Goal: Information Seeking & Learning: Learn about a topic

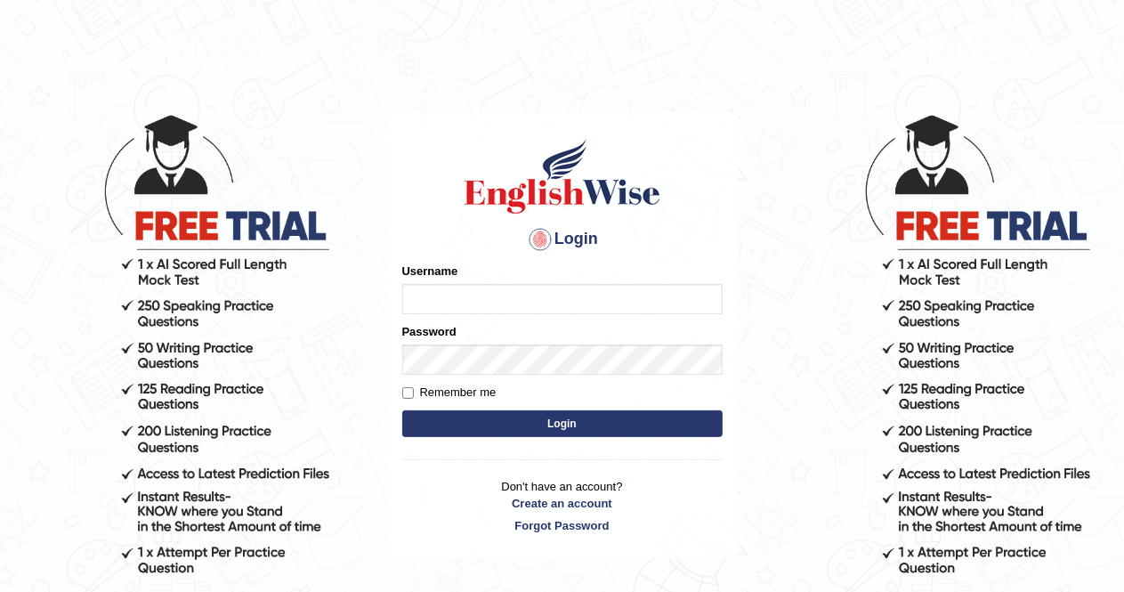
click at [529, 300] on input "Username" at bounding box center [562, 299] width 320 height 30
type input "AlexS"
click at [568, 416] on button "Login" at bounding box center [562, 423] width 320 height 27
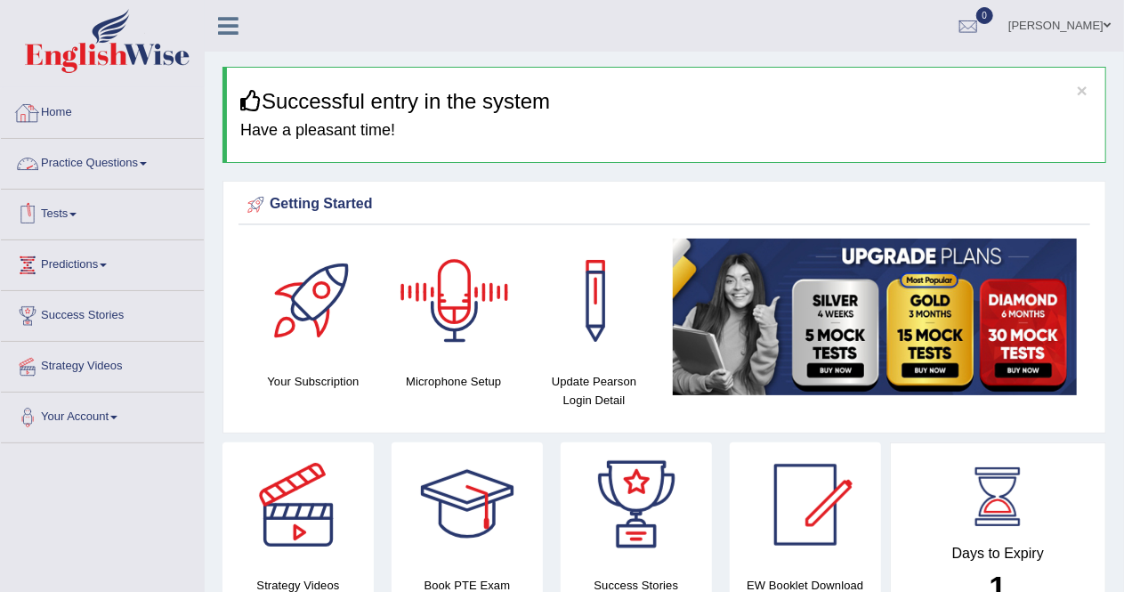
click at [125, 161] on link "Practice Questions" at bounding box center [102, 161] width 203 height 44
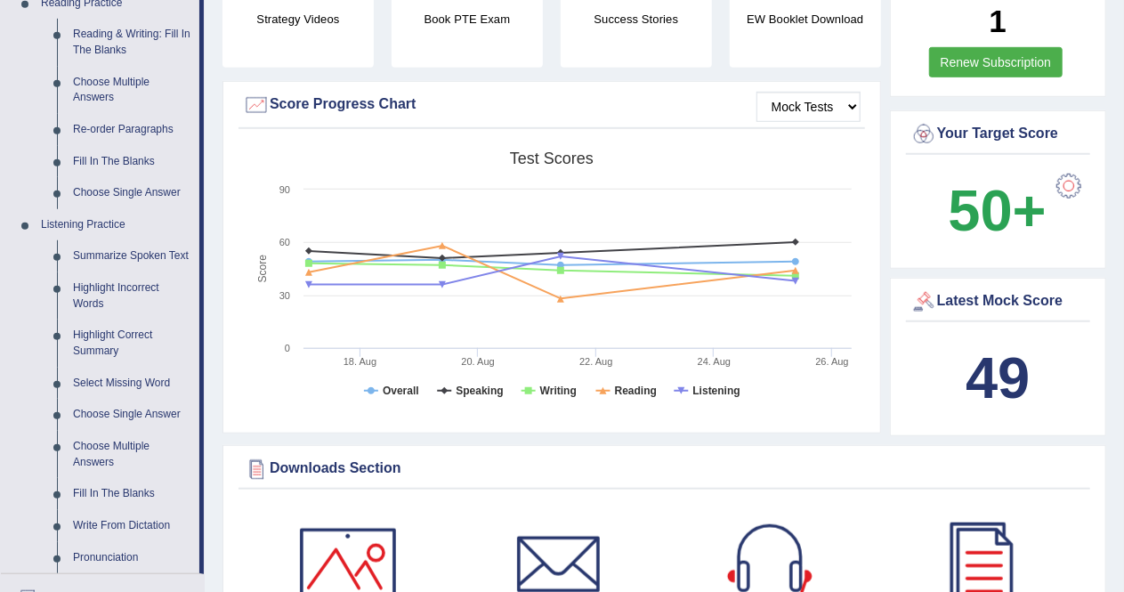
scroll to position [569, 0]
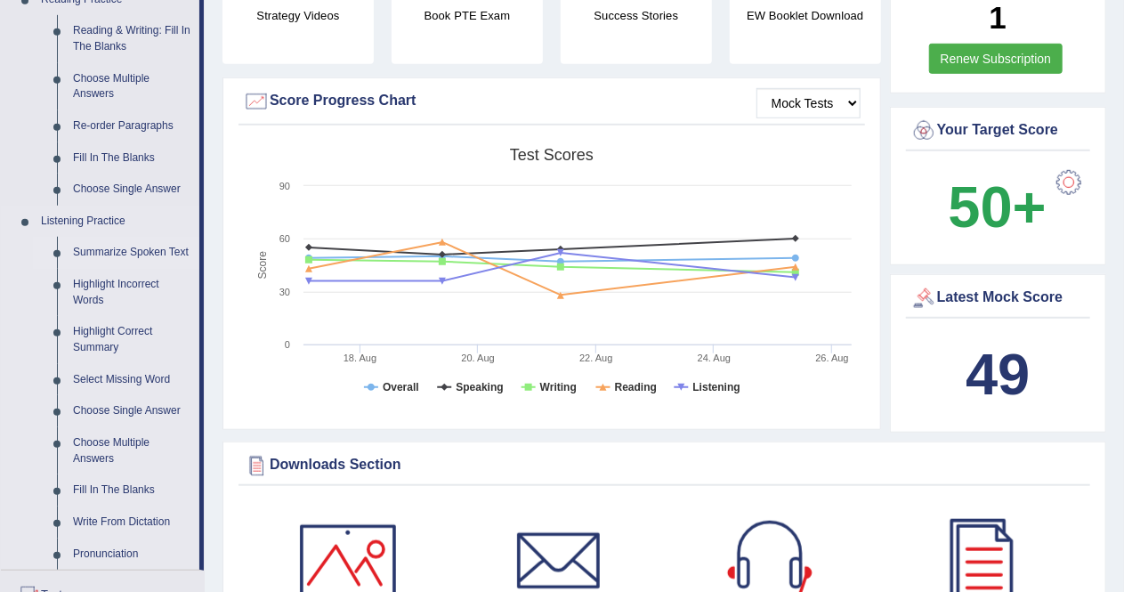
click at [149, 249] on link "Summarize Spoken Text" at bounding box center [132, 253] width 134 height 32
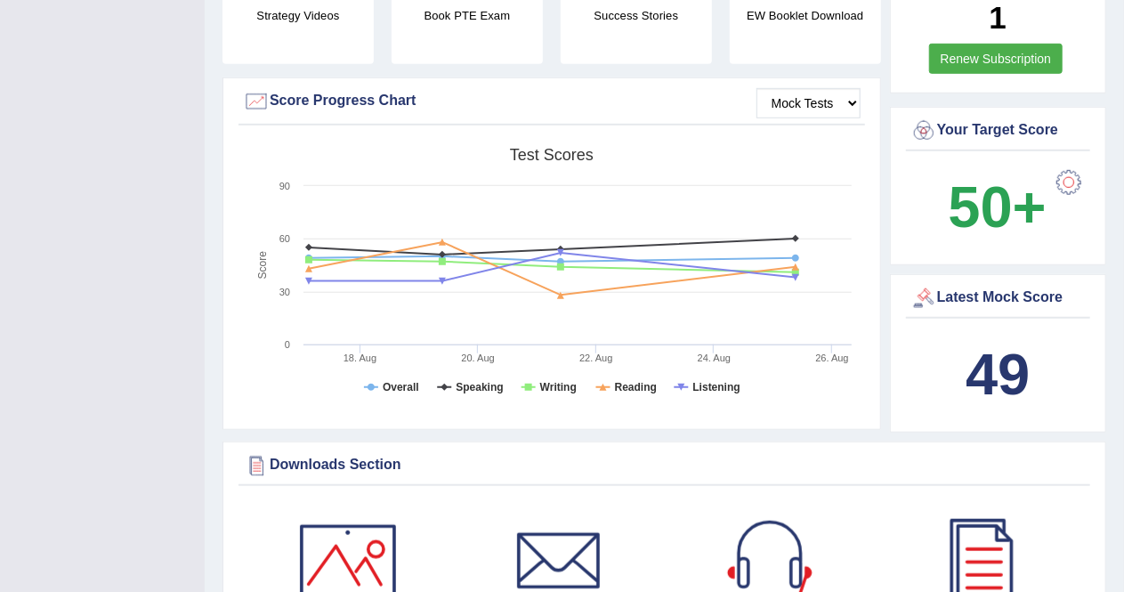
scroll to position [256, 0]
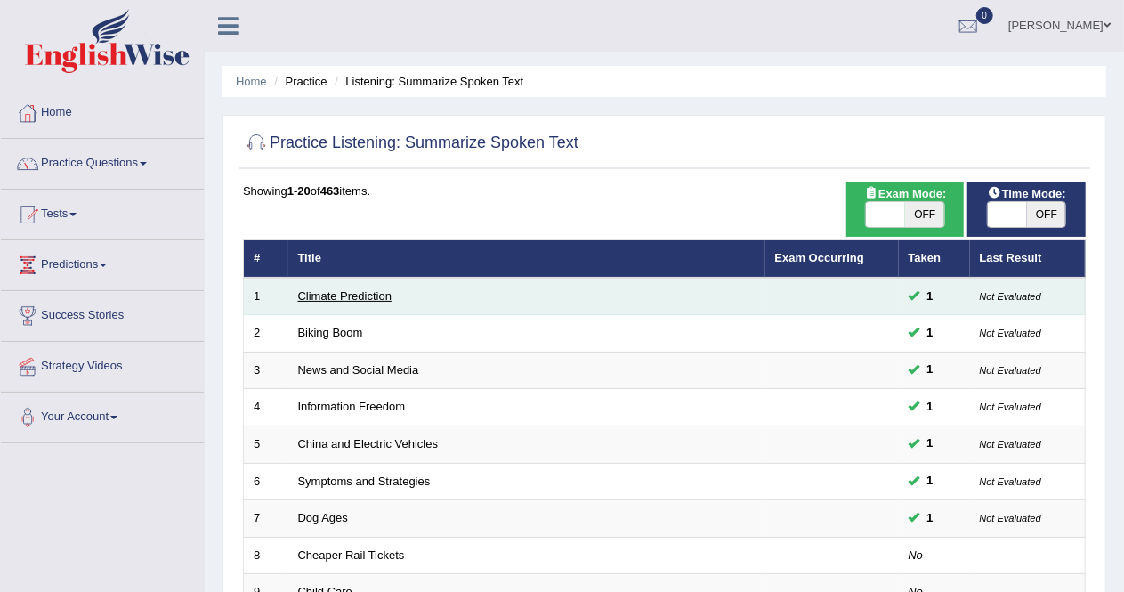
click at [340, 296] on link "Climate Prediction" at bounding box center [345, 295] width 94 height 13
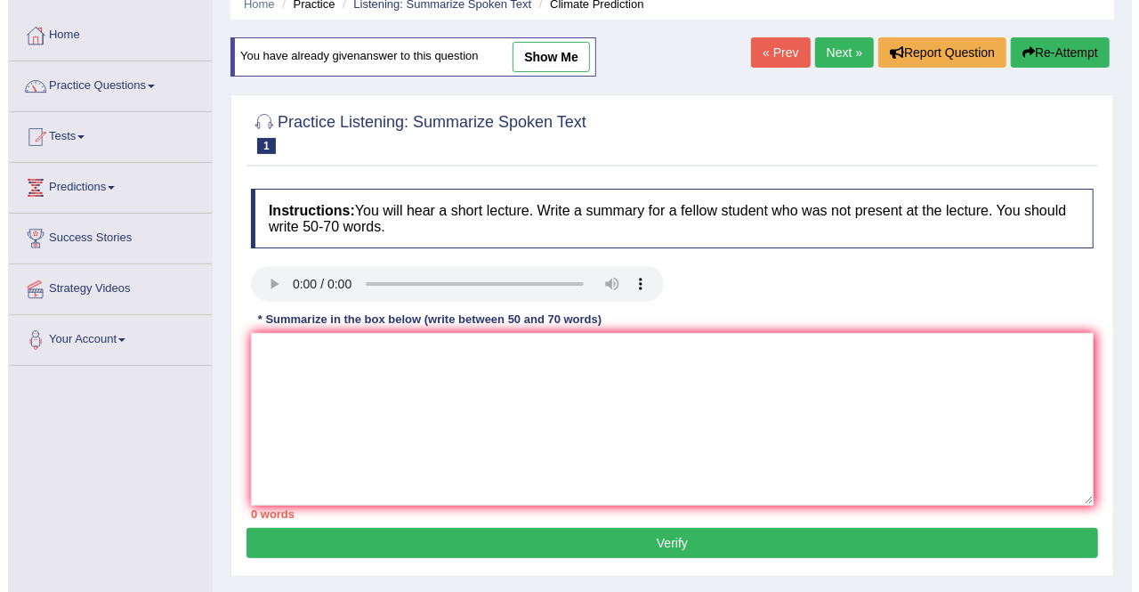
scroll to position [77, 0]
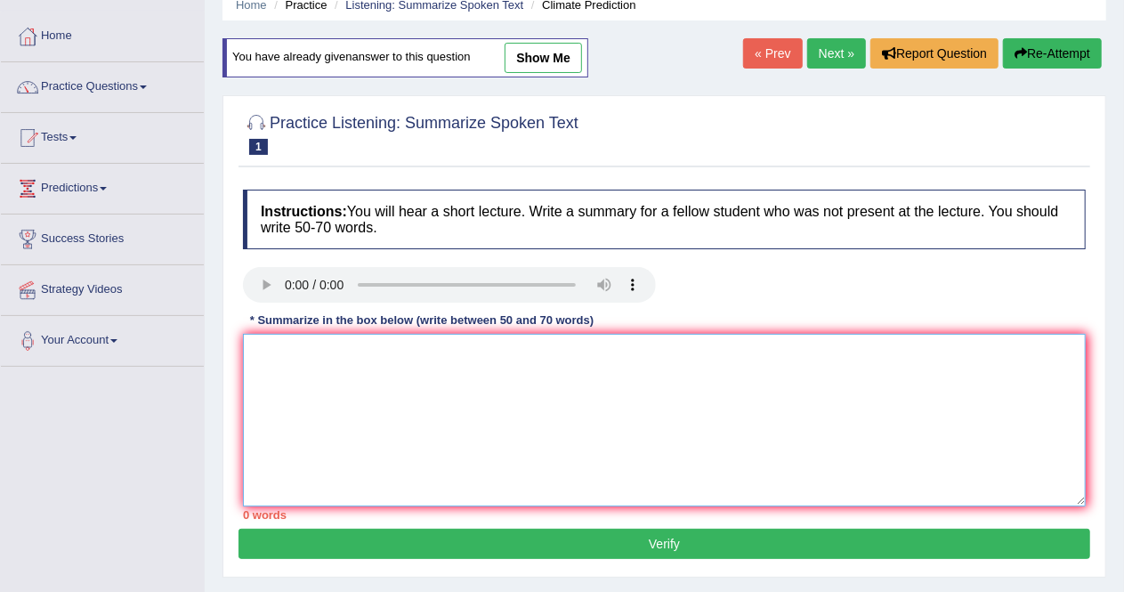
click at [324, 376] on textarea at bounding box center [664, 420] width 843 height 173
click at [324, 376] on textarea "industrial devolping countrys raisen temperatures cost arround the world face e…" at bounding box center [664, 420] width 843 height 173
click at [941, 360] on textarea "industrial devolping countrys raisen temperatures cost arround the world face e…" at bounding box center [664, 420] width 843 height 173
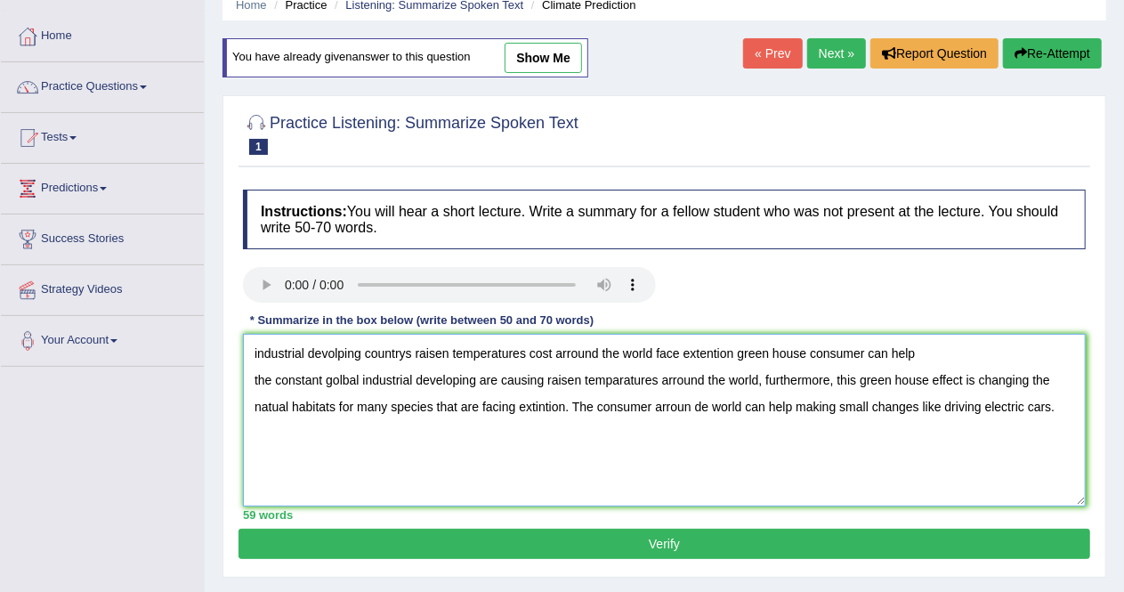
drag, startPoint x: 931, startPoint y: 344, endPoint x: 249, endPoint y: 341, distance: 681.5
click at [249, 341] on textarea "industrial devolping countrys raisen temperatures cost arround the world face e…" at bounding box center [664, 420] width 843 height 173
type textarea "the constant golbal industrial developing are causing raisen temparatures arrou…"
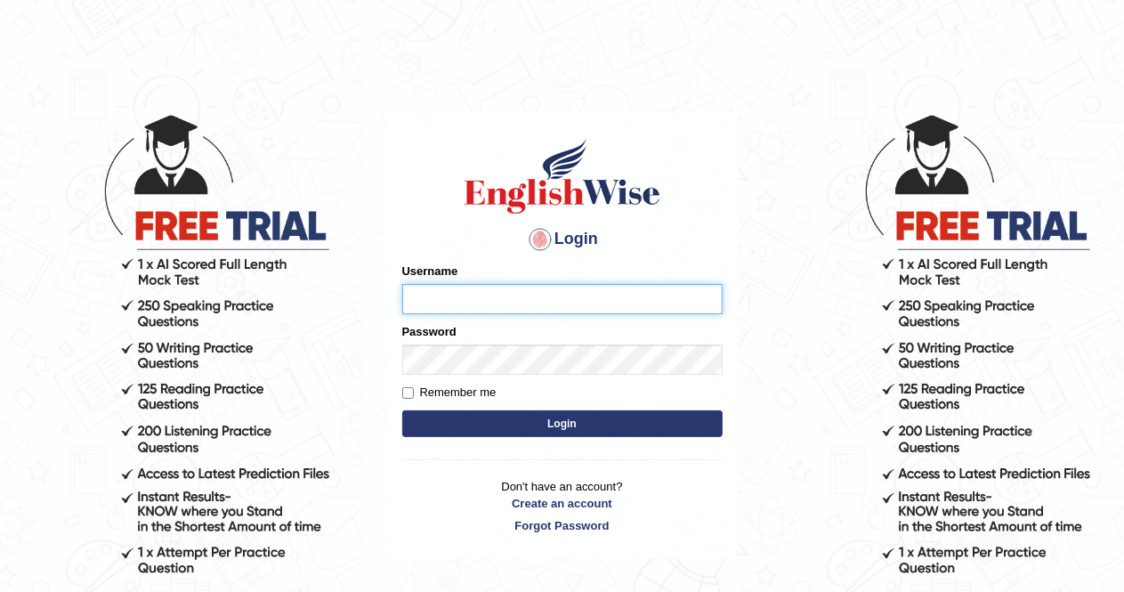
click at [573, 292] on input "Username" at bounding box center [562, 299] width 320 height 30
type input "AlexS"
click at [575, 417] on button "Login" at bounding box center [562, 423] width 320 height 27
click at [551, 309] on input "Username" at bounding box center [562, 299] width 320 height 30
type input "AlexS"
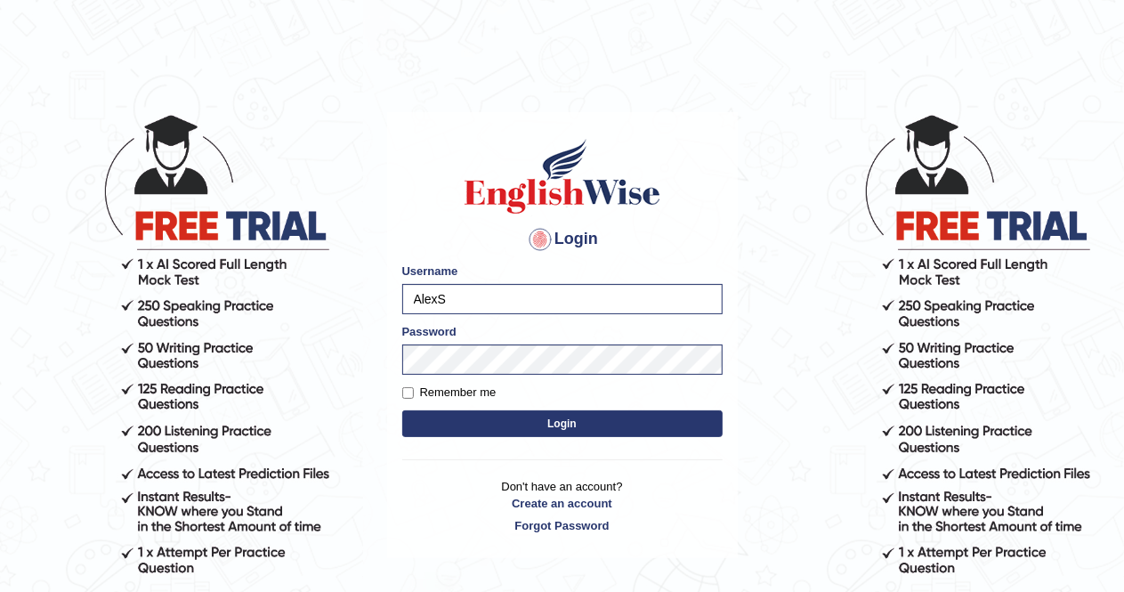
click at [552, 421] on button "Login" at bounding box center [562, 423] width 320 height 27
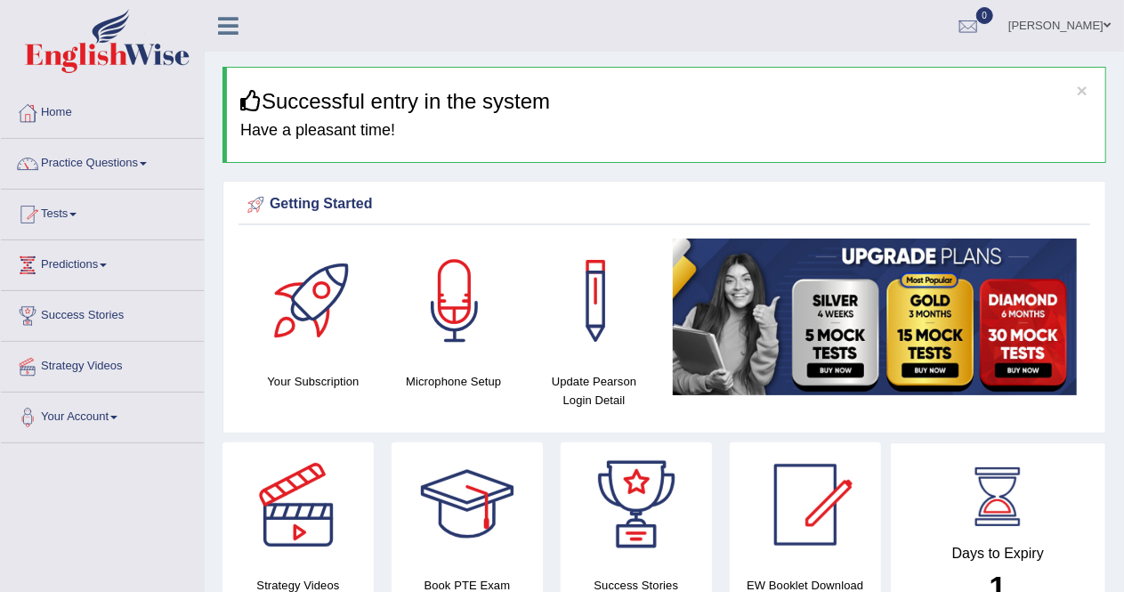
click at [150, 157] on link "Practice Questions" at bounding box center [102, 161] width 203 height 44
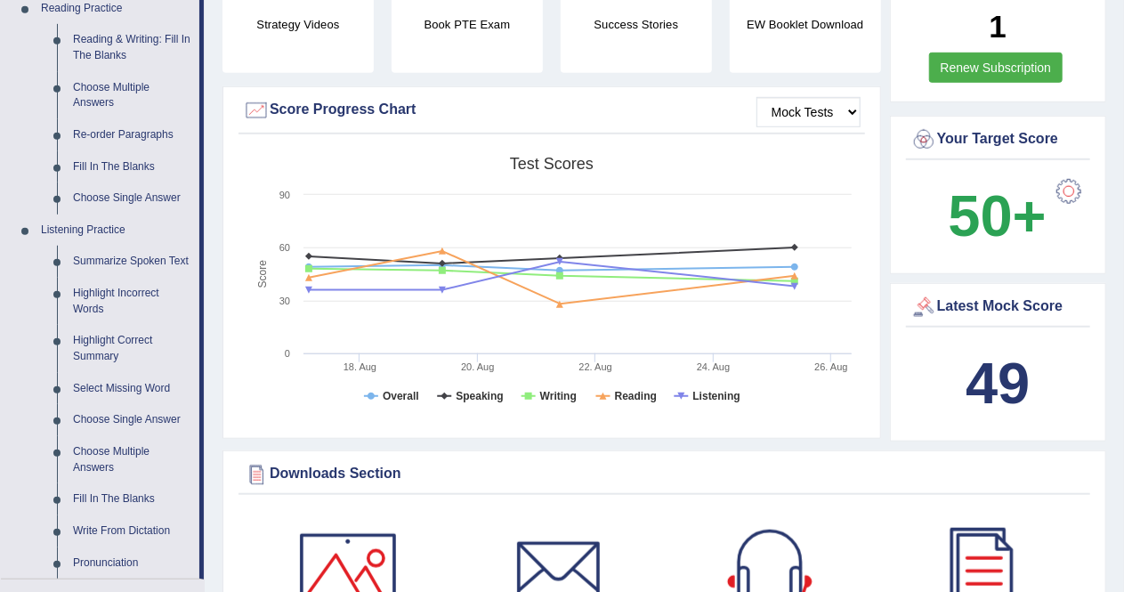
scroll to position [560, 0]
click at [137, 266] on link "Summarize Spoken Text" at bounding box center [132, 262] width 134 height 32
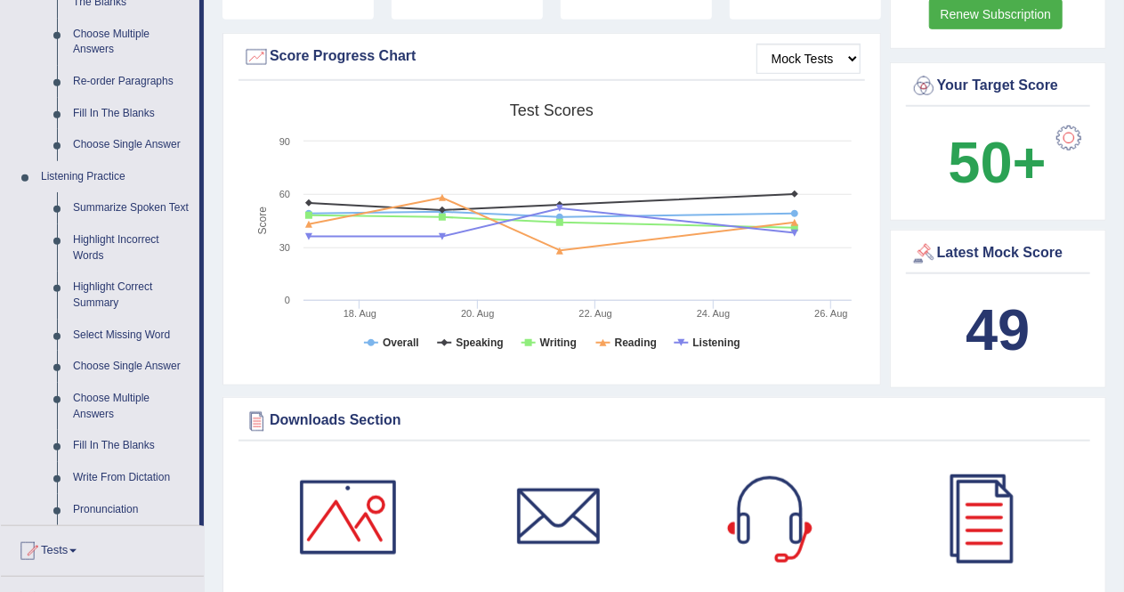
scroll to position [1085, 0]
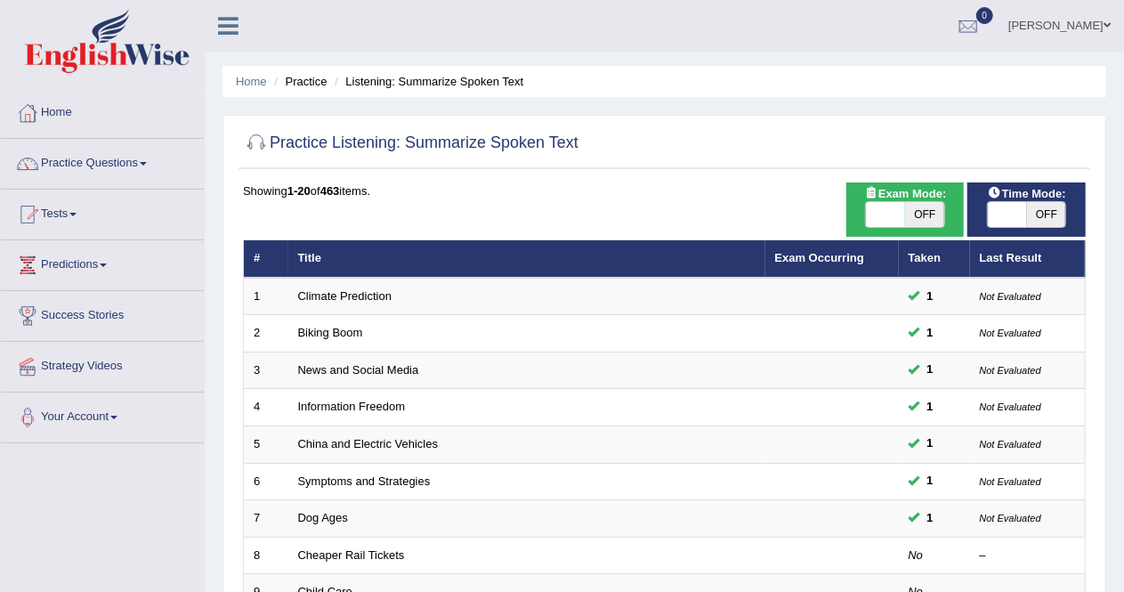
click at [319, 328] on link "Biking Boom" at bounding box center [330, 332] width 65 height 13
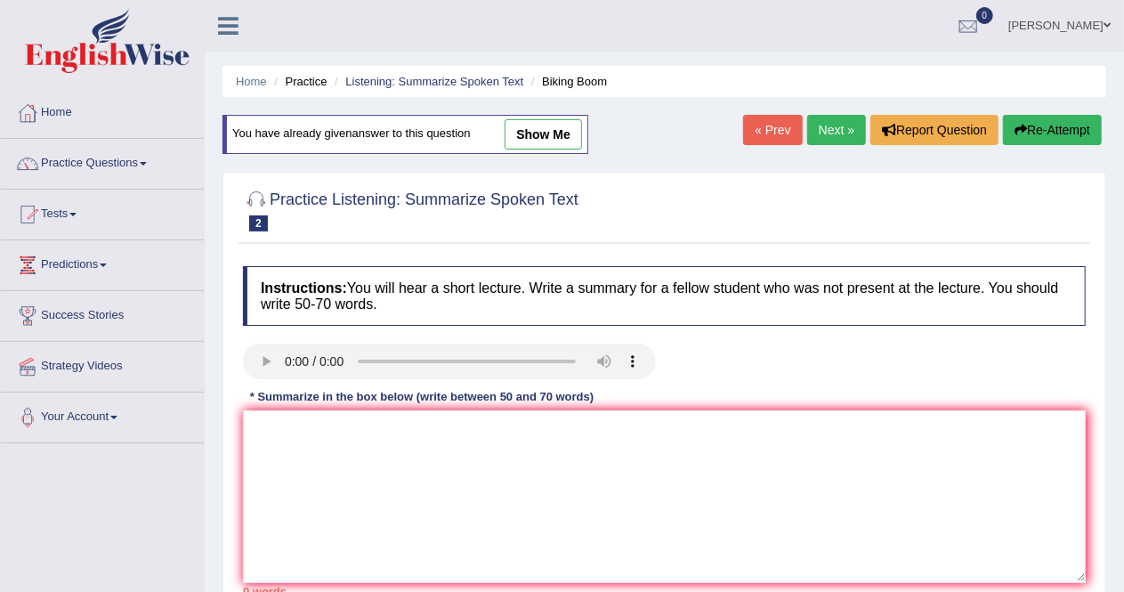
drag, startPoint x: 353, startPoint y: 287, endPoint x: 448, endPoint y: 300, distance: 96.0
click at [448, 300] on h4 "Instructions: You will hear a short lecture. Write a summary for a fellow stude…" at bounding box center [664, 296] width 843 height 60
drag, startPoint x: 1063, startPoint y: 283, endPoint x: 680, endPoint y: 275, distance: 383.5
click at [680, 275] on h4 "Instructions: You will hear a short lecture. Write a summary for a fellow stude…" at bounding box center [664, 296] width 843 height 60
click at [283, 432] on textarea at bounding box center [664, 496] width 843 height 173
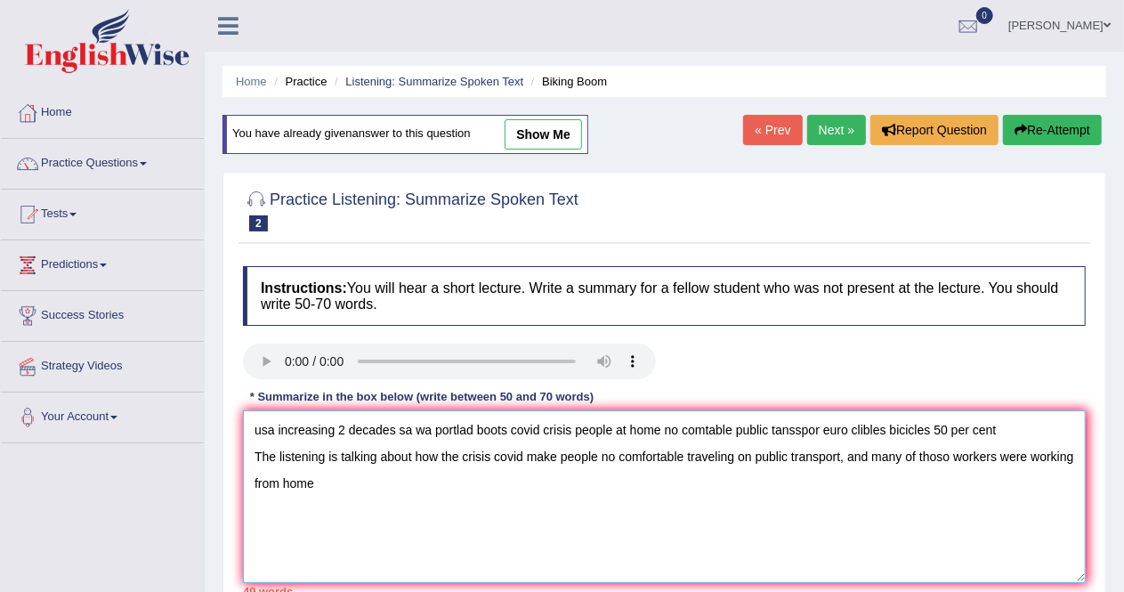
click at [530, 561] on textarea "usa increasing 2 decades sa wa portlad boots covid crisis people at home no com…" at bounding box center [664, 496] width 843 height 173
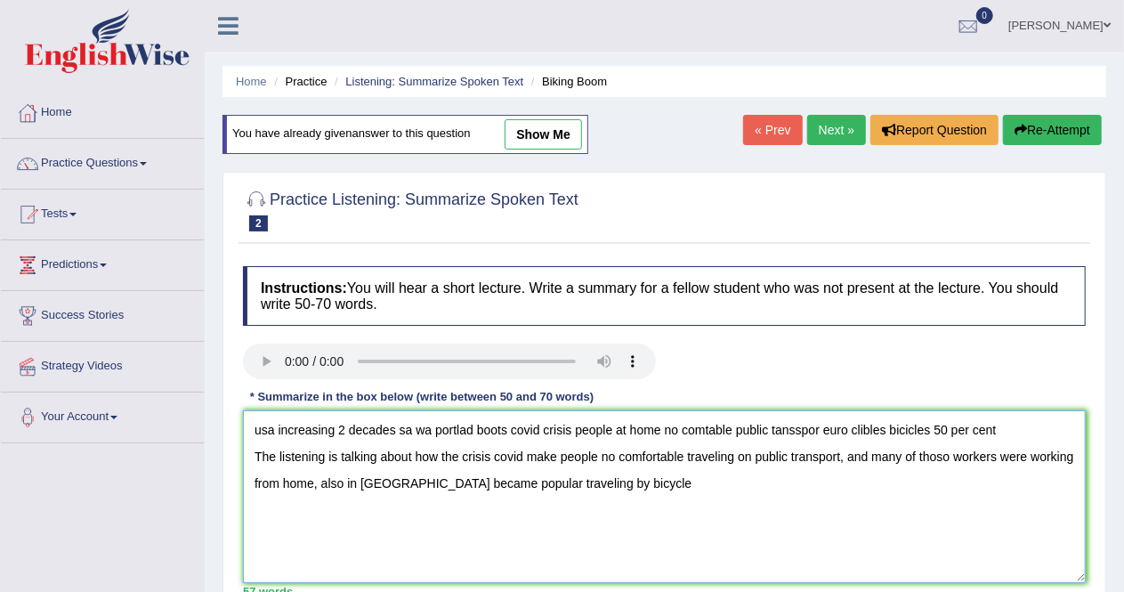
drag, startPoint x: 1004, startPoint y: 424, endPoint x: 238, endPoint y: 401, distance: 765.5
click at [238, 401] on div "Instructions: You will hear a short lecture. Write a summary for a fellow stude…" at bounding box center [663, 431] width 851 height 348
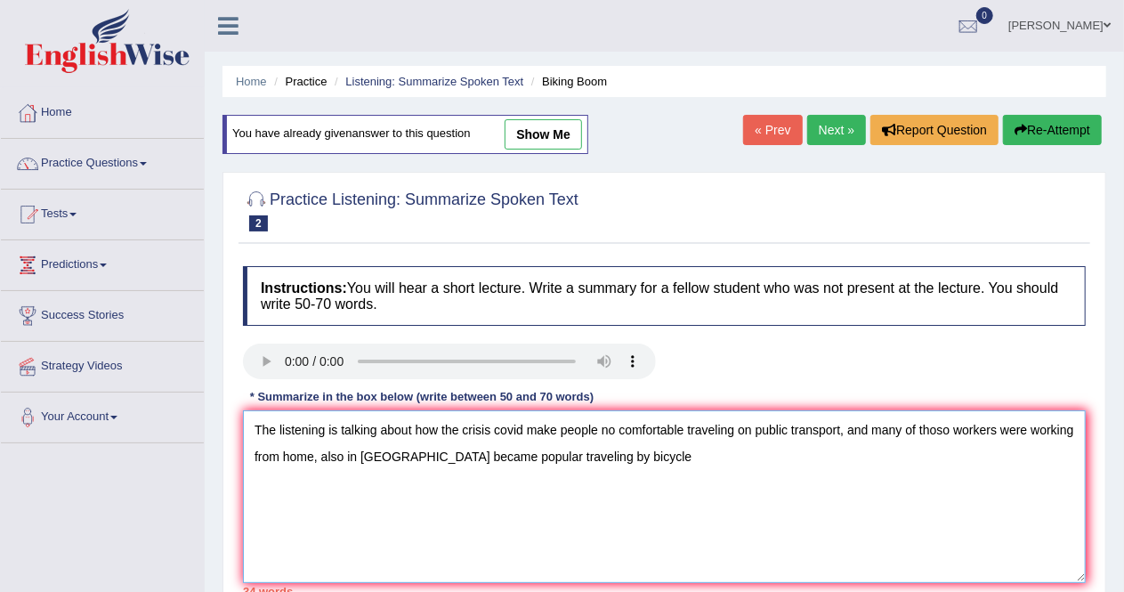
click at [617, 456] on textarea "The listening is talking about how the crisis covid make people no comfortable …" at bounding box center [664, 496] width 843 height 173
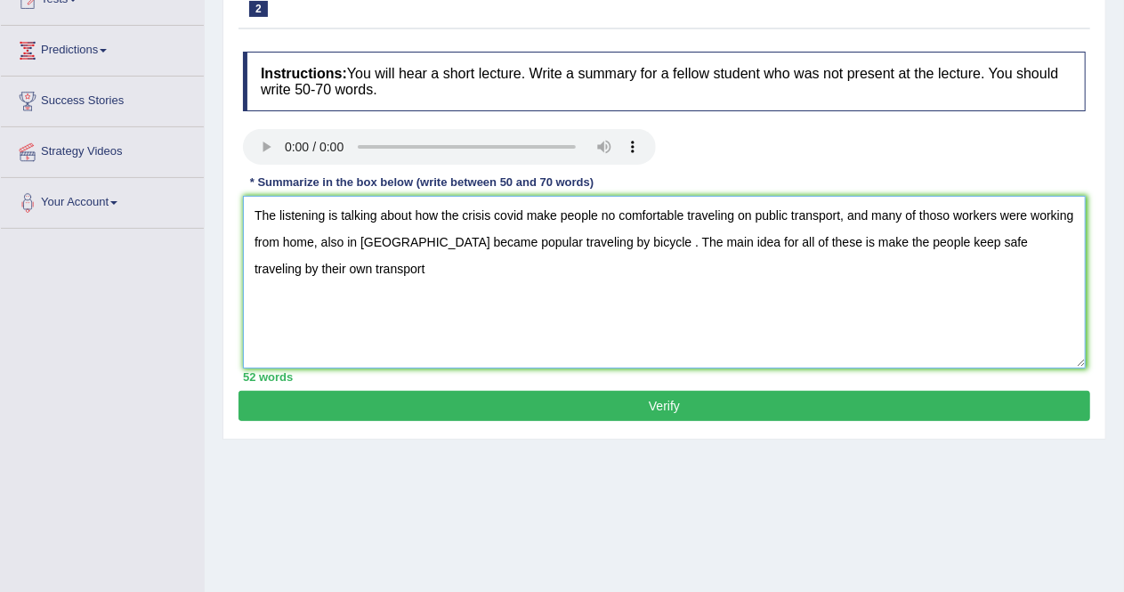
scroll to position [228, 0]
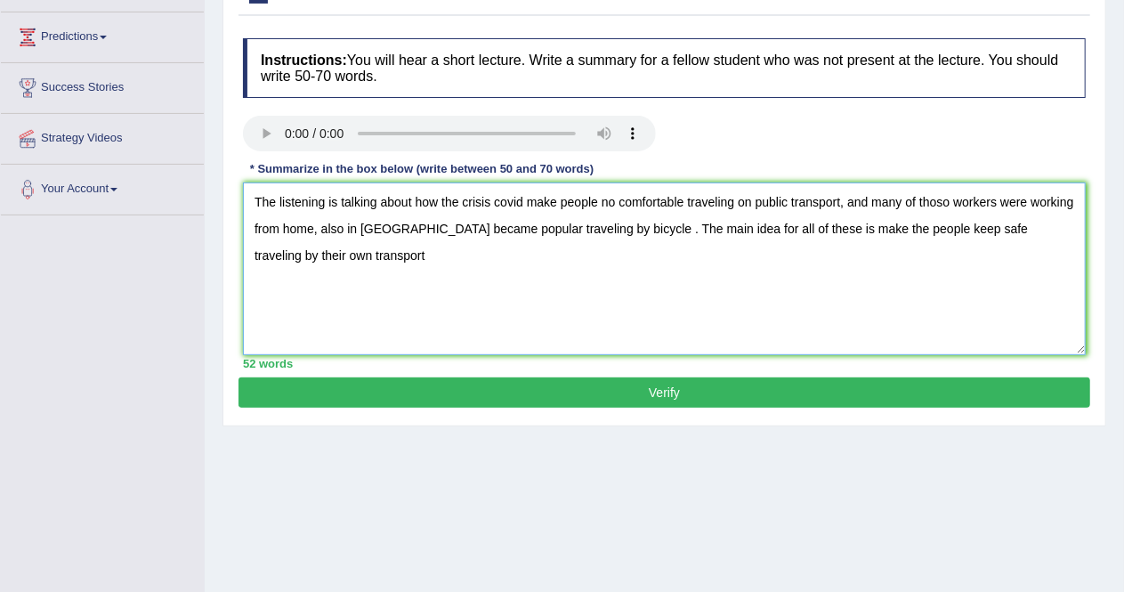
type textarea "The listening is talking about how the crisis covid make people no comfortable …"
click at [678, 395] on button "Verify" at bounding box center [663, 392] width 851 height 30
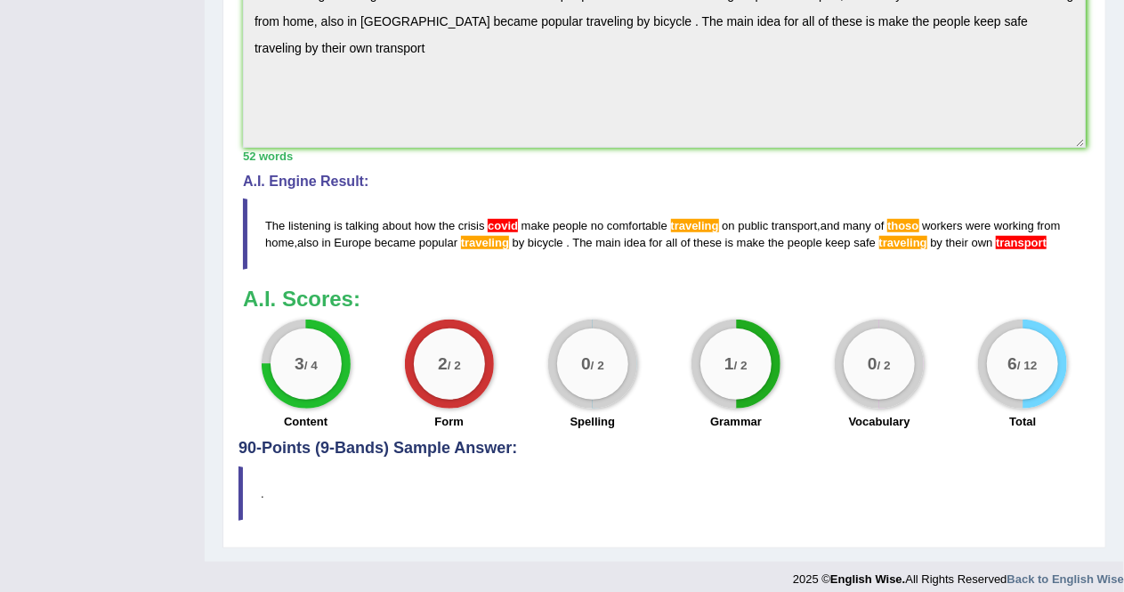
scroll to position [583, 0]
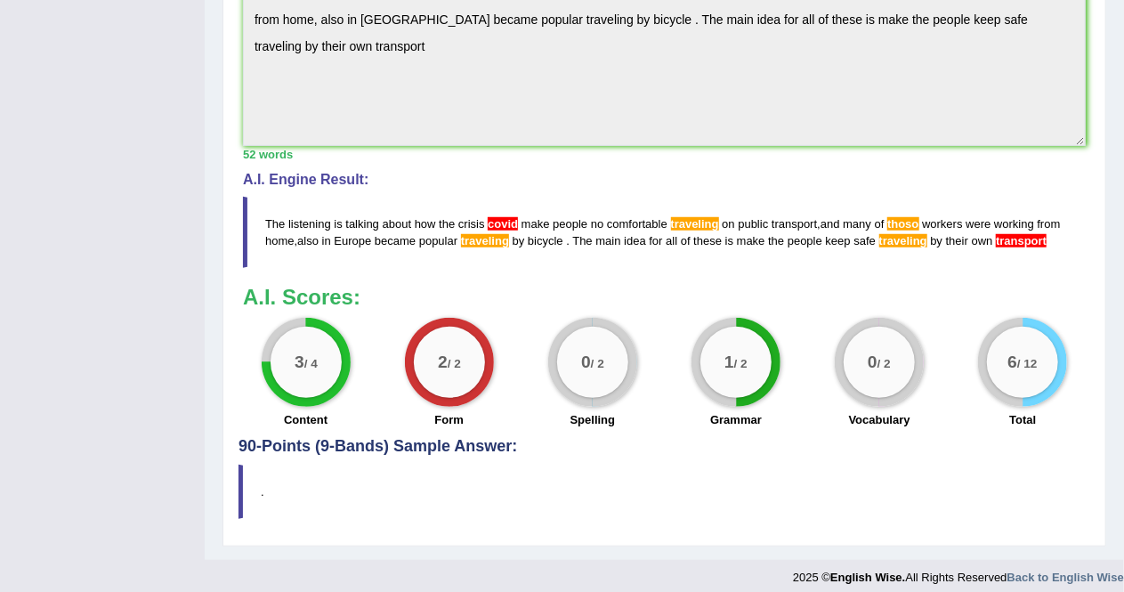
drag, startPoint x: 1050, startPoint y: 234, endPoint x: 784, endPoint y: 226, distance: 266.1
click at [784, 226] on blockquote "The listening is talking about how the crisis covid make people no comfortable …" at bounding box center [664, 232] width 843 height 71
drag, startPoint x: 1049, startPoint y: 238, endPoint x: 155, endPoint y: 214, distance: 894.4
click at [155, 214] on div "Toggle navigation Home Practice Questions Speaking Practice Read Aloud Repeat S…" at bounding box center [562, 6] width 1124 height 1178
drag, startPoint x: 267, startPoint y: 216, endPoint x: 511, endPoint y: 283, distance: 252.7
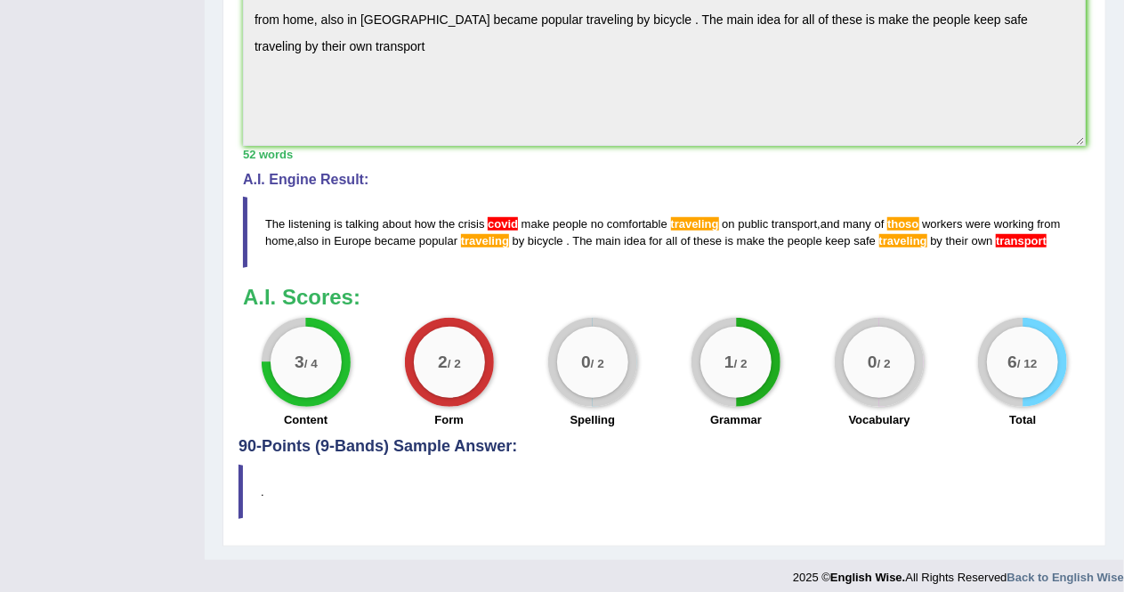
click at [511, 283] on div "Instructions: You will hear a short lecture. Write a summary for a fellow stude…" at bounding box center [663, 49] width 851 height 777
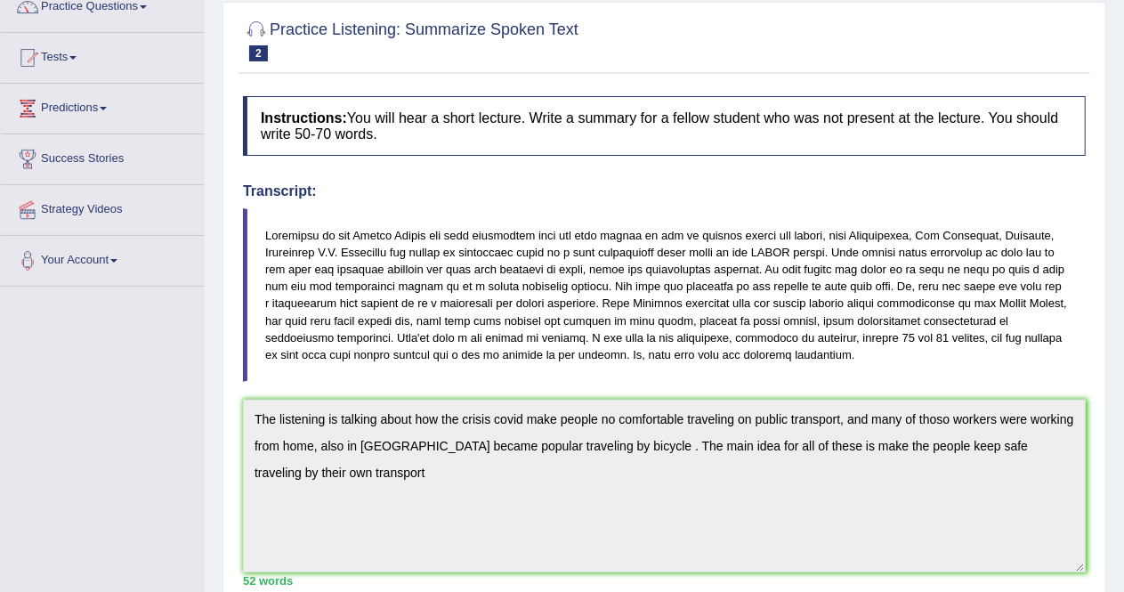
scroll to position [0, 0]
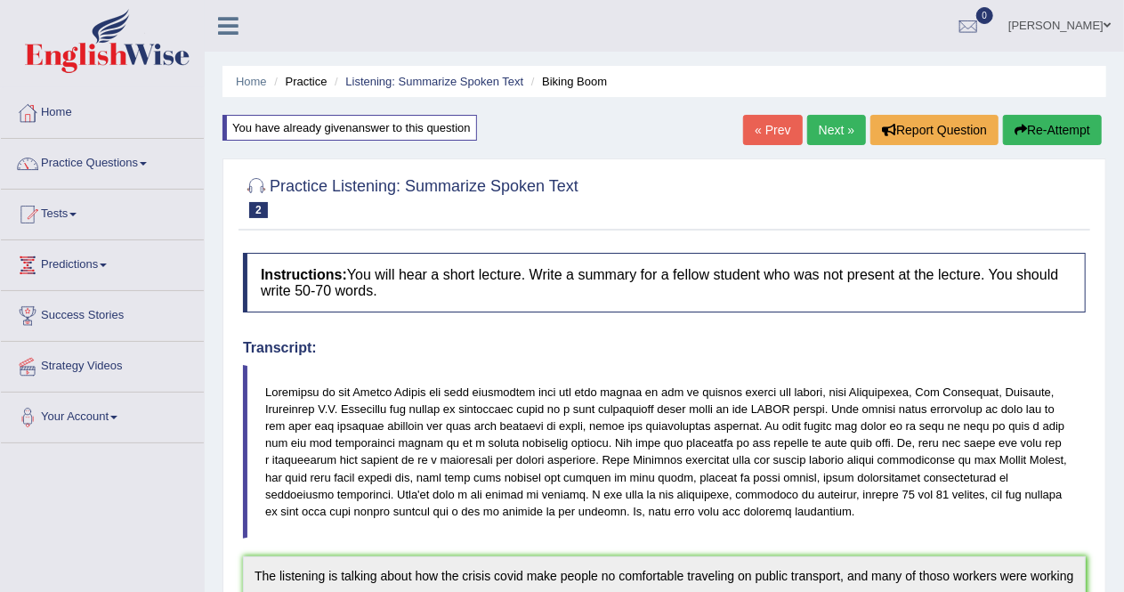
click at [837, 139] on link "Next »" at bounding box center [836, 130] width 59 height 30
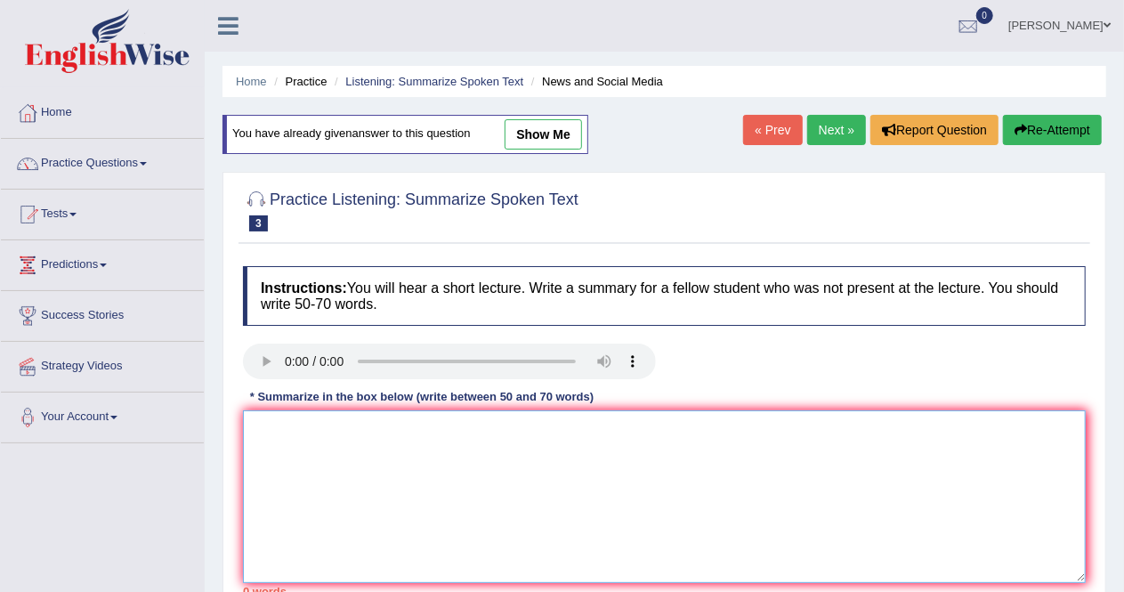
click at [307, 429] on textarea at bounding box center [664, 496] width 843 height 173
type textarea "s"
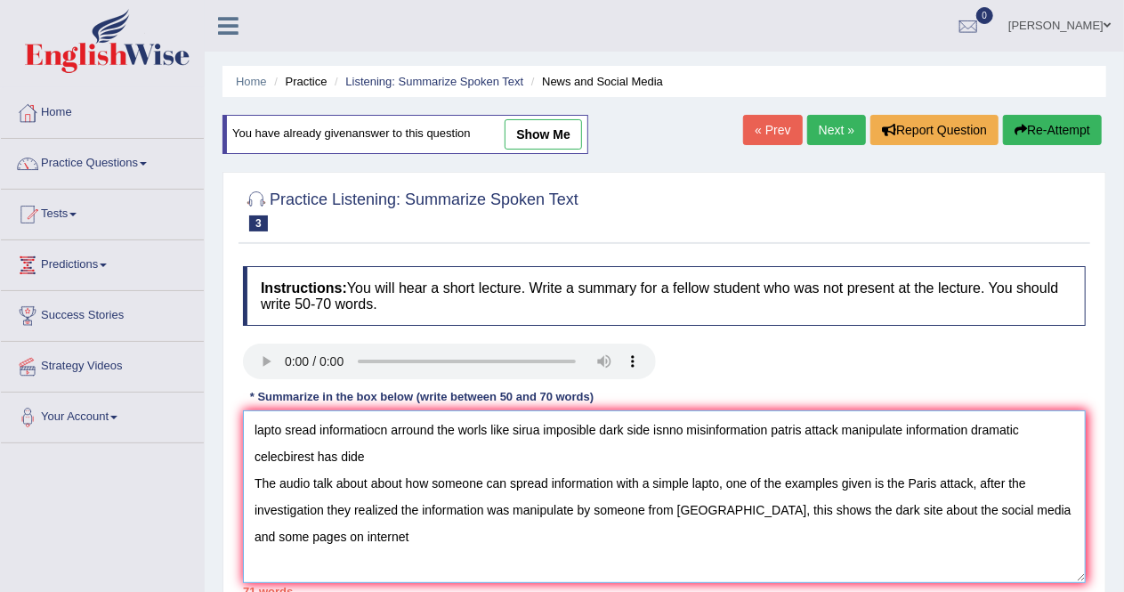
drag, startPoint x: 368, startPoint y: 460, endPoint x: 290, endPoint y: 441, distance: 80.5
drag, startPoint x: 290, startPoint y: 441, endPoint x: 348, endPoint y: 456, distance: 59.6
click at [348, 456] on textarea "lapto sread informatiocn arround the worls like sirua imposible dark side isnno…" at bounding box center [664, 496] width 843 height 173
drag, startPoint x: 368, startPoint y: 455, endPoint x: 244, endPoint y: 426, distance: 127.8
click at [244, 426] on textarea "lapto sread informatiocn arround the worls like sirua imposible dark side isnno…" at bounding box center [664, 496] width 843 height 173
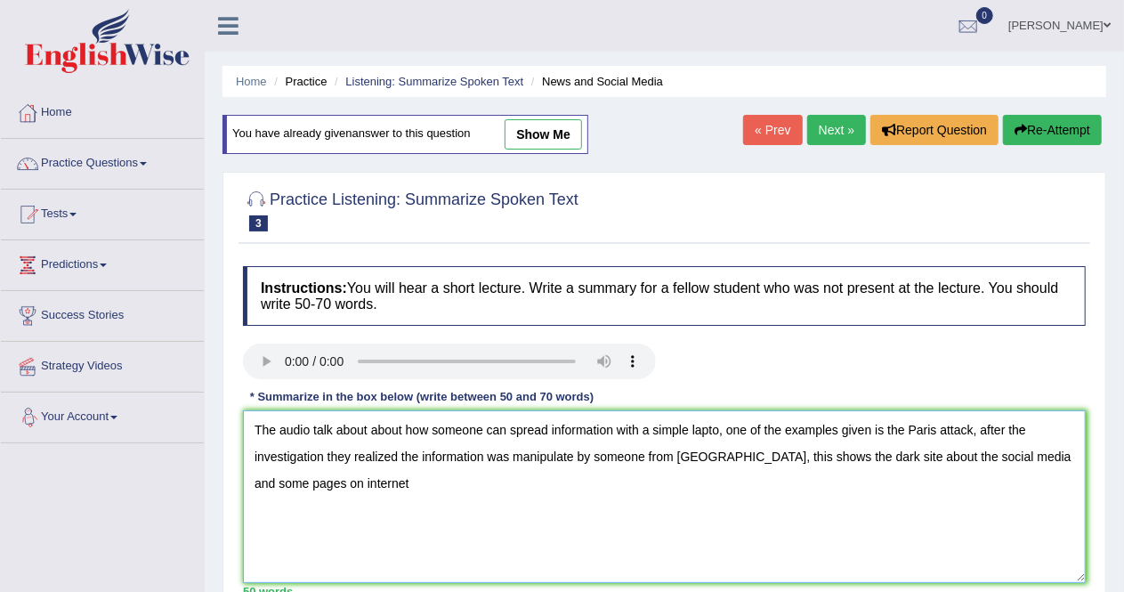
click at [358, 480] on textarea "The audio talk about about how someone can spread information with a simple lap…" at bounding box center [664, 496] width 843 height 173
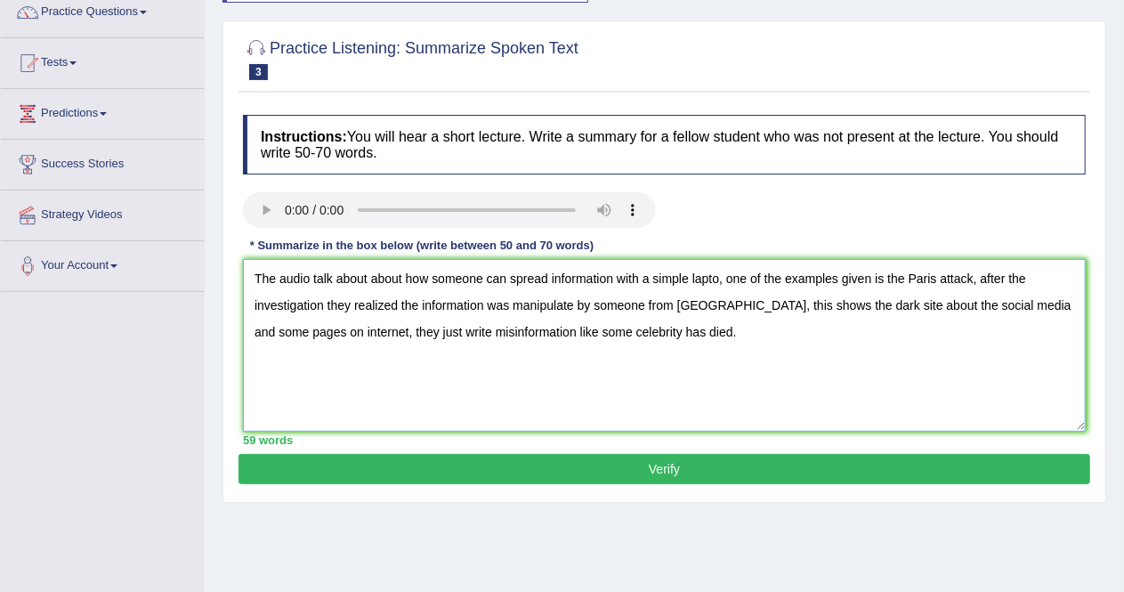
scroll to position [160, 0]
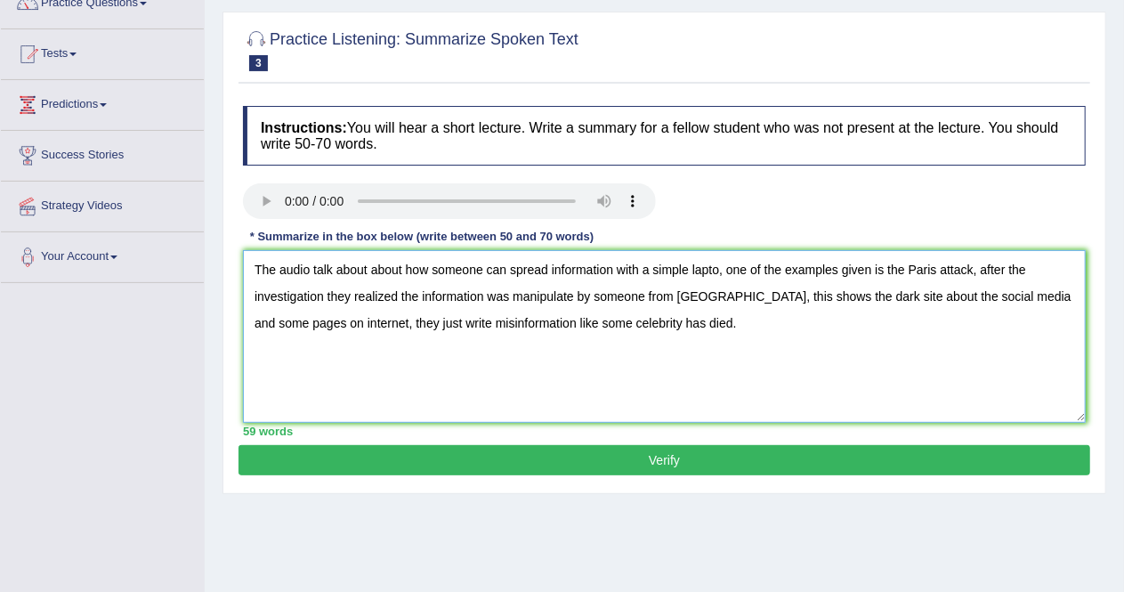
type textarea "The audio talk about about how someone can spread information with a simple lap…"
click at [550, 455] on button "Verify" at bounding box center [663, 460] width 851 height 30
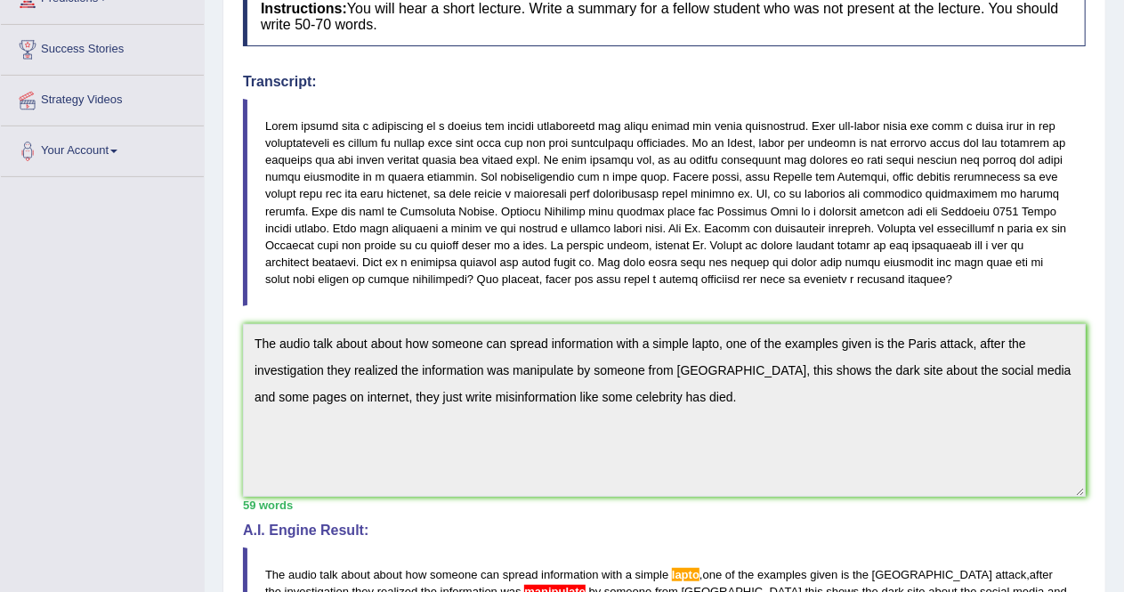
scroll to position [0, 0]
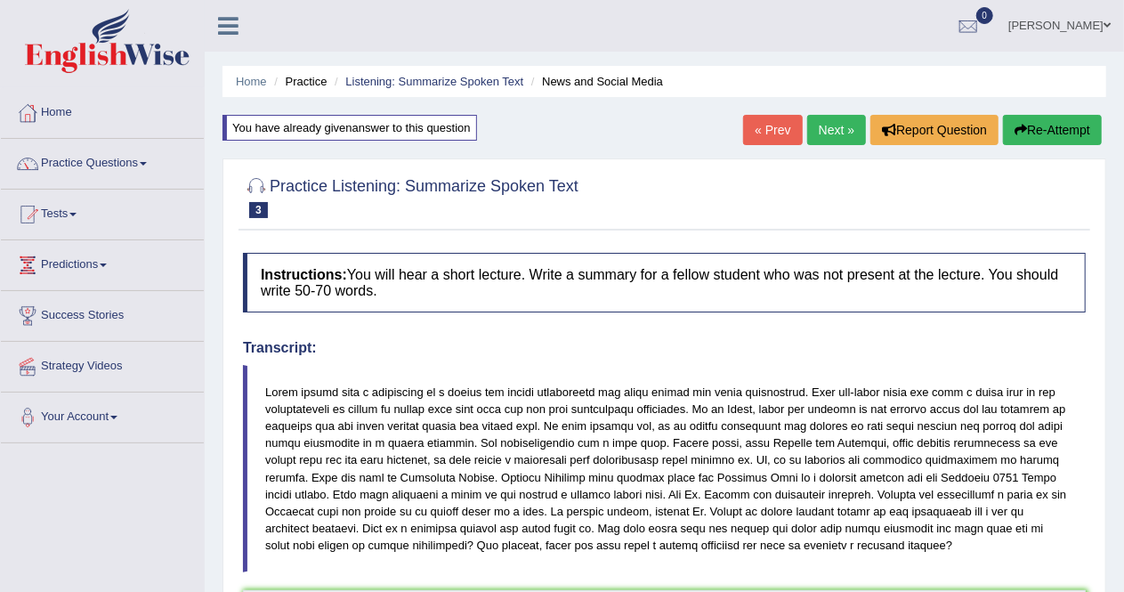
click at [832, 124] on link "Next »" at bounding box center [836, 130] width 59 height 30
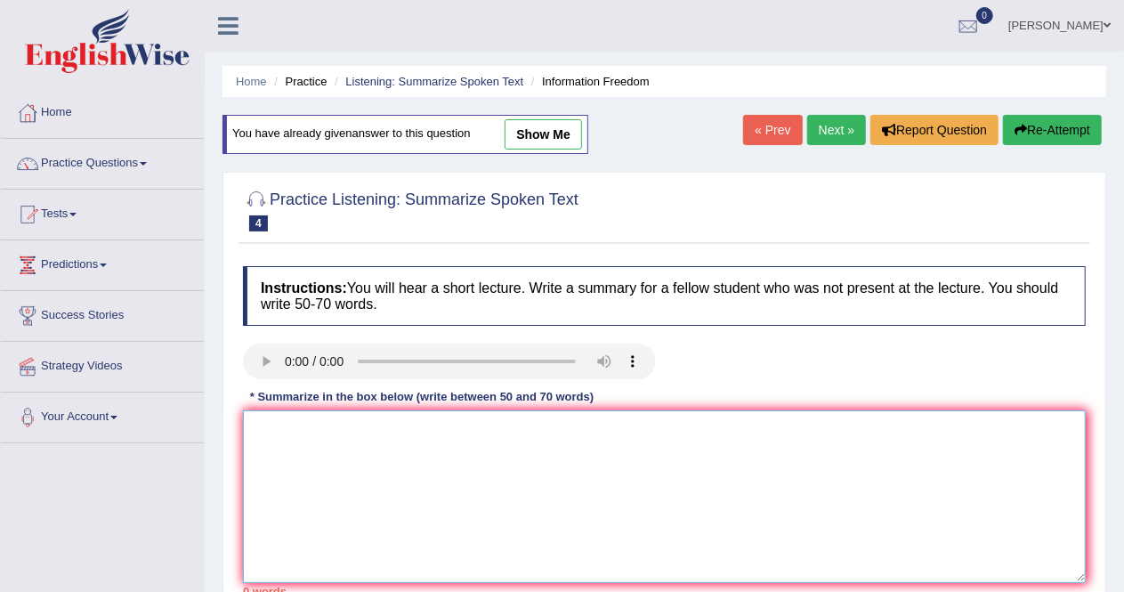
click at [310, 423] on textarea at bounding box center [664, 496] width 843 height 173
click at [826, 130] on link "Next »" at bounding box center [836, 130] width 59 height 30
click at [306, 446] on textarea at bounding box center [664, 496] width 843 height 173
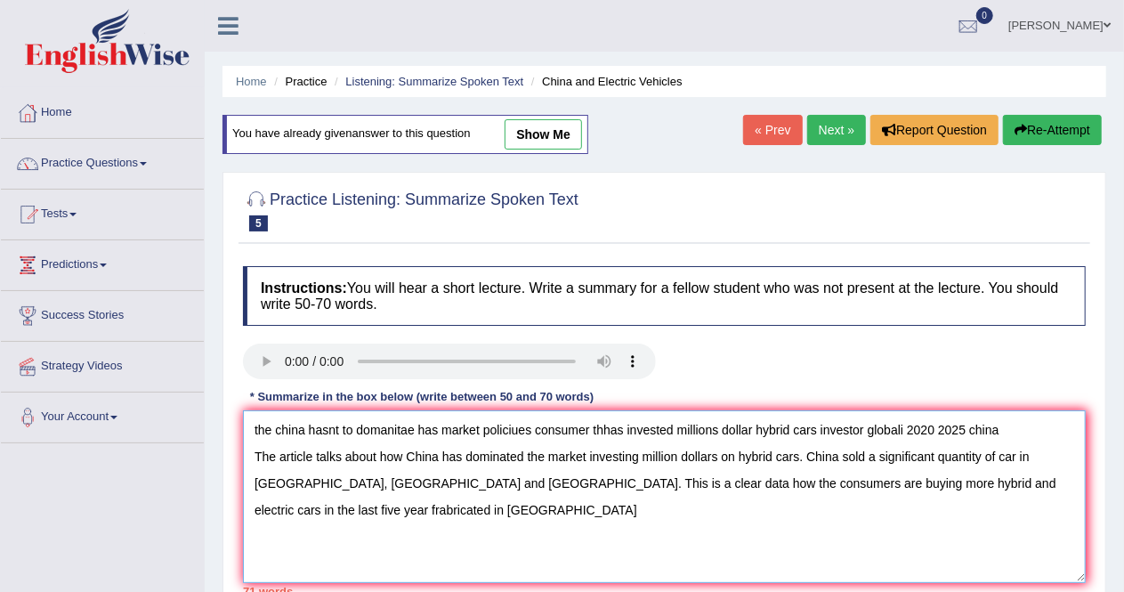
drag, startPoint x: 1007, startPoint y: 421, endPoint x: 214, endPoint y: 389, distance: 793.4
click at [214, 389] on div "Home Practice Listening: Summarize Spoken Text China and Electric Vehicles You …" at bounding box center [664, 445] width 919 height 890
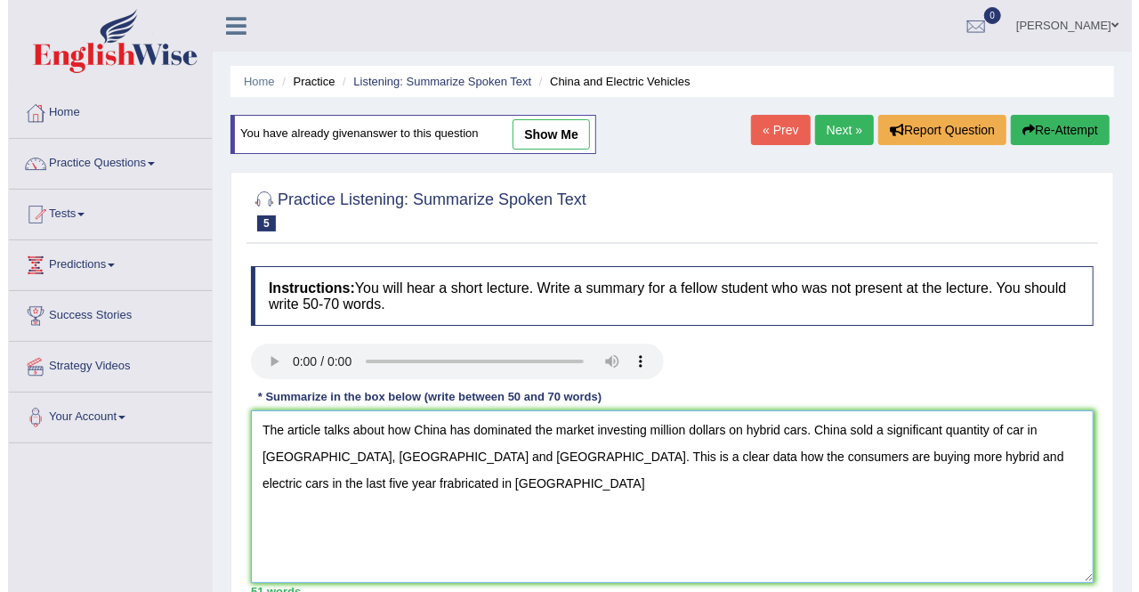
scroll to position [260, 0]
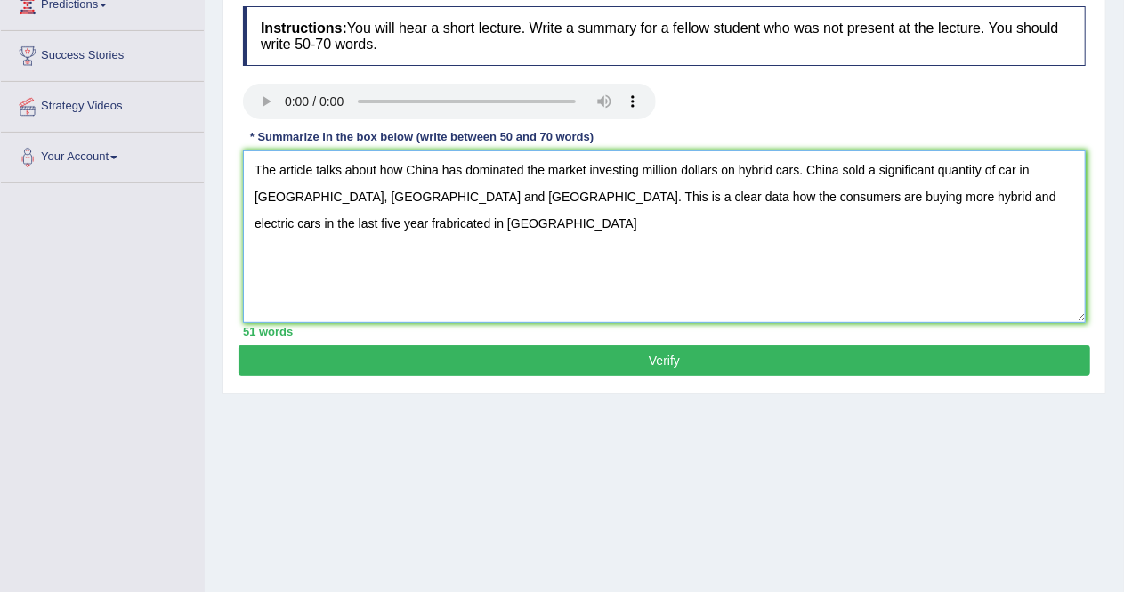
type textarea "The article talks about how China has dominated the market investing million do…"
click at [685, 365] on button "Verify" at bounding box center [663, 360] width 851 height 30
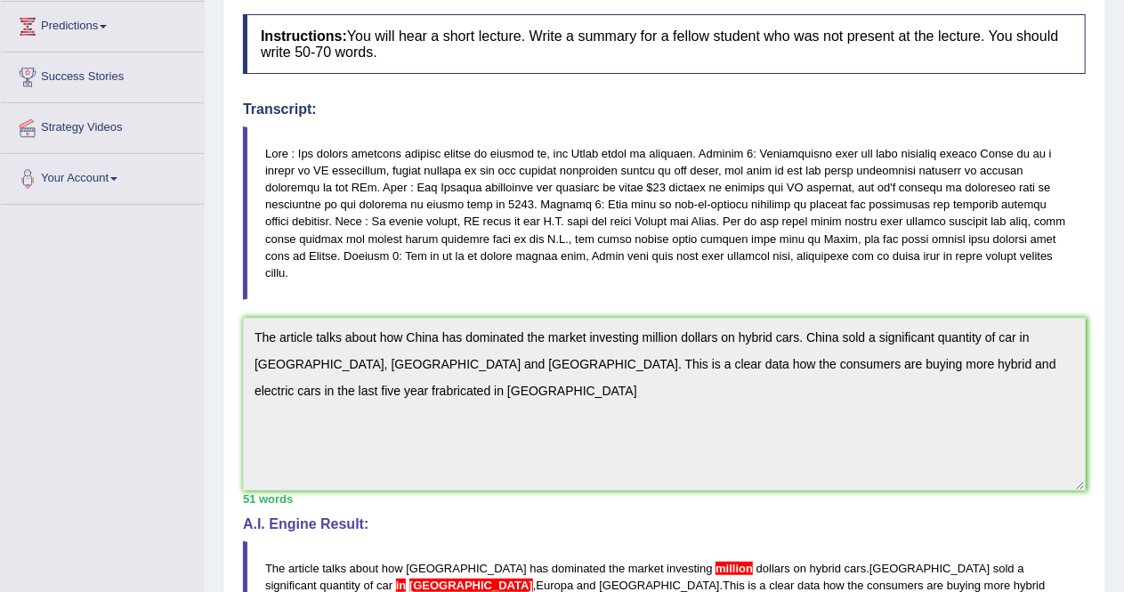
scroll to position [0, 0]
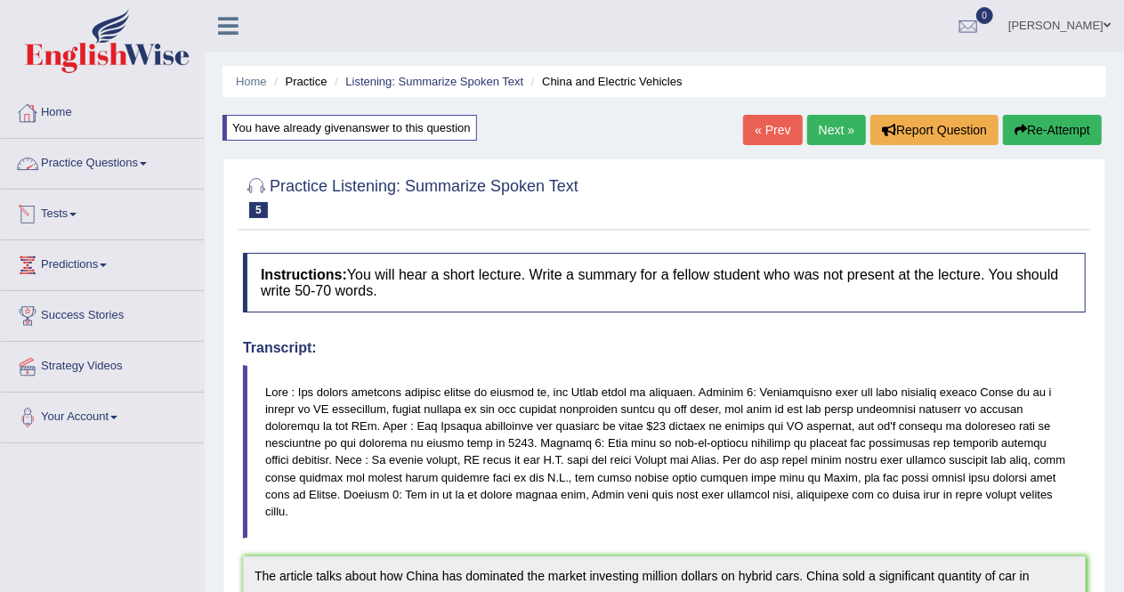
click at [151, 165] on link "Practice Questions" at bounding box center [102, 161] width 203 height 44
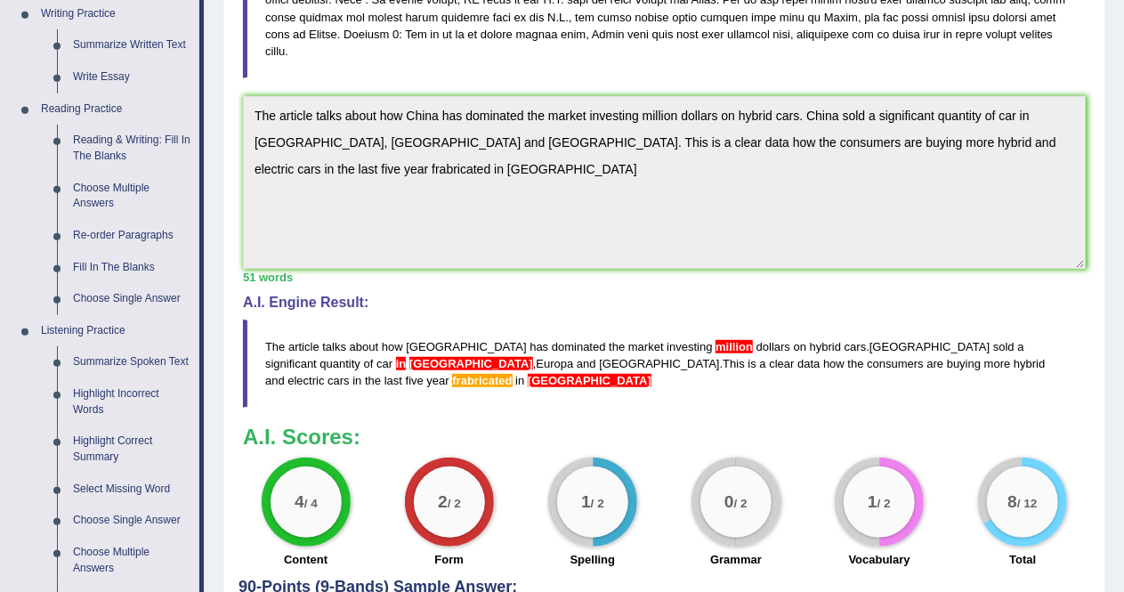
scroll to position [465, 0]
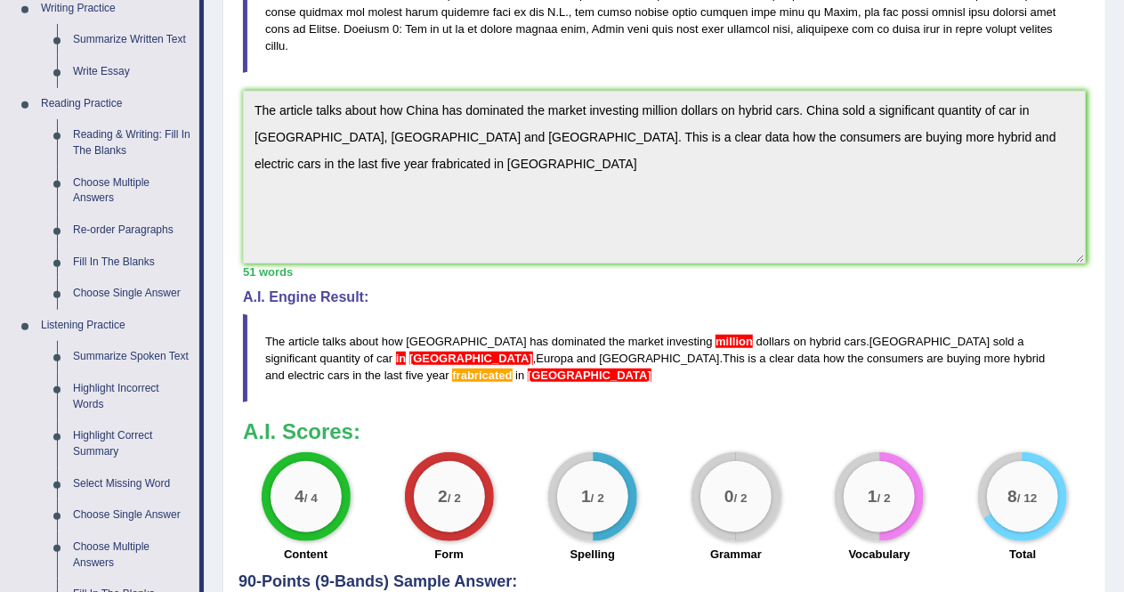
click at [117, 396] on link "Highlight Incorrect Words" at bounding box center [132, 396] width 134 height 47
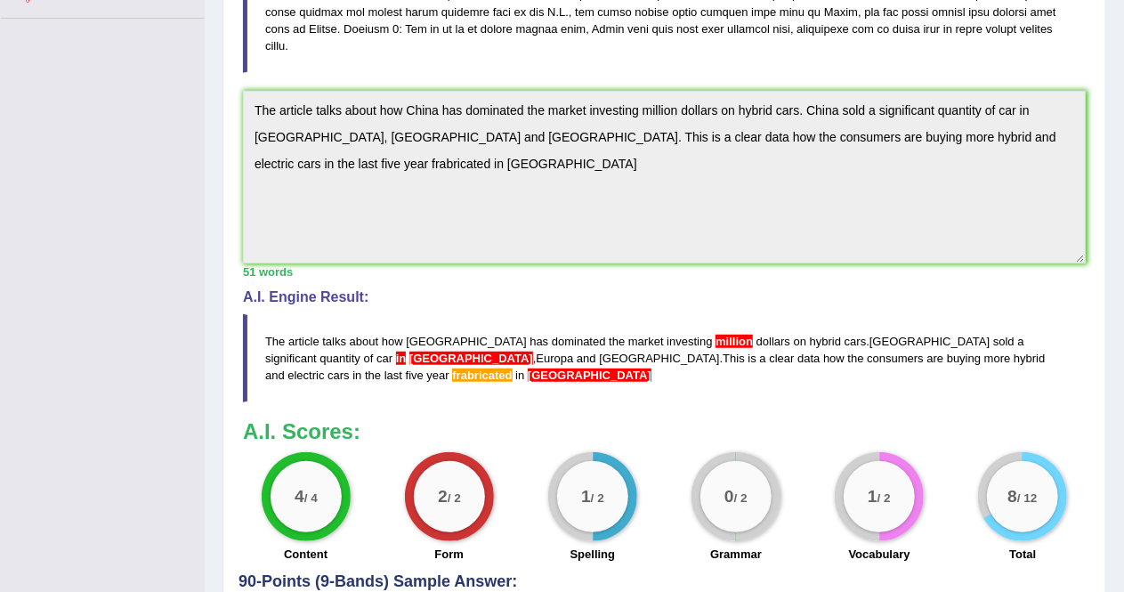
scroll to position [219, 0]
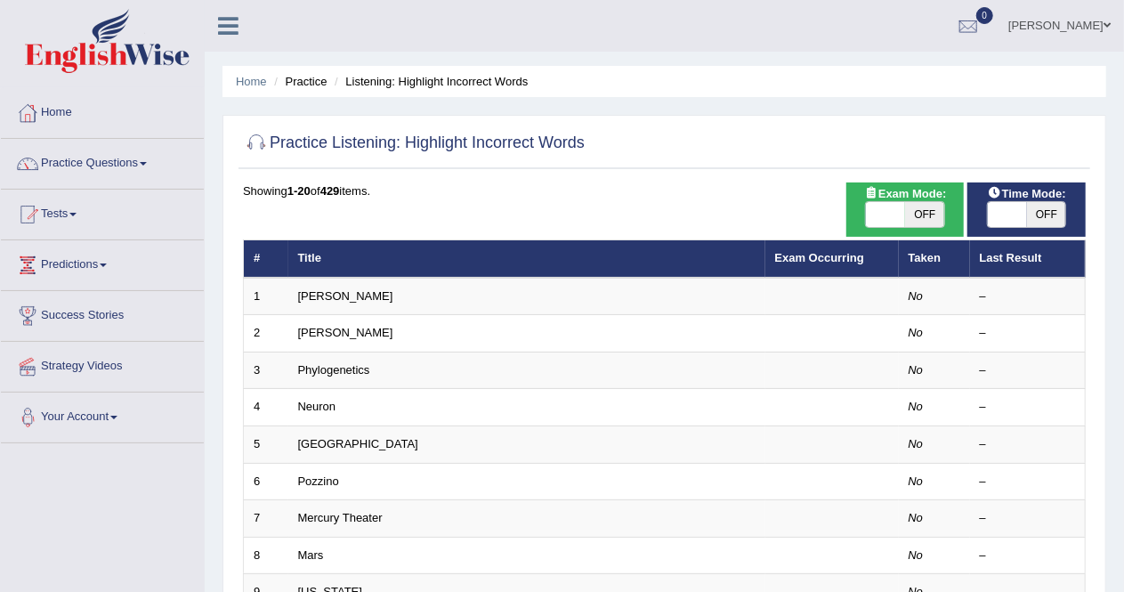
click at [313, 294] on link "[PERSON_NAME]" at bounding box center [345, 295] width 95 height 13
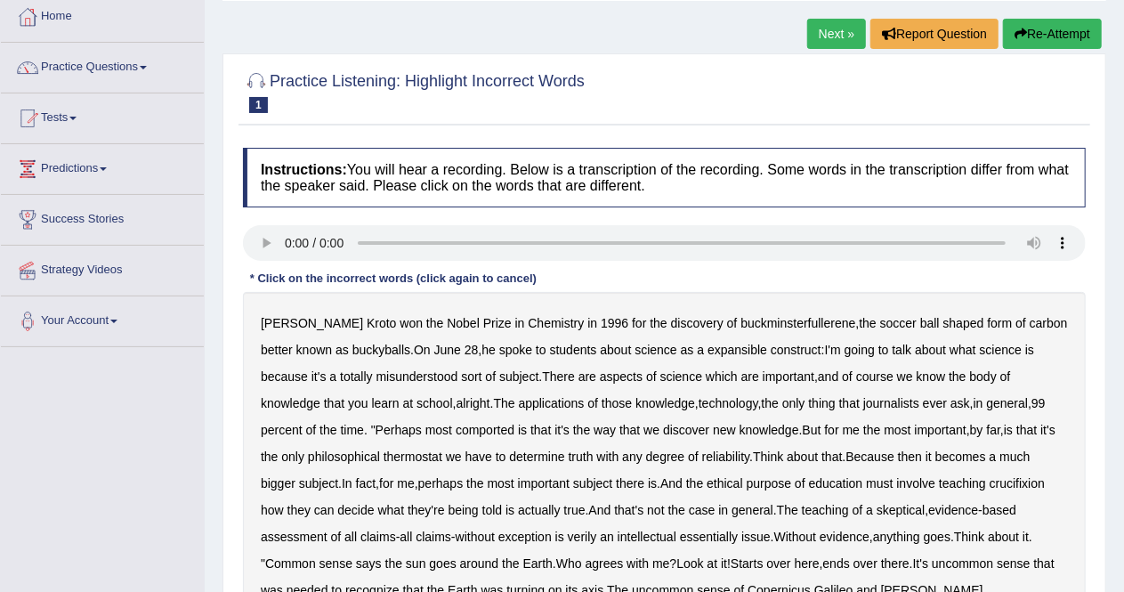
scroll to position [98, 0]
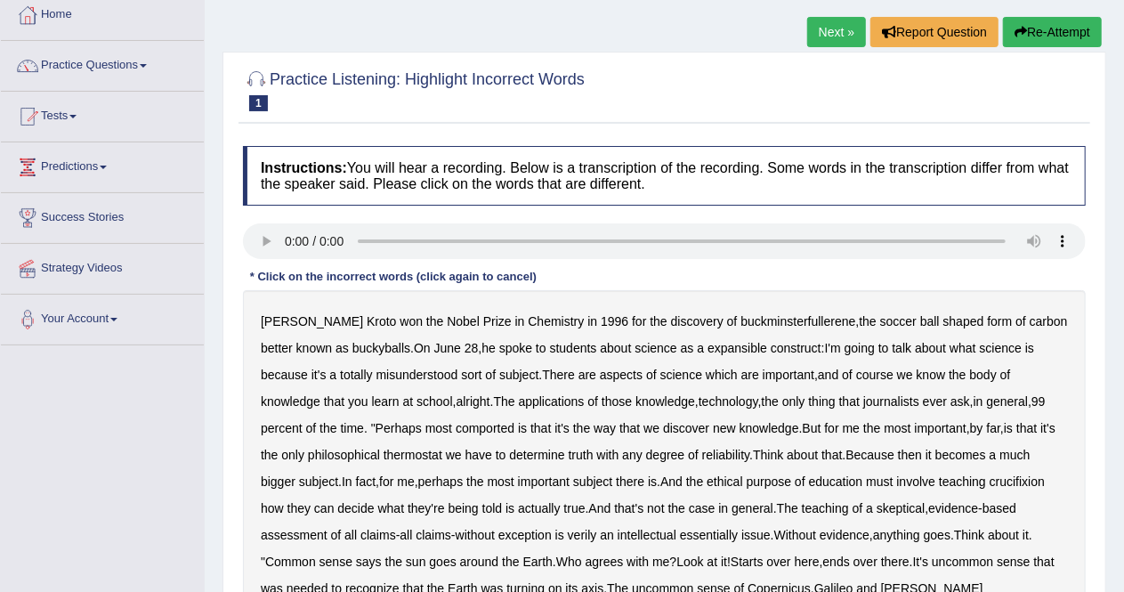
click at [707, 351] on b "expansible" at bounding box center [737, 348] width 60 height 14
click at [456, 428] on b "comported" at bounding box center [485, 428] width 59 height 14
click at [383, 456] on b "thermostat" at bounding box center [412, 455] width 59 height 14
click at [995, 480] on b "crucifixion" at bounding box center [1016, 481] width 55 height 14
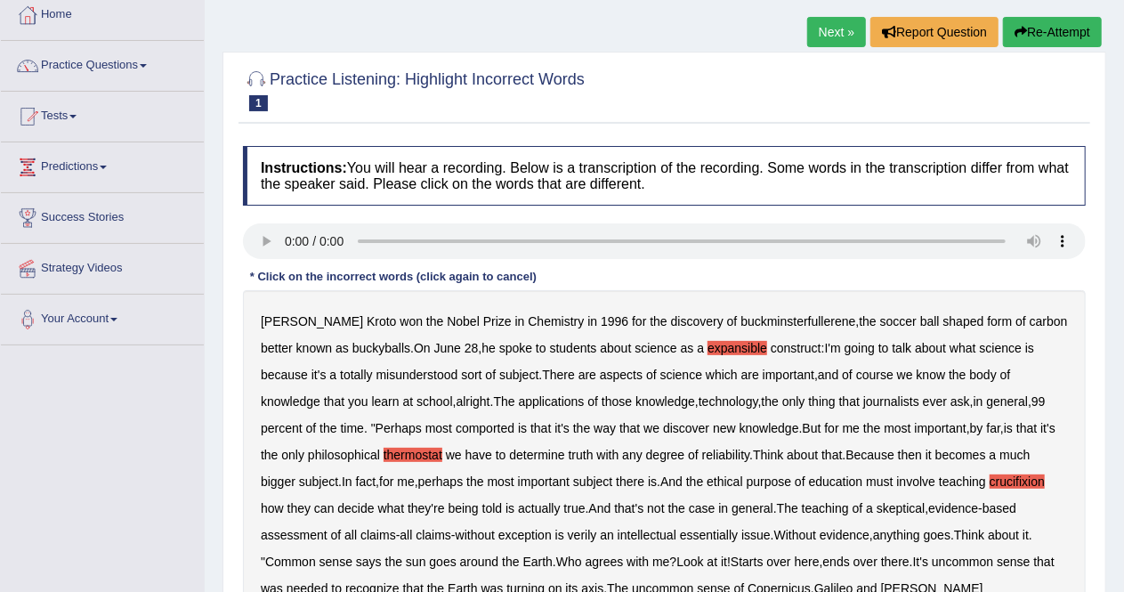
click at [586, 536] on b "verily" at bounding box center [582, 535] width 29 height 14
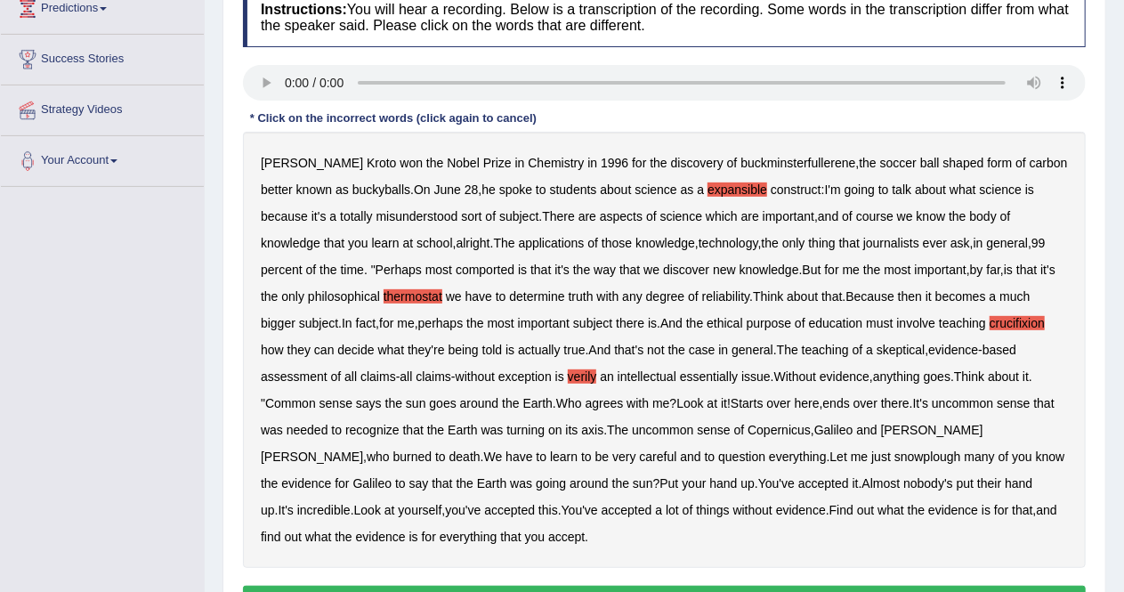
scroll to position [278, 0]
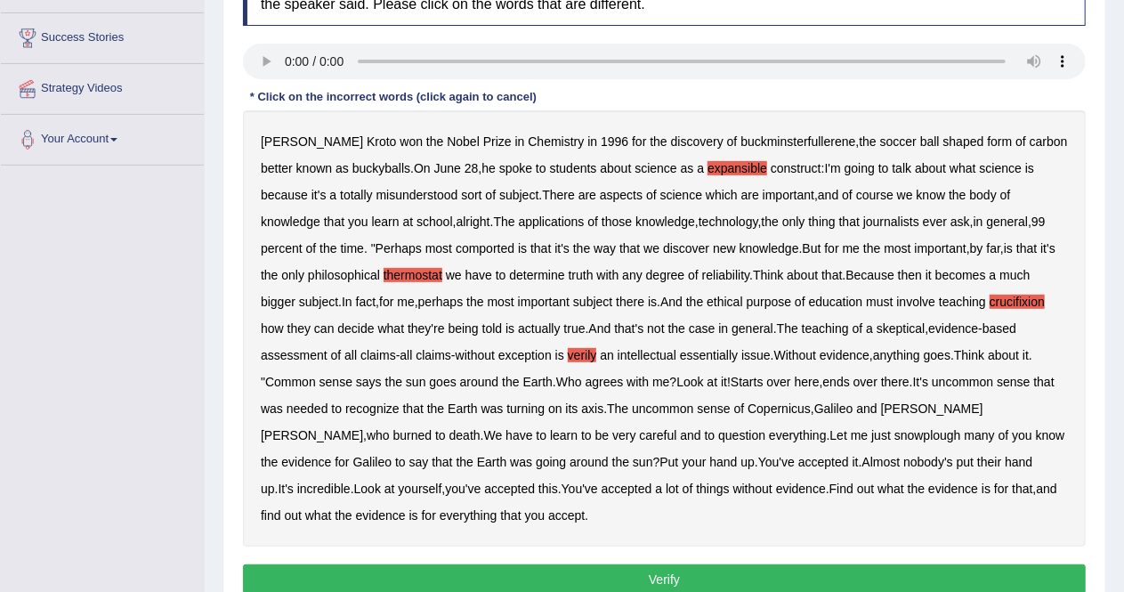
click at [894, 432] on b "snowplough" at bounding box center [927, 435] width 67 height 14
click at [712, 578] on button "Verify" at bounding box center [664, 579] width 843 height 30
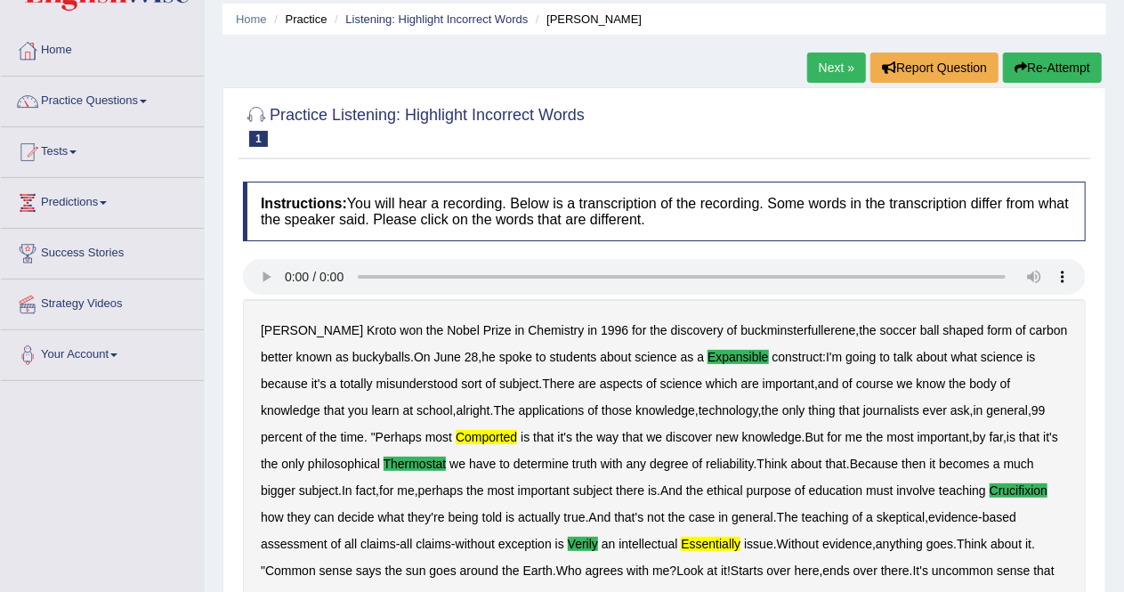
scroll to position [61, 0]
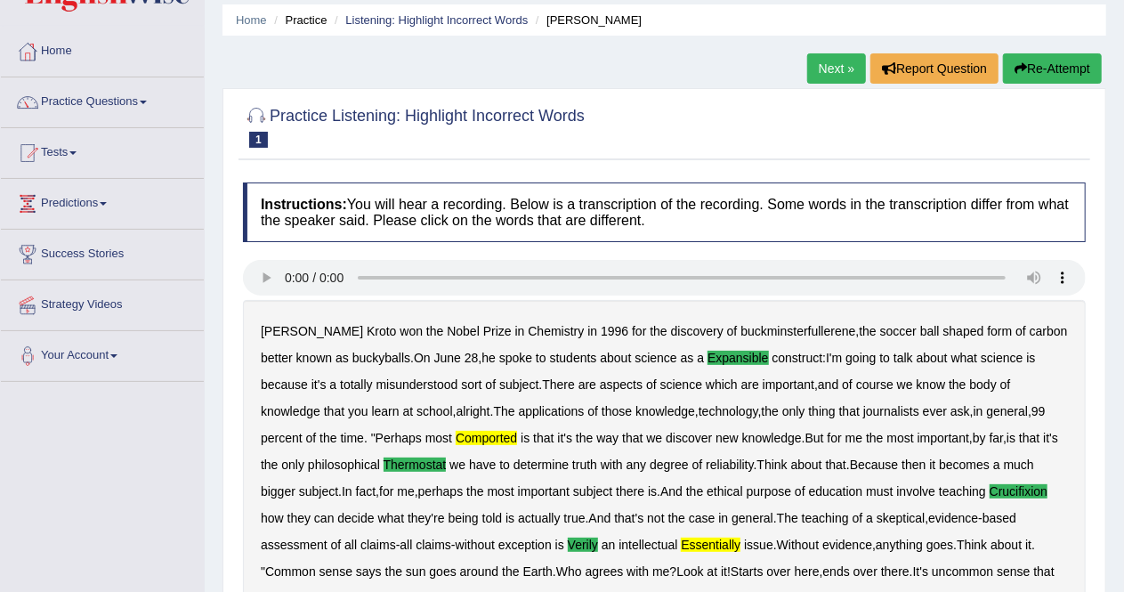
click at [823, 69] on link "Next »" at bounding box center [836, 68] width 59 height 30
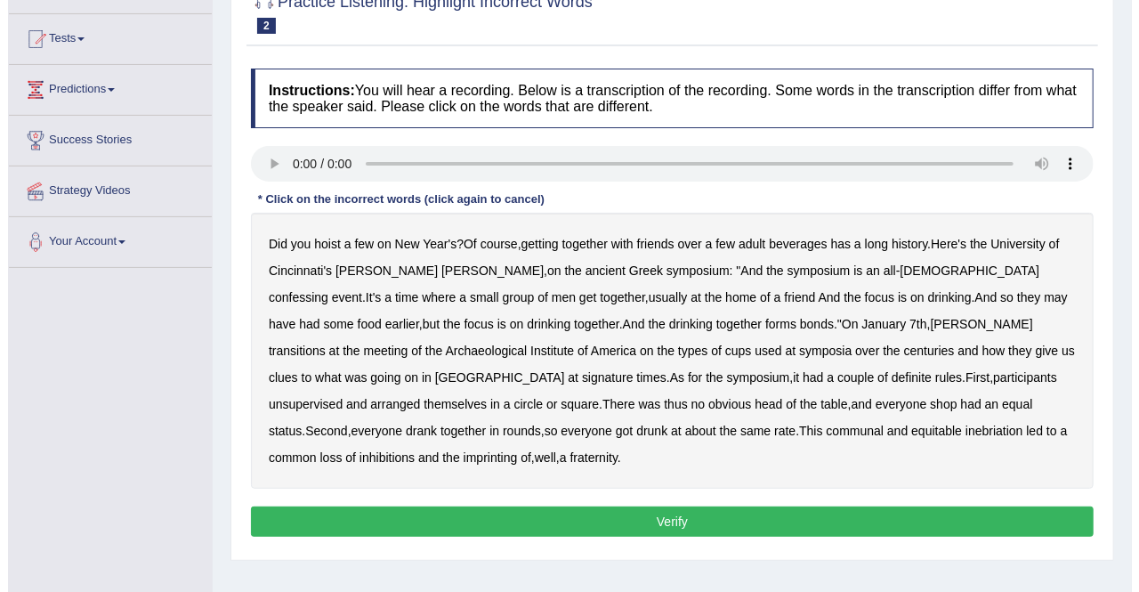
scroll to position [174, 0]
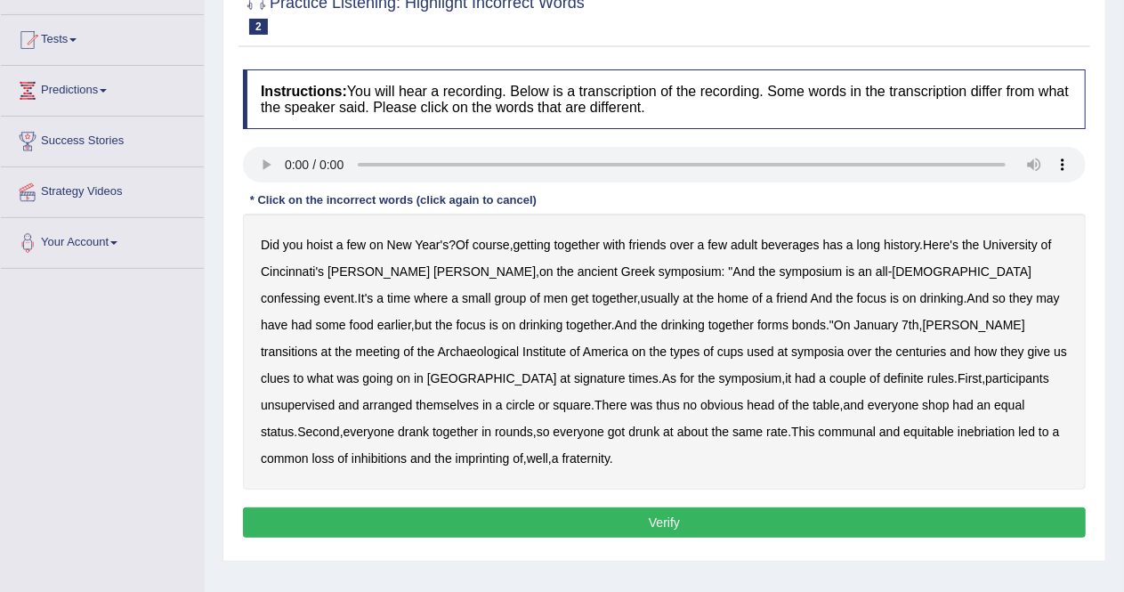
click at [320, 291] on b "confessing" at bounding box center [291, 298] width 60 height 14
click at [625, 371] on b "signature" at bounding box center [600, 378] width 52 height 14
click at [335, 398] on b "unsupervised" at bounding box center [298, 405] width 74 height 14
click at [922, 406] on b "shop" at bounding box center [935, 405] width 27 height 14
click at [510, 451] on b "imprinting" at bounding box center [483, 458] width 54 height 14
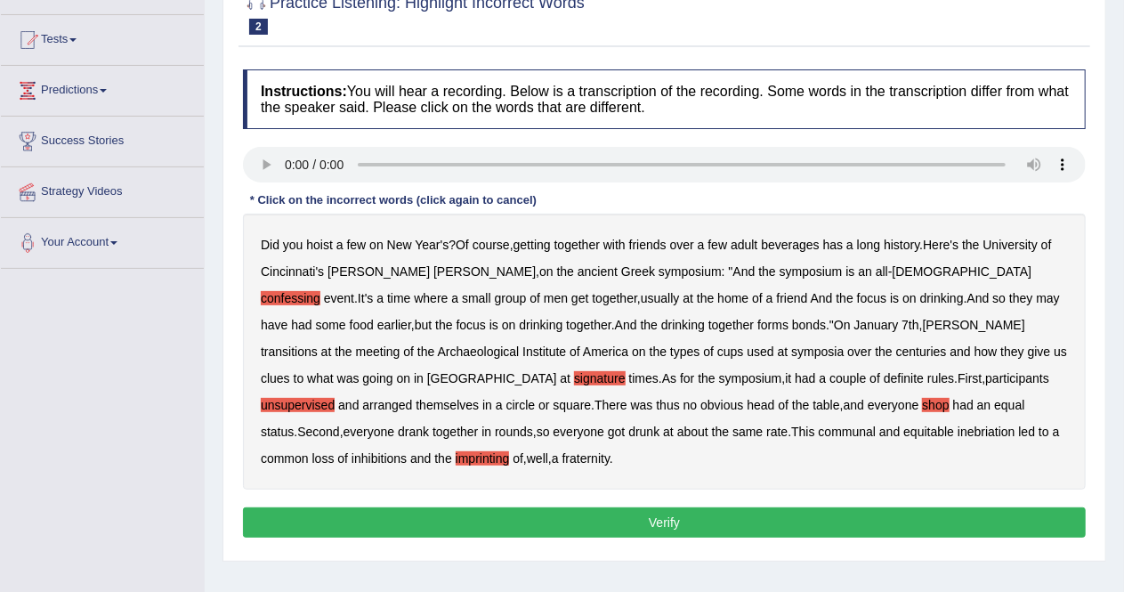
click at [805, 507] on button "Verify" at bounding box center [664, 522] width 843 height 30
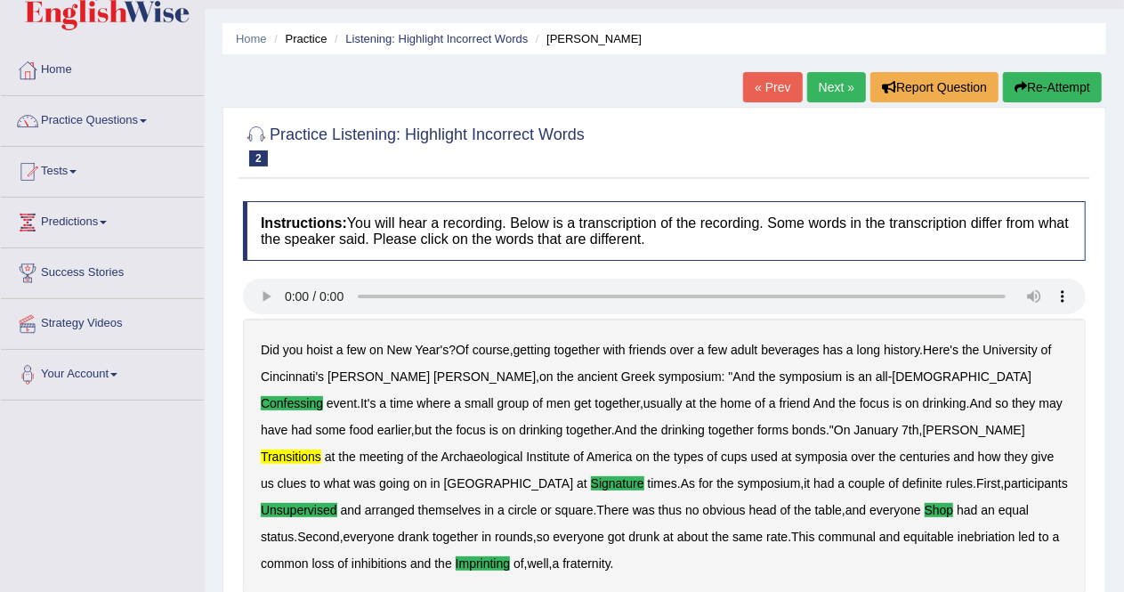
scroll to position [34, 0]
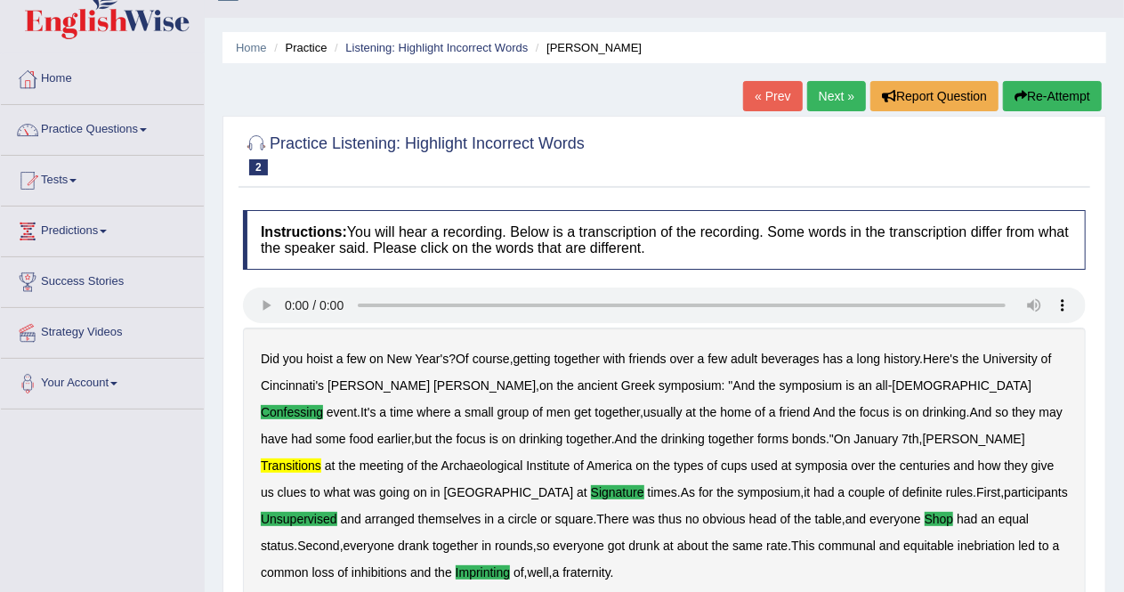
click at [827, 94] on link "Next »" at bounding box center [836, 96] width 59 height 30
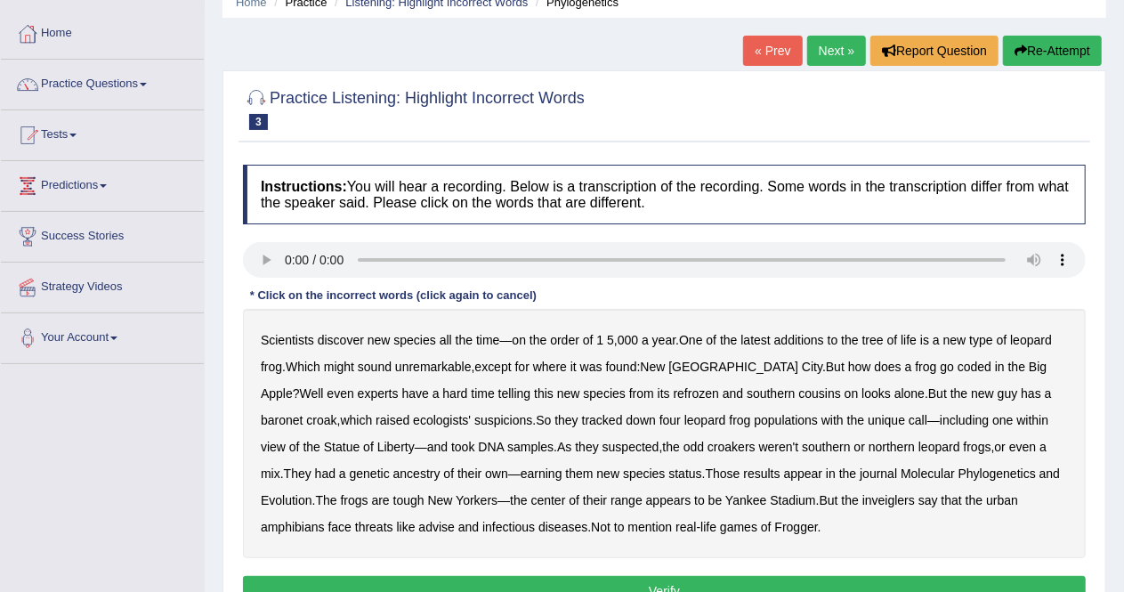
scroll to position [80, 0]
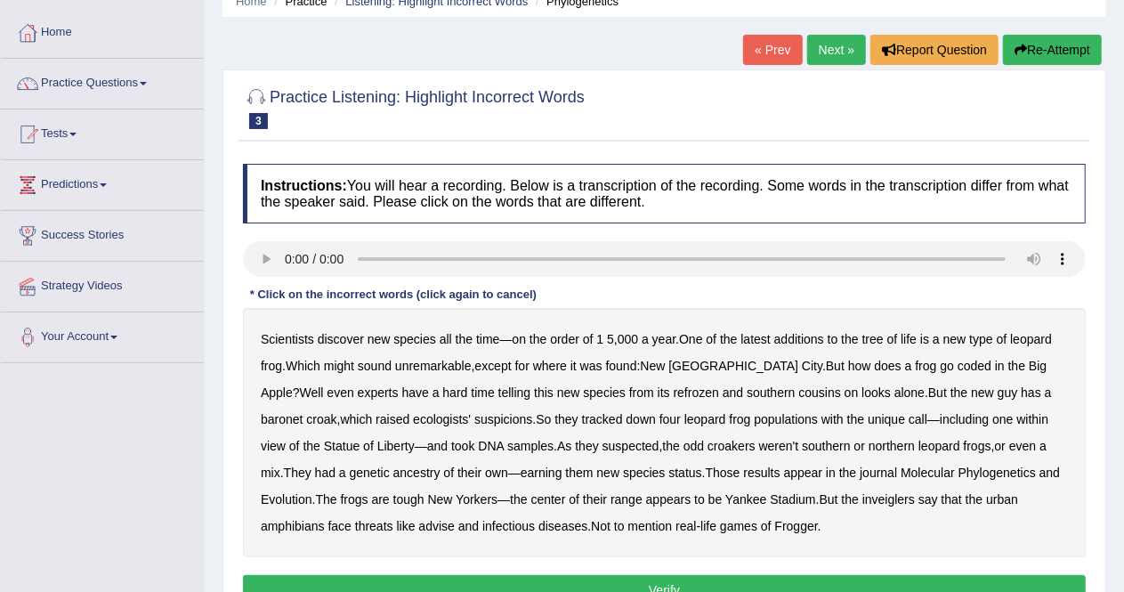
click at [862, 502] on b "inveiglers" at bounding box center [888, 499] width 52 height 14
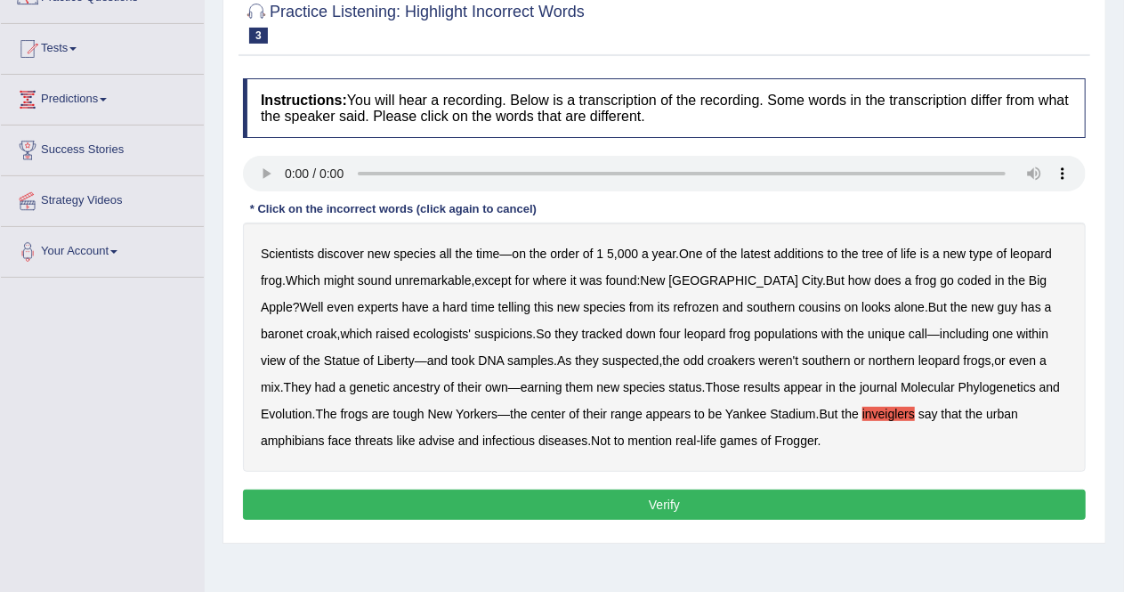
scroll to position [171, 0]
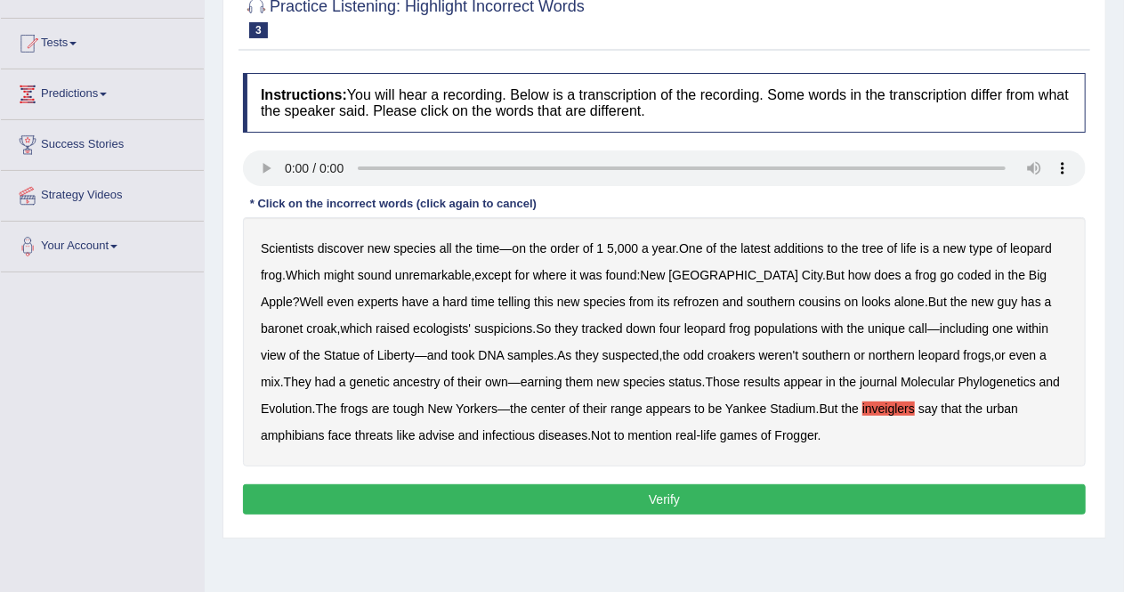
click at [625, 494] on button "Verify" at bounding box center [664, 499] width 843 height 30
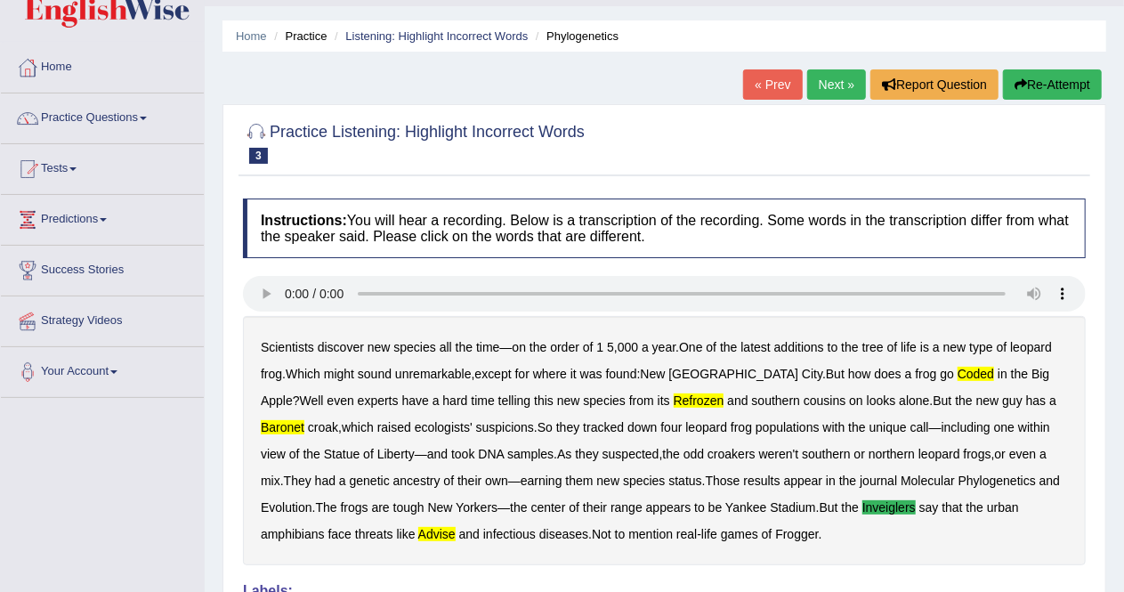
scroll to position [0, 0]
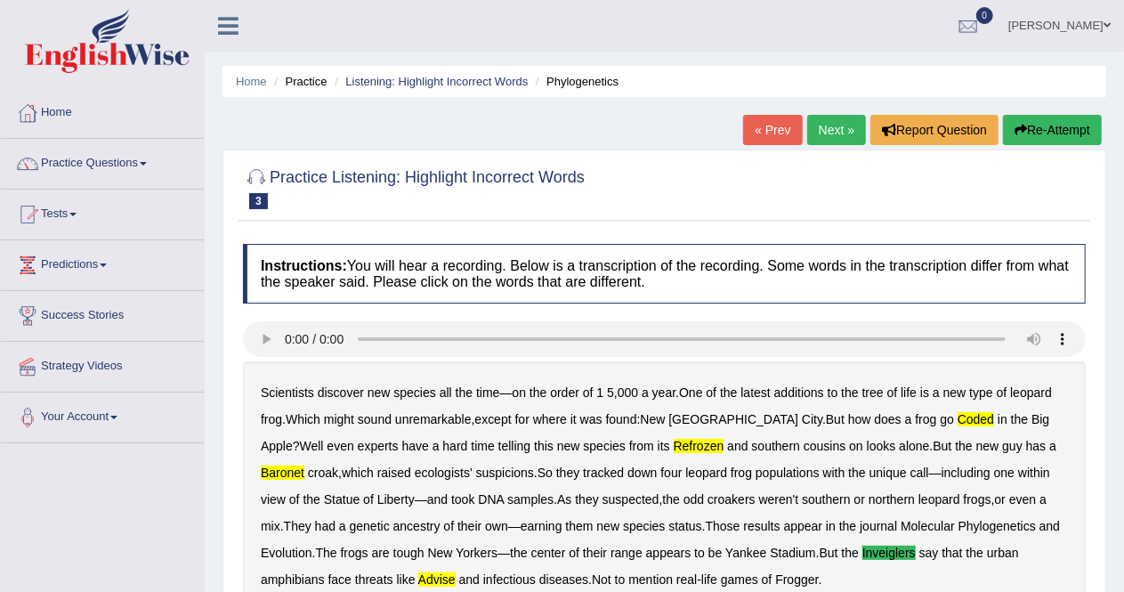
click at [849, 123] on link "Next »" at bounding box center [836, 130] width 59 height 30
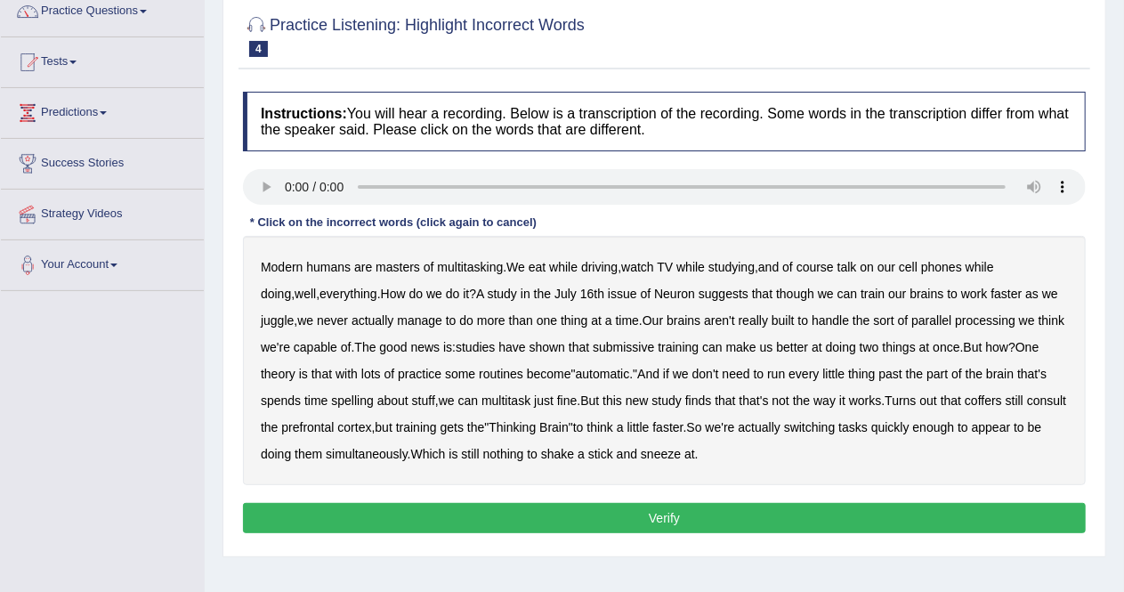
scroll to position [153, 0]
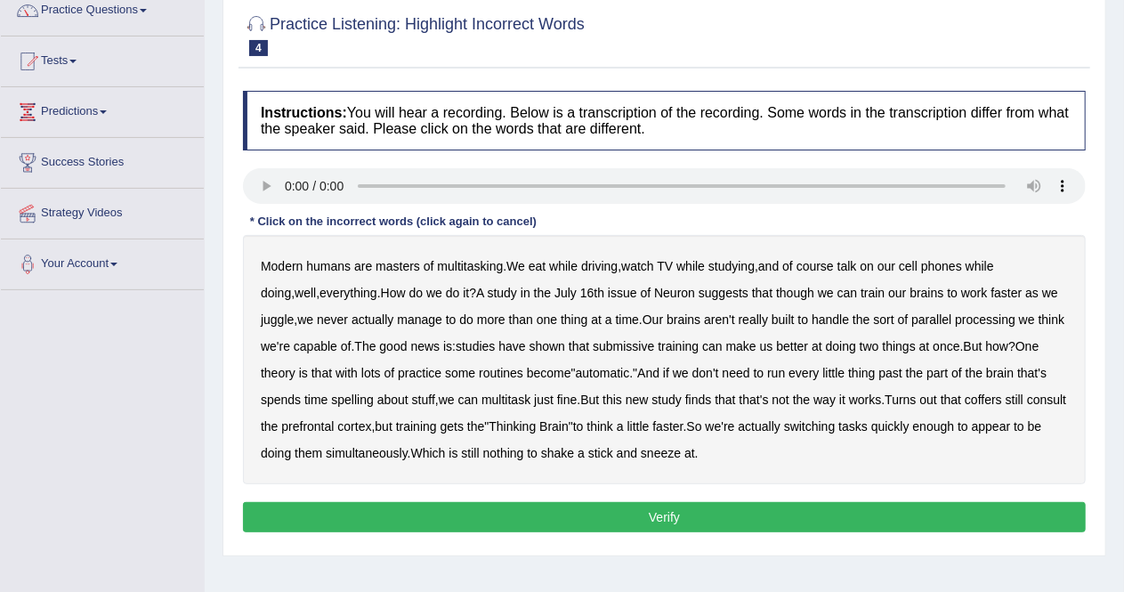
click at [331, 265] on b "humans" at bounding box center [328, 266] width 44 height 14
click at [331, 270] on b "humans" at bounding box center [328, 266] width 44 height 14
click at [776, 296] on b "though" at bounding box center [795, 293] width 38 height 14
click at [654, 345] on b "submissive" at bounding box center [623, 346] width 61 height 14
click at [437, 425] on b "training" at bounding box center [416, 426] width 41 height 14
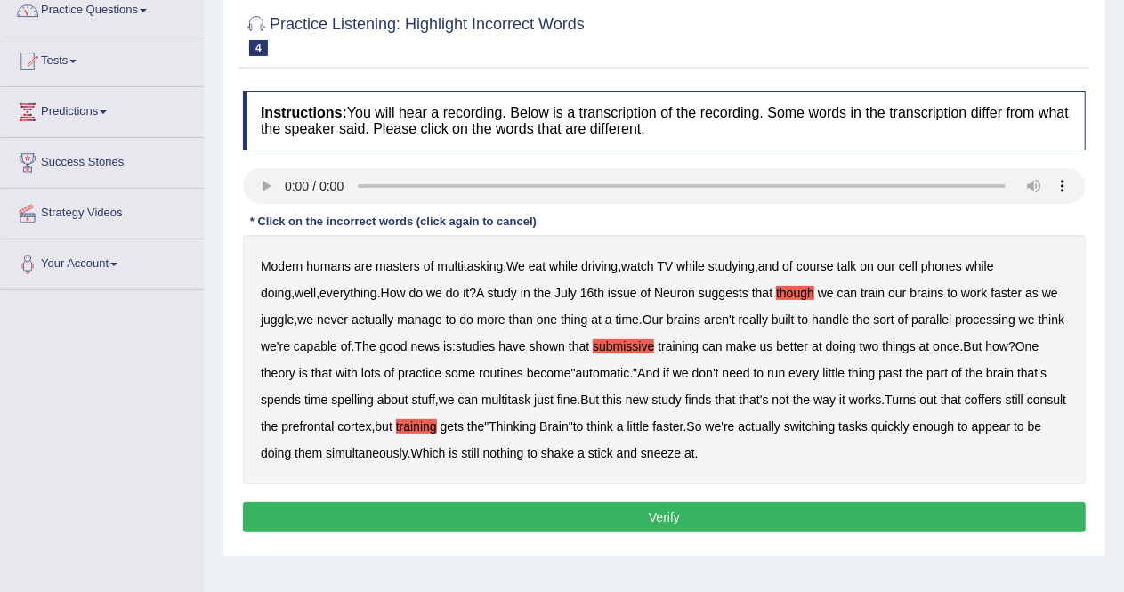
click at [609, 516] on button "Verify" at bounding box center [664, 517] width 843 height 30
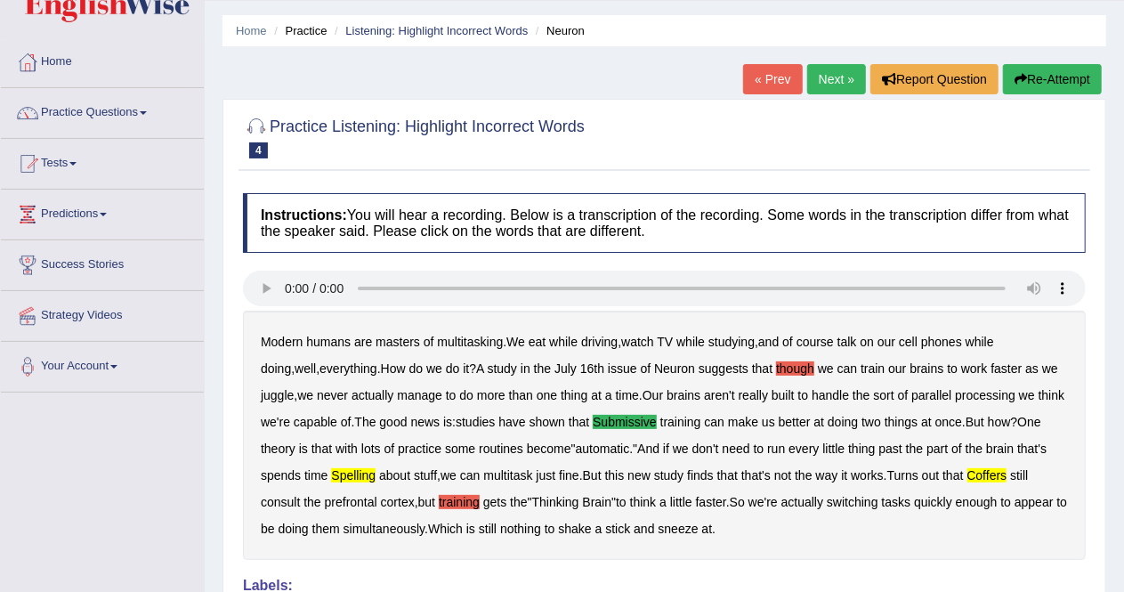
scroll to position [0, 0]
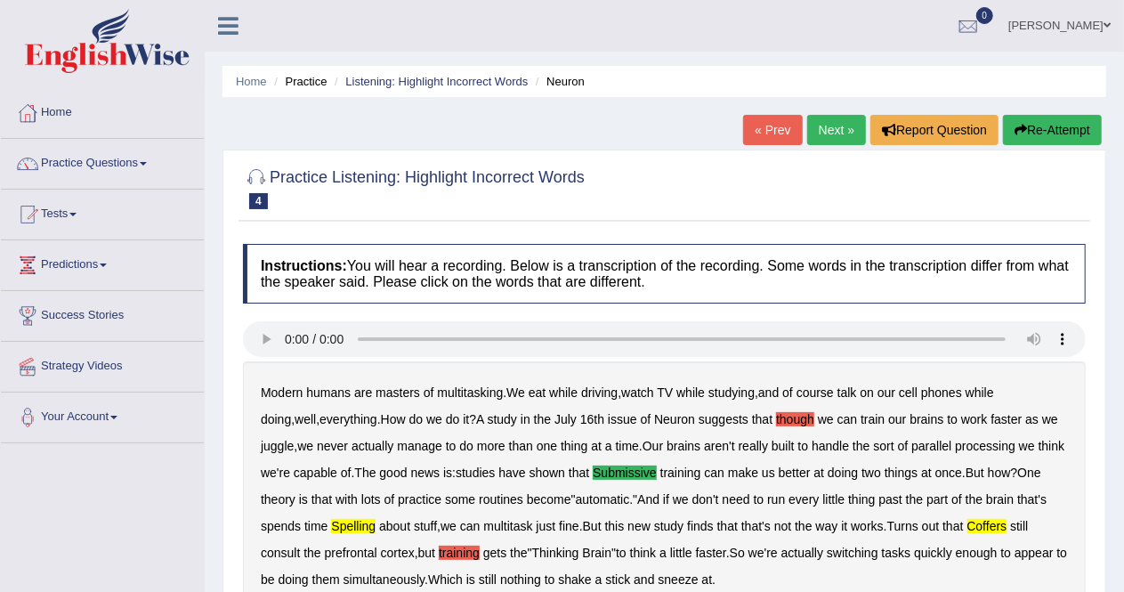
click at [840, 126] on link "Next »" at bounding box center [836, 130] width 59 height 30
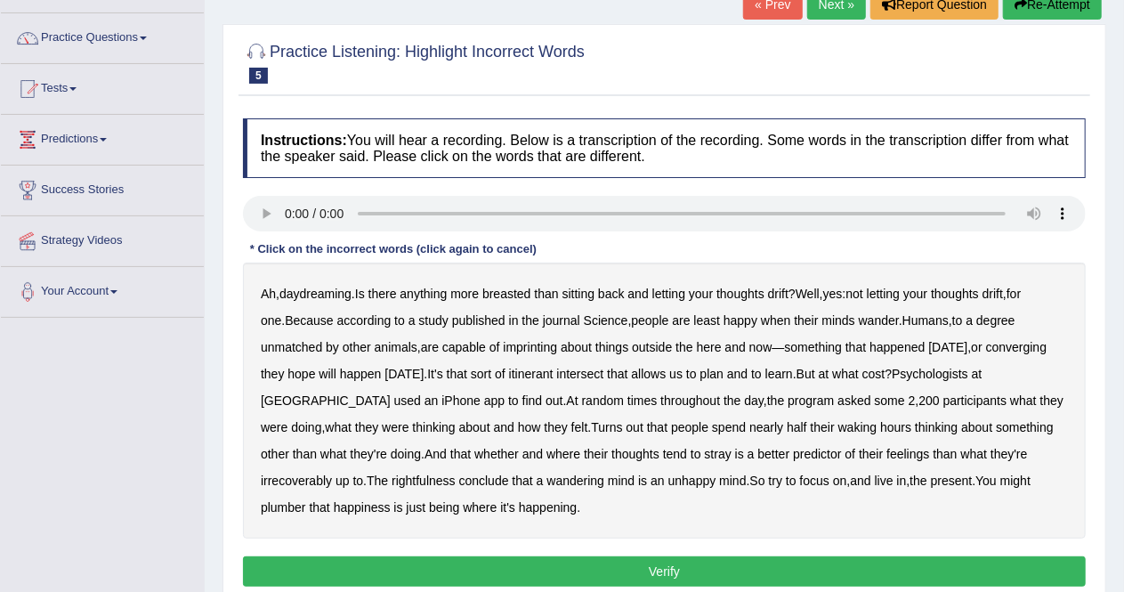
scroll to position [101, 0]
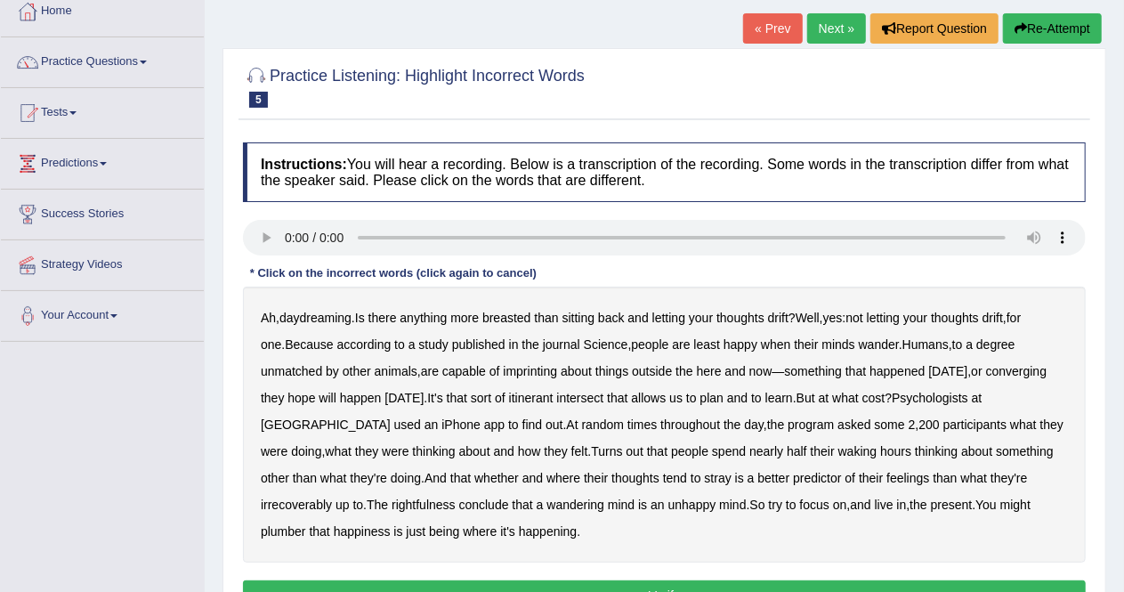
click at [507, 311] on b "breasted" at bounding box center [506, 318] width 48 height 14
click at [546, 369] on b "imprinting" at bounding box center [530, 371] width 54 height 14
click at [1044, 369] on b "converging" at bounding box center [1016, 371] width 61 height 14
click at [306, 524] on b "plumber" at bounding box center [283, 531] width 45 height 14
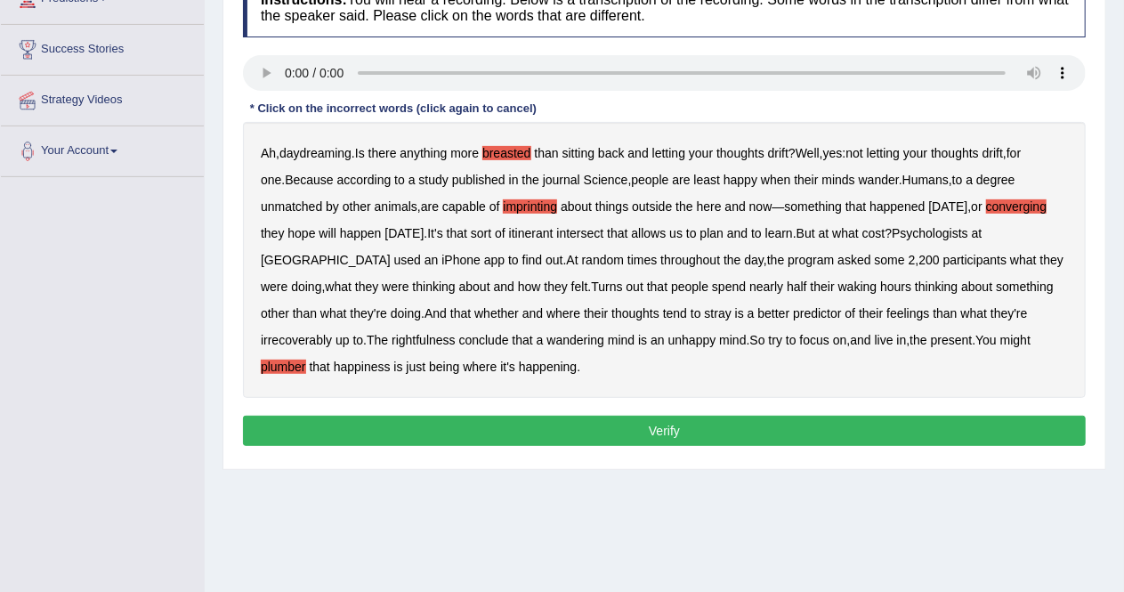
scroll to position [267, 0]
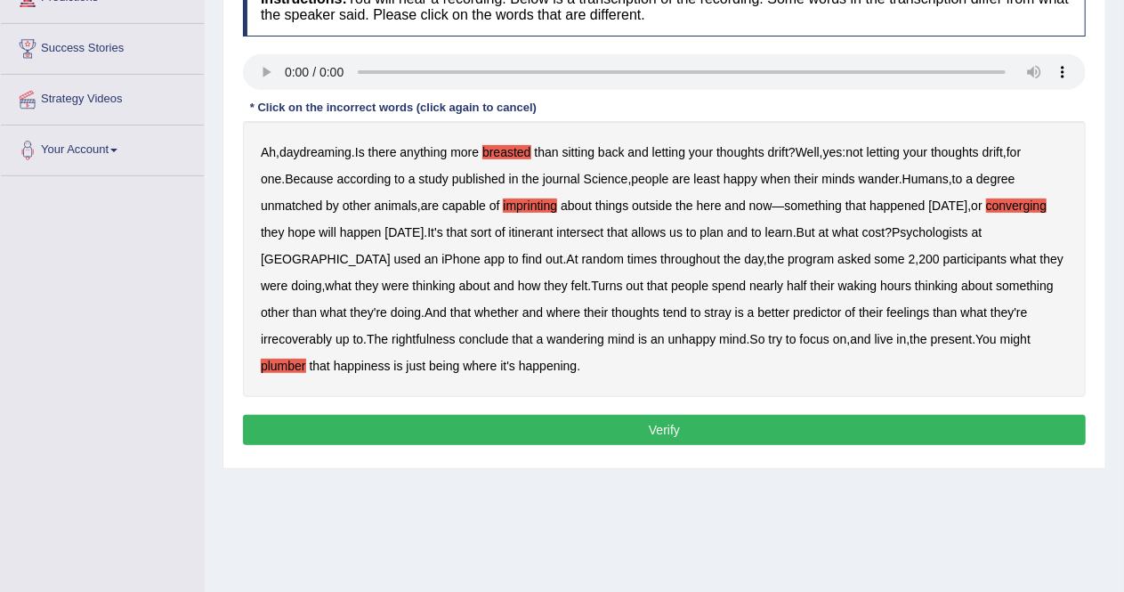
click at [698, 439] on button "Verify" at bounding box center [664, 430] width 843 height 30
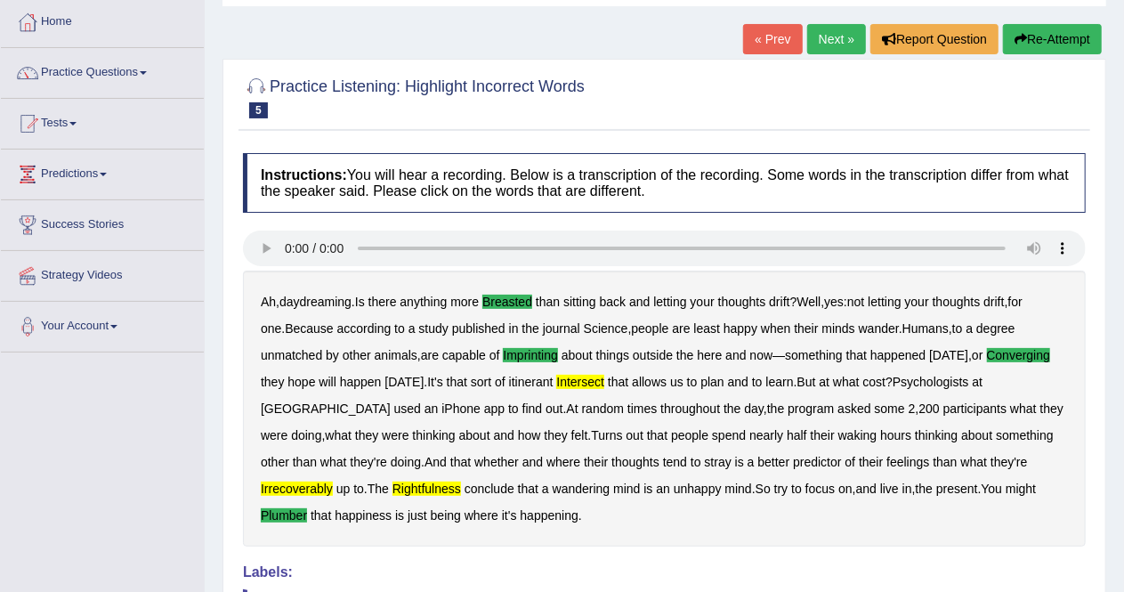
scroll to position [89, 0]
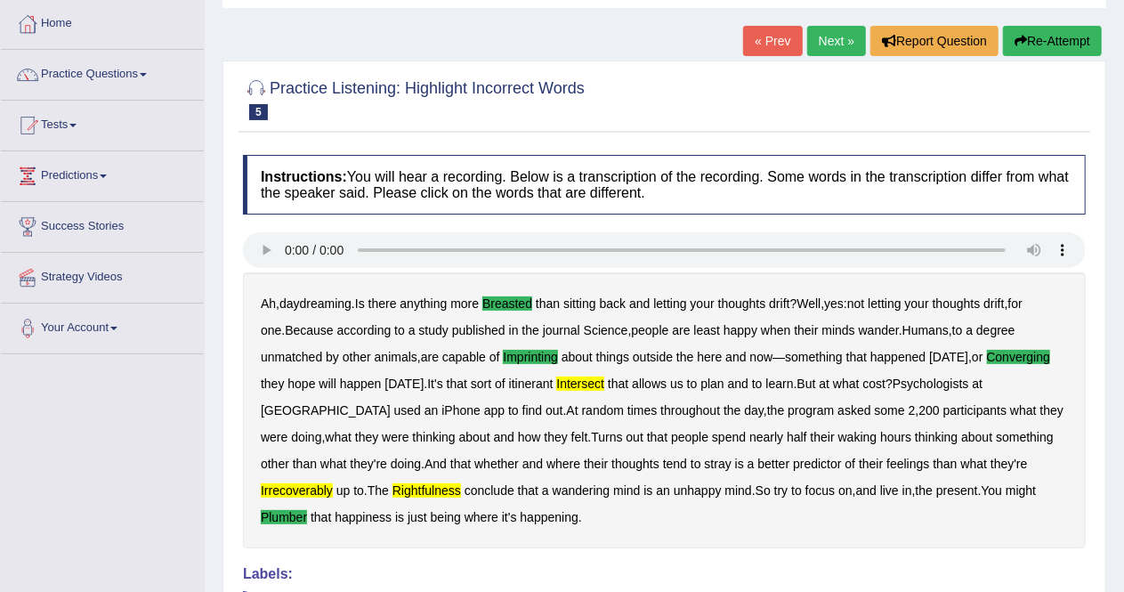
click at [849, 34] on link "Next »" at bounding box center [836, 41] width 59 height 30
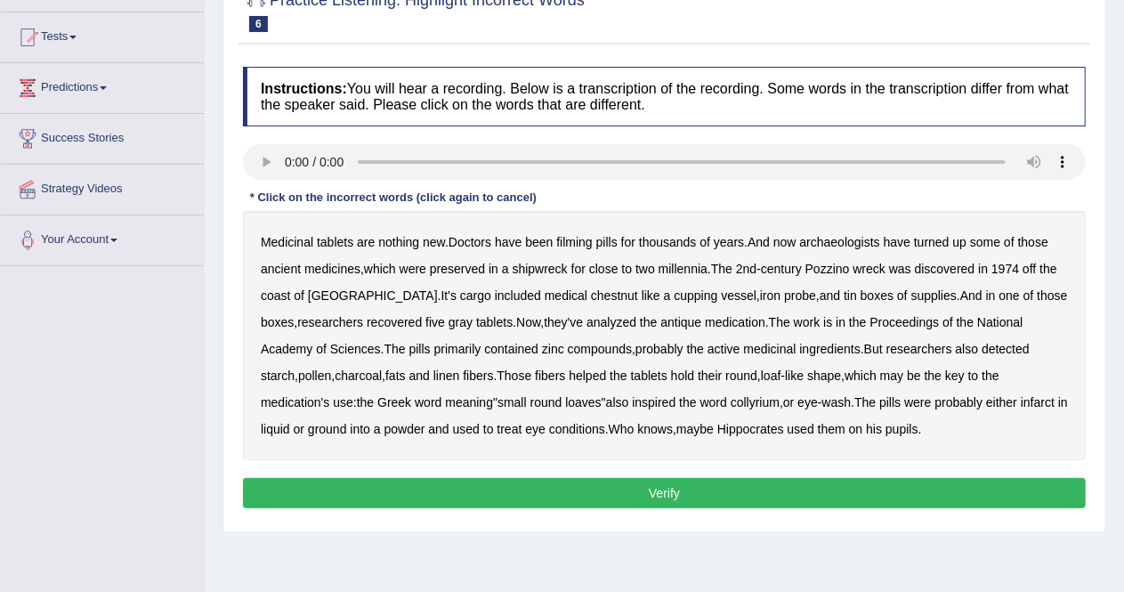
scroll to position [176, 0]
click at [580, 242] on b "filming" at bounding box center [574, 243] width 36 height 14
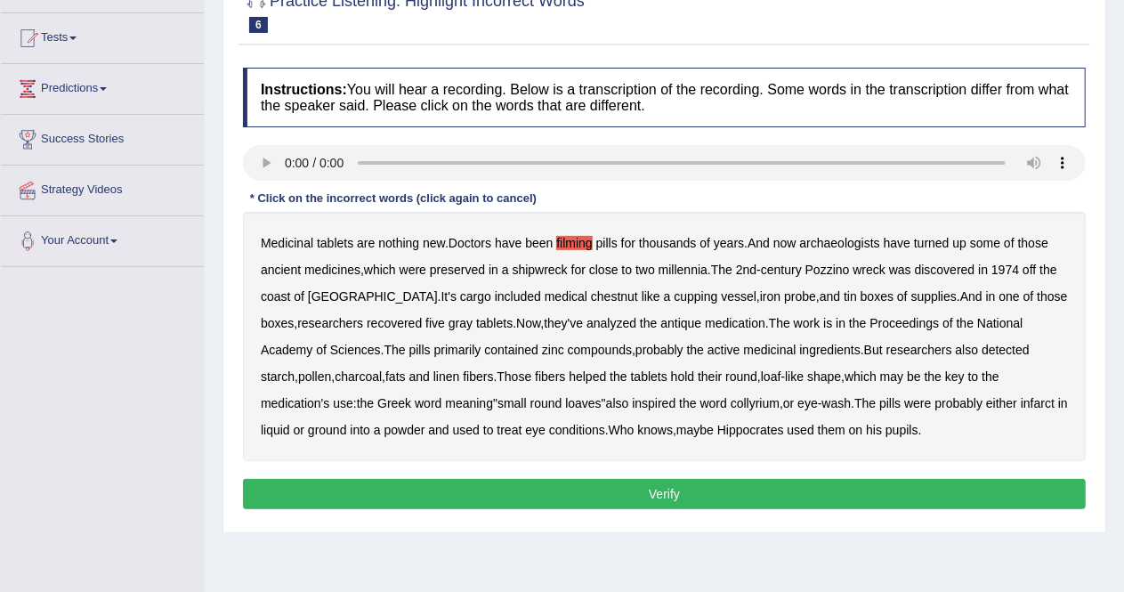
click at [591, 295] on b "chestnut" at bounding box center [614, 296] width 47 height 14
click at [952, 401] on div "Medicinal tablets are nothing new . Doctors have been filming pills for thousan…" at bounding box center [664, 336] width 843 height 249
click at [1020, 402] on b "infarct" at bounding box center [1037, 403] width 34 height 14
click at [670, 491] on button "Verify" at bounding box center [664, 494] width 843 height 30
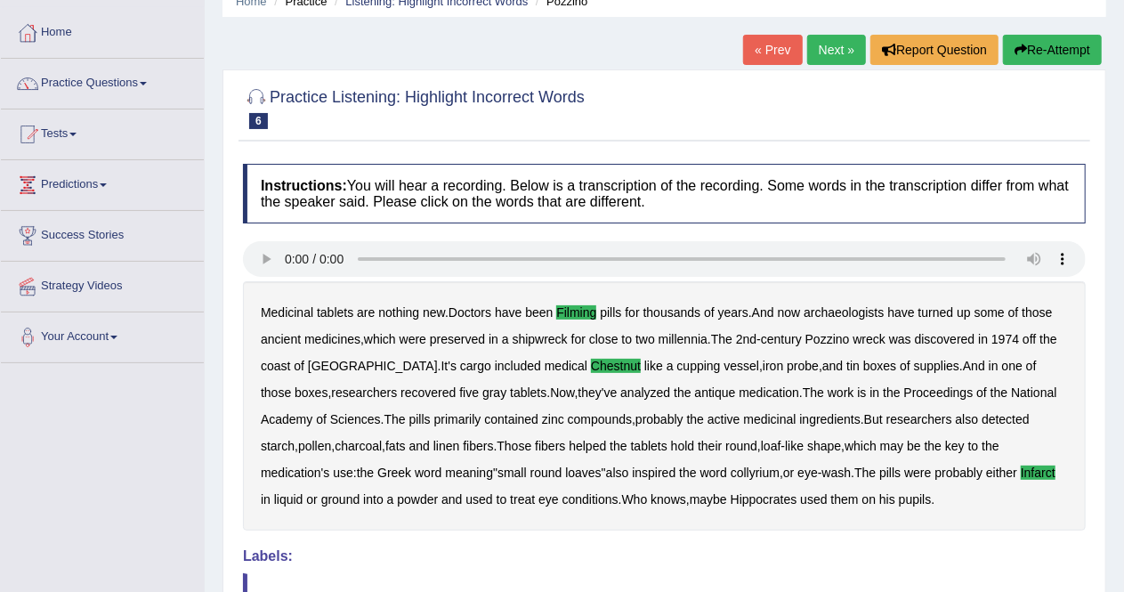
scroll to position [79, 0]
click at [826, 56] on link "Next »" at bounding box center [836, 51] width 59 height 30
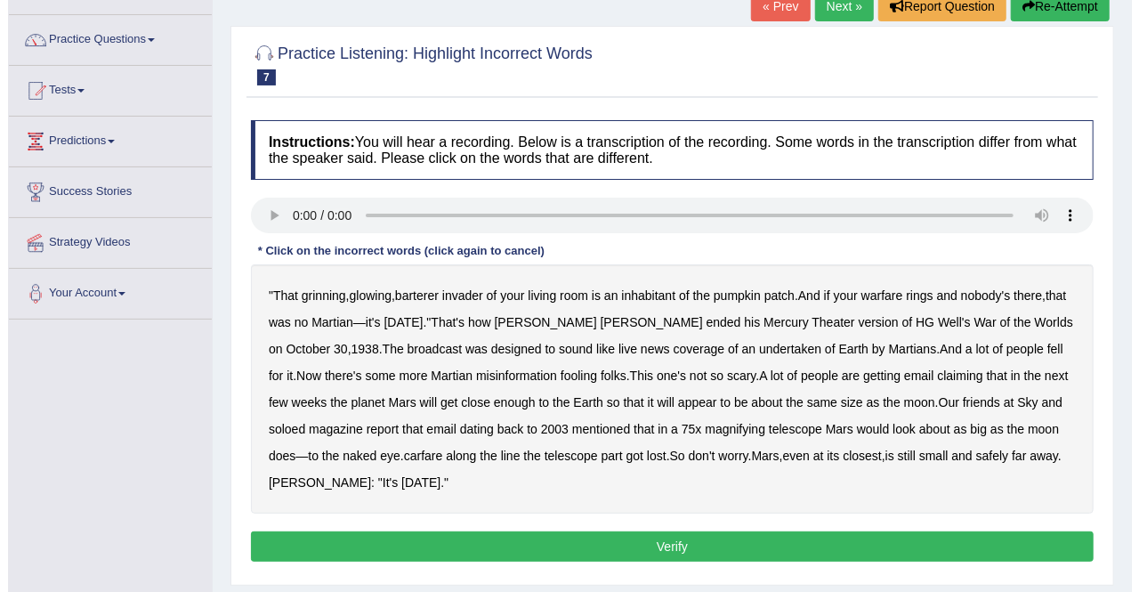
scroll to position [125, 0]
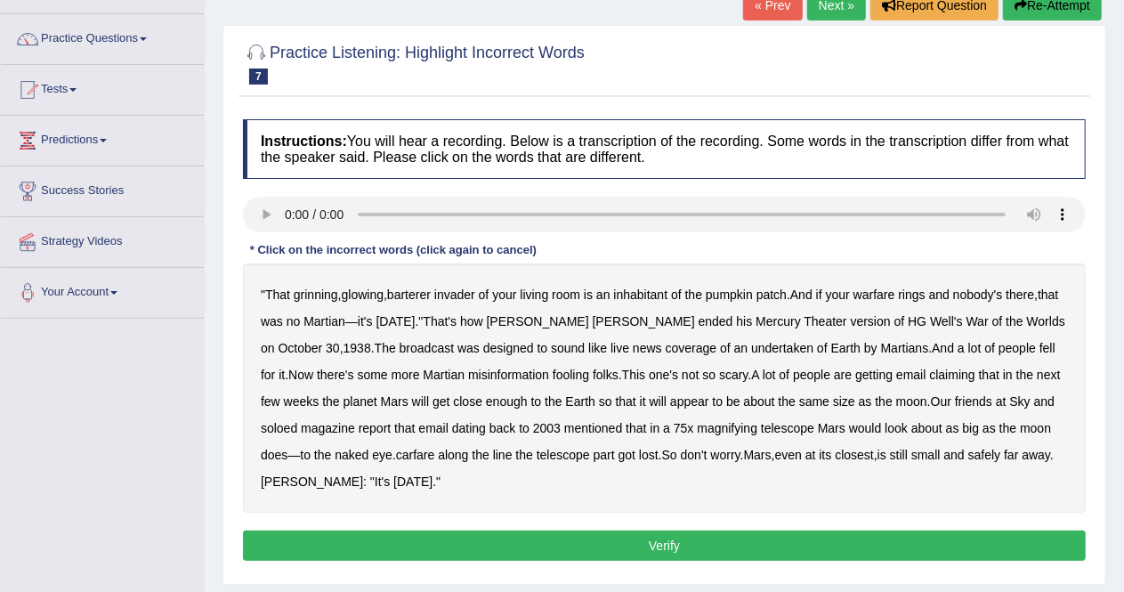
click at [407, 293] on b "barterer" at bounding box center [409, 294] width 44 height 14
click at [751, 347] on b "undertaken" at bounding box center [782, 348] width 62 height 14
click at [278, 429] on b "soloed" at bounding box center [279, 428] width 36 height 14
click at [423, 456] on b "carfare" at bounding box center [415, 455] width 39 height 14
click at [601, 541] on button "Verify" at bounding box center [664, 545] width 843 height 30
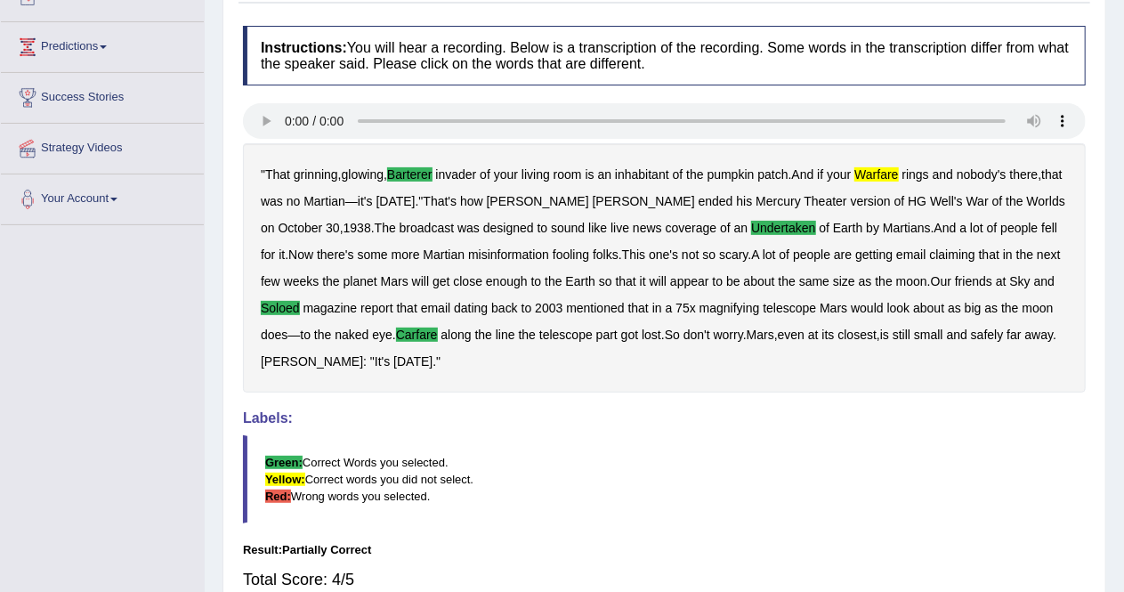
scroll to position [0, 0]
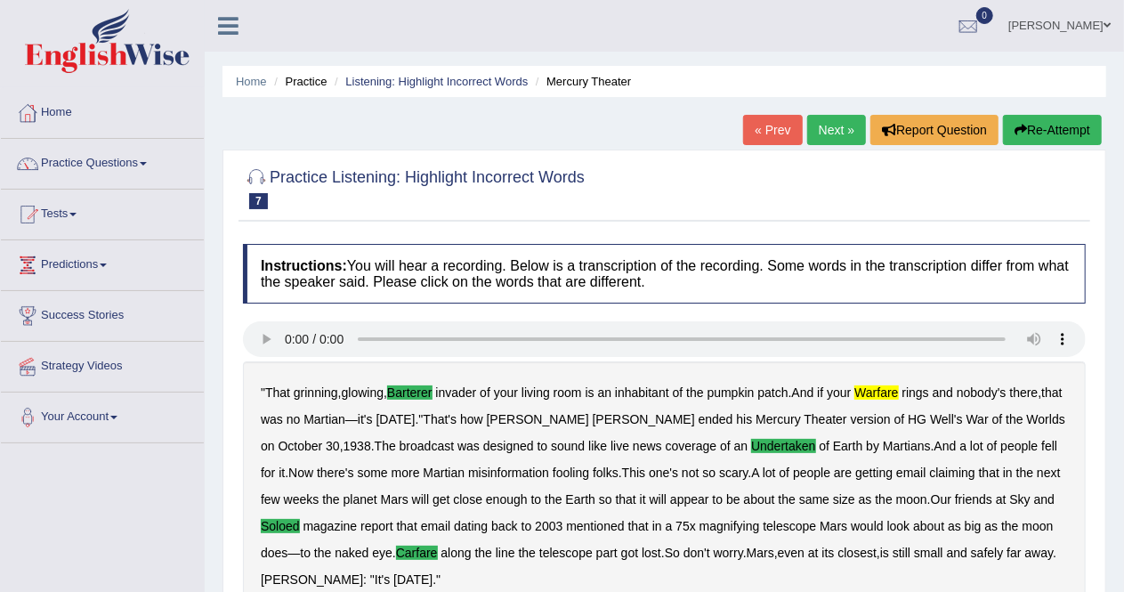
click at [151, 166] on link "Practice Questions" at bounding box center [102, 161] width 203 height 44
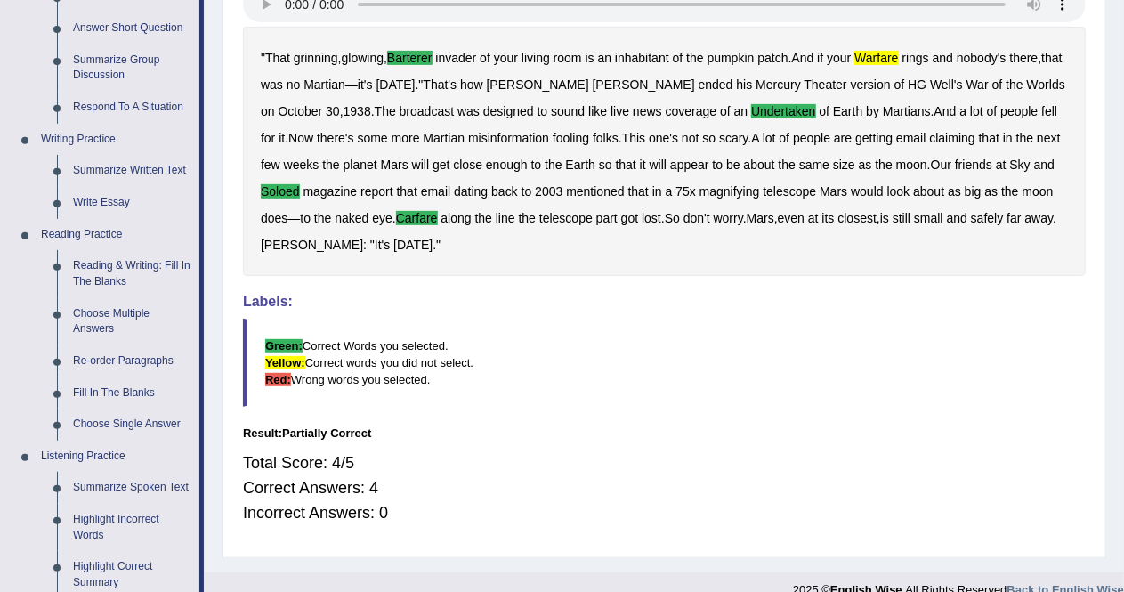
scroll to position [447, 0]
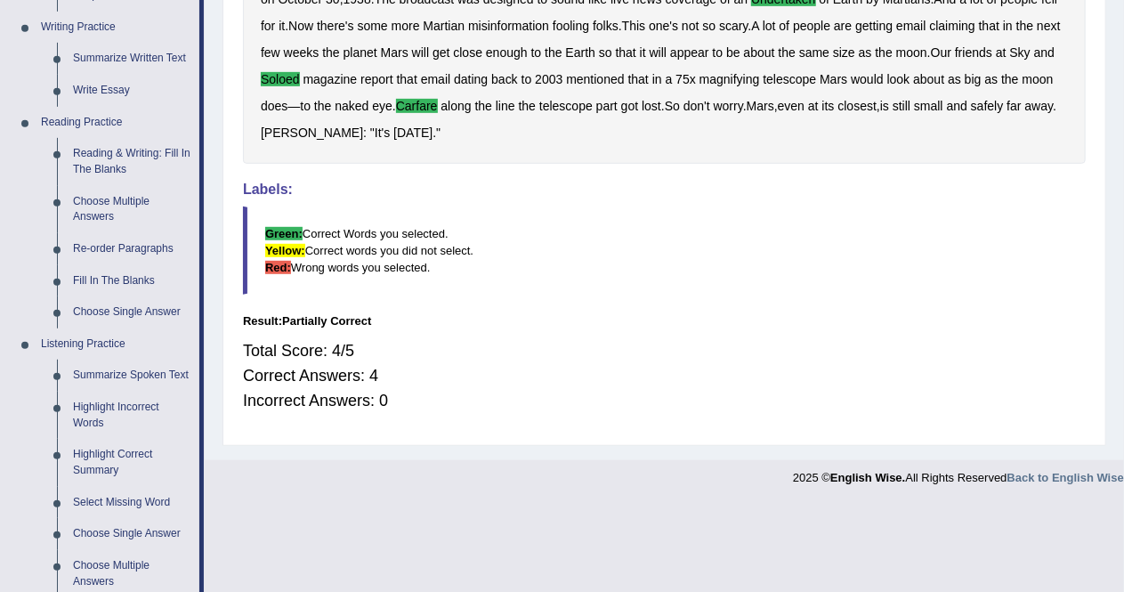
click at [117, 417] on link "Highlight Incorrect Words" at bounding box center [132, 414] width 134 height 47
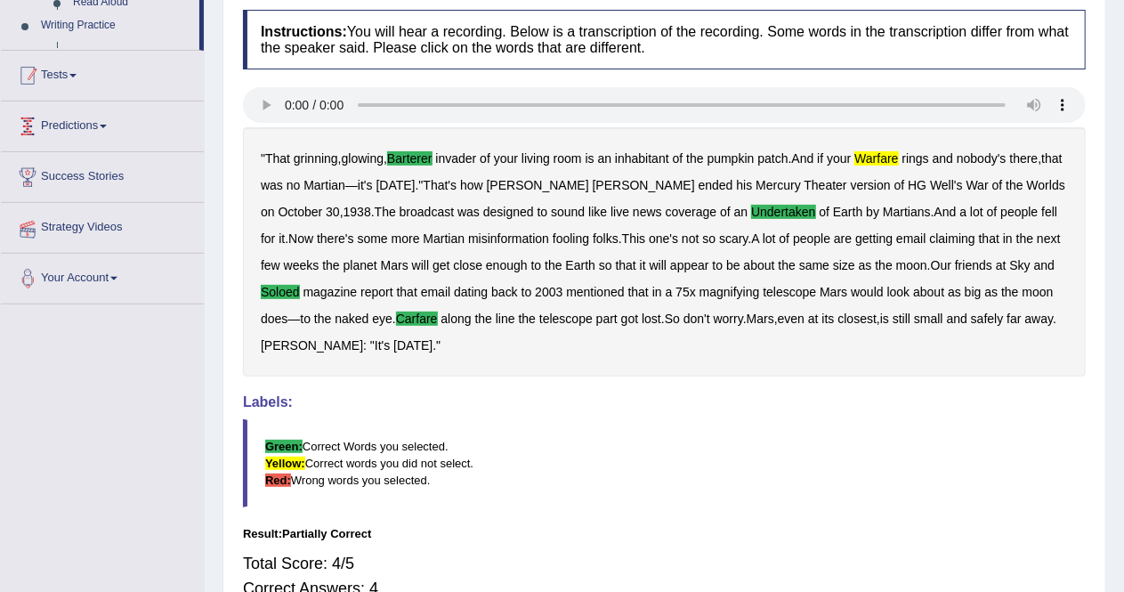
scroll to position [227, 0]
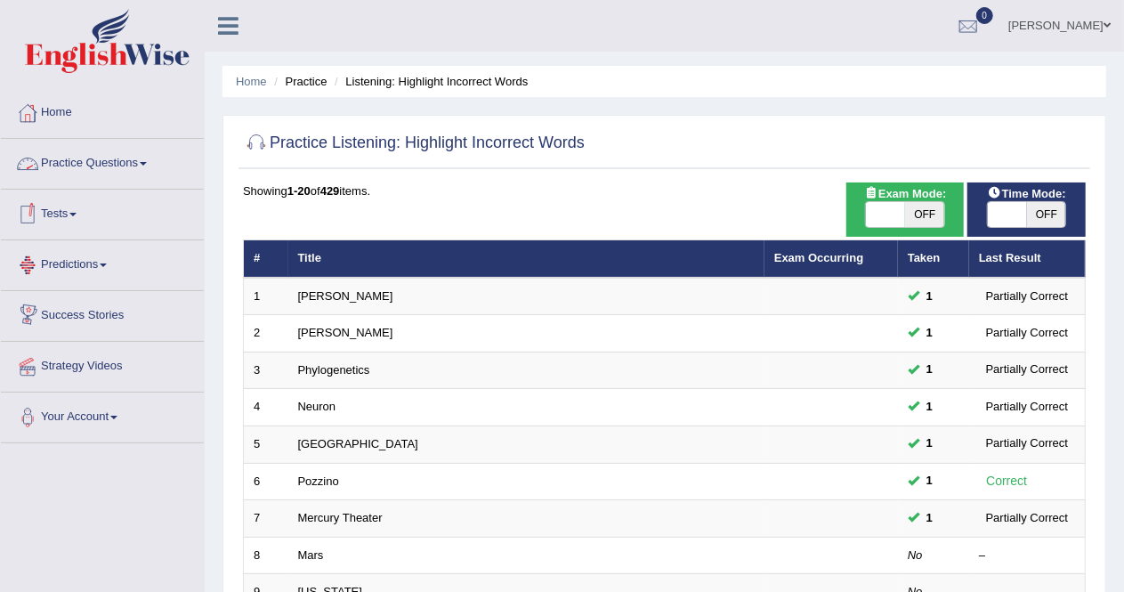
click at [153, 167] on link "Practice Questions" at bounding box center [102, 161] width 203 height 44
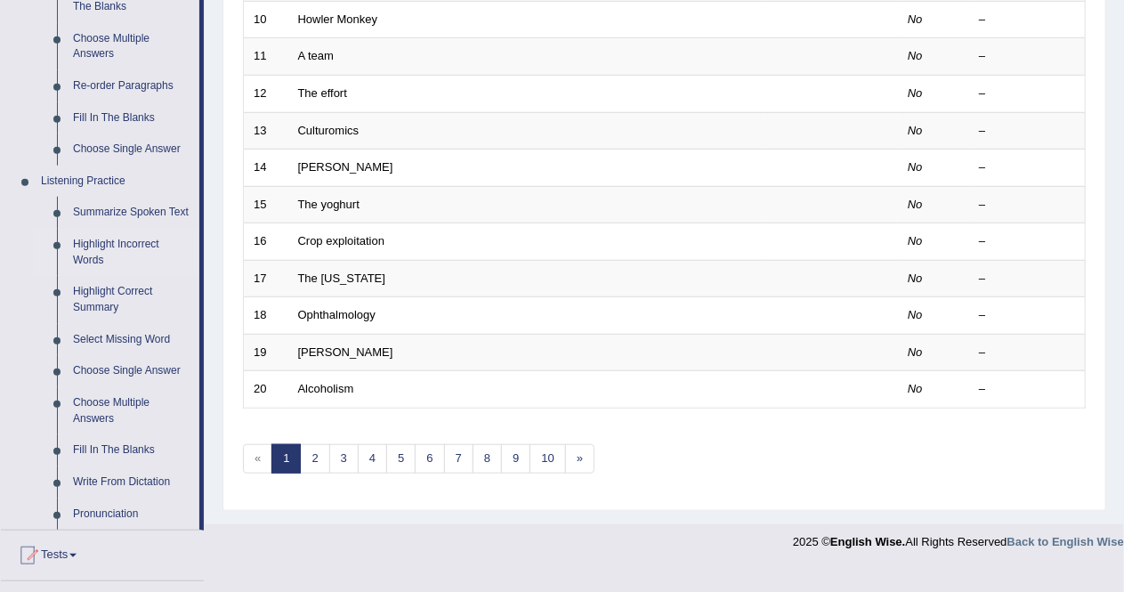
scroll to position [610, 0]
click at [127, 340] on link "Select Missing Word" at bounding box center [132, 339] width 134 height 32
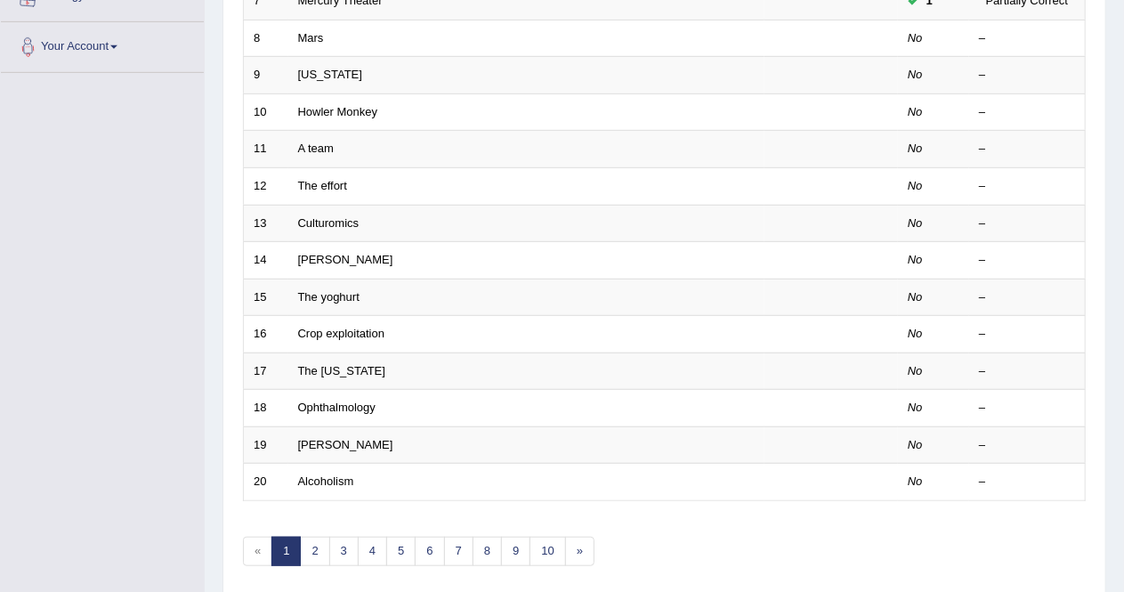
scroll to position [252, 0]
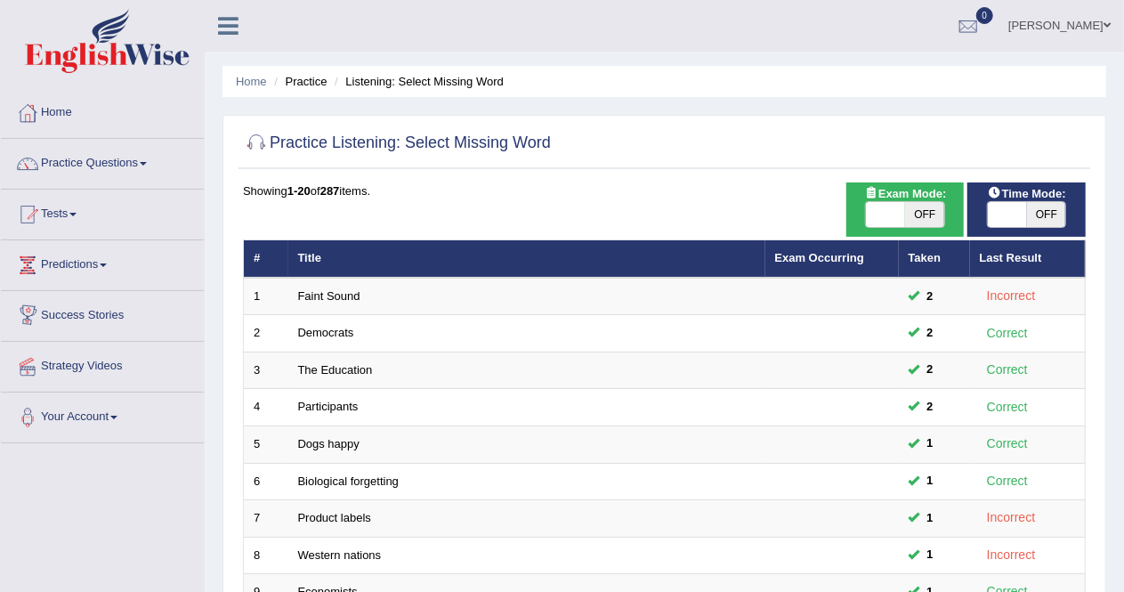
click at [311, 298] on link "Faint Sound" at bounding box center [329, 295] width 62 height 13
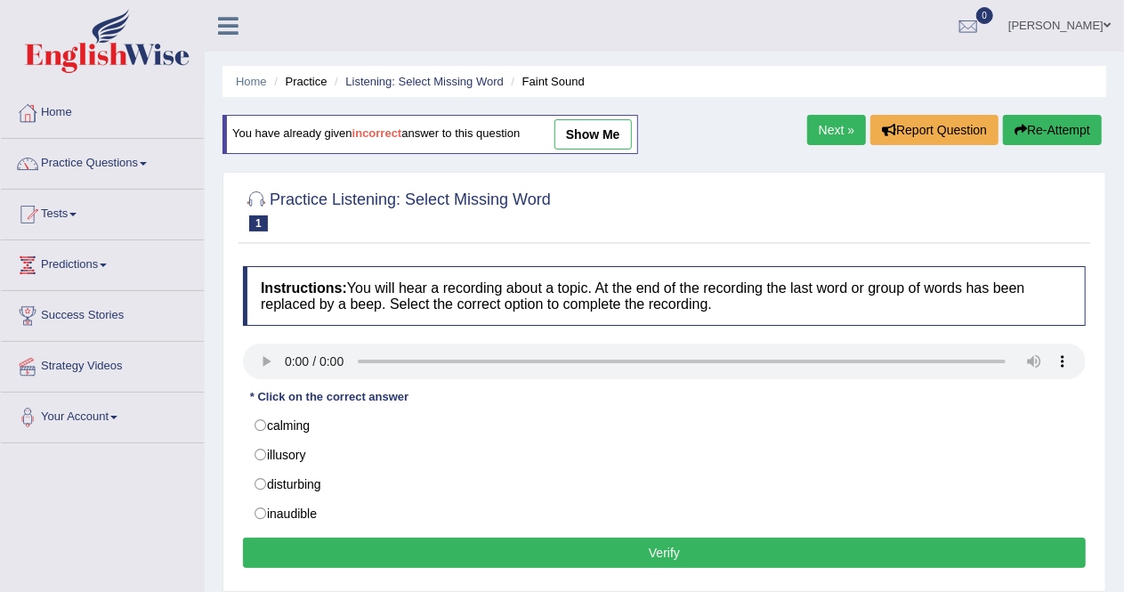
click at [258, 480] on label "disturbing" at bounding box center [664, 484] width 843 height 30
radio input "true"
click at [525, 548] on button "Verify" at bounding box center [664, 552] width 843 height 30
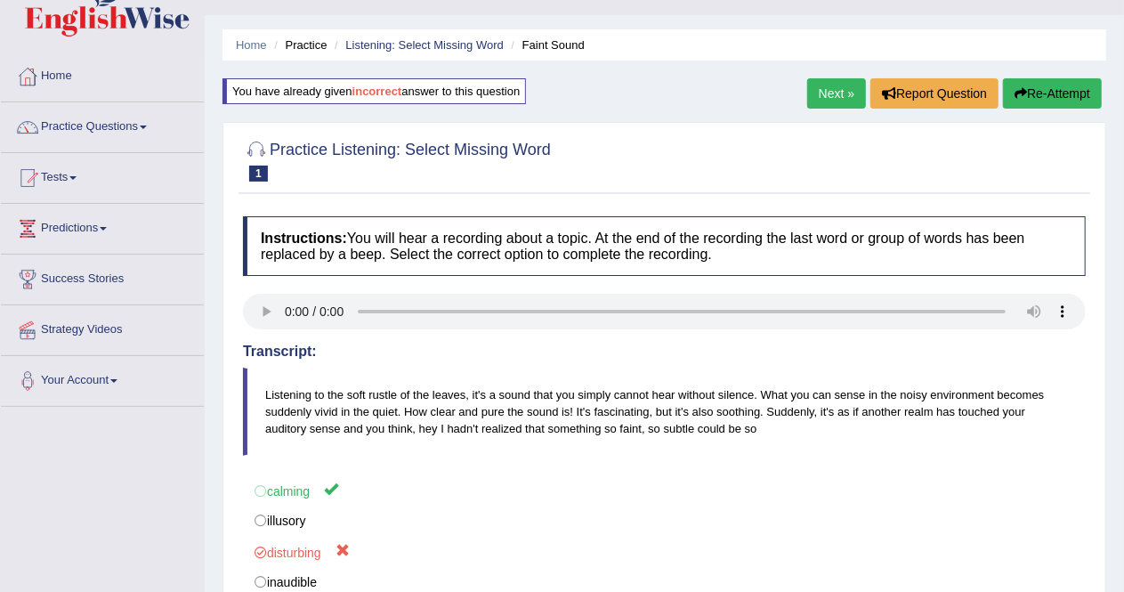
scroll to position [33, 0]
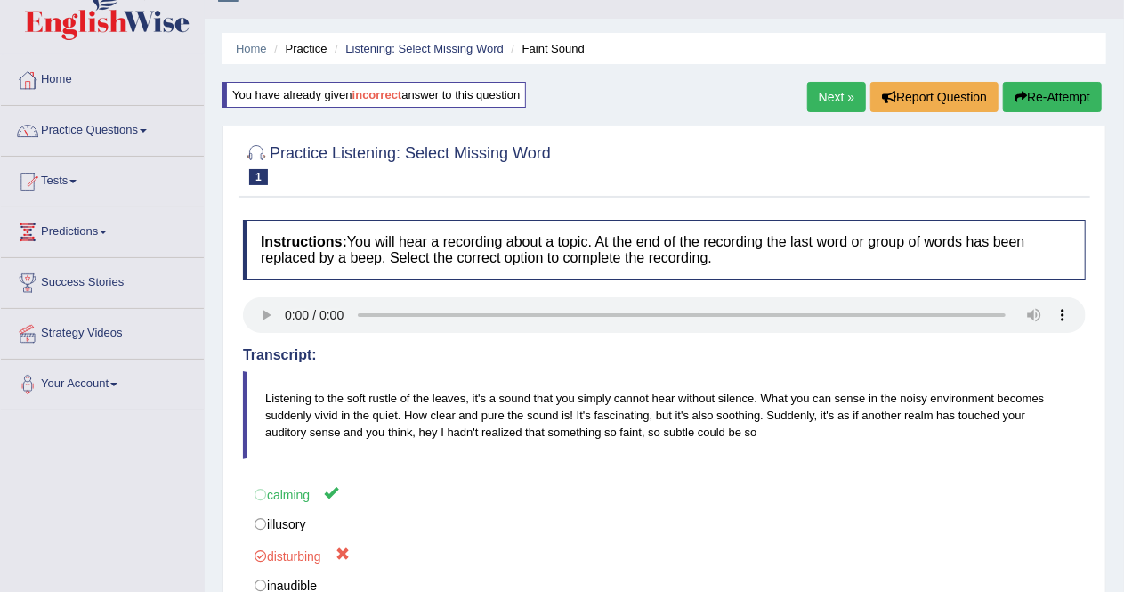
click at [829, 94] on link "Next »" at bounding box center [836, 97] width 59 height 30
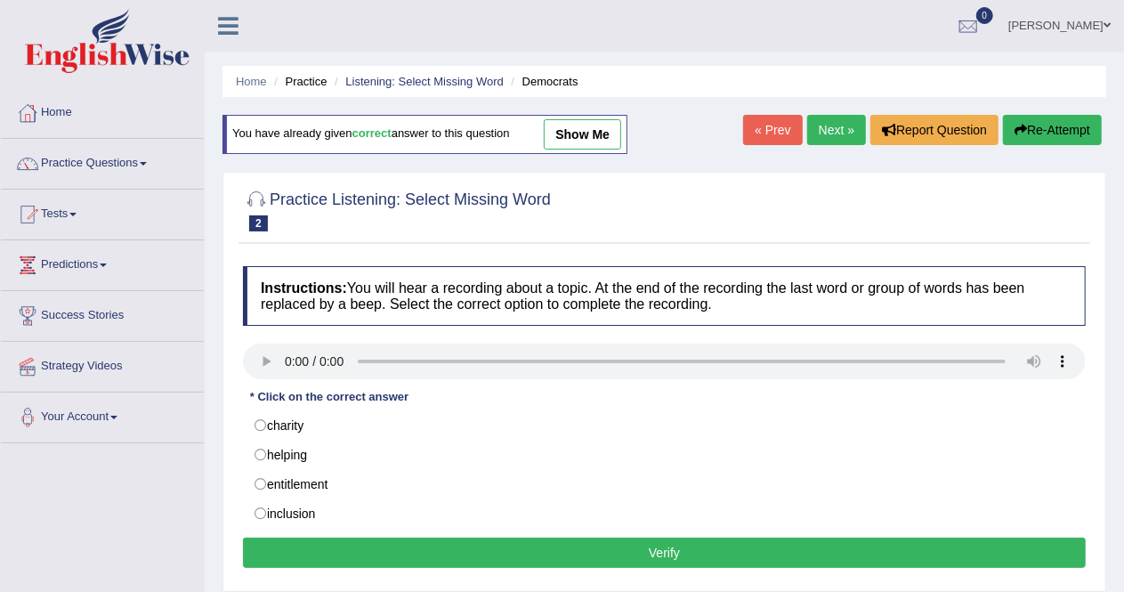
click at [262, 507] on label "inclusion" at bounding box center [664, 513] width 843 height 30
radio input "true"
click at [499, 557] on button "Verify" at bounding box center [664, 552] width 843 height 30
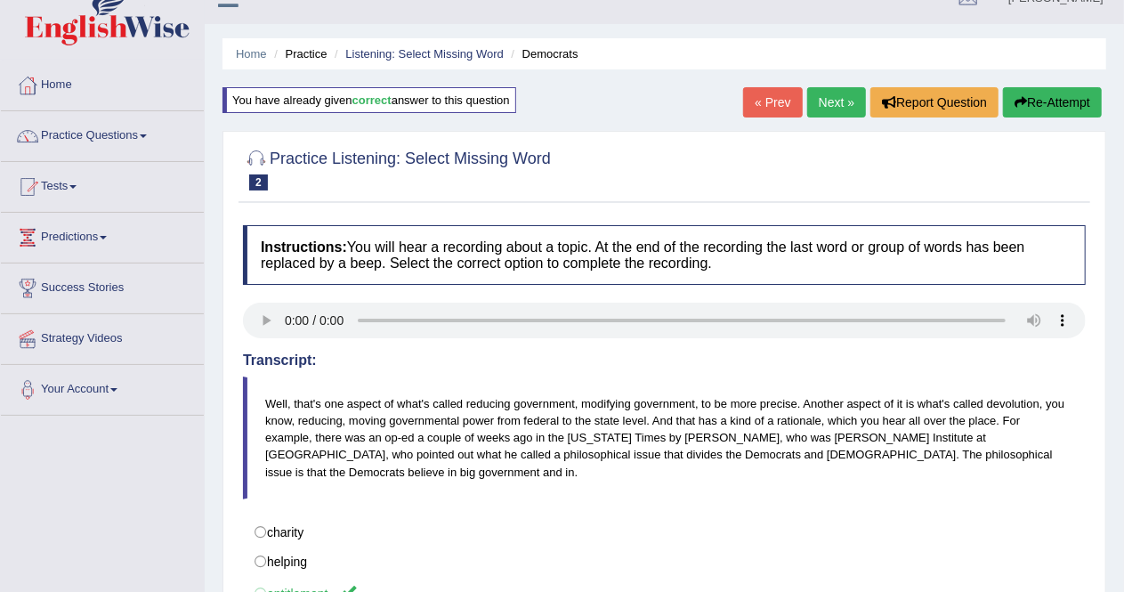
scroll to position [25, 0]
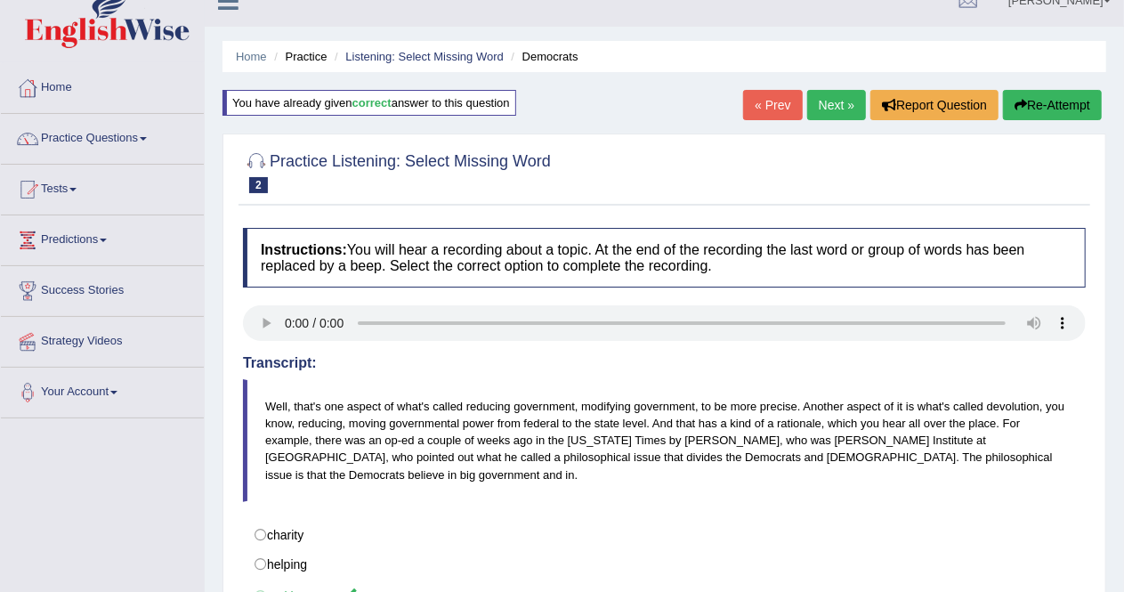
click at [826, 104] on link "Next »" at bounding box center [836, 105] width 59 height 30
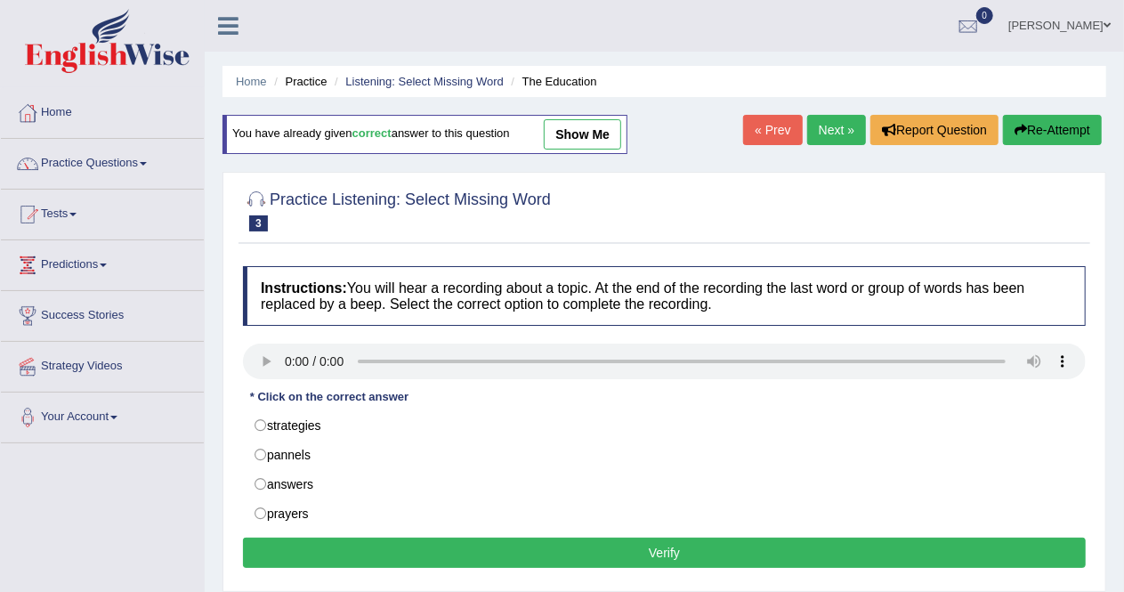
click at [265, 423] on label "strategies" at bounding box center [664, 425] width 843 height 30
radio input "true"
click at [385, 549] on button "Verify" at bounding box center [664, 552] width 843 height 30
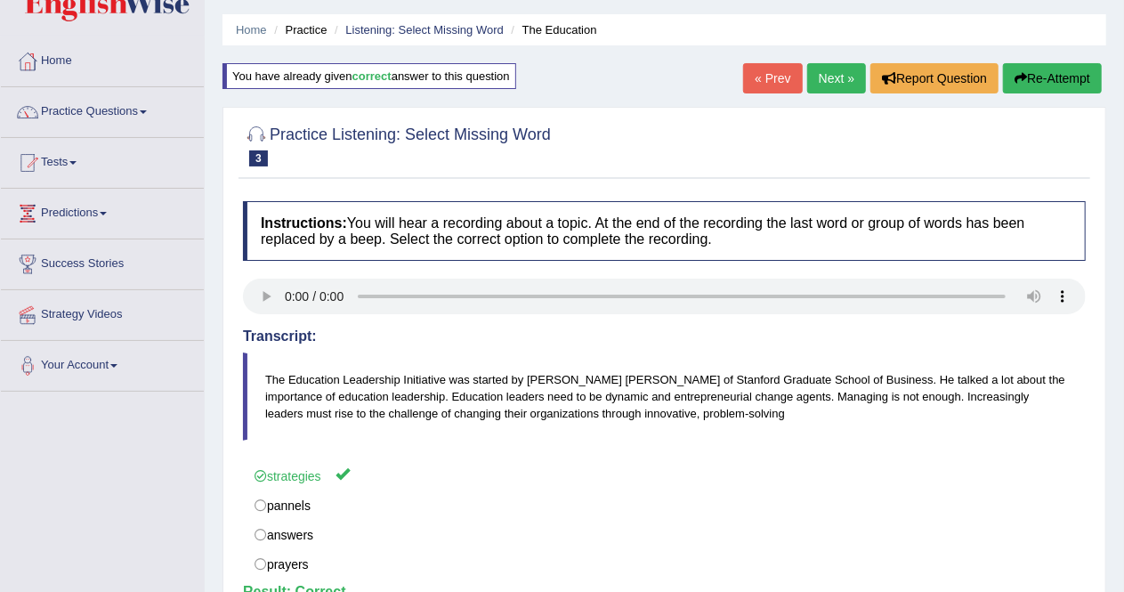
scroll to position [43, 0]
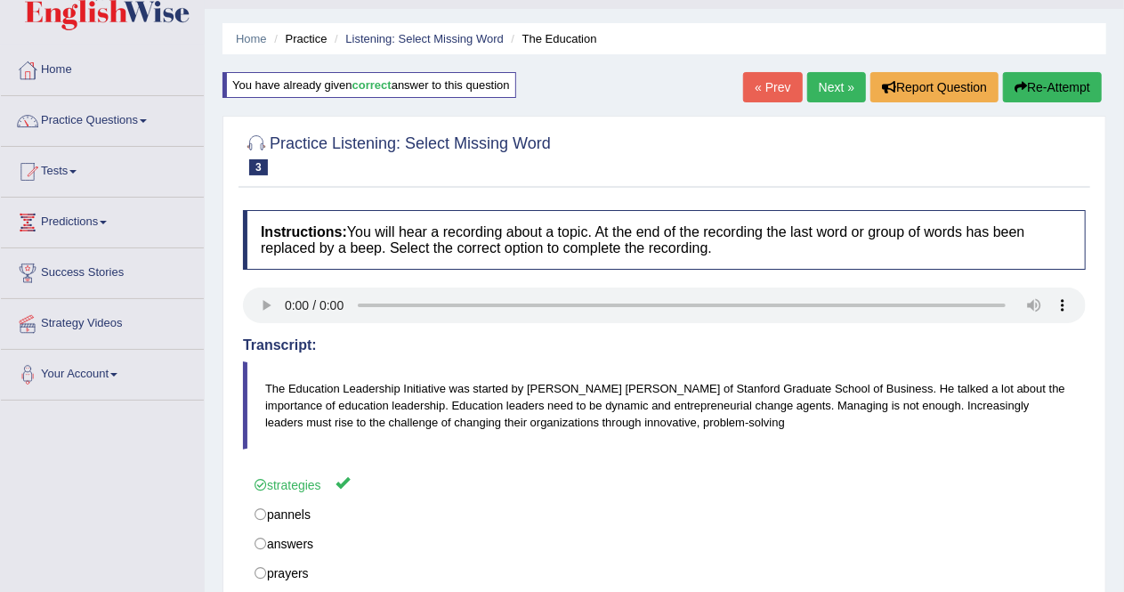
click at [831, 84] on link "Next »" at bounding box center [836, 87] width 59 height 30
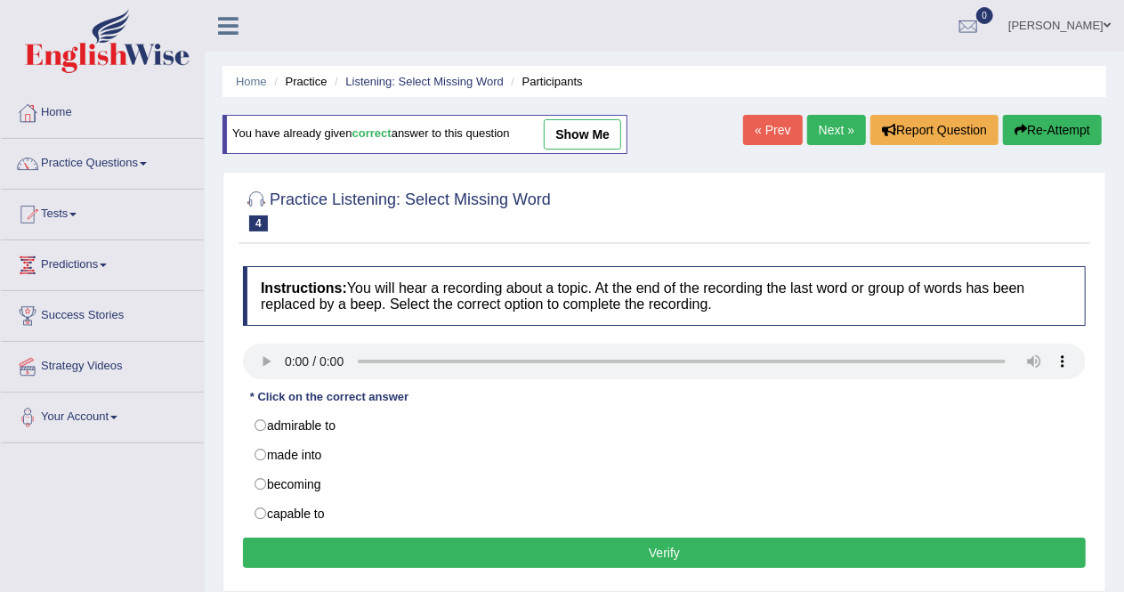
click at [260, 510] on label "capable to" at bounding box center [664, 513] width 843 height 30
radio input "true"
click at [434, 552] on button "Verify" at bounding box center [664, 552] width 843 height 30
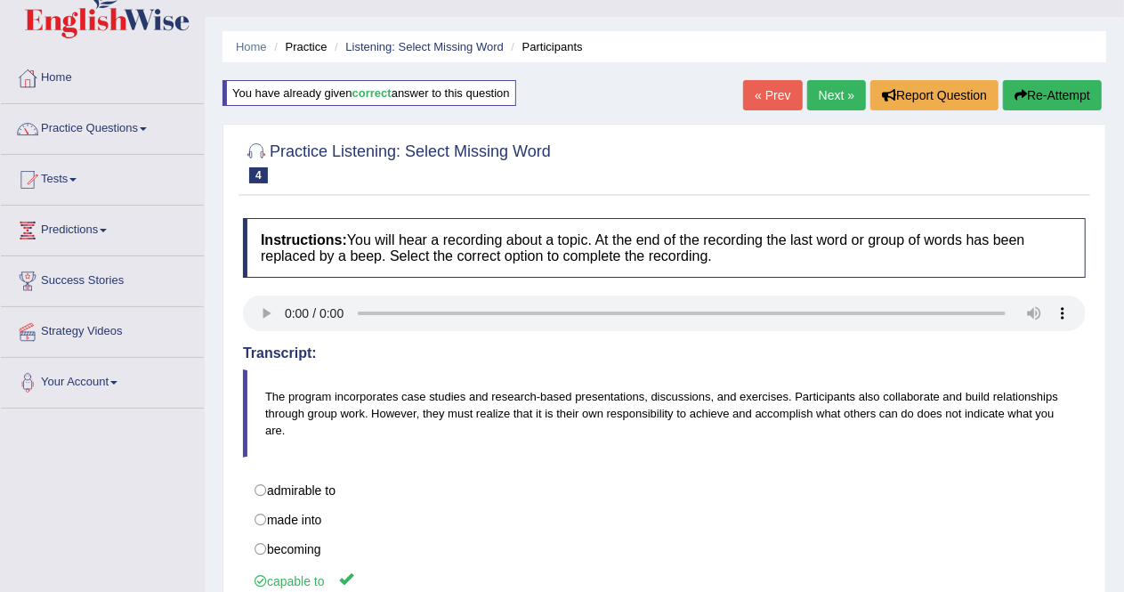
scroll to position [33, 0]
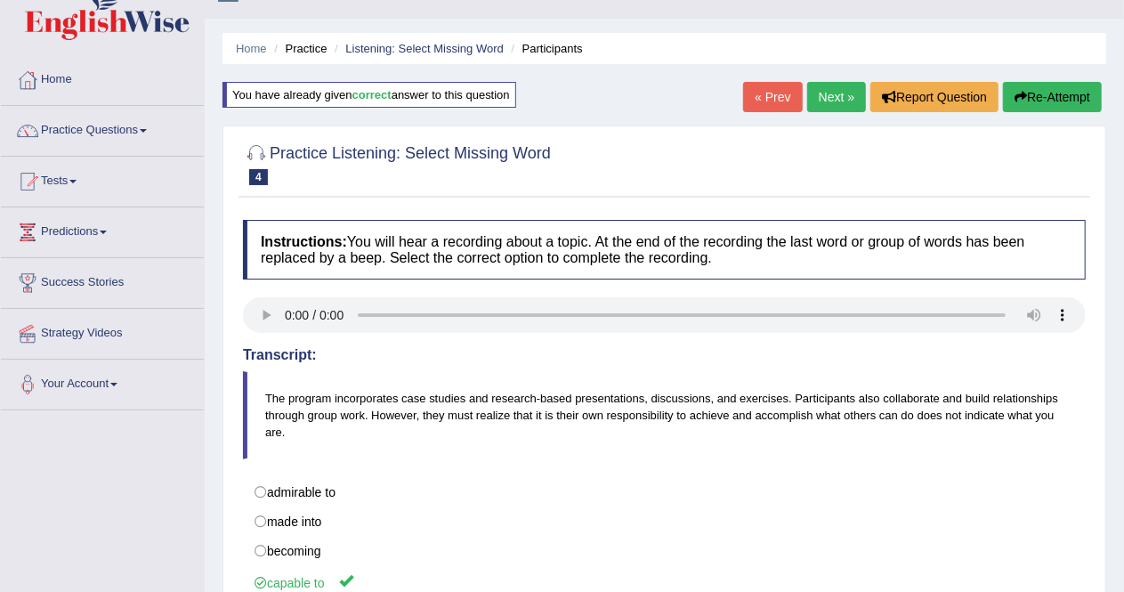
click at [831, 96] on link "Next »" at bounding box center [836, 97] width 59 height 30
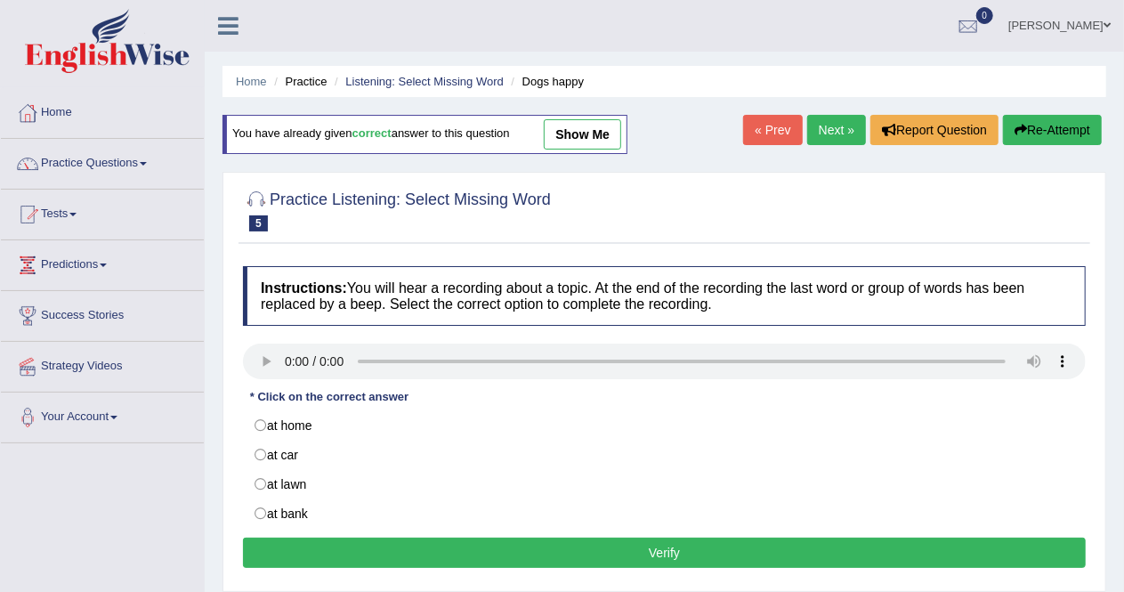
click at [261, 453] on label "at car" at bounding box center [664, 455] width 843 height 30
radio input "true"
click at [407, 550] on button "Verify" at bounding box center [664, 552] width 843 height 30
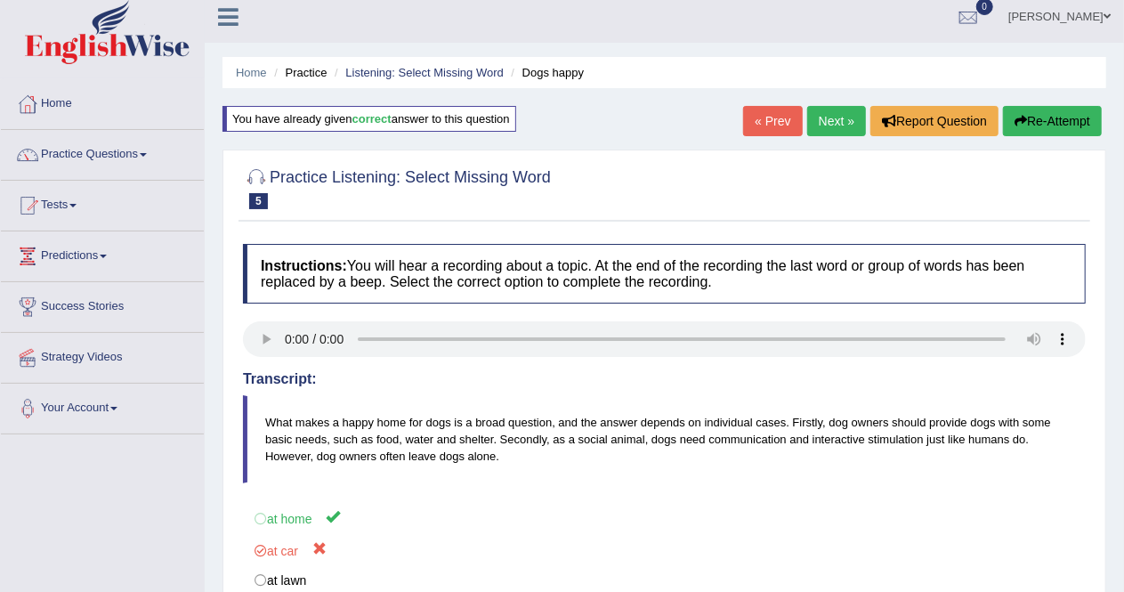
scroll to position [9, 0]
click at [135, 154] on link "Practice Questions" at bounding box center [102, 152] width 203 height 44
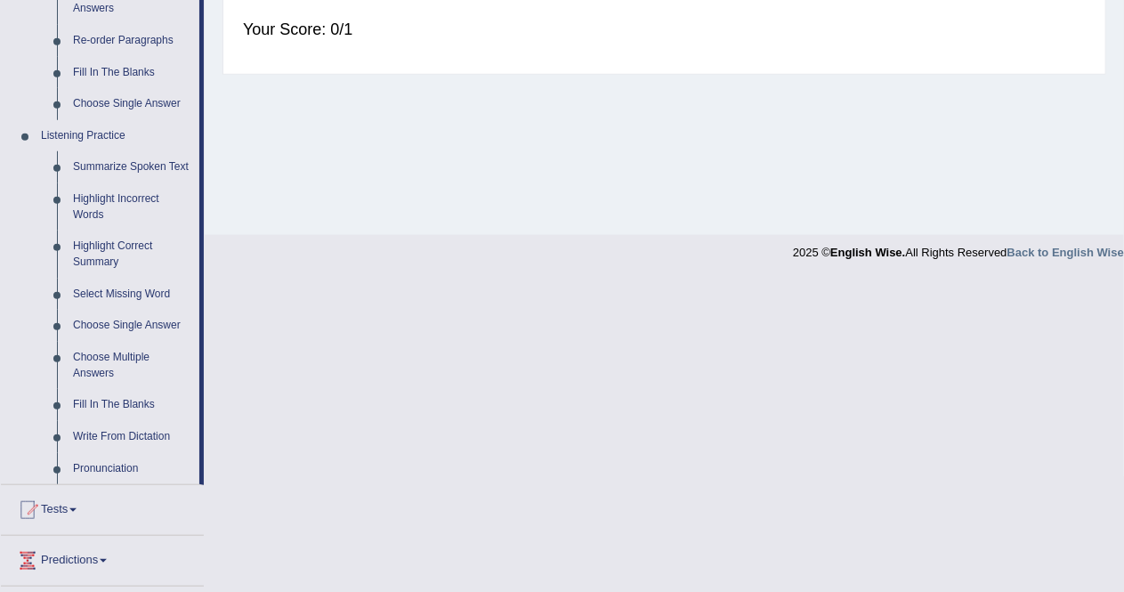
scroll to position [649, 0]
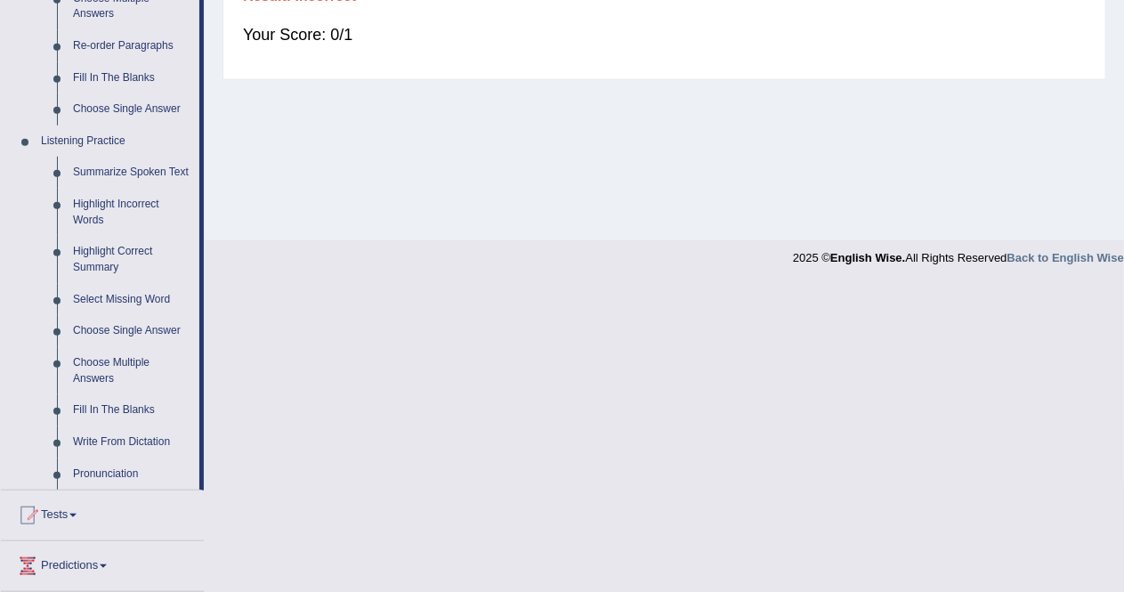
click at [118, 330] on link "Choose Single Answer" at bounding box center [132, 331] width 134 height 32
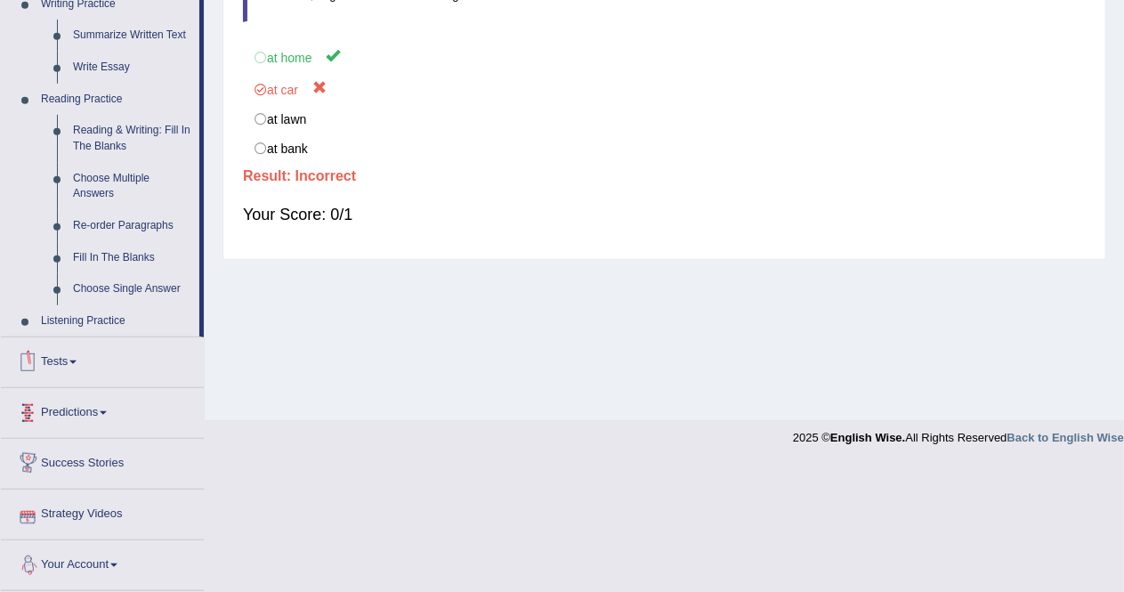
scroll to position [569, 0]
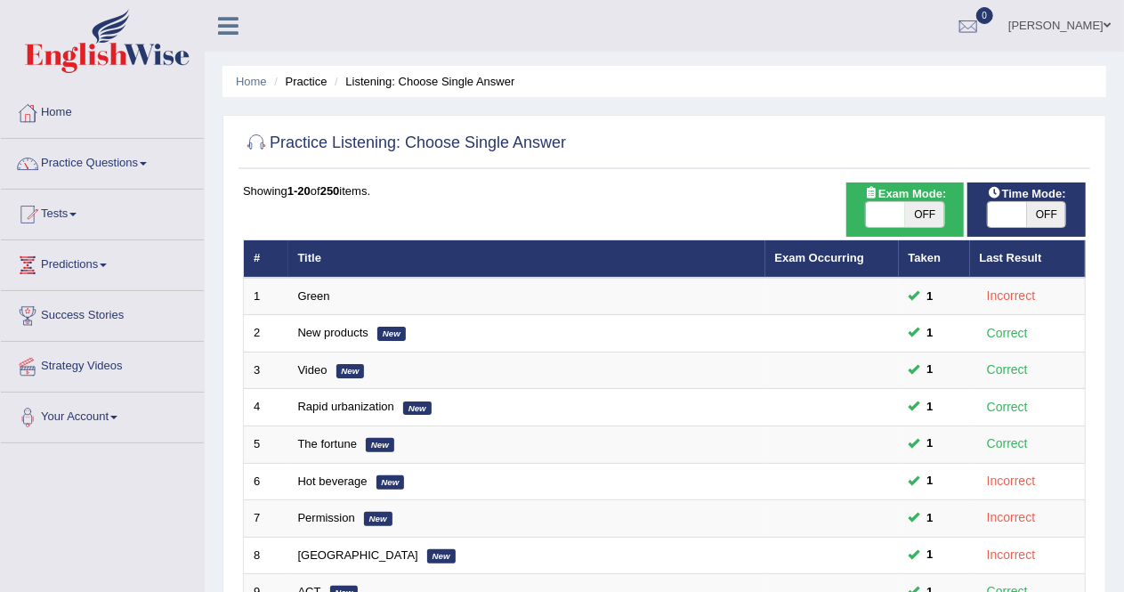
click at [308, 299] on link "Green" at bounding box center [314, 295] width 32 height 13
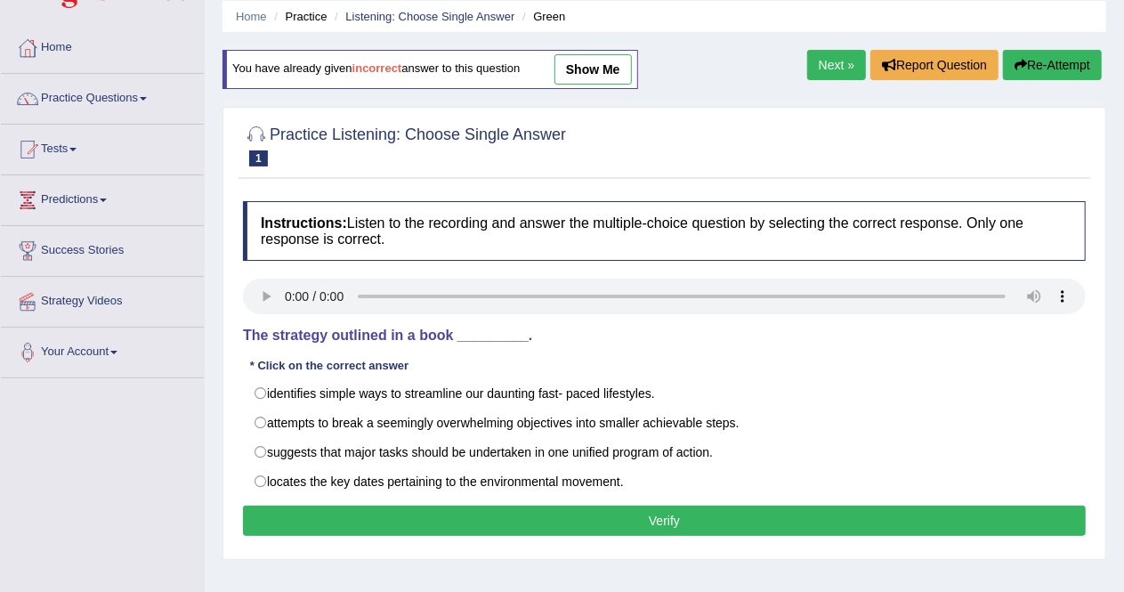
scroll to position [66, 0]
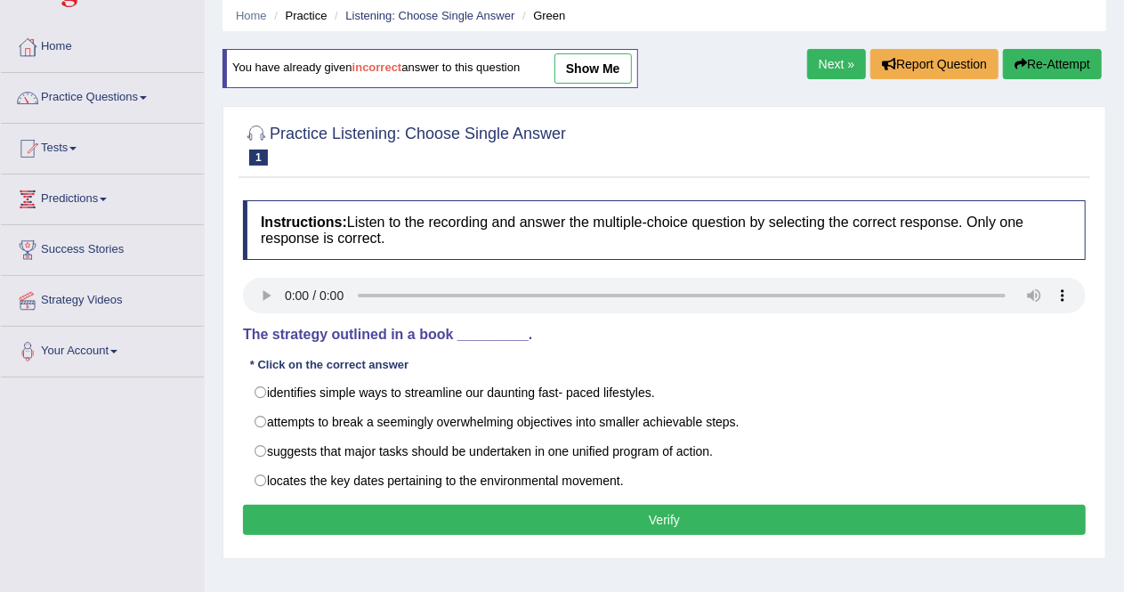
click at [266, 391] on label "identifies simple ways to streamline our daunting fast- paced lifestyles." at bounding box center [664, 392] width 843 height 30
radio input "true"
click at [358, 509] on button "Verify" at bounding box center [664, 519] width 843 height 30
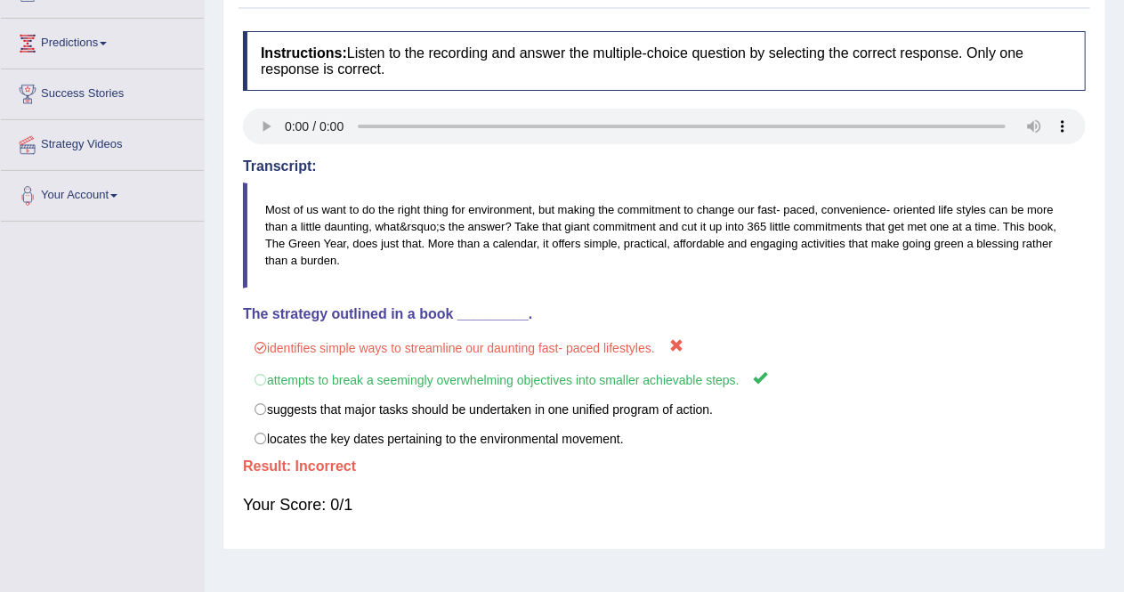
scroll to position [0, 0]
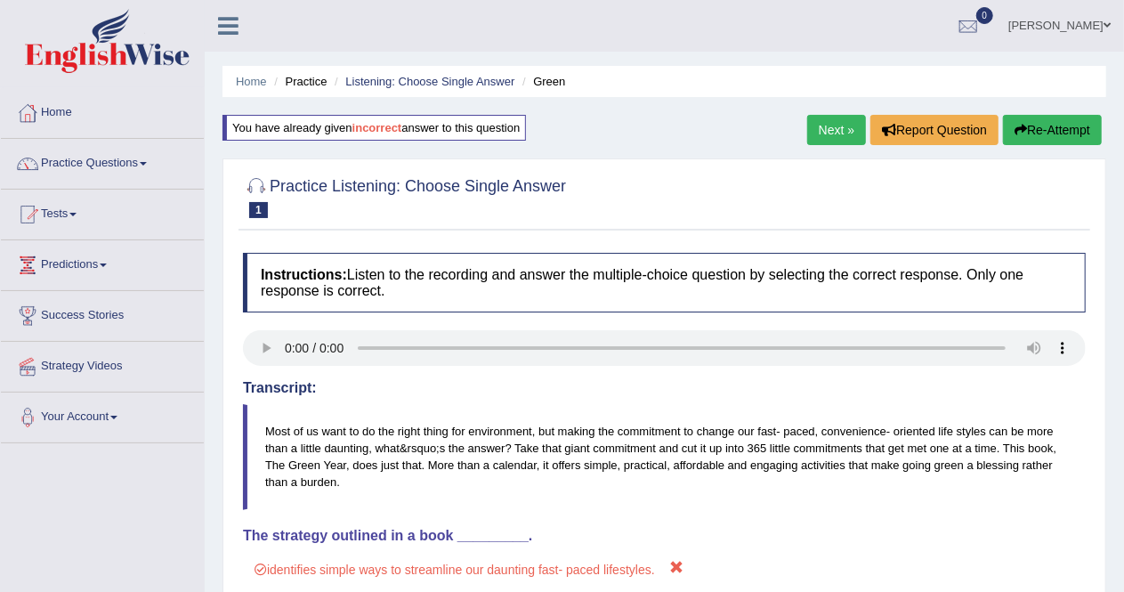
click at [819, 141] on link "Next »" at bounding box center [836, 130] width 59 height 30
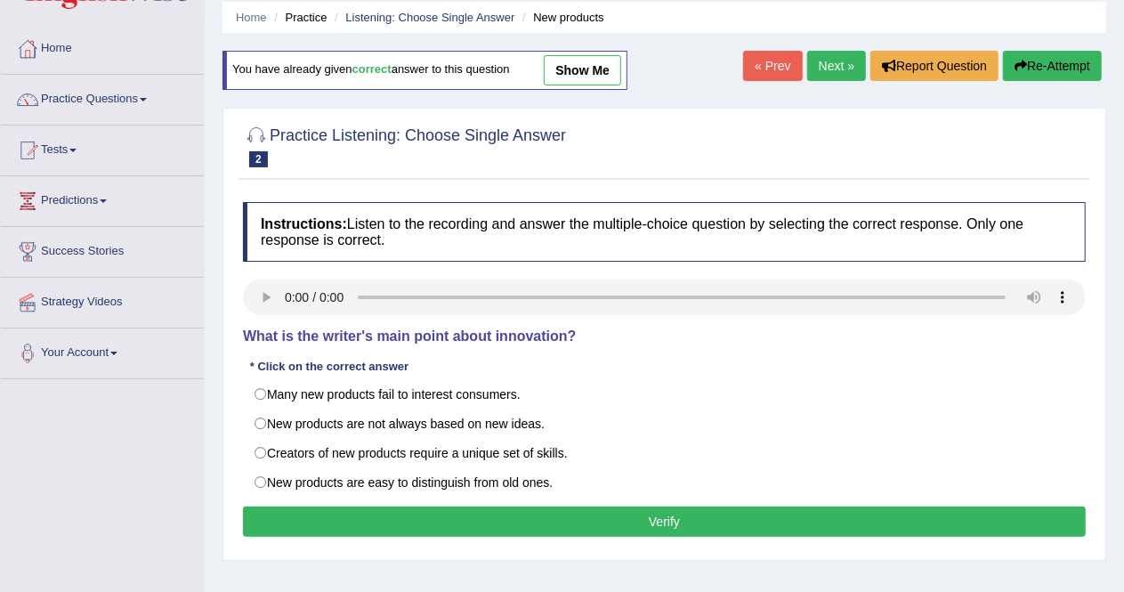
scroll to position [66, 0]
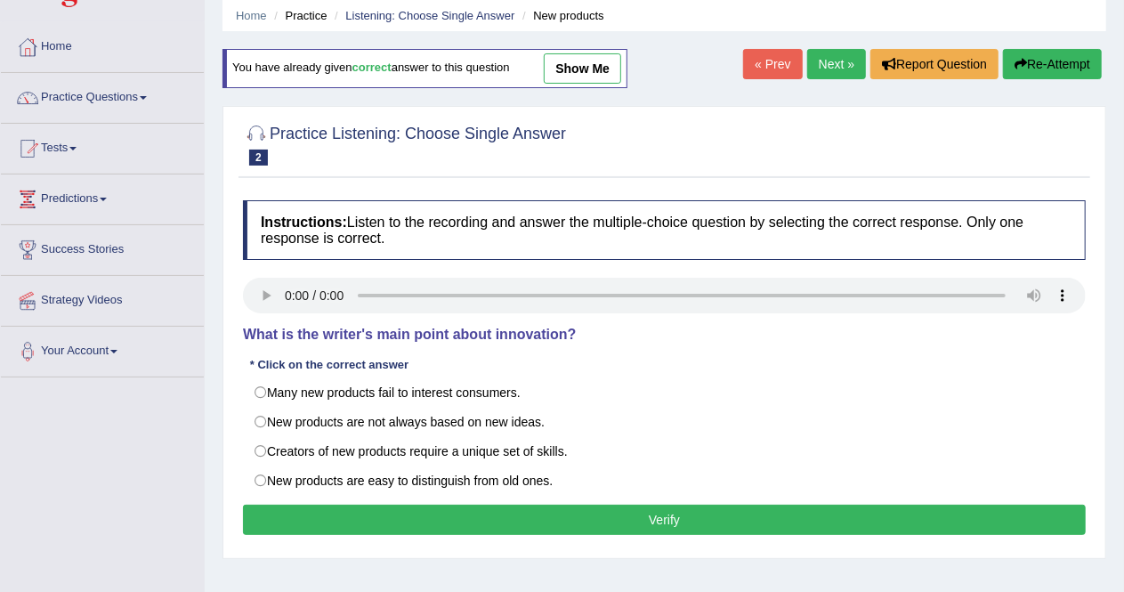
click at [265, 415] on label "New products are not always based on new ideas." at bounding box center [664, 422] width 843 height 30
radio input "true"
click at [262, 391] on label "Many new products fail to interest consumers." at bounding box center [664, 392] width 843 height 30
radio input "true"
click at [398, 506] on button "Verify" at bounding box center [664, 519] width 843 height 30
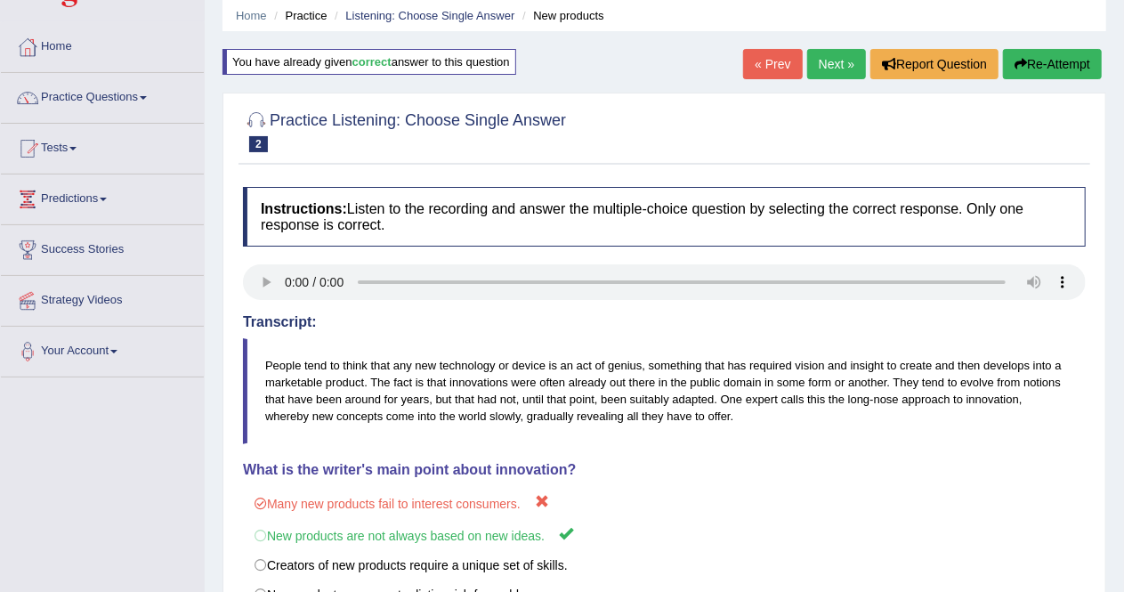
click at [826, 73] on link "Next »" at bounding box center [836, 64] width 59 height 30
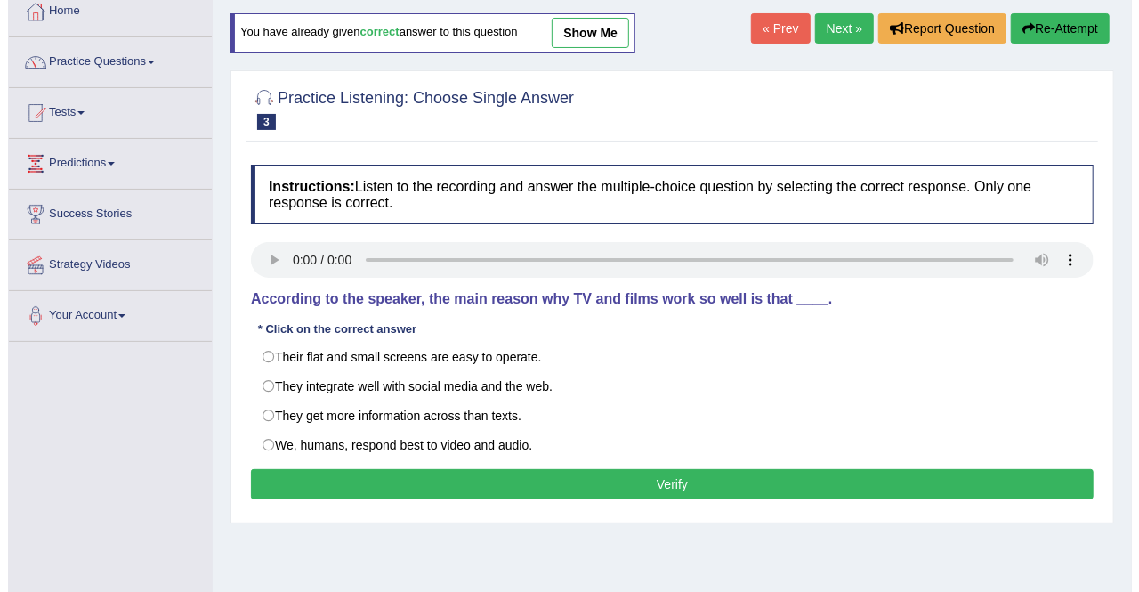
scroll to position [102, 0]
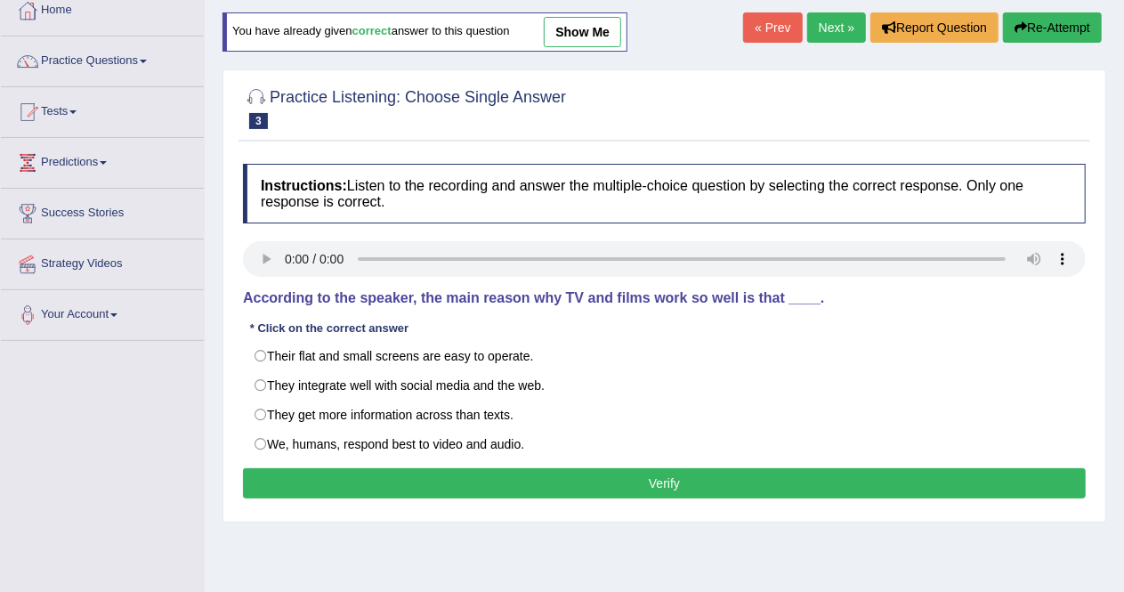
click at [262, 442] on label "We, humans, respond best to video and audio." at bounding box center [664, 444] width 843 height 30
radio input "true"
click at [336, 483] on button "Verify" at bounding box center [664, 483] width 843 height 30
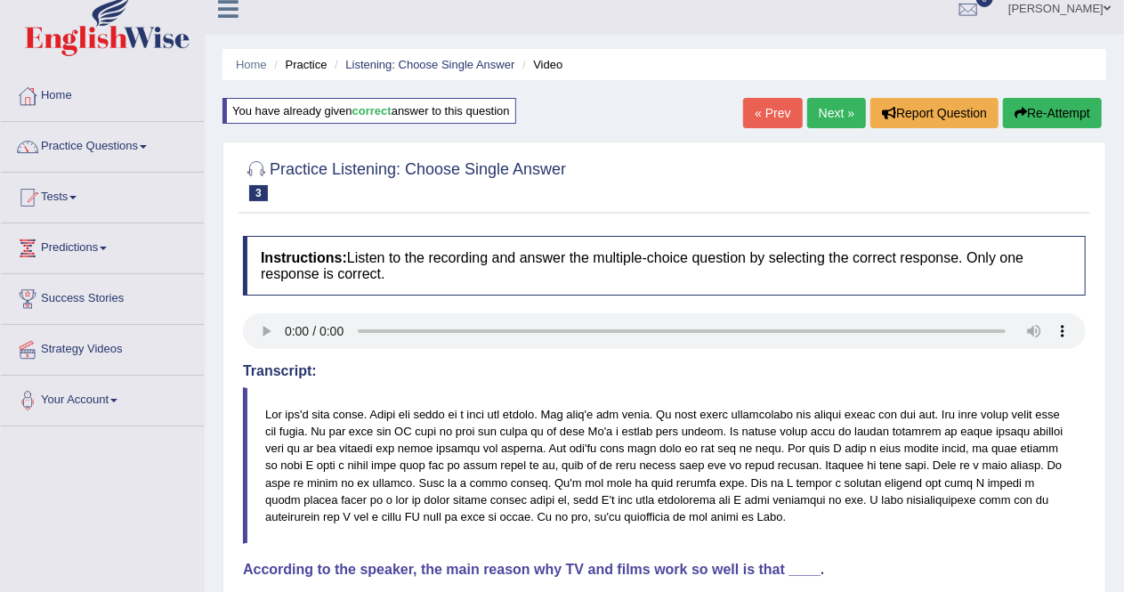
scroll to position [6, 0]
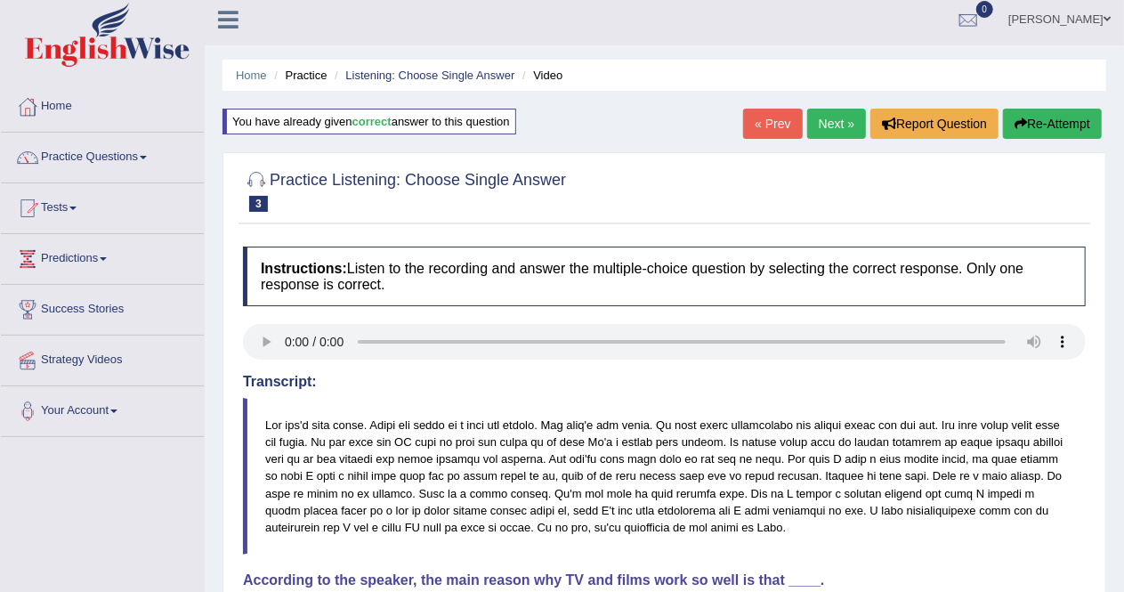
click at [835, 129] on link "Next »" at bounding box center [836, 124] width 59 height 30
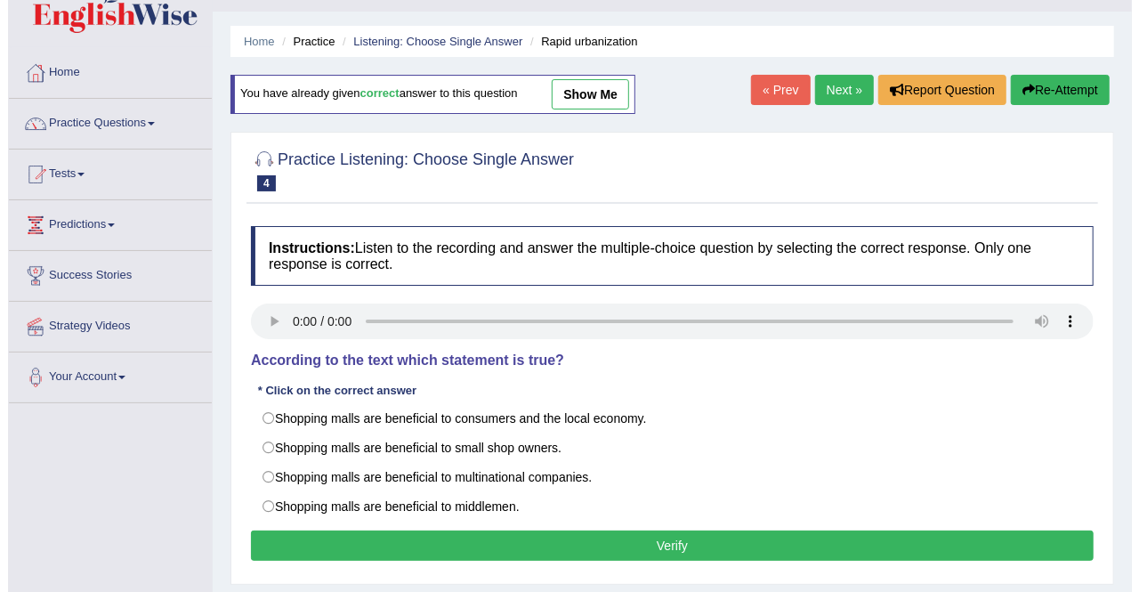
scroll to position [41, 0]
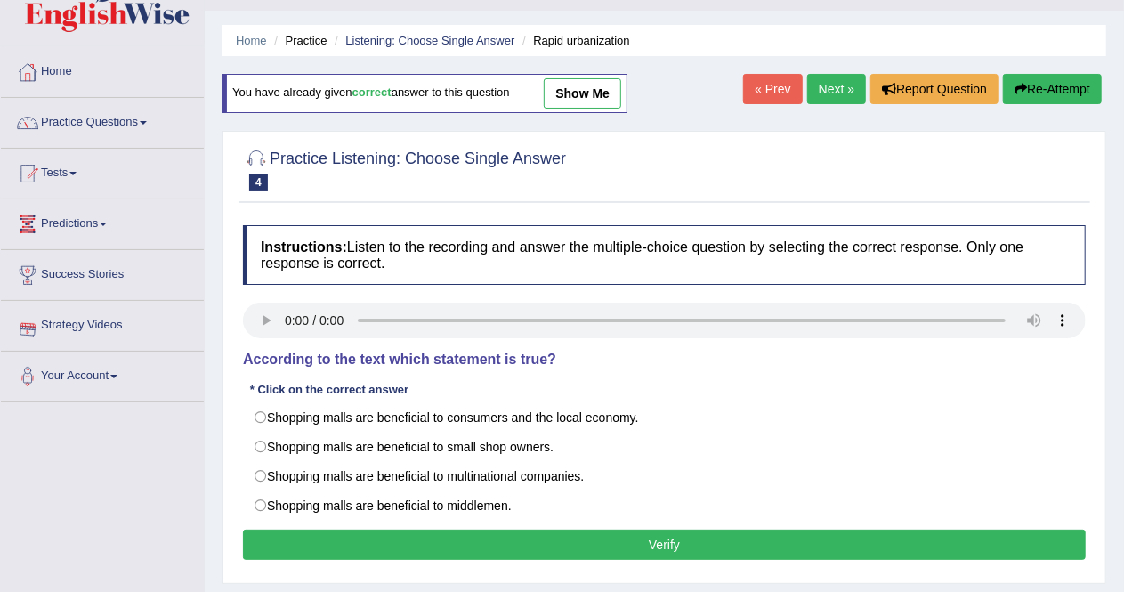
click at [265, 423] on label "Shopping malls are beneficial to consumers and the local economy." at bounding box center [664, 417] width 843 height 30
radio input "true"
click at [581, 549] on button "Verify" at bounding box center [664, 544] width 843 height 30
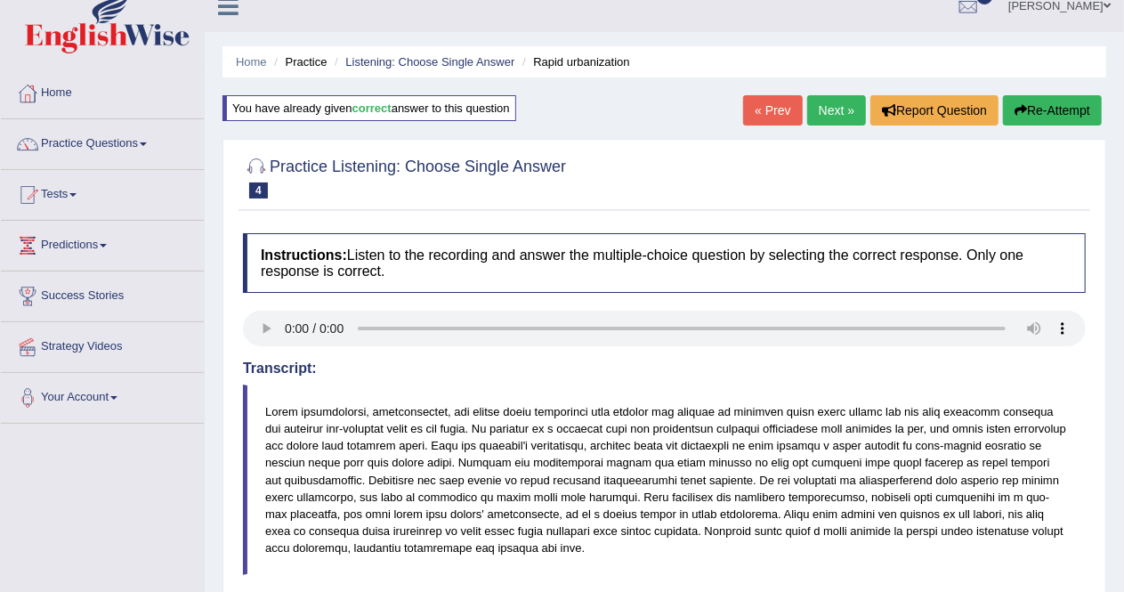
scroll to position [0, 0]
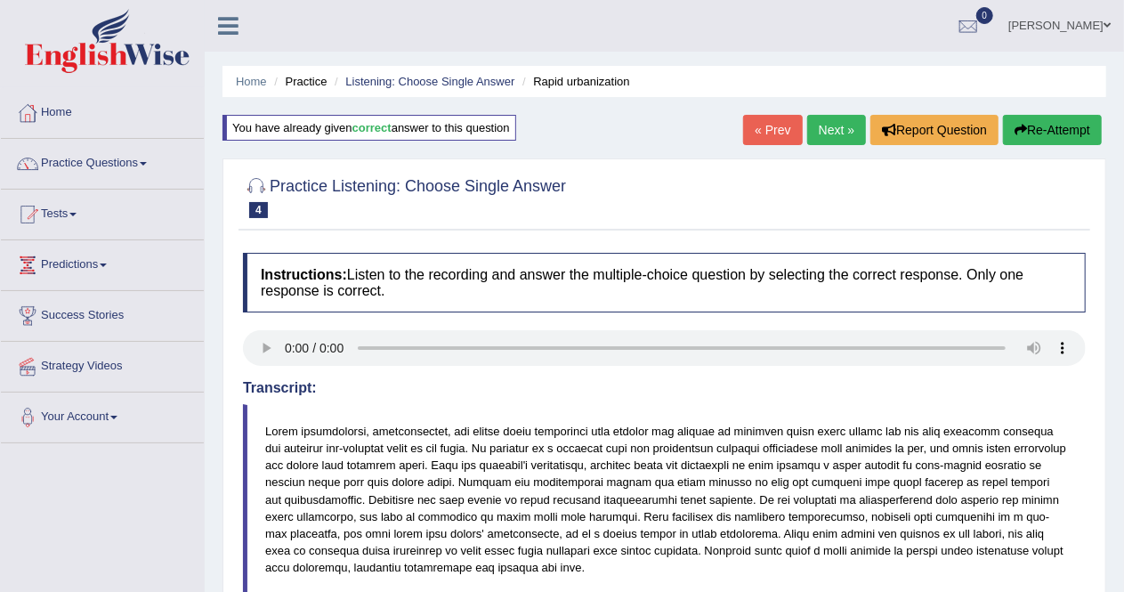
click at [834, 133] on link "Next »" at bounding box center [836, 130] width 59 height 30
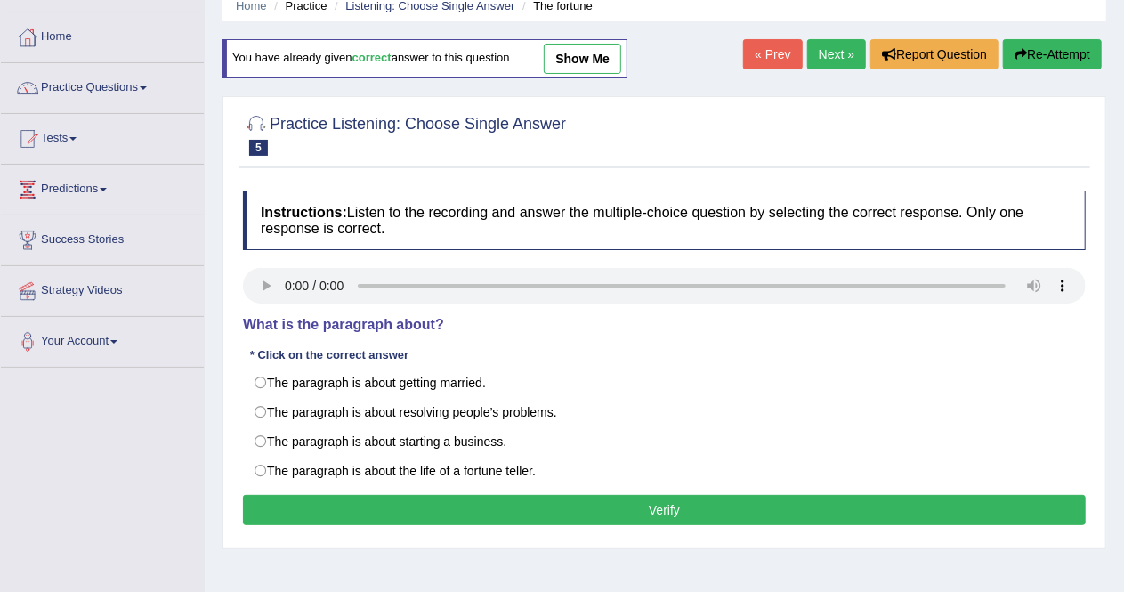
scroll to position [77, 0]
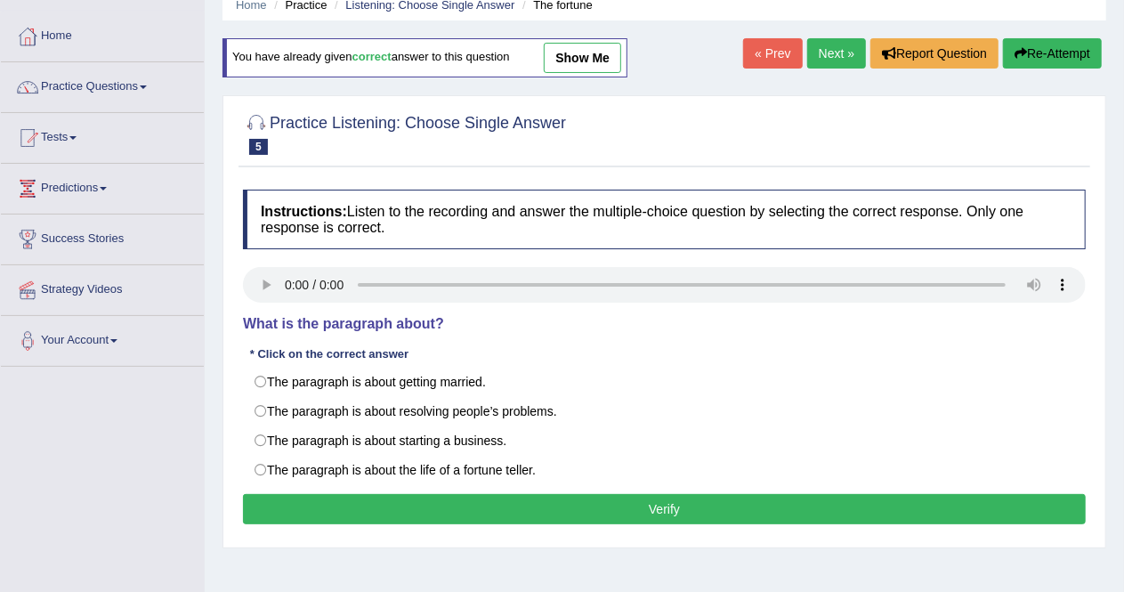
click at [256, 467] on label "The paragraph is about the life of a fortune teller." at bounding box center [664, 470] width 843 height 30
radio input "true"
click at [593, 512] on button "Verify" at bounding box center [664, 509] width 843 height 30
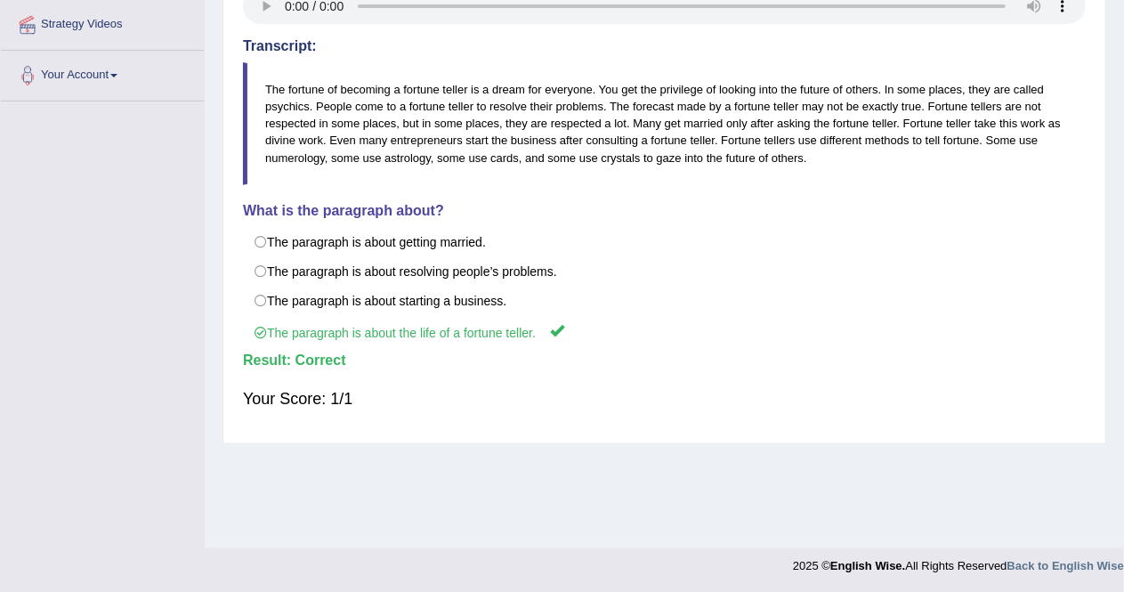
scroll to position [0, 0]
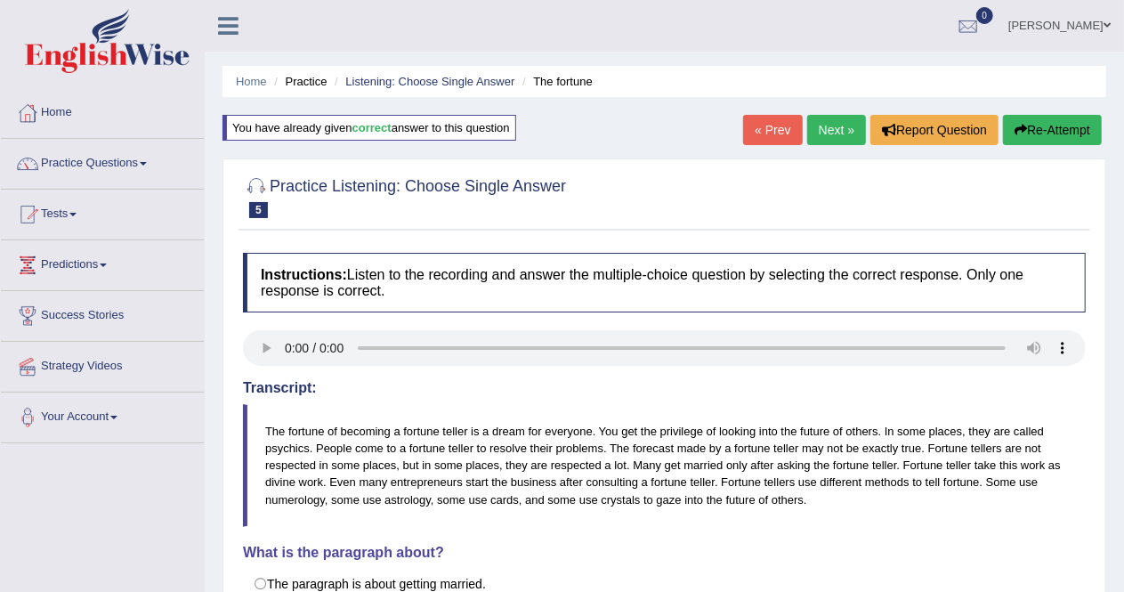
click at [829, 134] on link "Next »" at bounding box center [836, 130] width 59 height 30
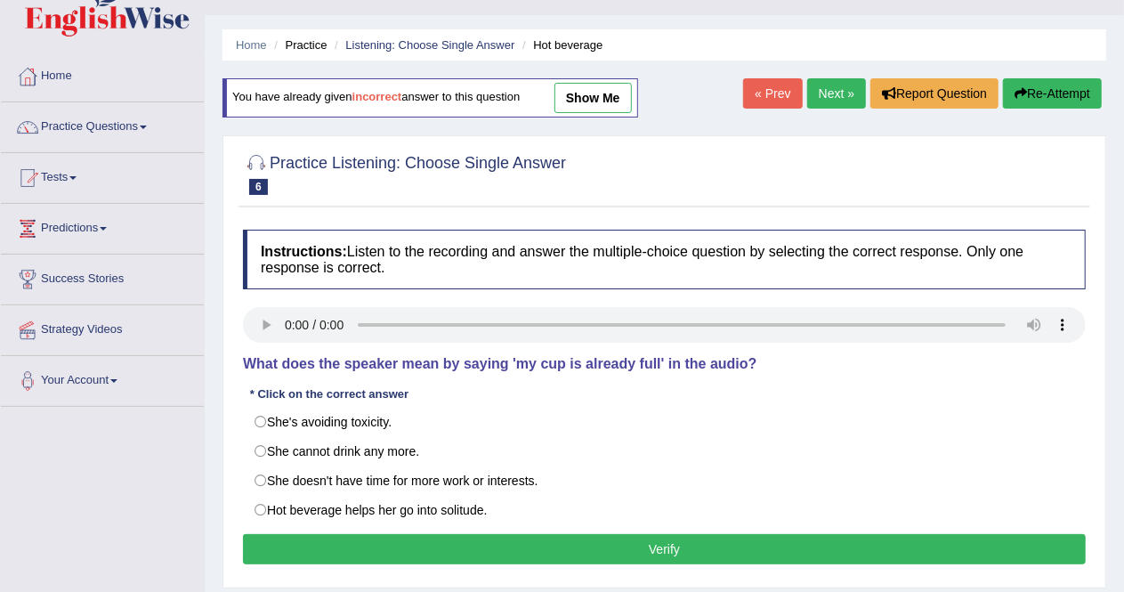
scroll to position [44, 0]
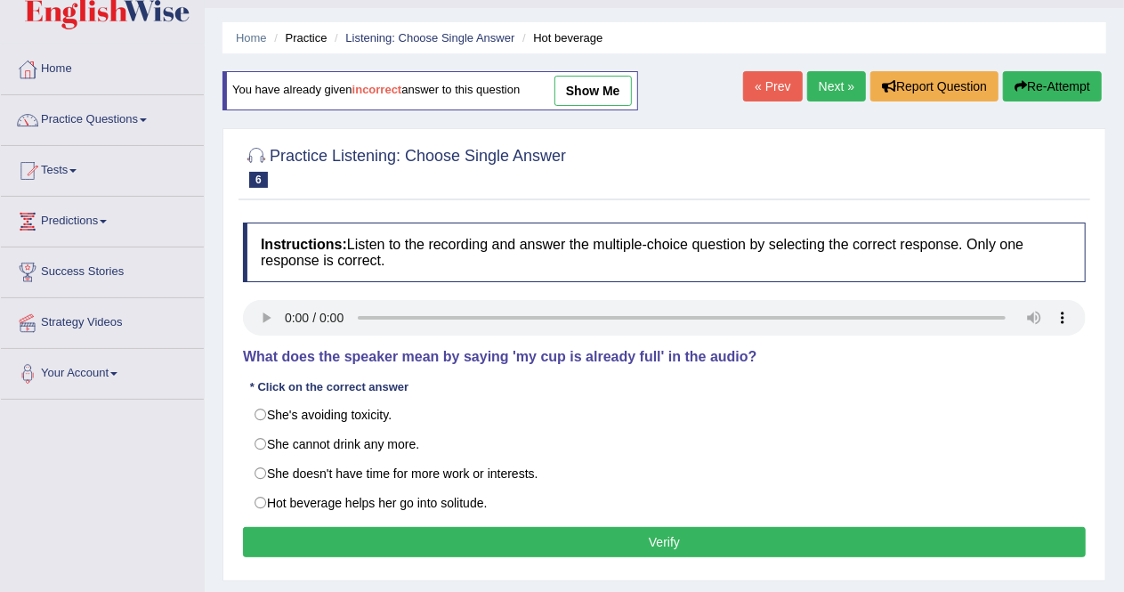
click at [267, 412] on label "She's avoiding toxicity." at bounding box center [664, 414] width 843 height 30
radio input "true"
click at [431, 544] on button "Verify" at bounding box center [664, 542] width 843 height 30
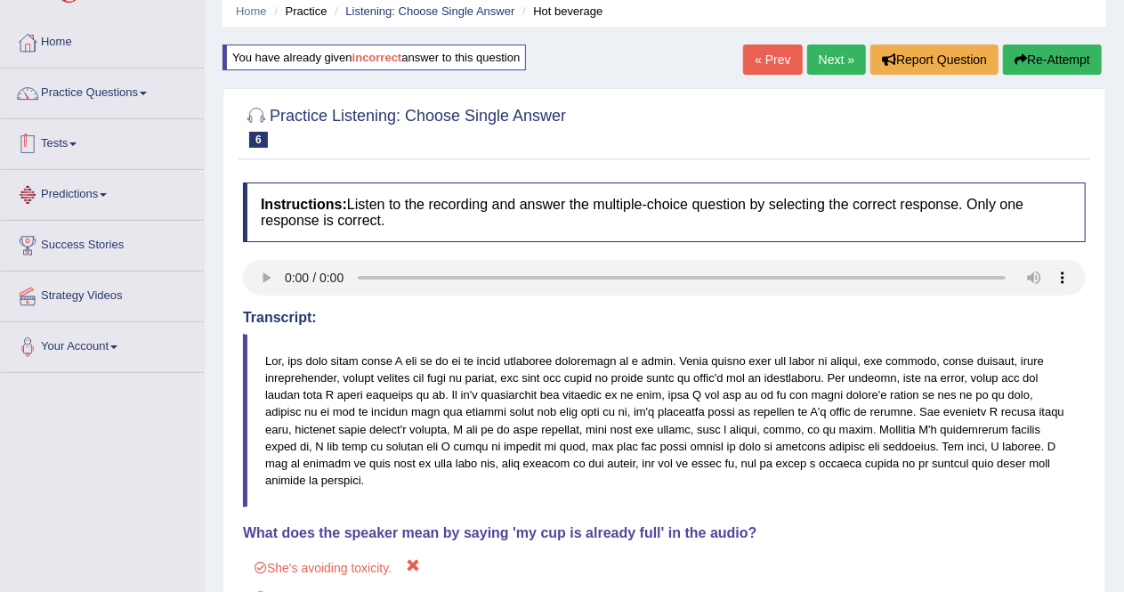
scroll to position [0, 0]
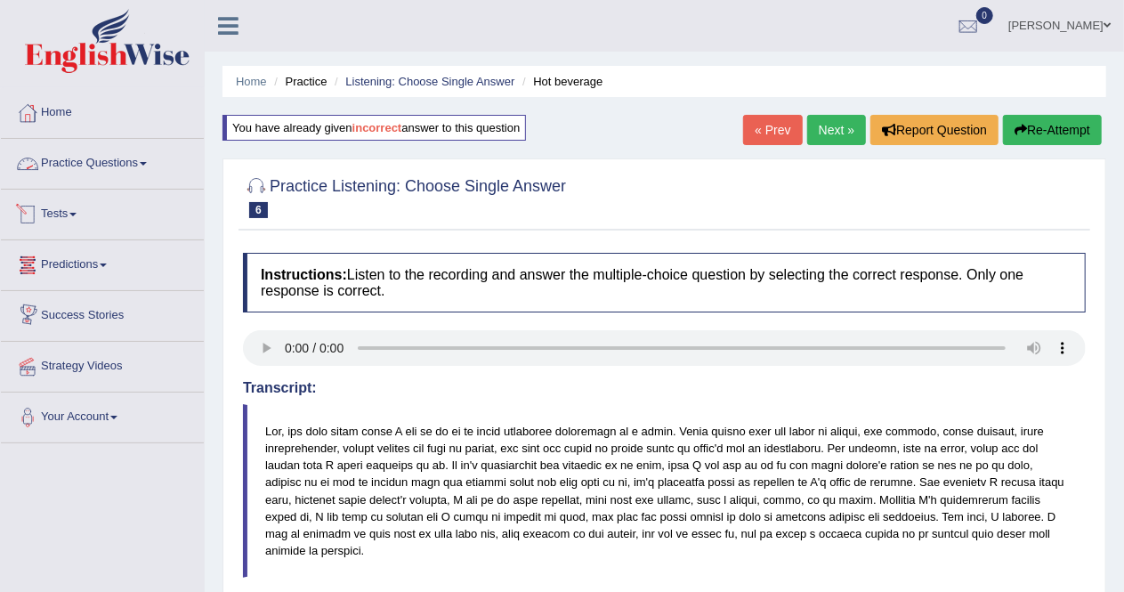
click at [140, 157] on link "Practice Questions" at bounding box center [102, 161] width 203 height 44
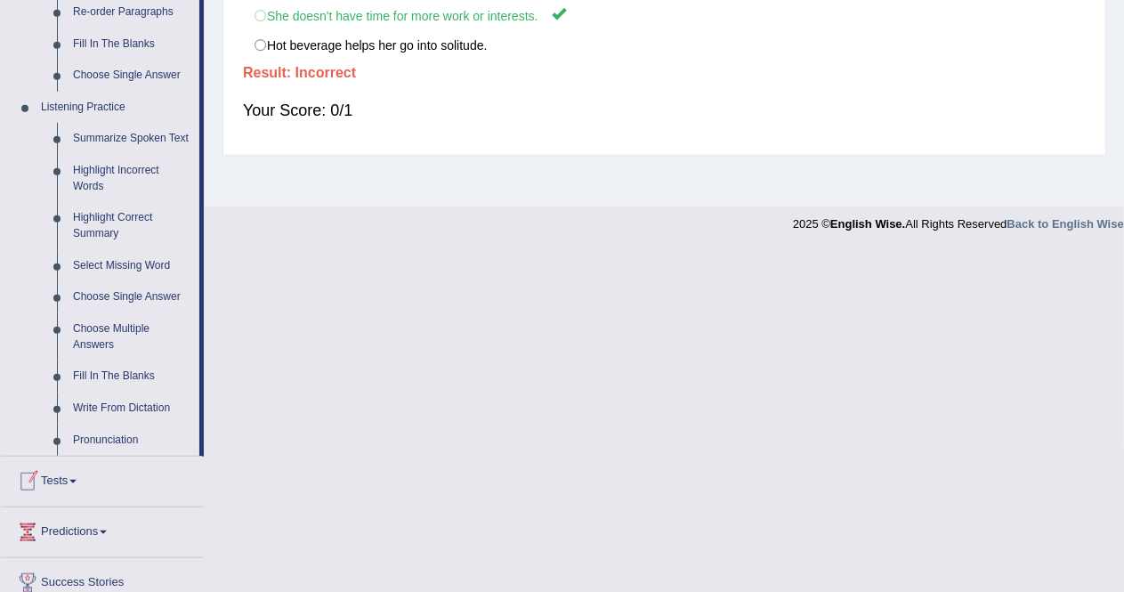
scroll to position [682, 0]
click at [140, 300] on link "Choose Single Answer" at bounding box center [132, 299] width 134 height 32
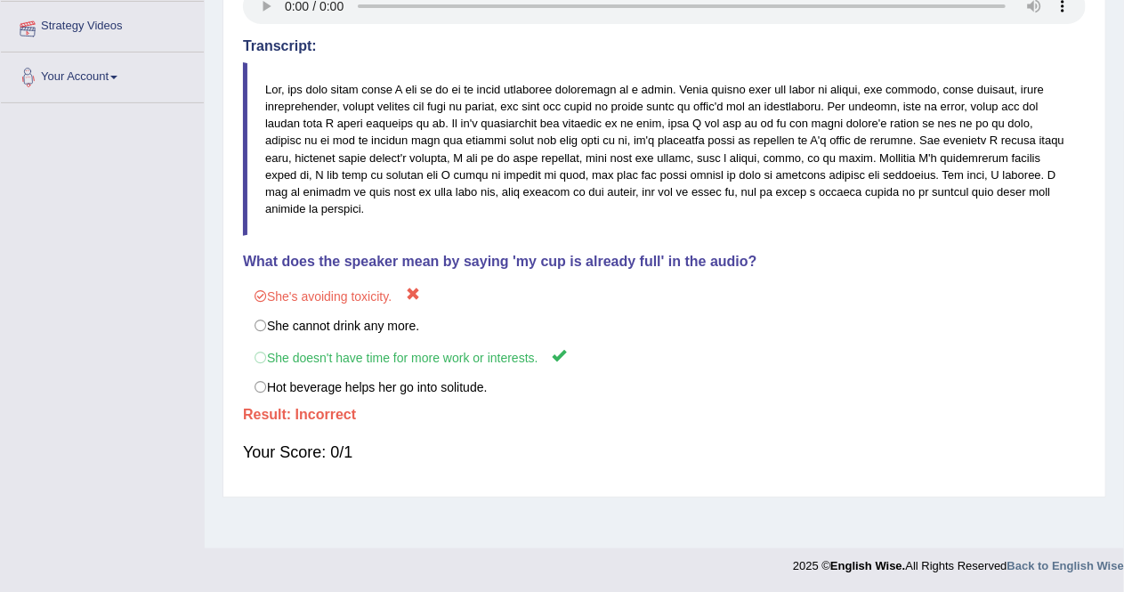
scroll to position [231, 0]
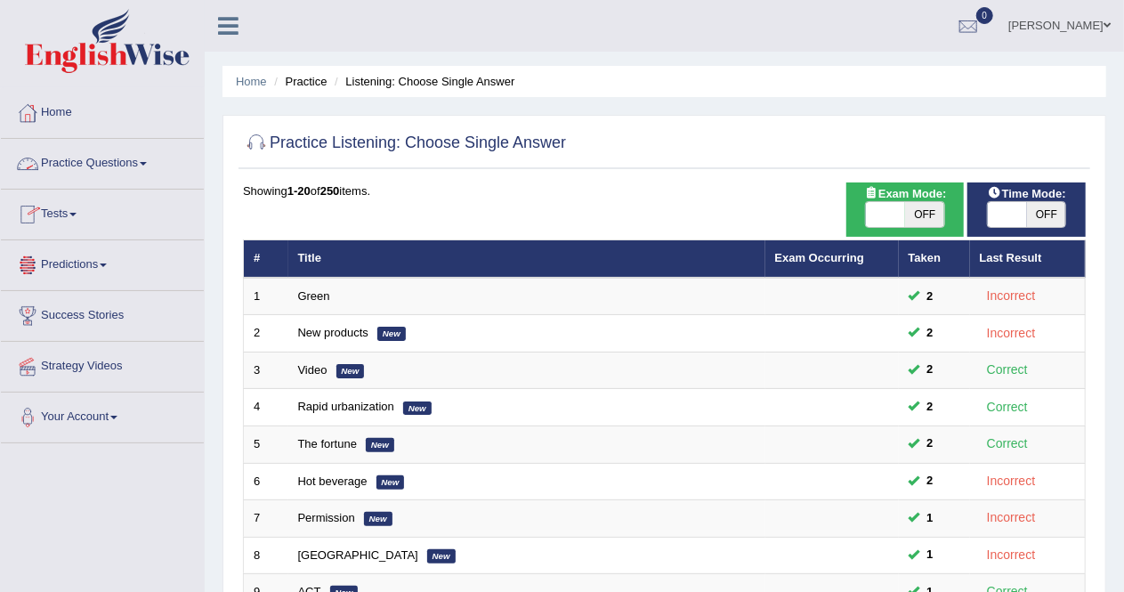
click at [160, 163] on link "Practice Questions" at bounding box center [102, 161] width 203 height 44
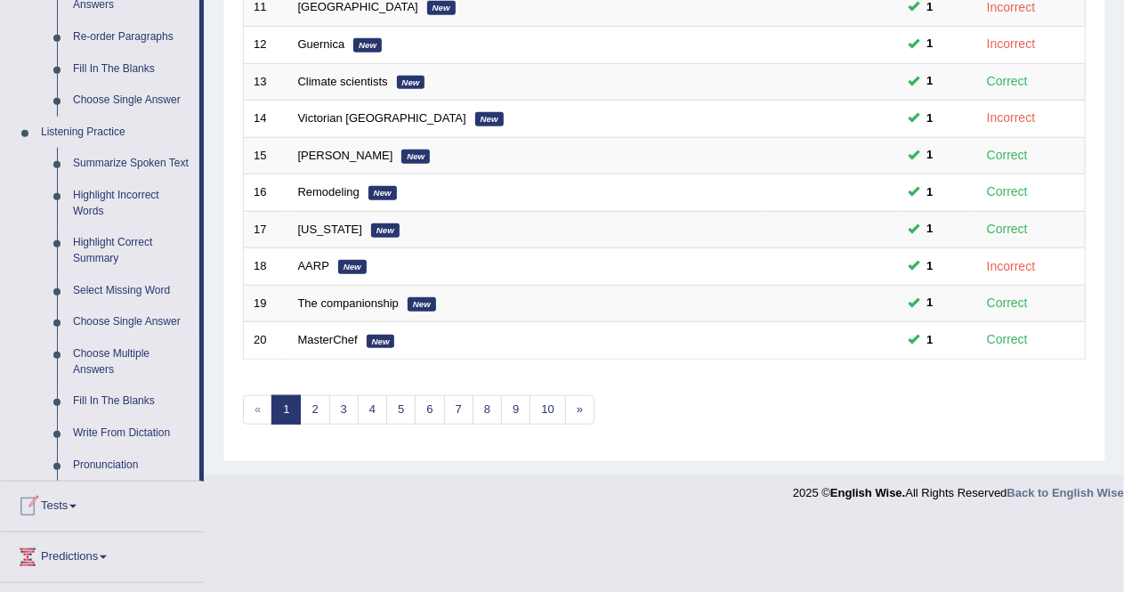
scroll to position [657, 0]
click at [117, 406] on link "Fill In The Blanks" at bounding box center [132, 402] width 134 height 32
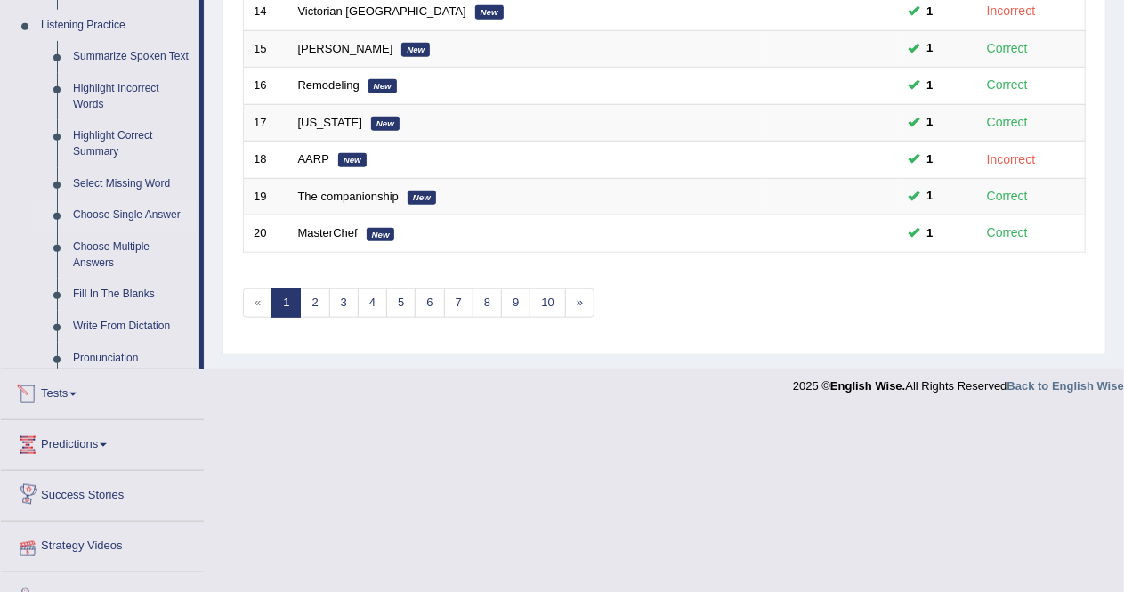
scroll to position [634, 0]
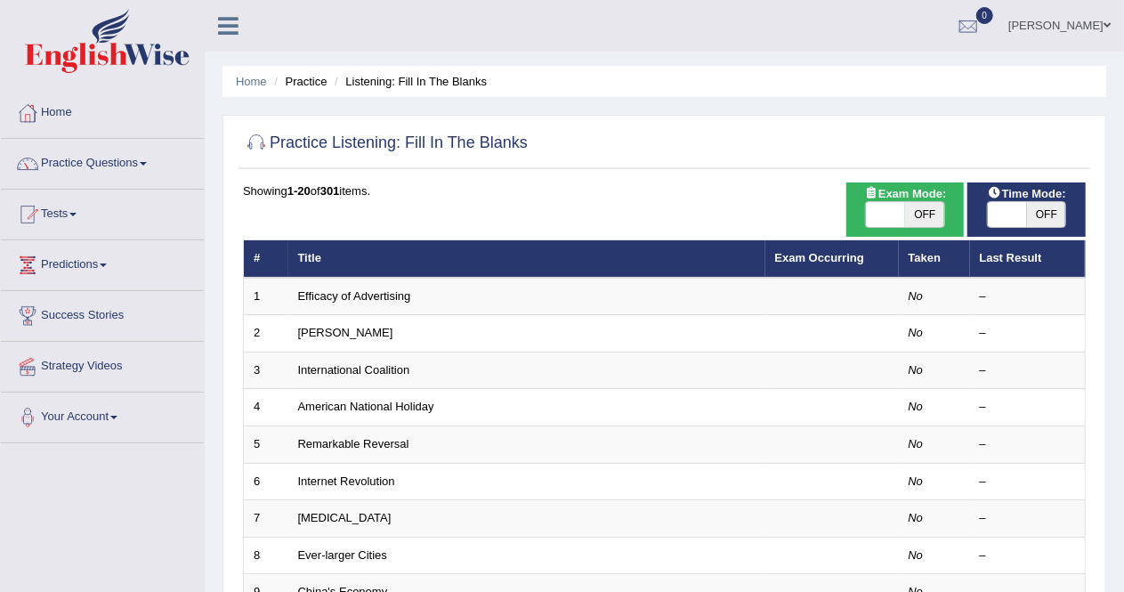
click at [333, 293] on link "Efficacy of Advertising" at bounding box center [354, 295] width 113 height 13
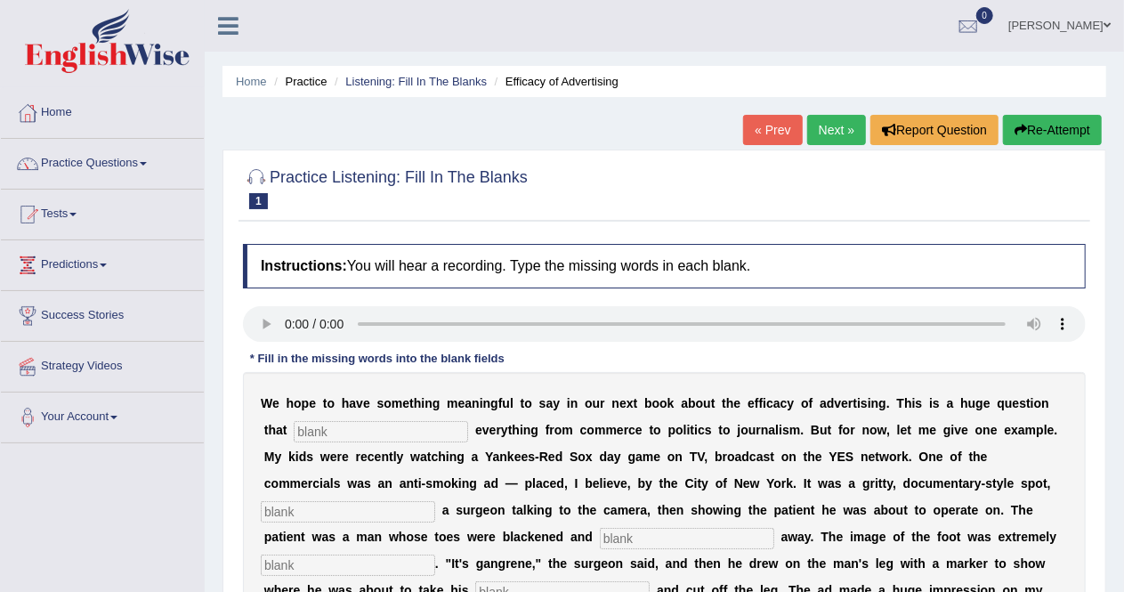
click at [405, 426] on input "text" at bounding box center [381, 431] width 174 height 21
click at [399, 421] on input "text" at bounding box center [381, 431] width 174 height 21
click at [367, 430] on input "text" at bounding box center [381, 431] width 174 height 21
type input "impacts"
click at [394, 512] on input "text" at bounding box center [348, 511] width 174 height 21
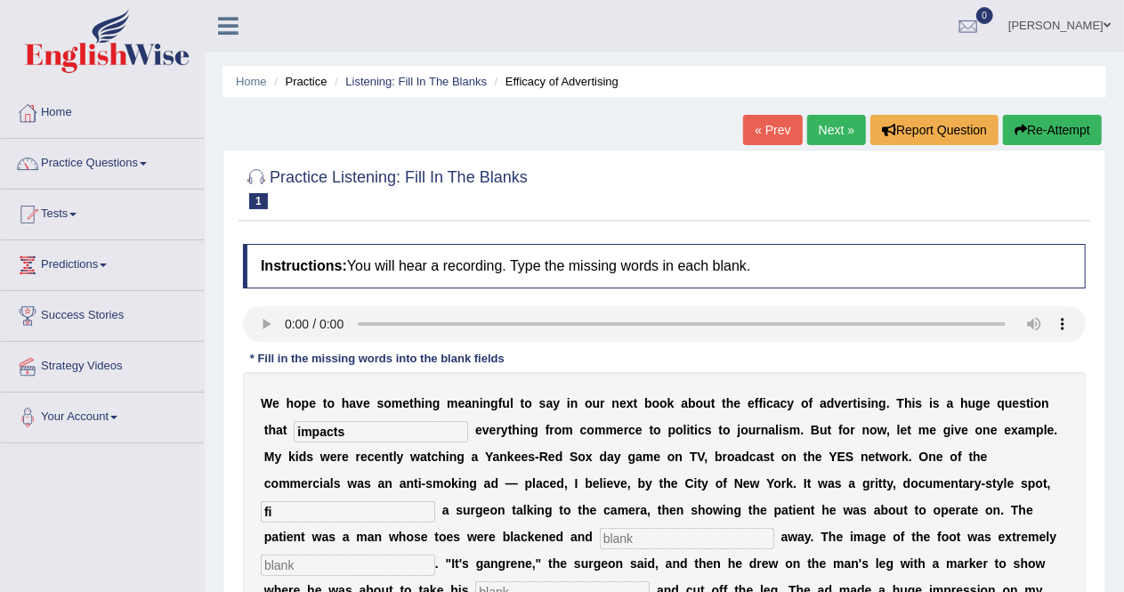
type input "fi"
click at [685, 536] on input "text" at bounding box center [687, 538] width 174 height 21
type input "running"
click at [414, 565] on input "text" at bounding box center [348, 564] width 174 height 21
type input "s"
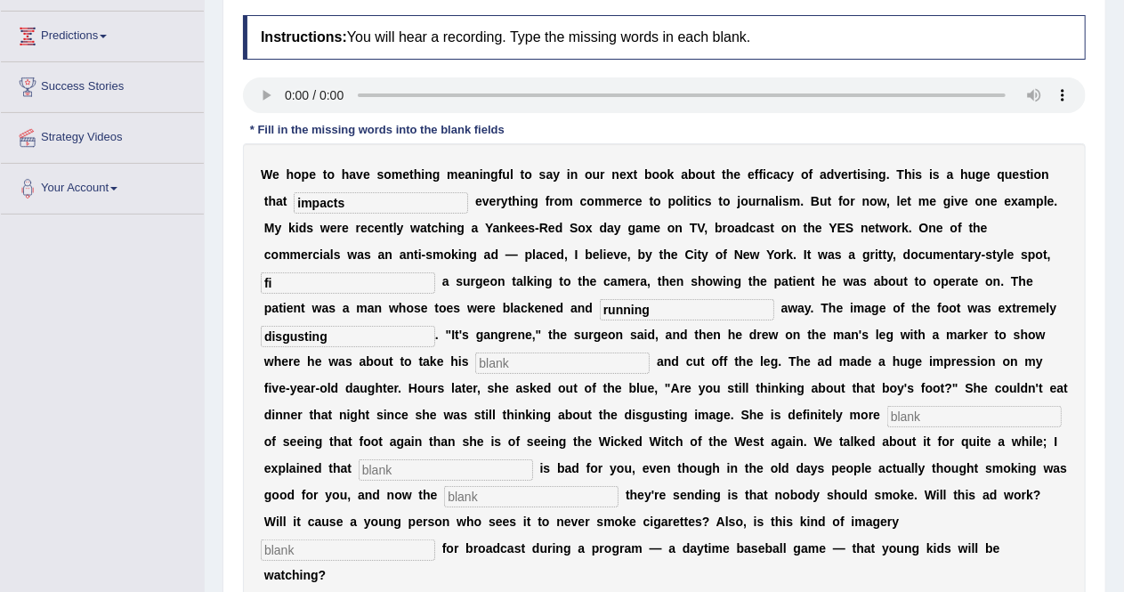
scroll to position [232, 0]
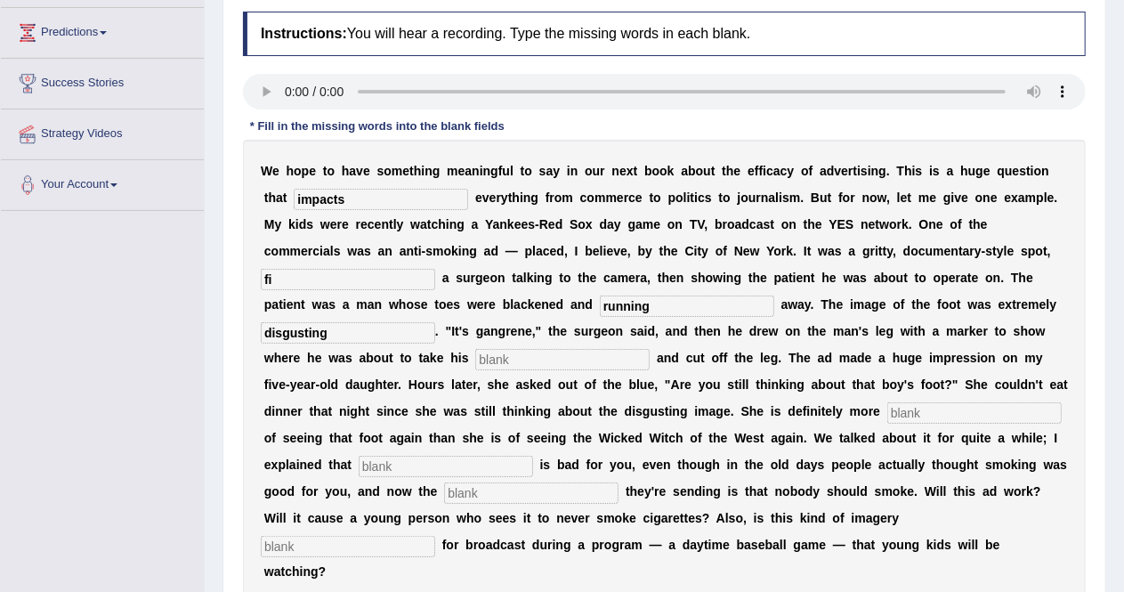
type input "disgusting"
click at [931, 411] on input "text" at bounding box center [974, 412] width 174 height 21
type input "scared"
click at [455, 464] on input "text" at bounding box center [446, 466] width 174 height 21
type input "smoking"
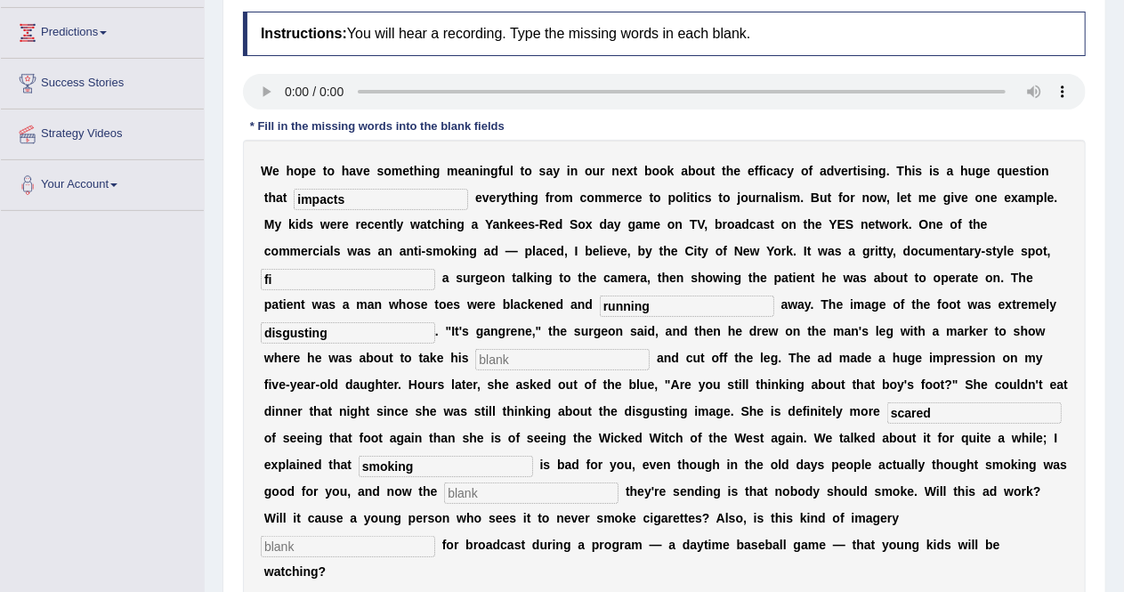
click at [473, 483] on input "text" at bounding box center [531, 492] width 174 height 21
type input "messages"
click at [415, 548] on input "text" at bounding box center [348, 546] width 174 height 21
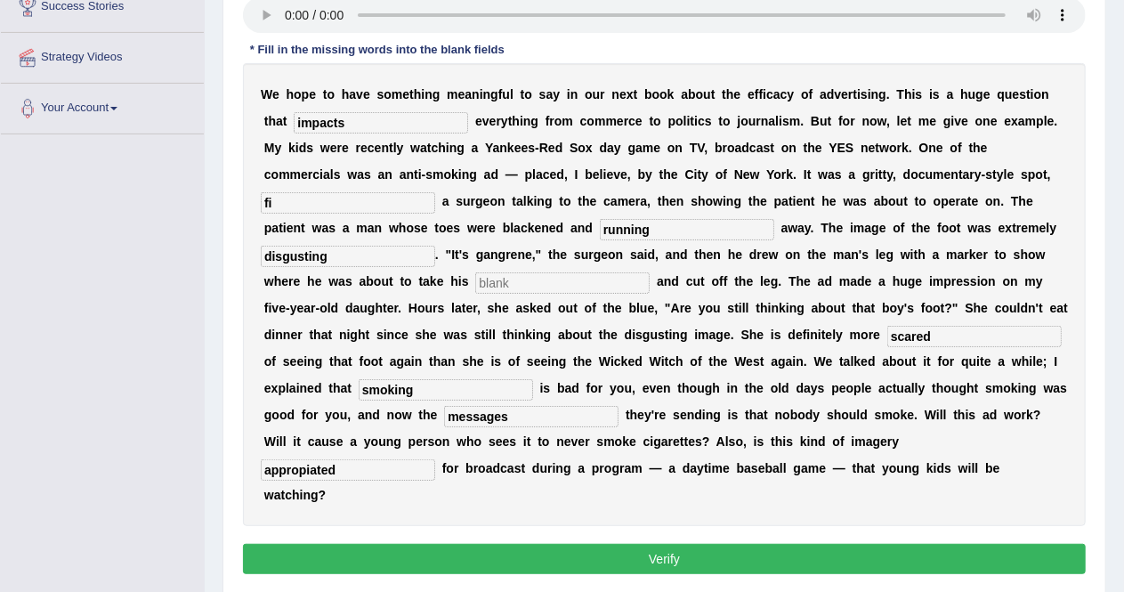
scroll to position [297, 0]
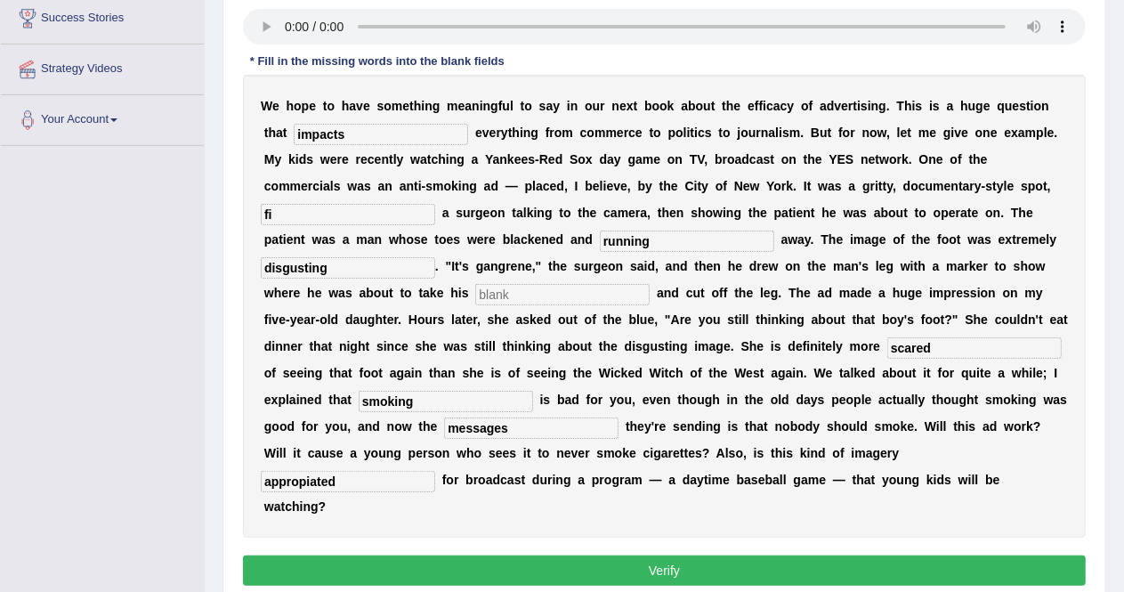
type input "appropiated"
click at [557, 555] on button "Verify" at bounding box center [664, 570] width 843 height 30
click at [395, 207] on input "fi" at bounding box center [348, 214] width 174 height 21
type input "filming"
click at [601, 299] on input "text" at bounding box center [562, 294] width 174 height 21
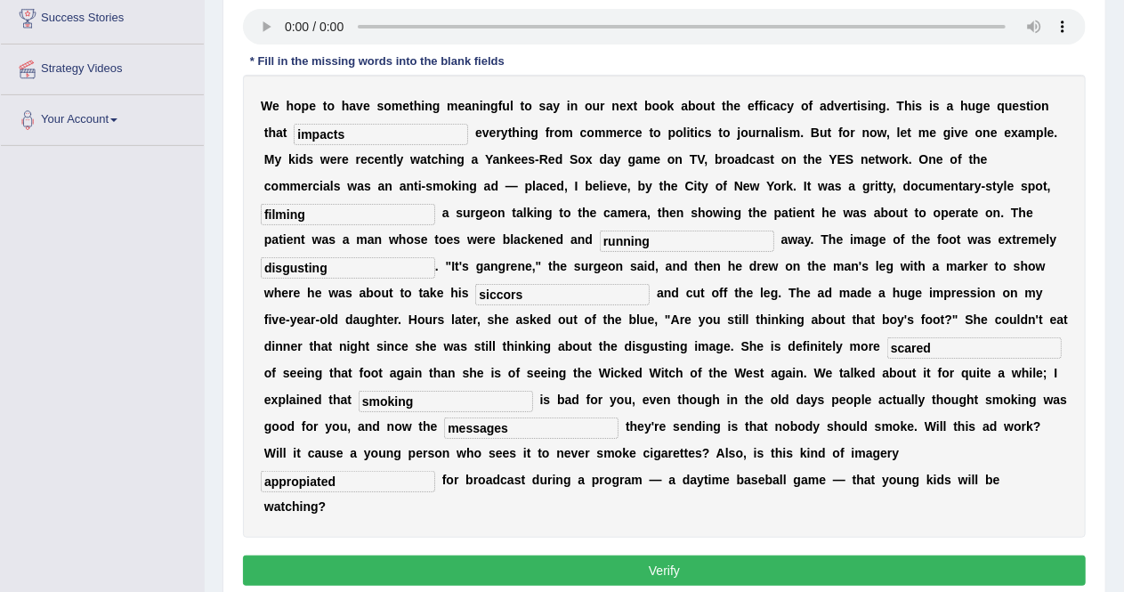
type input "siccors"
drag, startPoint x: 722, startPoint y: 561, endPoint x: 722, endPoint y: 545, distance: 16.0
click at [722, 545] on div "Instructions: You will hear a recording. Type the missing words in each blank. …" at bounding box center [663, 269] width 851 height 662
click at [722, 555] on button "Verify" at bounding box center [664, 570] width 843 height 30
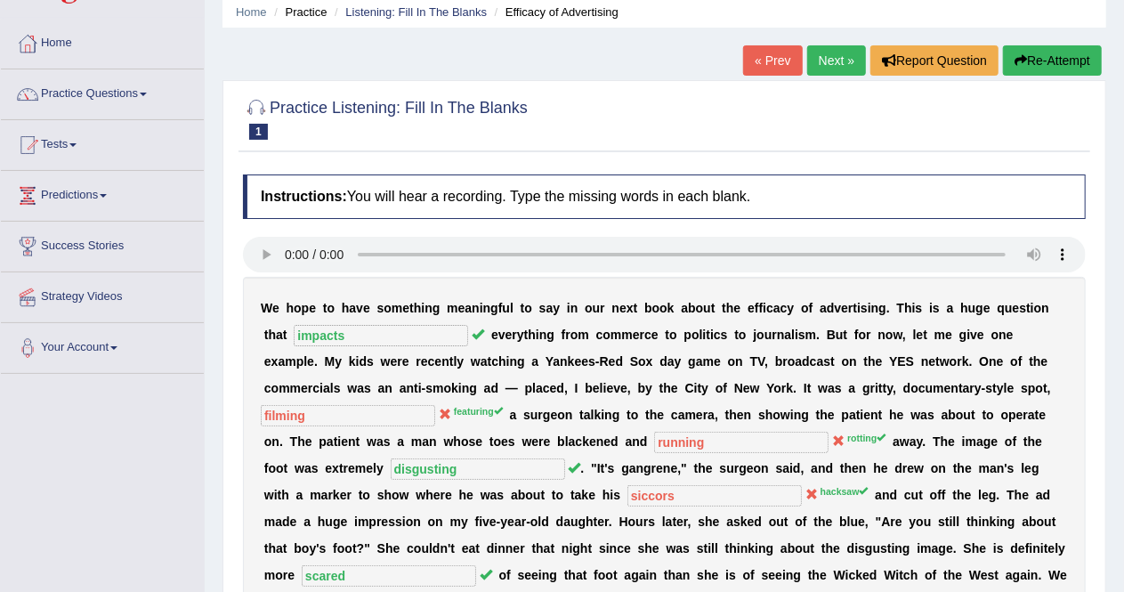
scroll to position [68, 0]
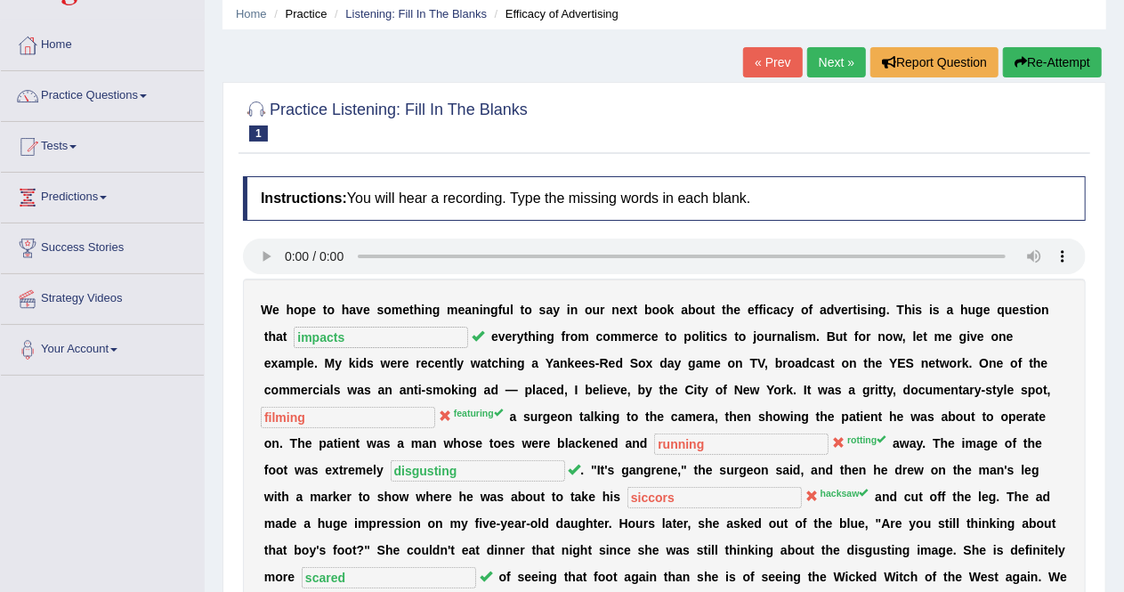
click at [827, 67] on link "Next »" at bounding box center [836, 62] width 59 height 30
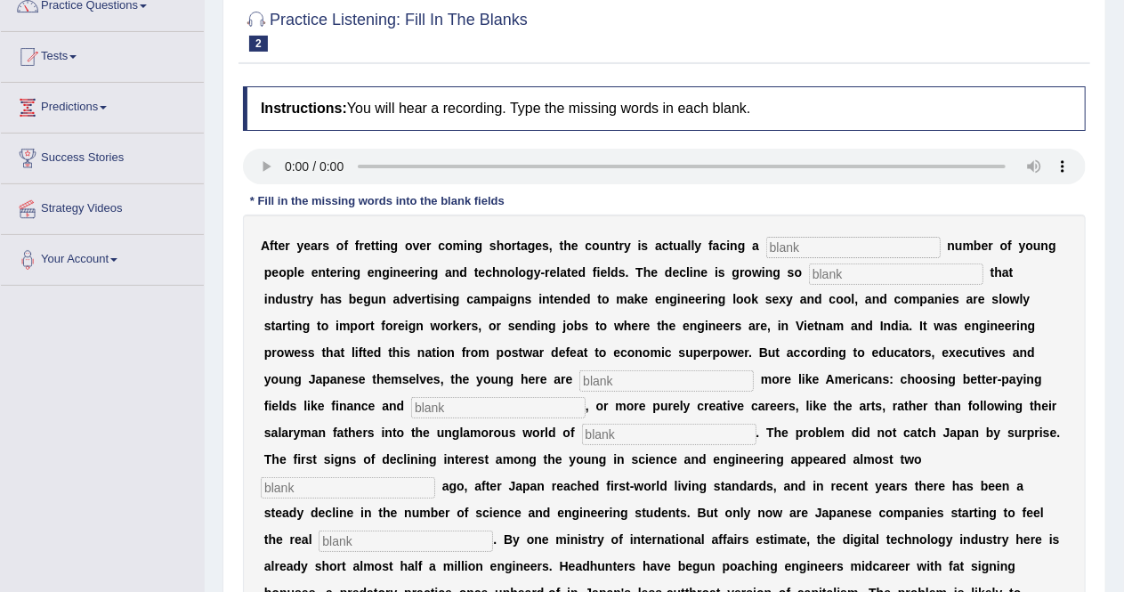
scroll to position [160, 0]
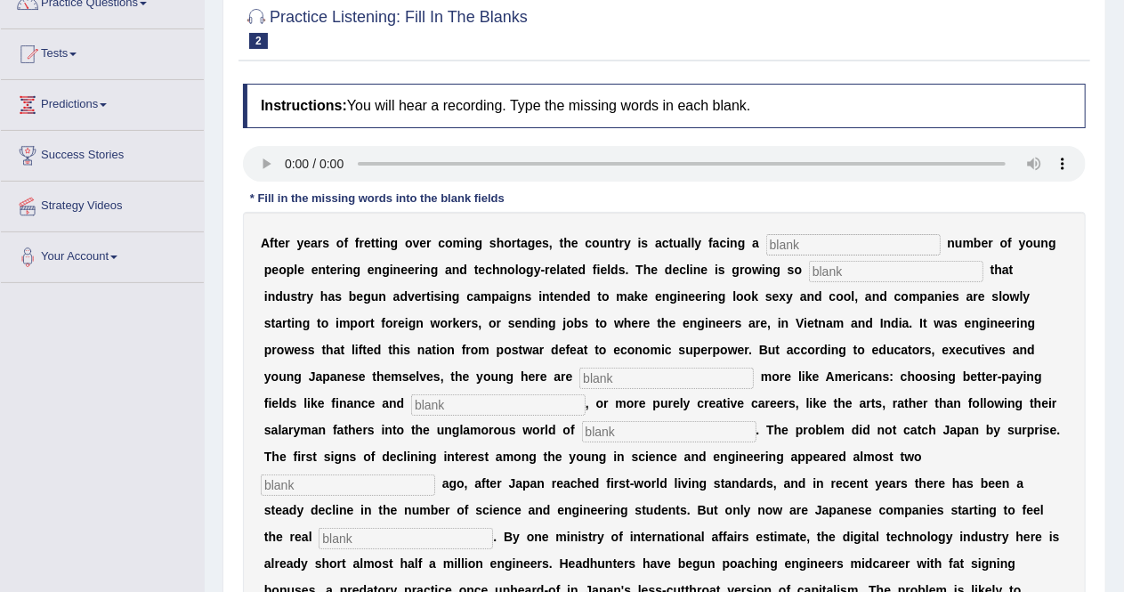
click at [829, 244] on input "text" at bounding box center [853, 244] width 174 height 21
type input "facing"
click at [880, 266] on input "text" at bounding box center [896, 271] width 174 height 21
type input "drastic"
click at [597, 373] on input "text" at bounding box center [666, 377] width 174 height 21
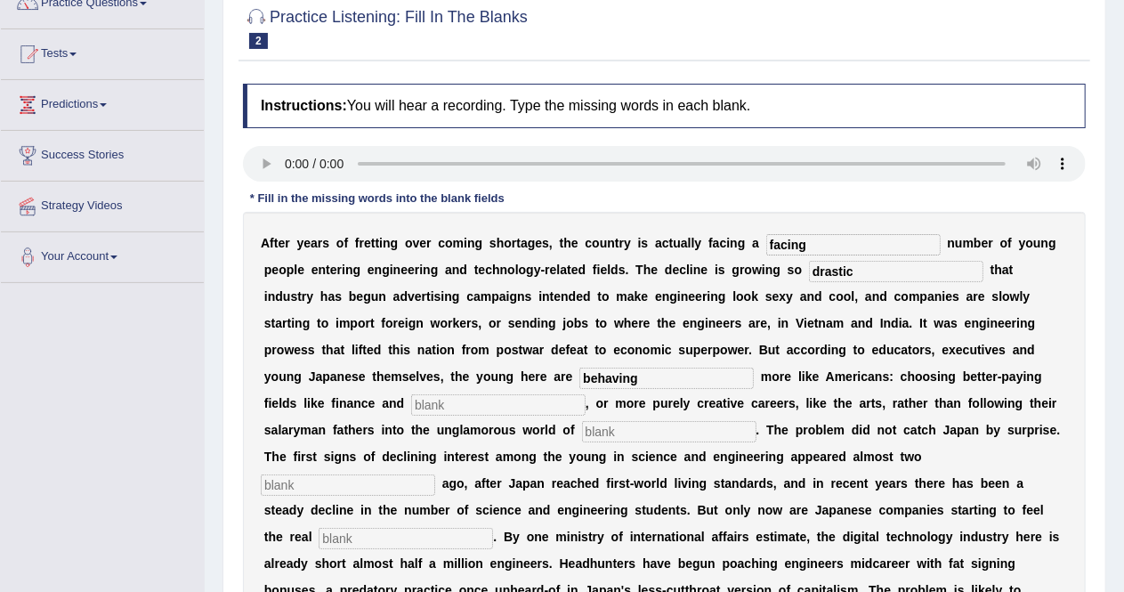
type input "behaving"
click at [438, 410] on input "text" at bounding box center [498, 404] width 174 height 21
click at [582, 433] on input "text" at bounding box center [669, 431] width 174 height 21
type input "factoring"
click at [435, 474] on input "text" at bounding box center [348, 484] width 174 height 21
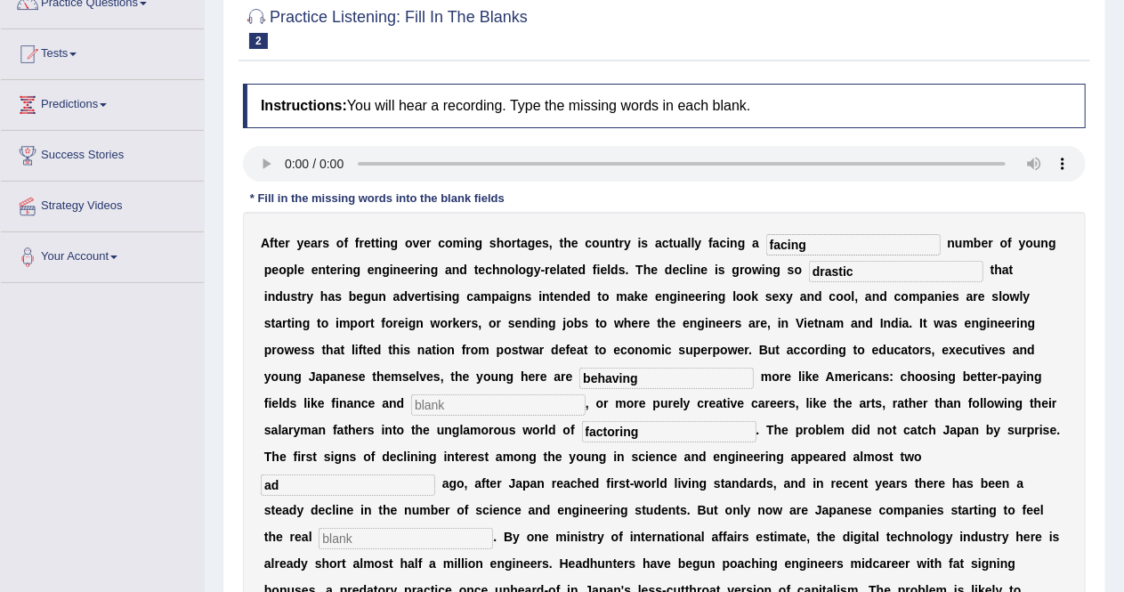
type input "a"
type input "decades"
click at [493, 528] on input "text" at bounding box center [406, 538] width 174 height 21
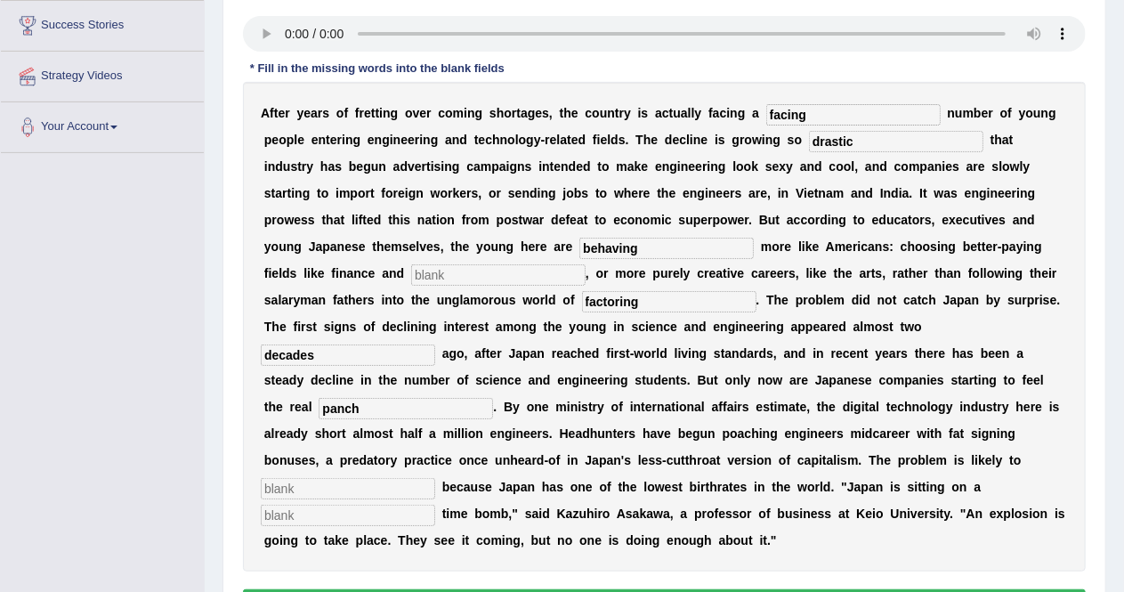
scroll to position [291, 0]
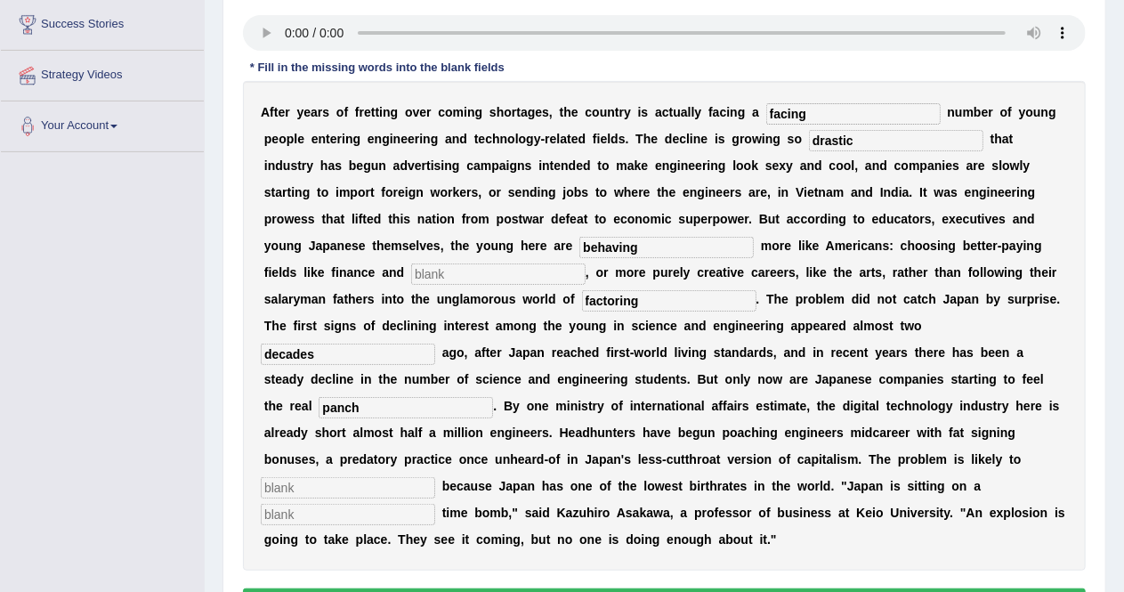
type input "panch"
click at [435, 477] on input "text" at bounding box center [348, 487] width 174 height 21
type input "worsent"
click at [435, 504] on input "text" at bounding box center [348, 514] width 174 height 21
type input "demografic"
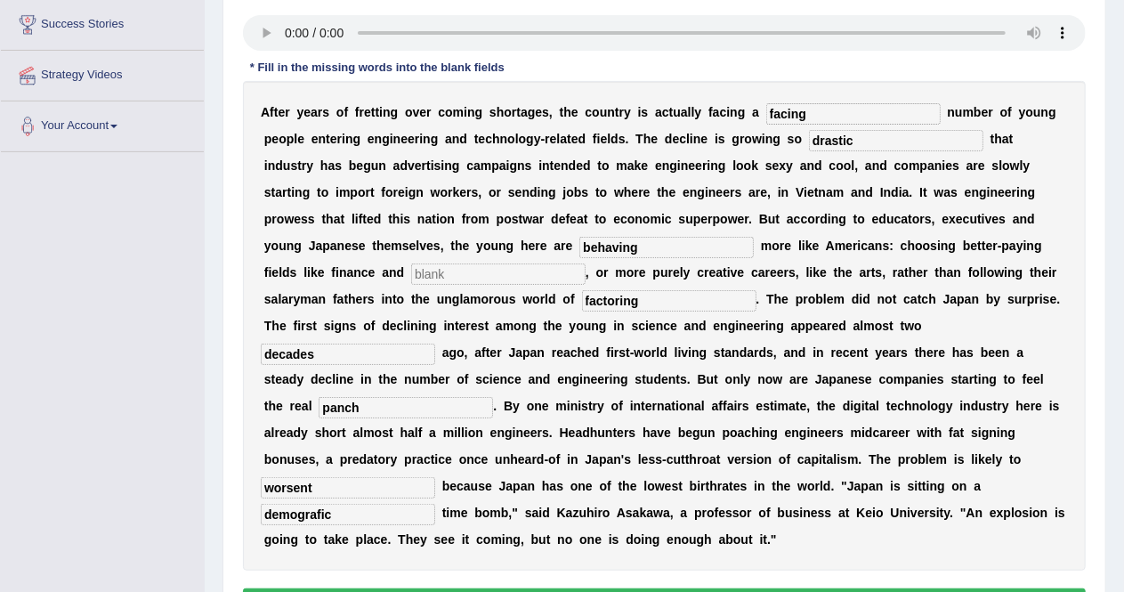
click at [425, 271] on input "text" at bounding box center [498, 273] width 174 height 21
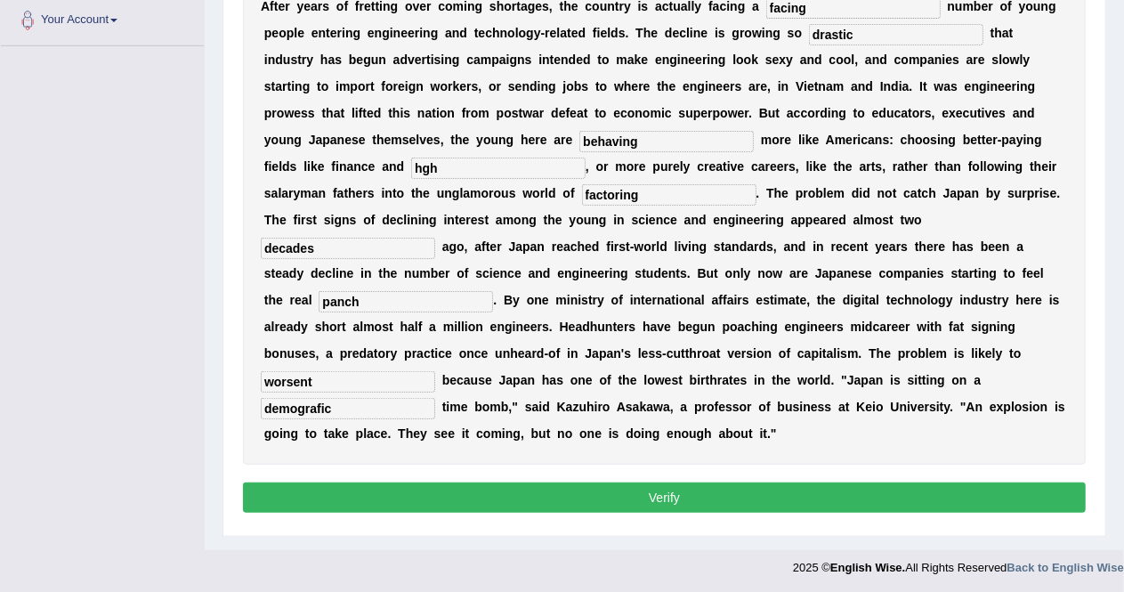
type input "hgh"
click at [609, 485] on button "Verify" at bounding box center [664, 497] width 843 height 30
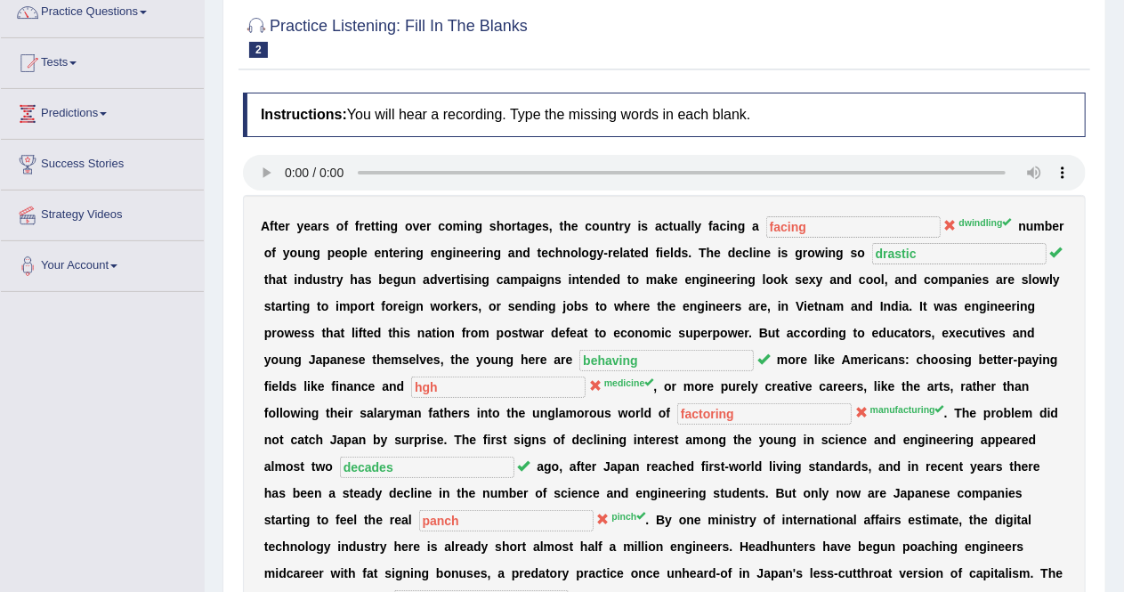
scroll to position [0, 0]
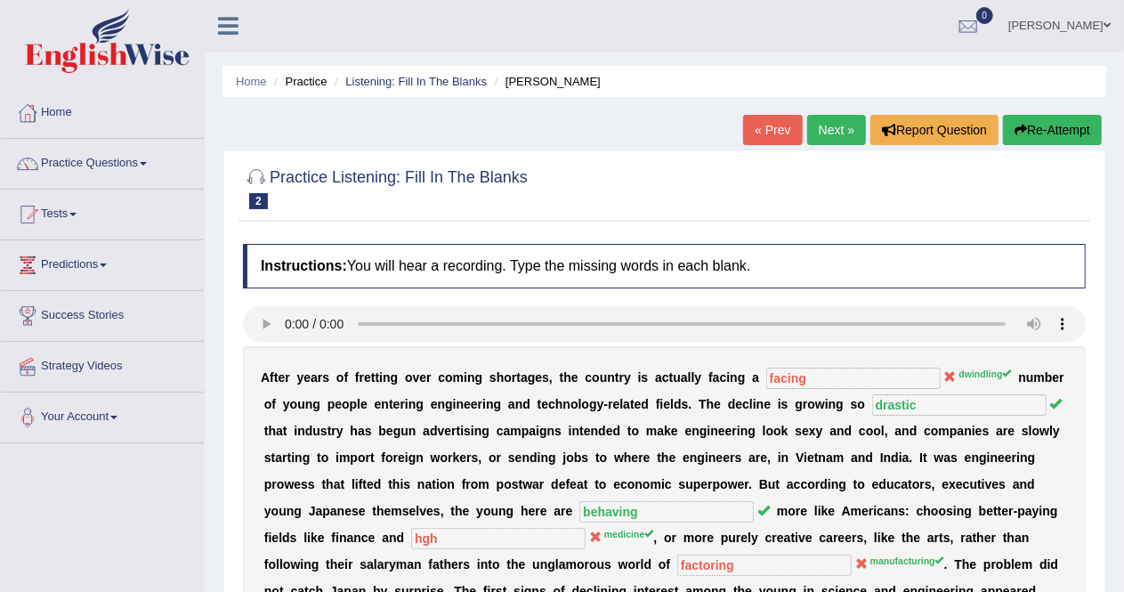
click at [827, 120] on link "Next »" at bounding box center [836, 130] width 59 height 30
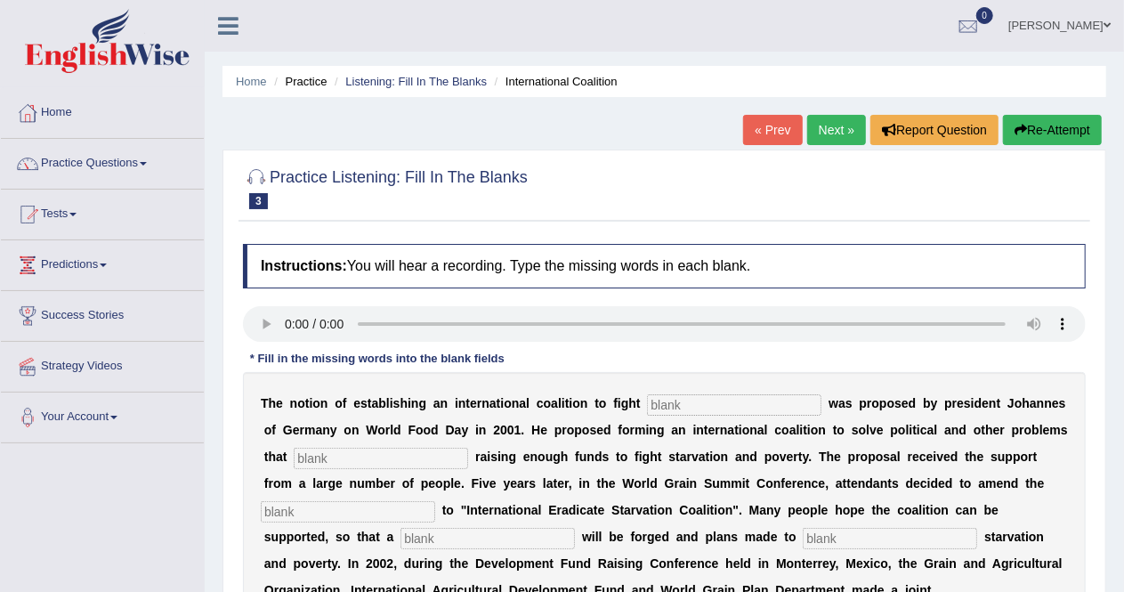
click at [683, 404] on input "text" at bounding box center [734, 404] width 174 height 21
type input "stavation"
click at [427, 456] on input "text" at bounding box center [381, 458] width 174 height 21
type input "abastrasc"
click at [388, 508] on input "text" at bounding box center [348, 511] width 174 height 21
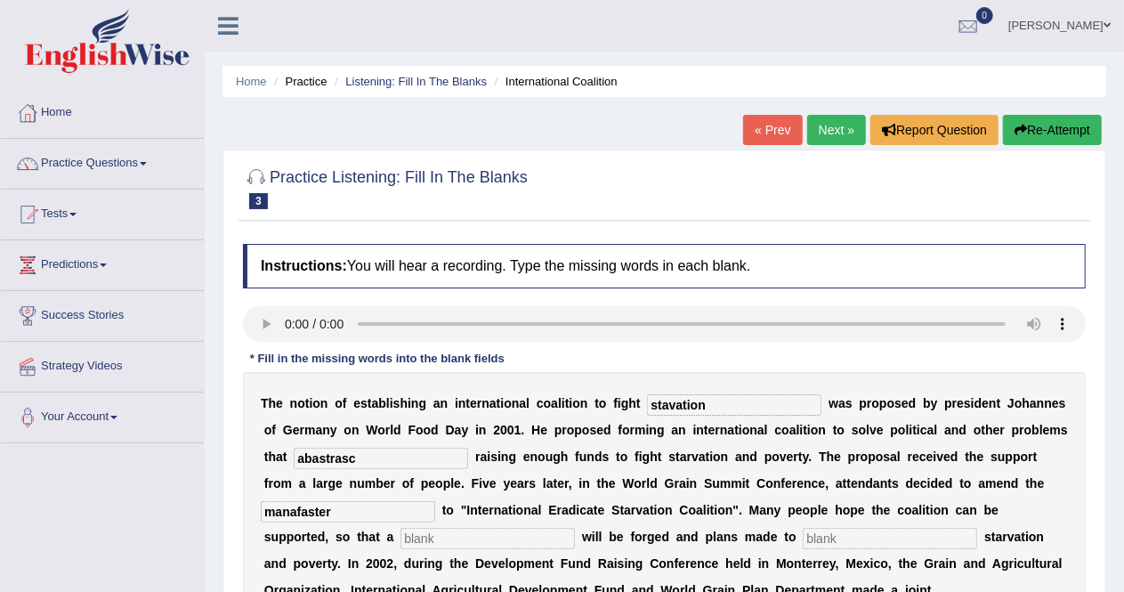
type input "manafaster"
click at [456, 531] on input "text" at bounding box center [487, 538] width 174 height 21
click at [456, 537] on input "text" at bounding box center [487, 538] width 174 height 21
type input "resolutions"
click at [867, 539] on input "text" at bounding box center [890, 538] width 174 height 21
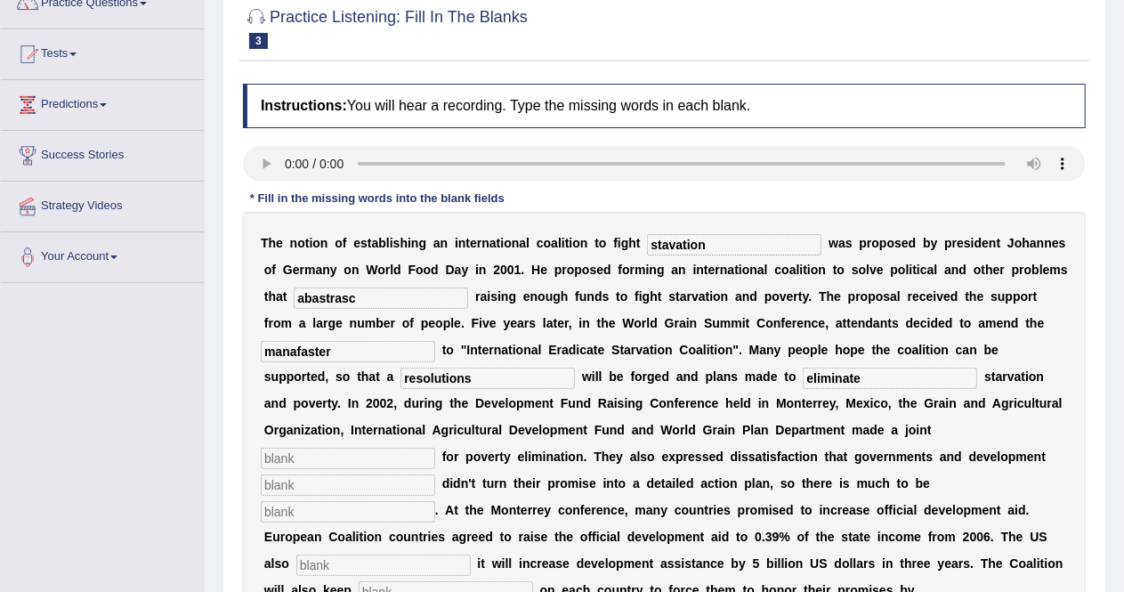
scroll to position [162, 0]
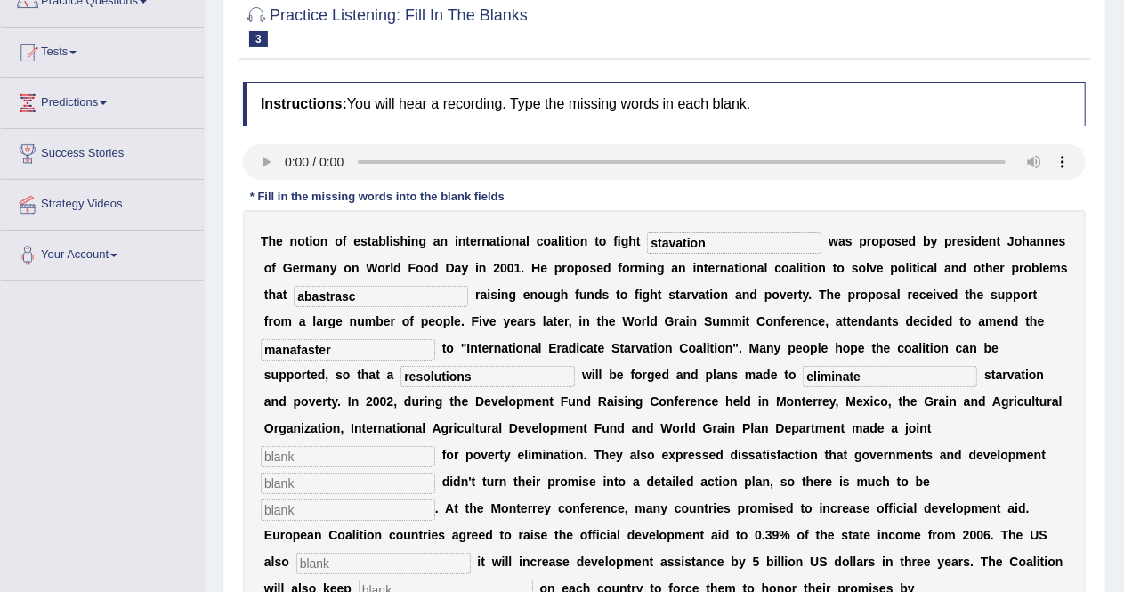
type input "eliminate"
click at [418, 449] on input "text" at bounding box center [348, 456] width 174 height 21
type input "apeal"
click at [375, 475] on input "text" at bounding box center [348, 482] width 174 height 21
type input "partnert"
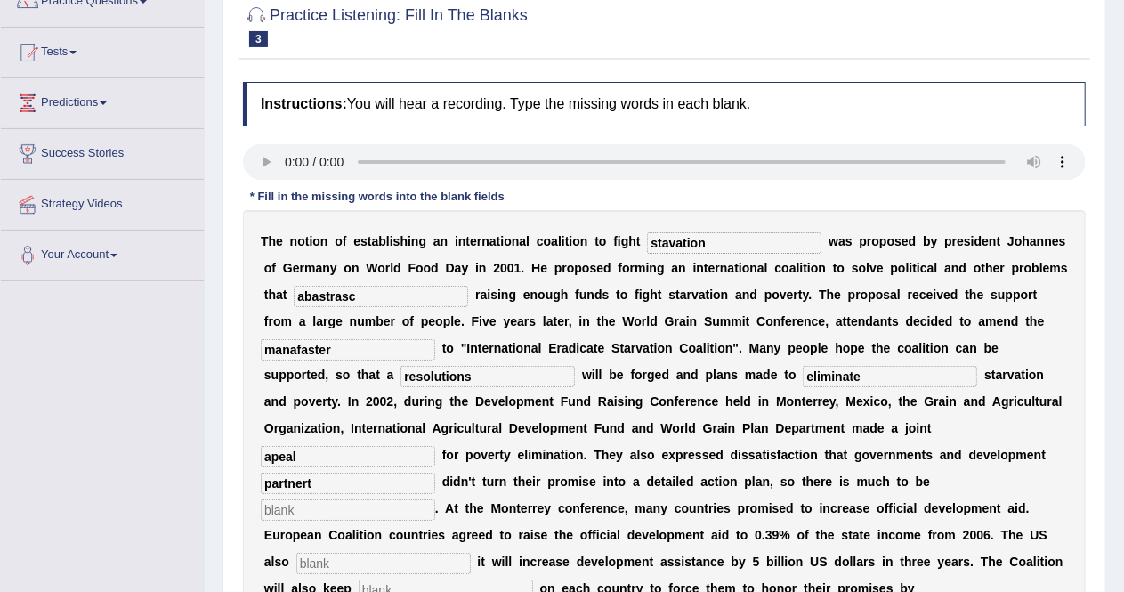
click at [388, 510] on input "text" at bounding box center [348, 509] width 174 height 21
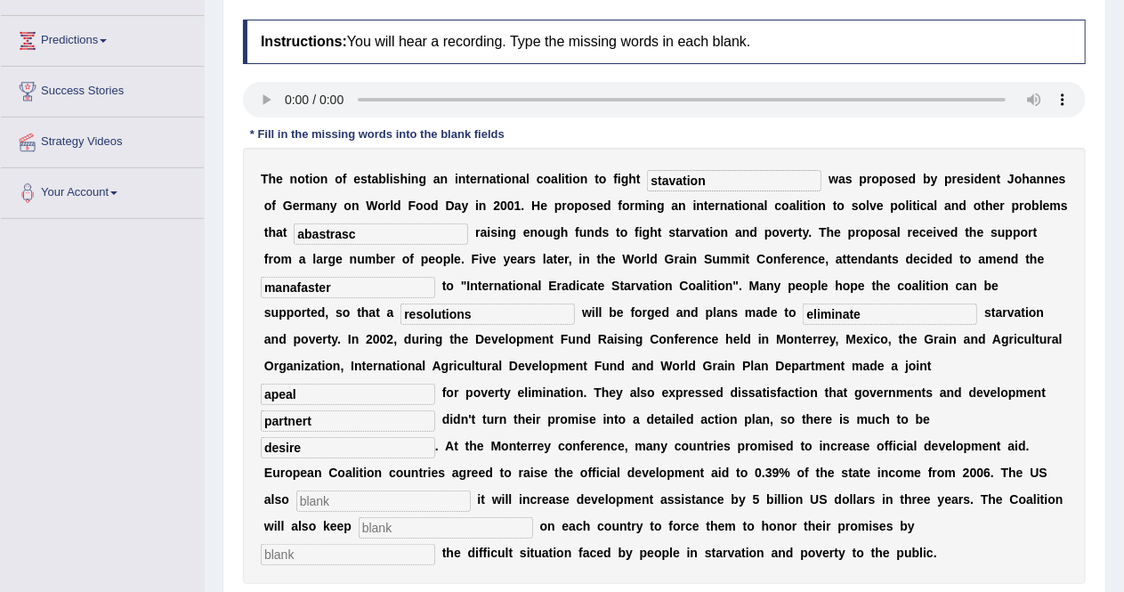
scroll to position [227, 0]
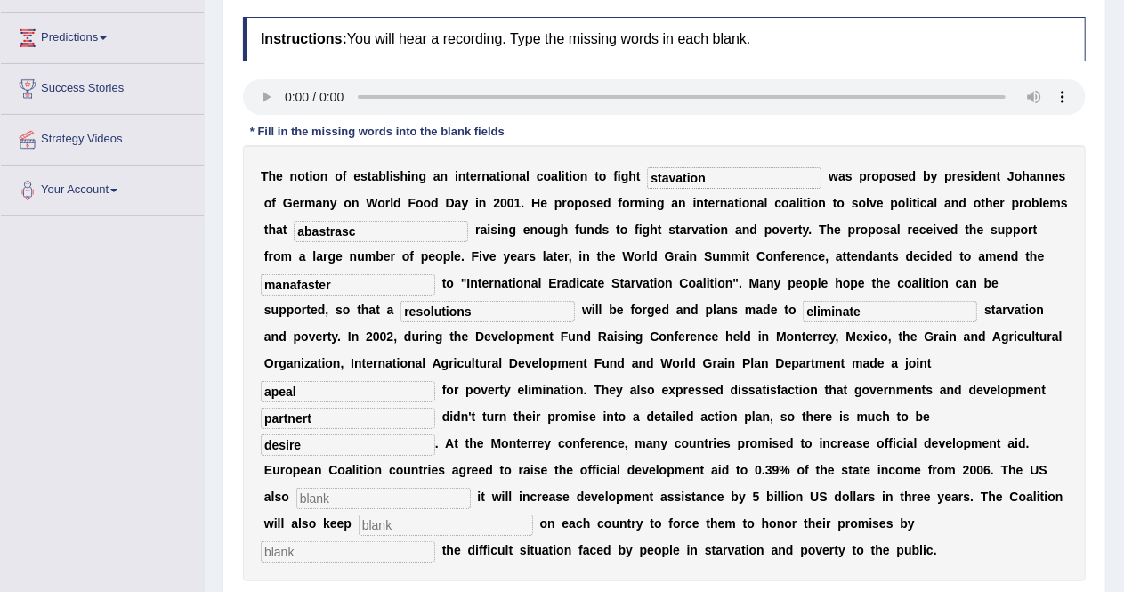
type input "desire"
click at [440, 493] on input "text" at bounding box center [383, 498] width 174 height 21
type input "anounced"
click at [433, 519] on input "text" at bounding box center [446, 524] width 174 height 21
type input "precior"
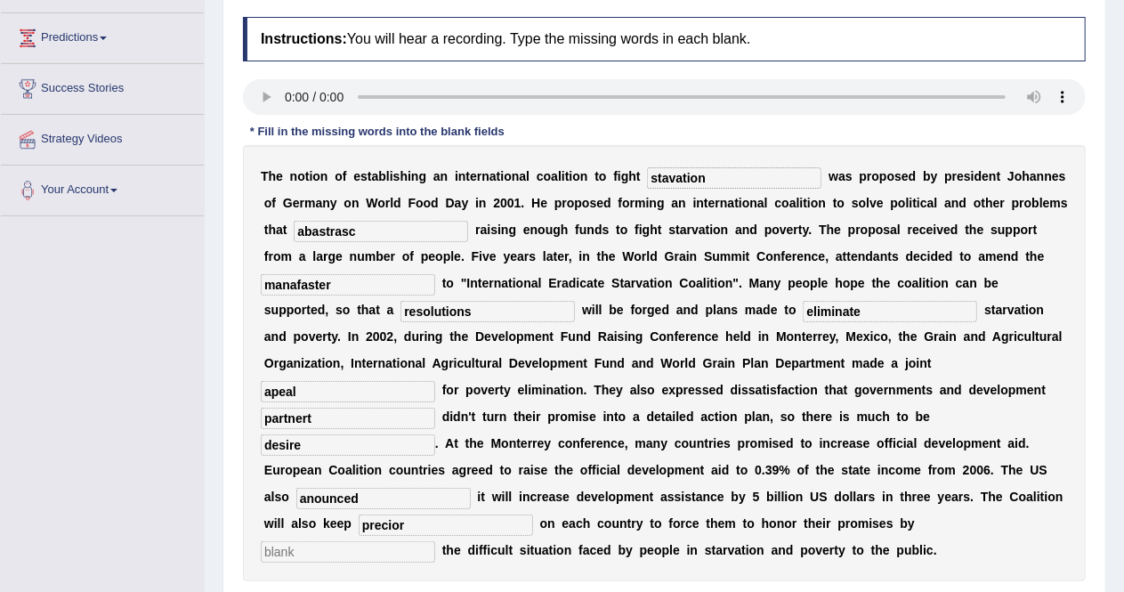
click at [385, 552] on input "text" at bounding box center [348, 551] width 174 height 21
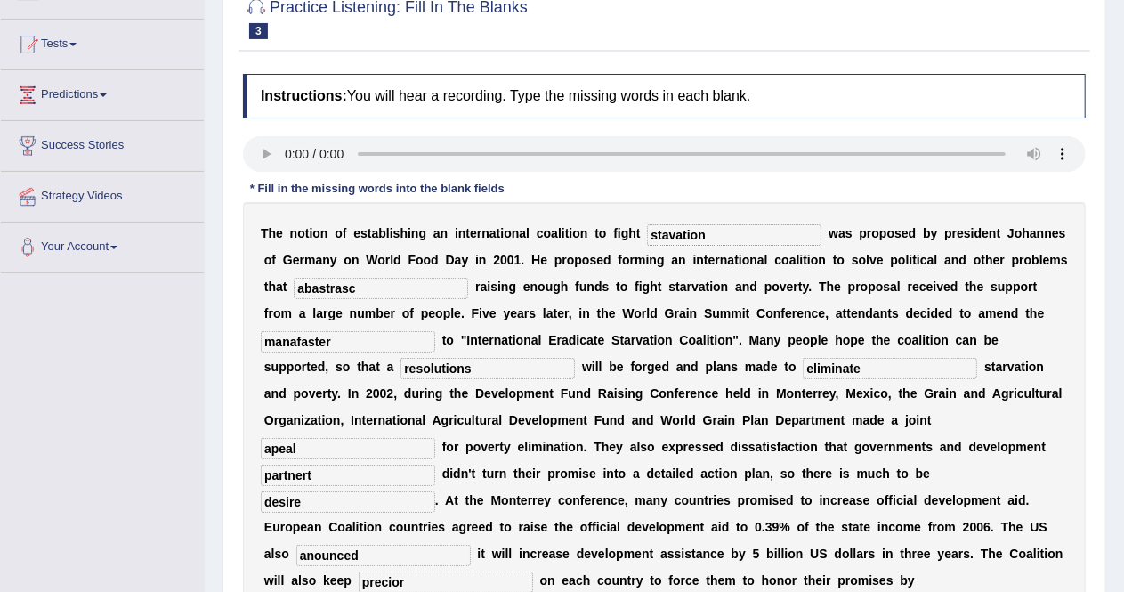
scroll to position [168, 0]
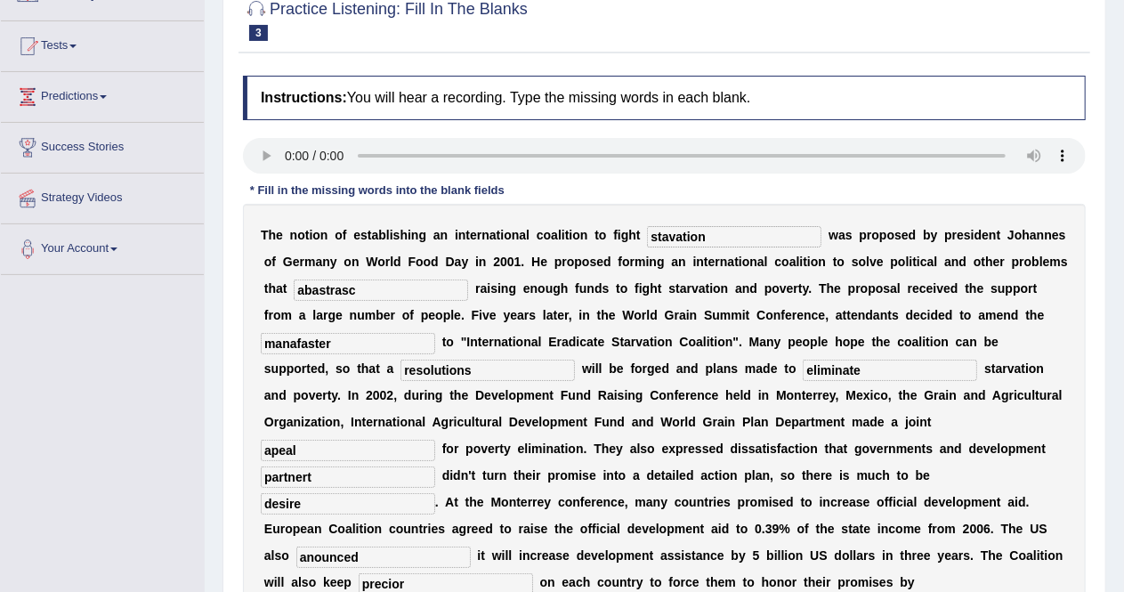
type input "exposing"
click at [661, 236] on input "stavation" at bounding box center [734, 236] width 174 height 21
type input "[MEDICAL_DATA]"
click at [431, 288] on input "abastrasc" at bounding box center [381, 289] width 174 height 21
type input "abstracs"
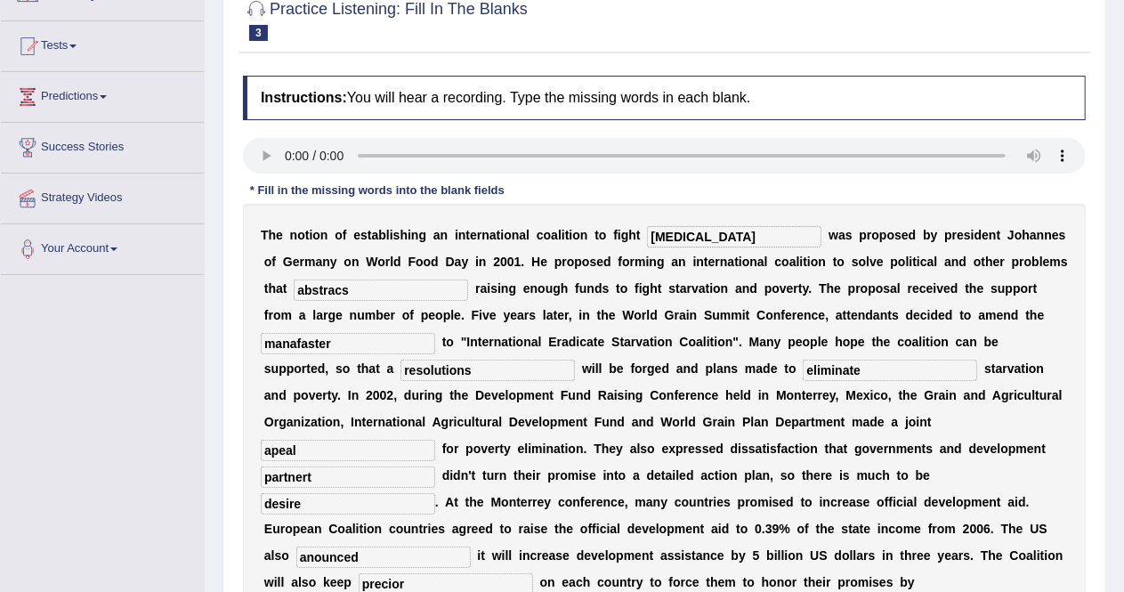
click at [370, 343] on input "manafaster" at bounding box center [348, 343] width 174 height 21
type input "manifesting"
click at [378, 480] on input "partnert" at bounding box center [348, 476] width 174 height 21
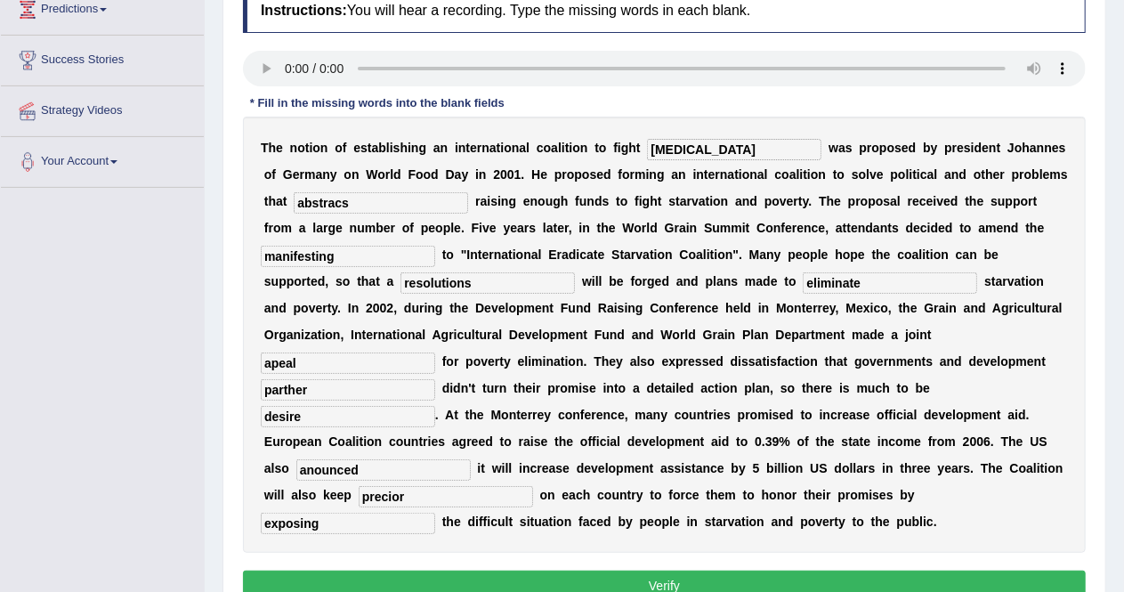
scroll to position [259, 0]
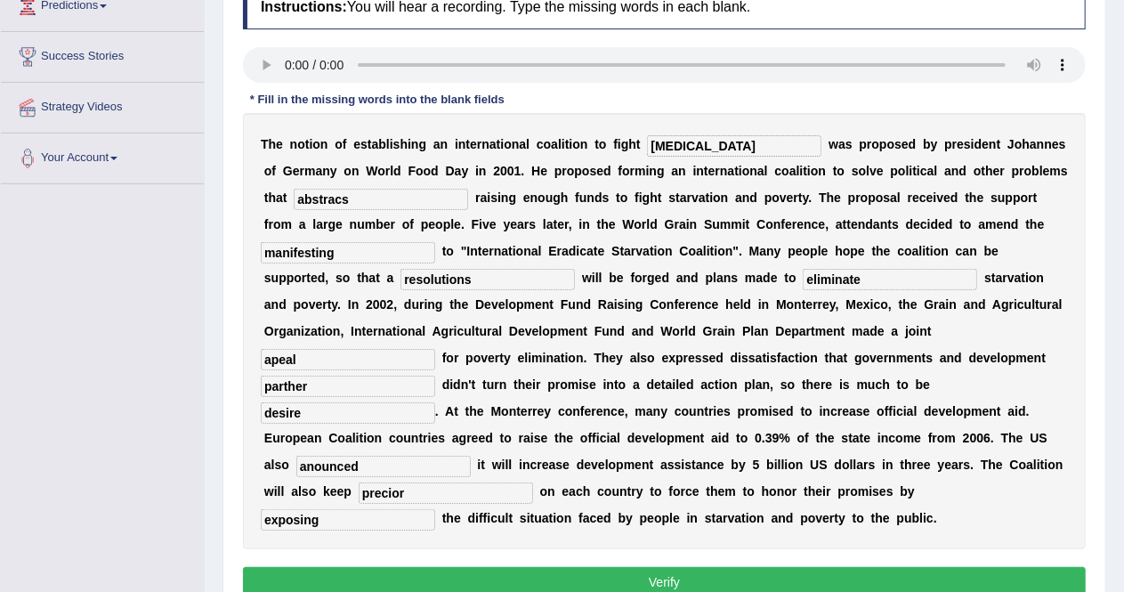
type input "parther"
click at [377, 470] on input "anounced" at bounding box center [383, 466] width 174 height 21
type input "announced"
click at [412, 491] on input "precior" at bounding box center [446, 492] width 174 height 21
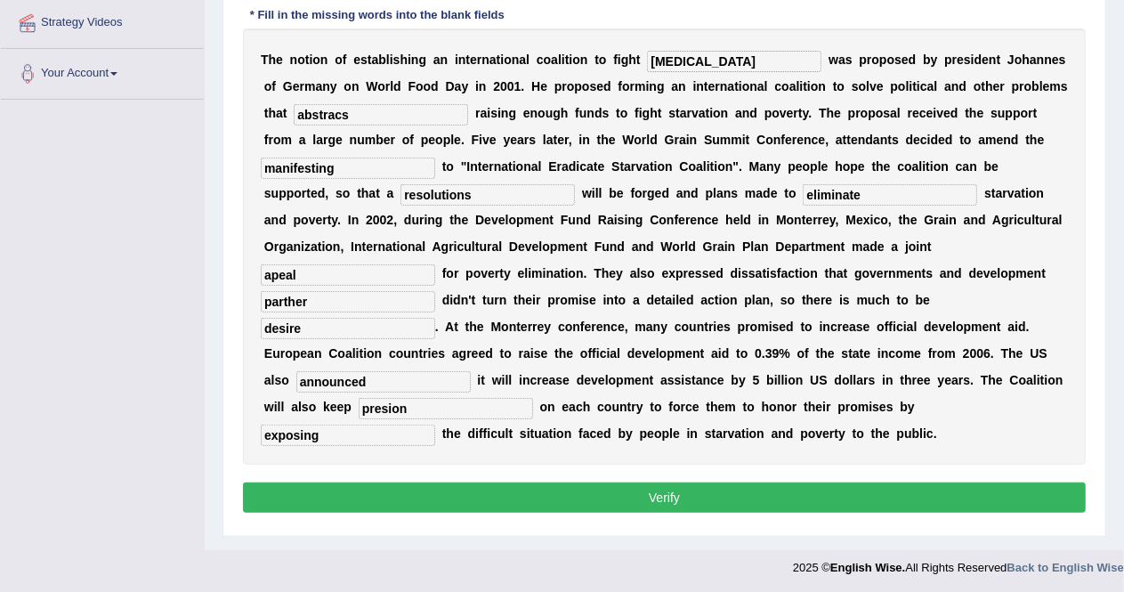
type input "presion"
click at [541, 490] on button "Verify" at bounding box center [664, 497] width 843 height 30
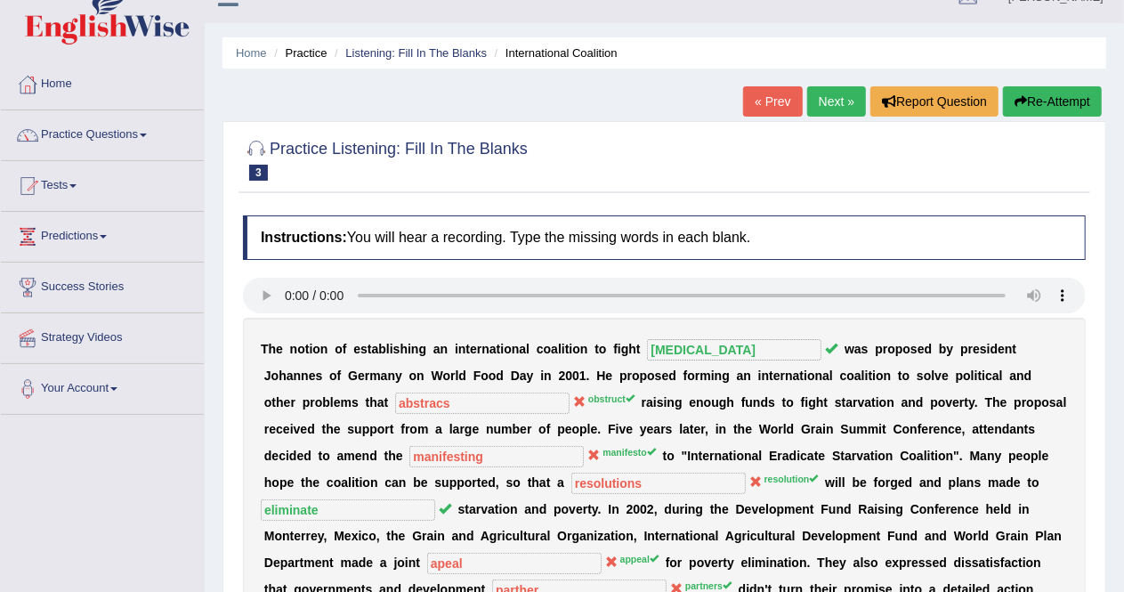
scroll to position [23, 0]
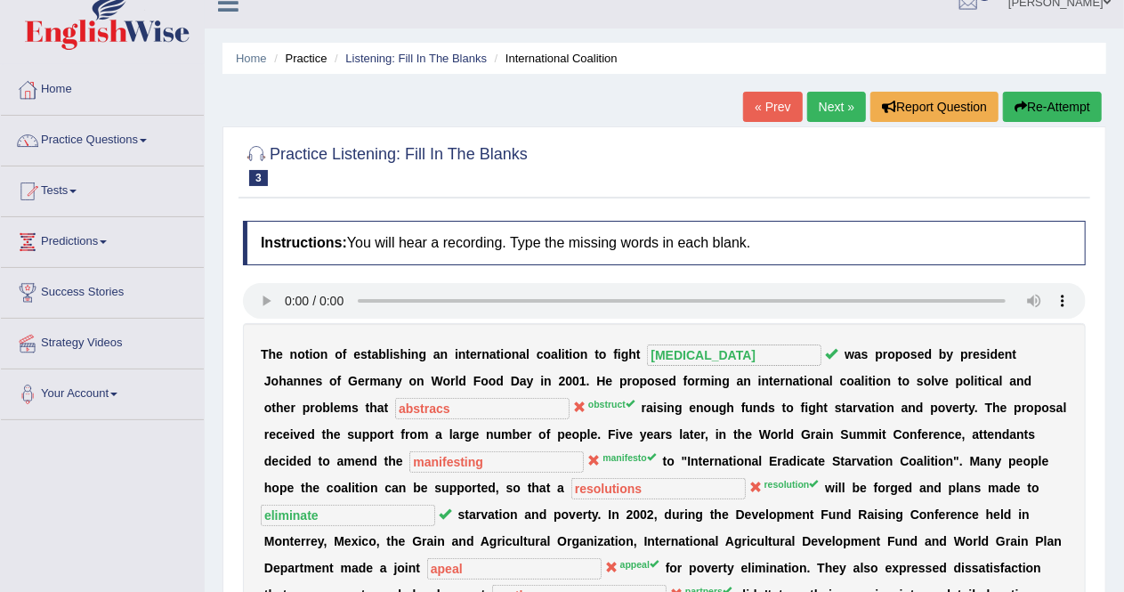
click at [827, 99] on link "Next »" at bounding box center [836, 107] width 59 height 30
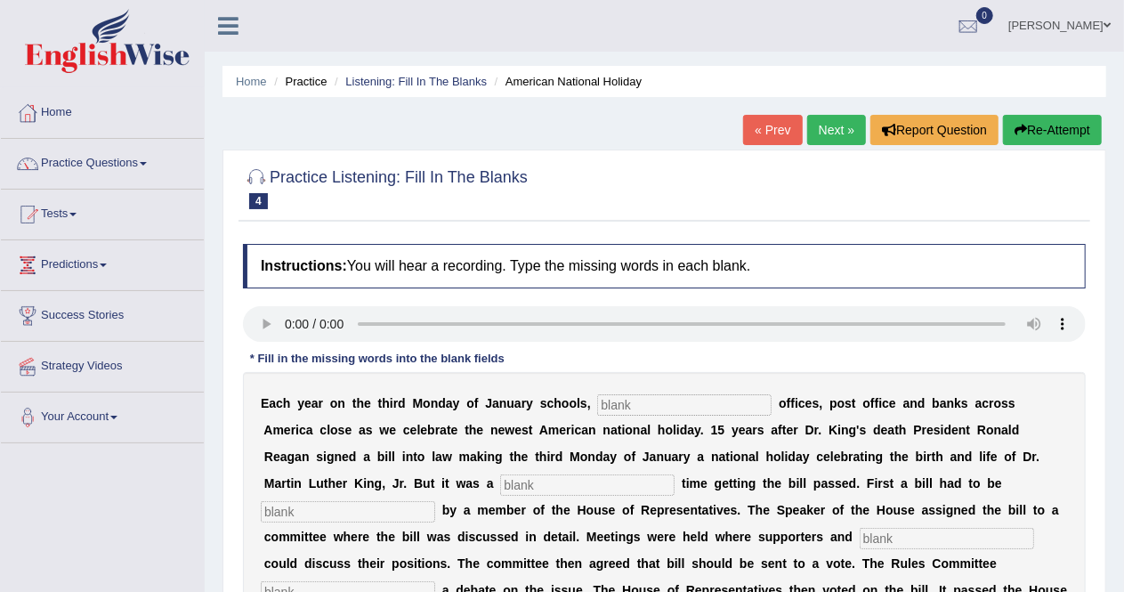
scroll to position [141, 0]
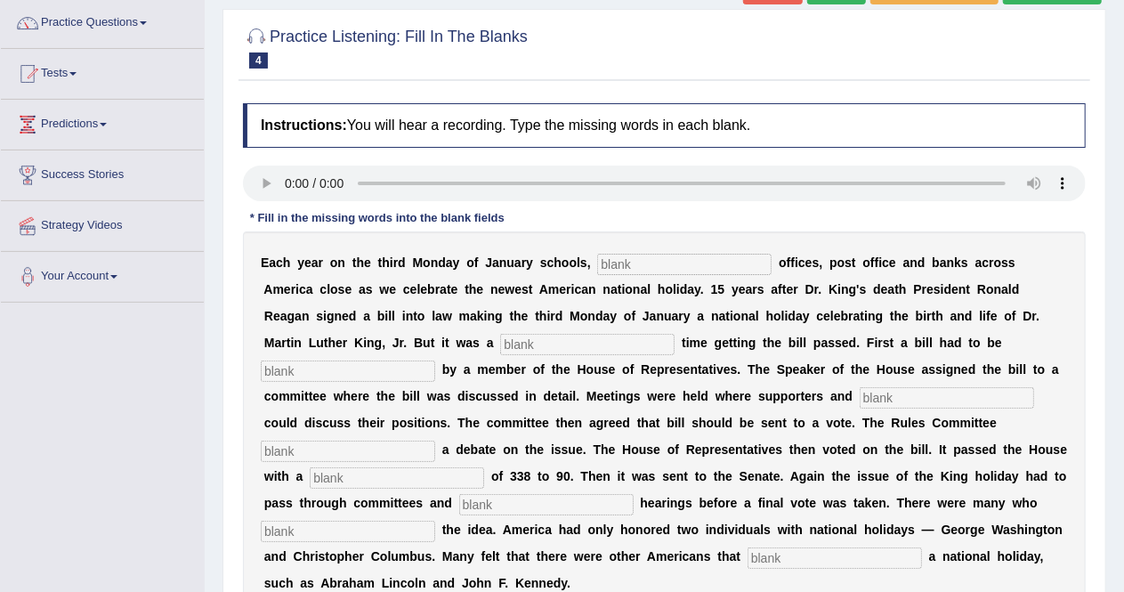
click at [661, 262] on input "text" at bounding box center [684, 264] width 174 height 21
type input "federal"
click at [583, 341] on input "text" at bounding box center [587, 344] width 174 height 21
type input "thahd"
click at [316, 364] on input "text" at bounding box center [348, 370] width 174 height 21
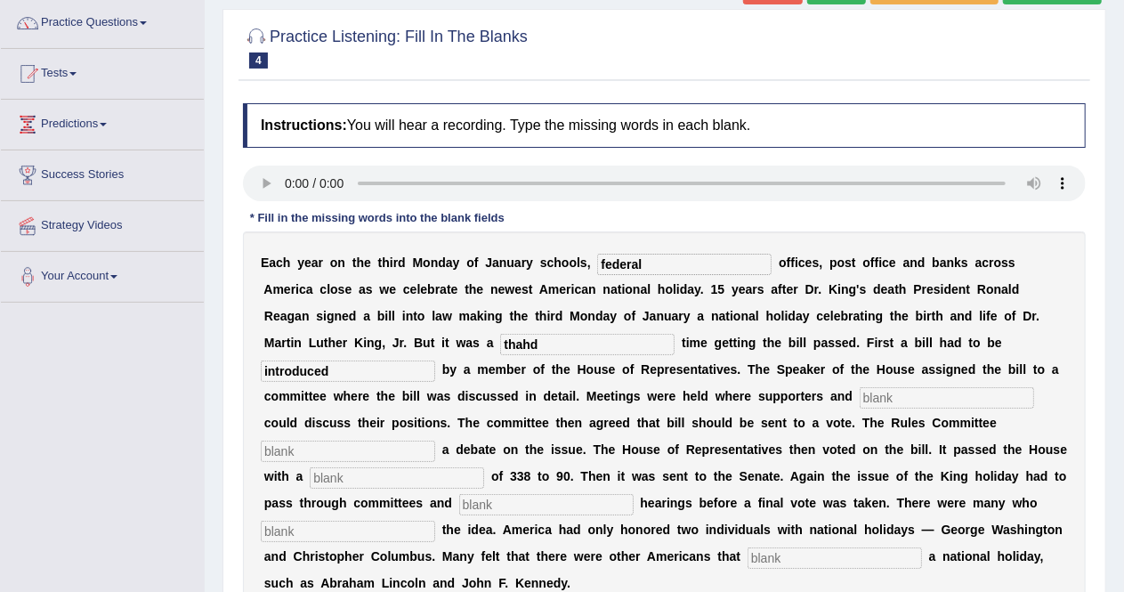
type input "introduced"
click at [917, 398] on input "text" at bounding box center [946, 397] width 174 height 21
type input "opponents"
click at [400, 447] on input "text" at bounding box center [348, 450] width 174 height 21
type input "schedule"
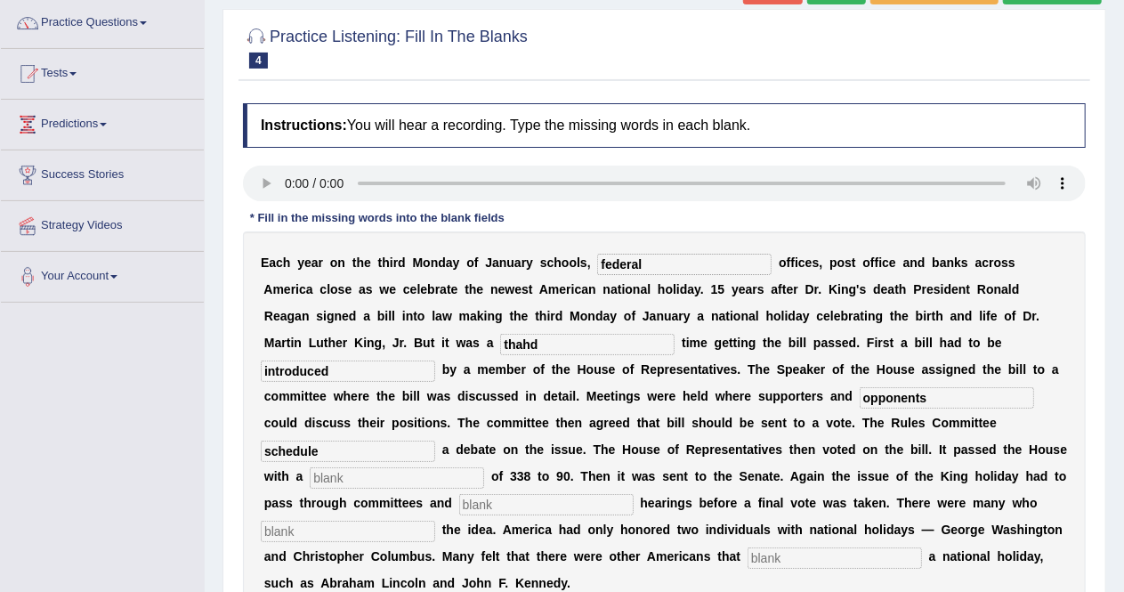
click at [450, 474] on input "text" at bounding box center [397, 477] width 174 height 21
type input "d"
click at [509, 496] on input "text" at bounding box center [546, 504] width 174 height 21
type input "pol"
click at [384, 535] on input "text" at bounding box center [348, 530] width 174 height 21
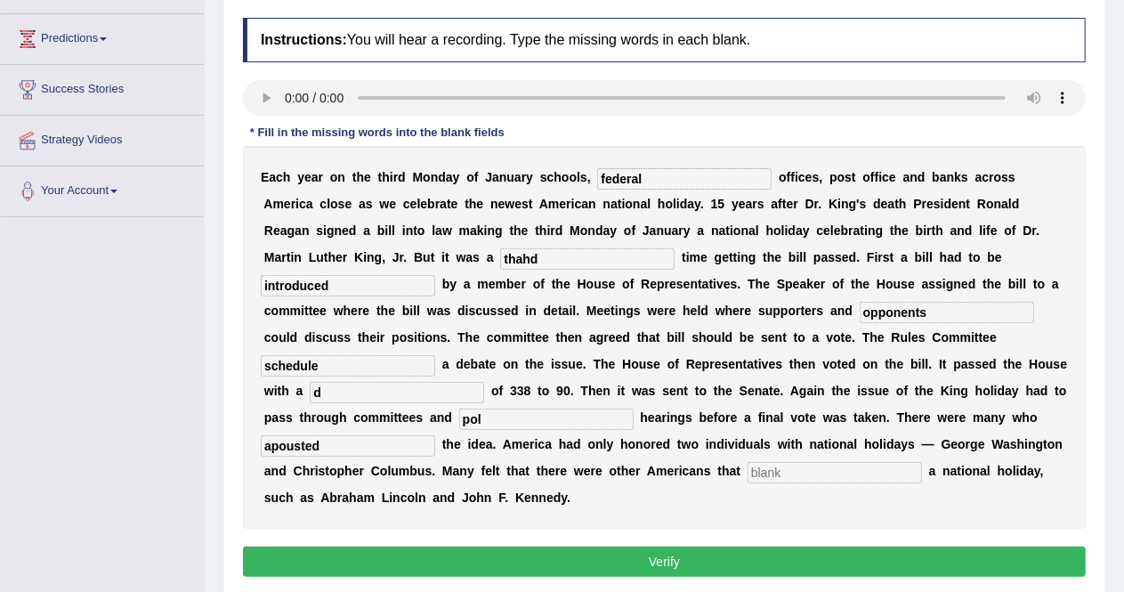
scroll to position [228, 0]
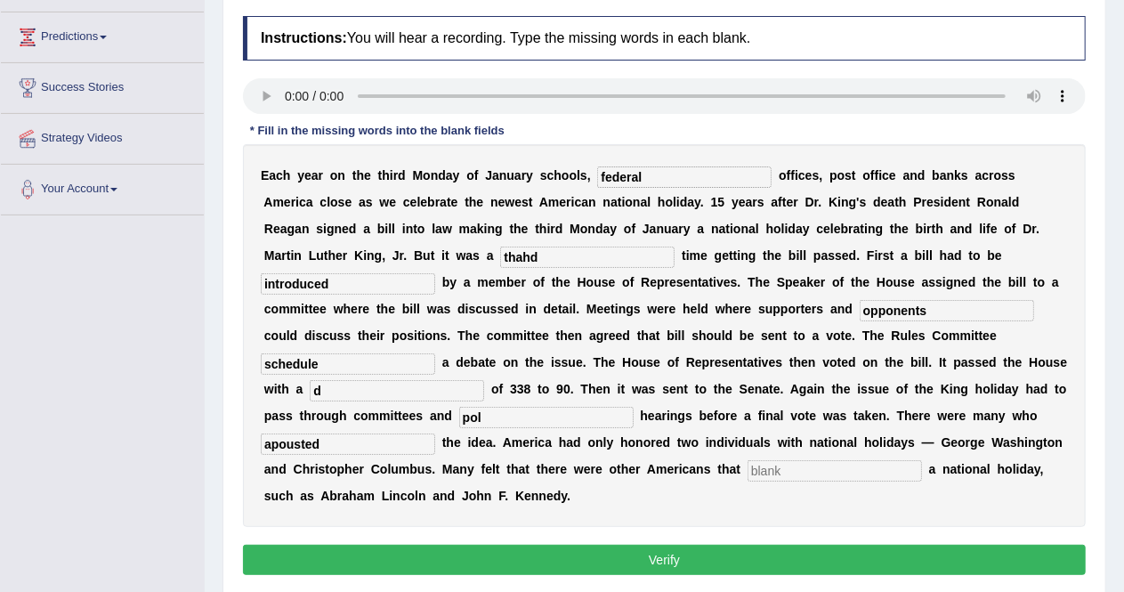
type input "apousted"
click at [815, 467] on input "text" at bounding box center [834, 470] width 174 height 21
type input "deserv"
click at [545, 260] on input "thahd" at bounding box center [587, 256] width 174 height 21
type input "tough"
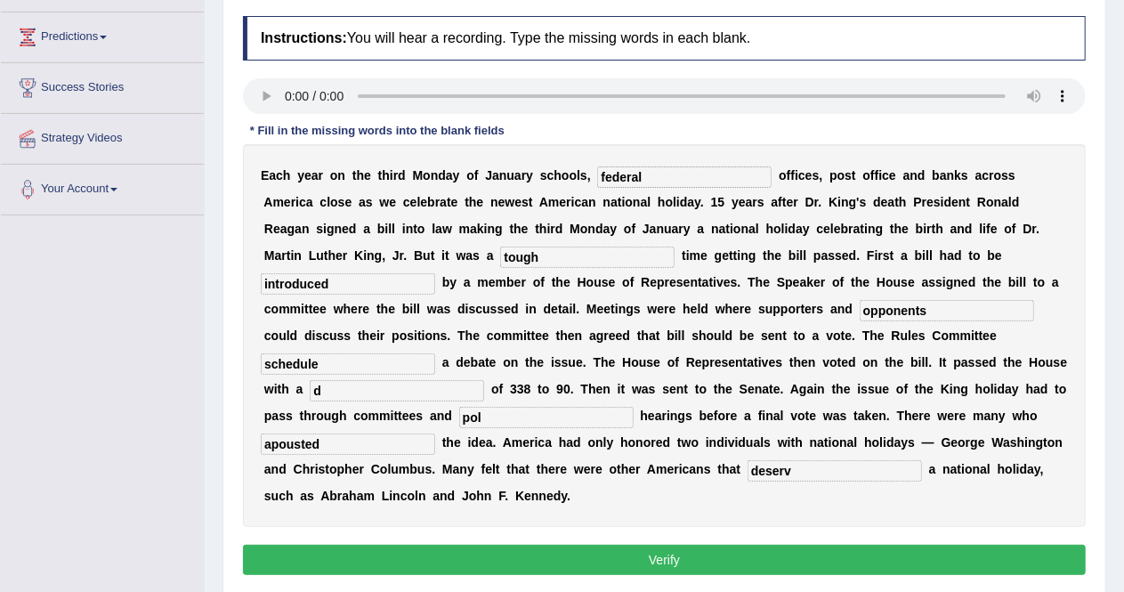
click at [500, 420] on input "pol" at bounding box center [546, 417] width 174 height 21
click at [361, 444] on input "apousted" at bounding box center [348, 443] width 174 height 21
type input "a"
type input "posted"
click at [803, 468] on input "deserv" at bounding box center [834, 470] width 174 height 21
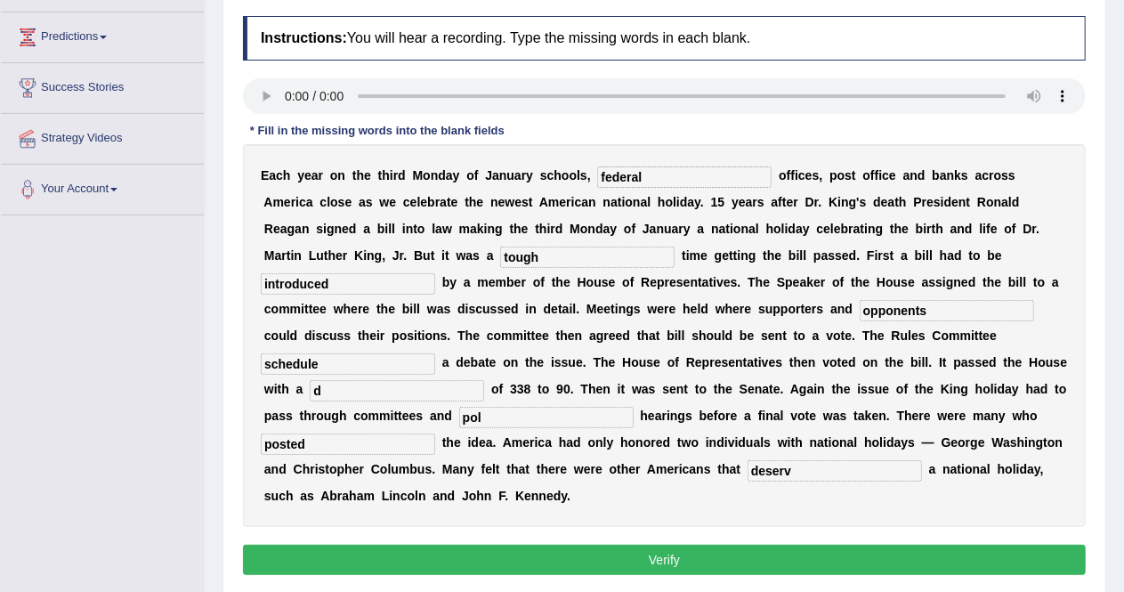
click at [724, 552] on button "Verify" at bounding box center [664, 559] width 843 height 30
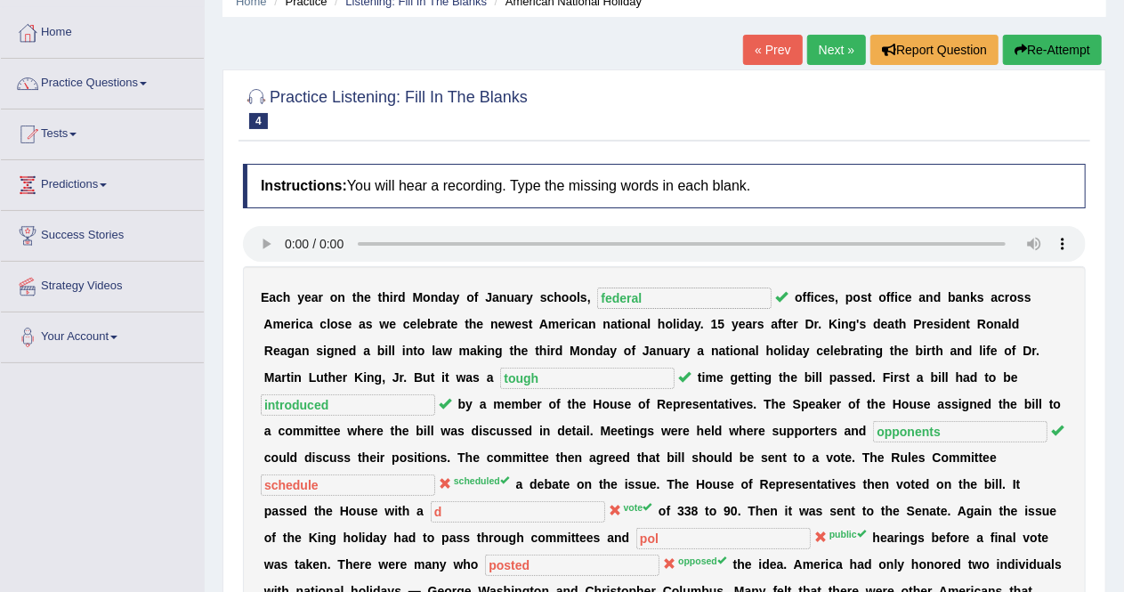
scroll to position [78, 0]
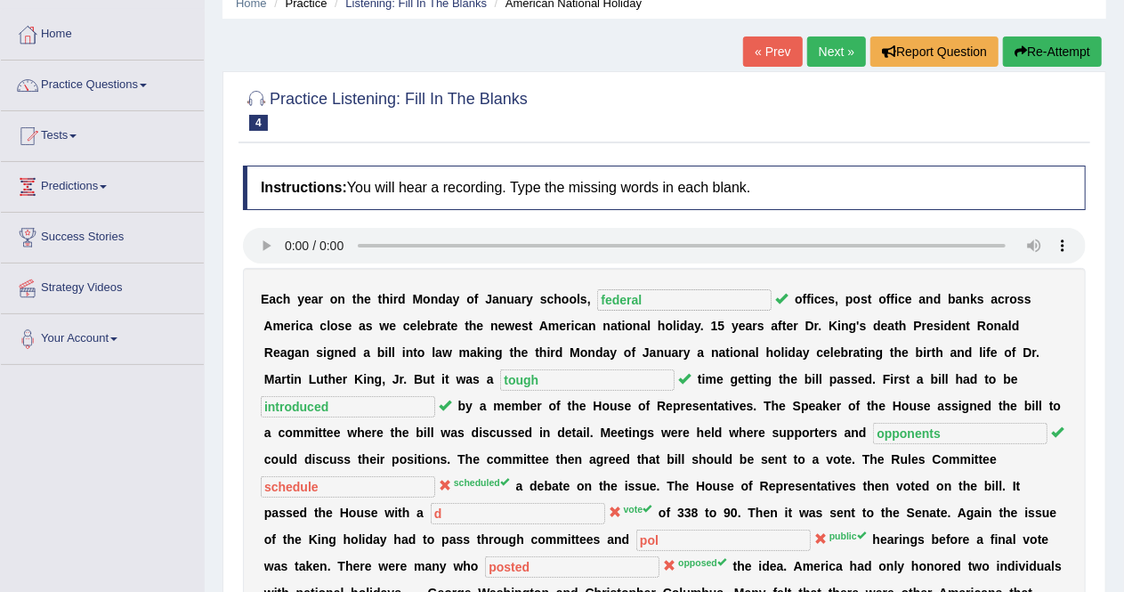
click at [842, 39] on link "Next »" at bounding box center [836, 51] width 59 height 30
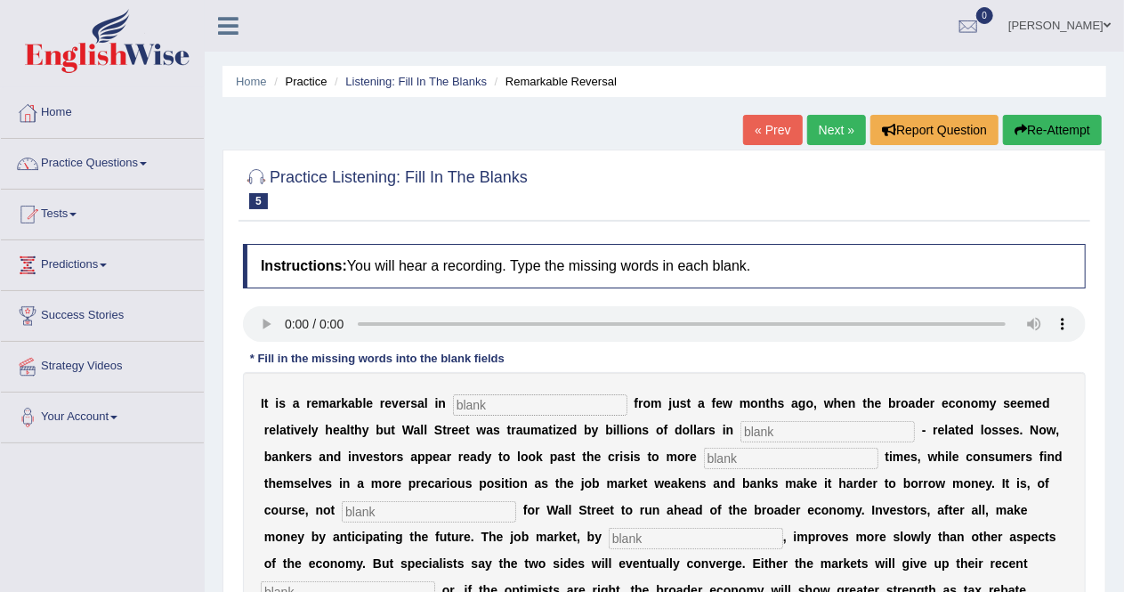
scroll to position [221, 0]
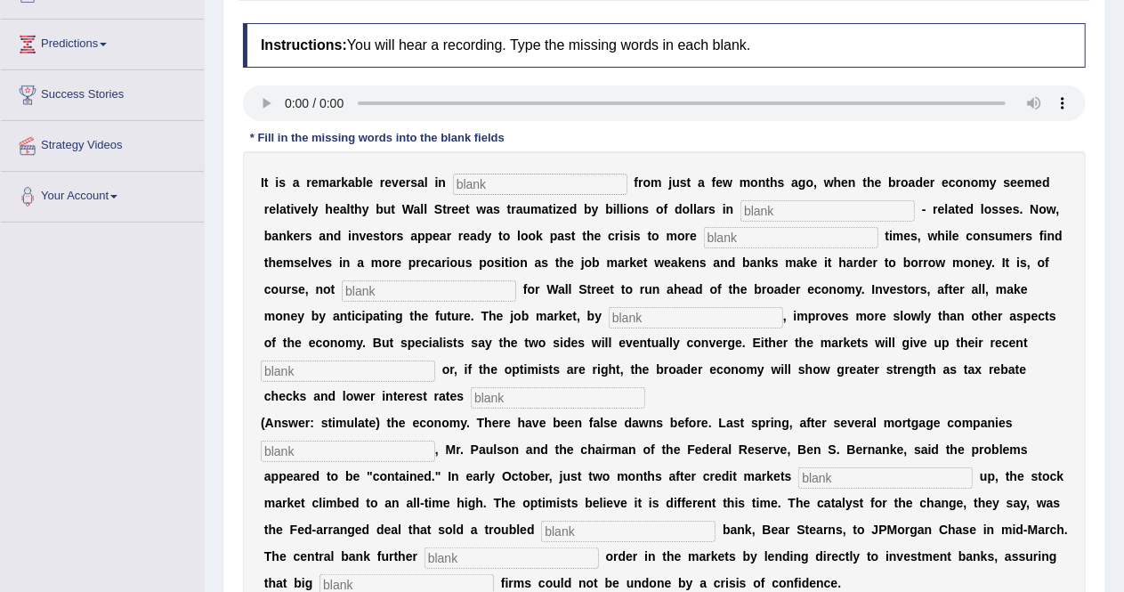
click at [534, 184] on input "text" at bounding box center [540, 183] width 174 height 21
click at [513, 180] on input "text" at bounding box center [540, 183] width 174 height 21
type input "adictud"
click at [870, 204] on input "text" at bounding box center [827, 210] width 174 height 21
type input "morgages"
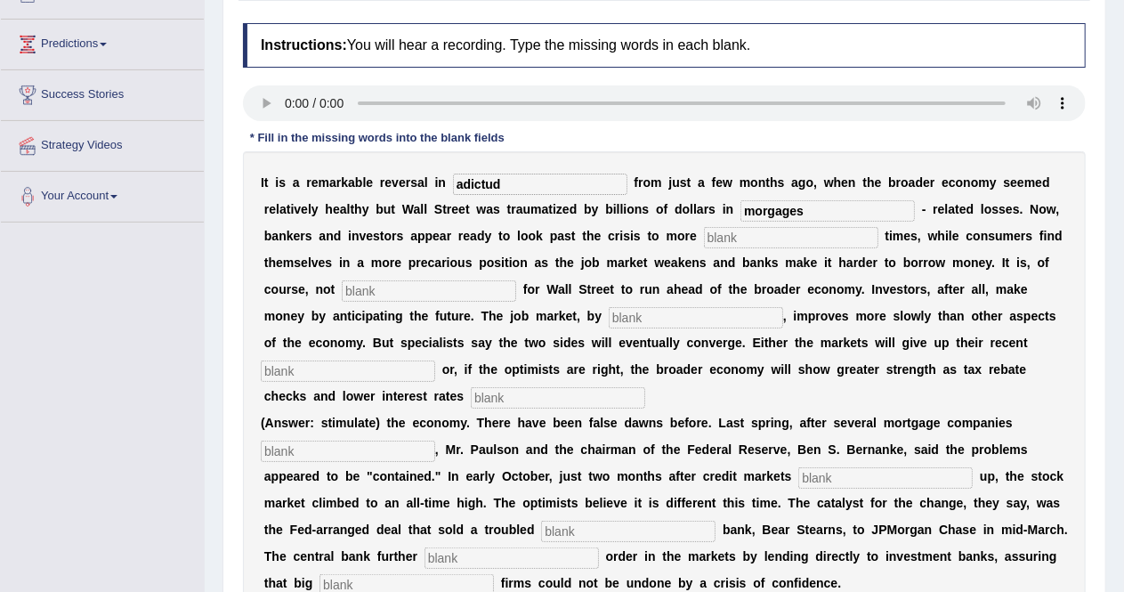
click at [790, 227] on input "text" at bounding box center [791, 237] width 174 height 21
type input "profiests"
click at [479, 294] on input "text" at bounding box center [429, 290] width 174 height 21
type input "uncommon"
click at [655, 317] on input "text" at bounding box center [696, 317] width 174 height 21
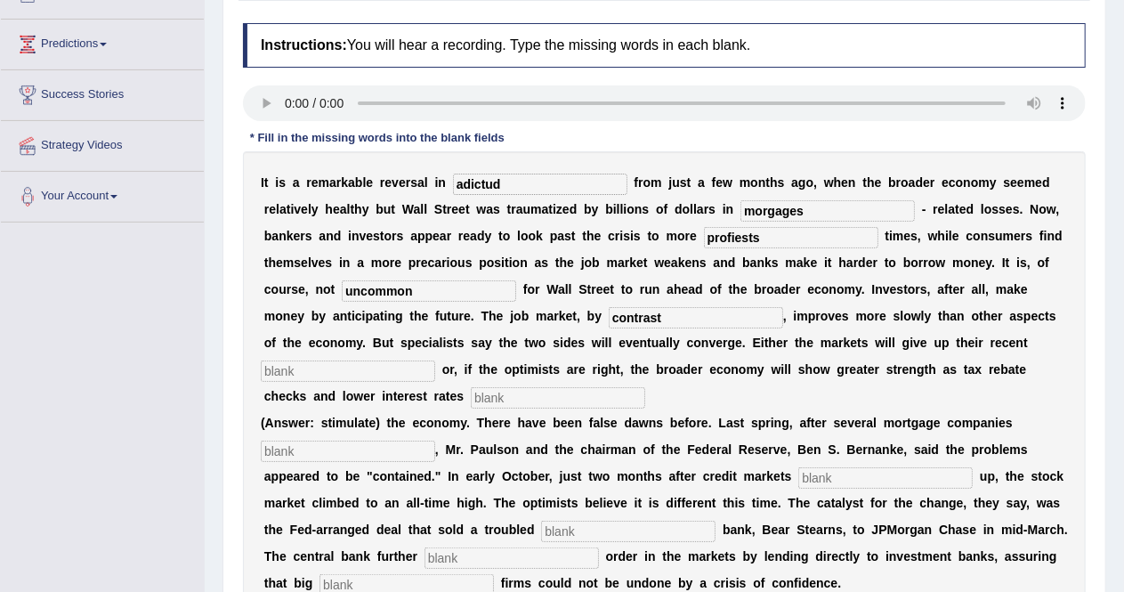
type input "contrast"
click at [372, 369] on input "text" at bounding box center [348, 370] width 174 height 21
type input "grames gains"
click at [491, 399] on input "text" at bounding box center [558, 397] width 174 height 21
type input "stimulated"
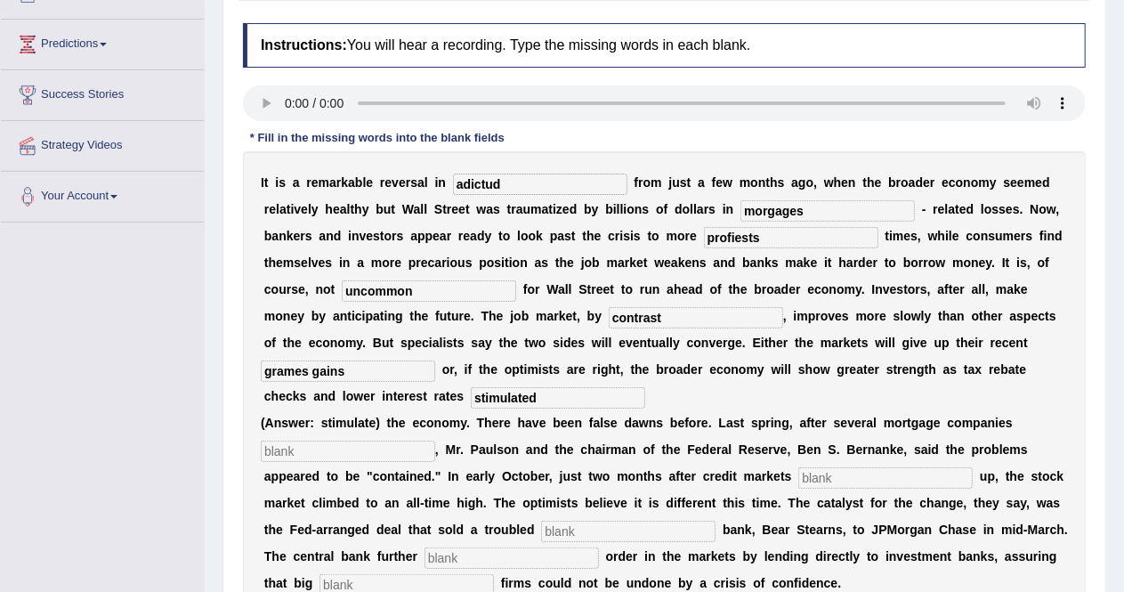
click at [384, 453] on input "text" at bounding box center [348, 450] width 174 height 21
type input "colapesed"
click at [827, 480] on input "text" at bounding box center [885, 477] width 174 height 21
type input "closed"
click at [676, 530] on input "text" at bounding box center [628, 530] width 174 height 21
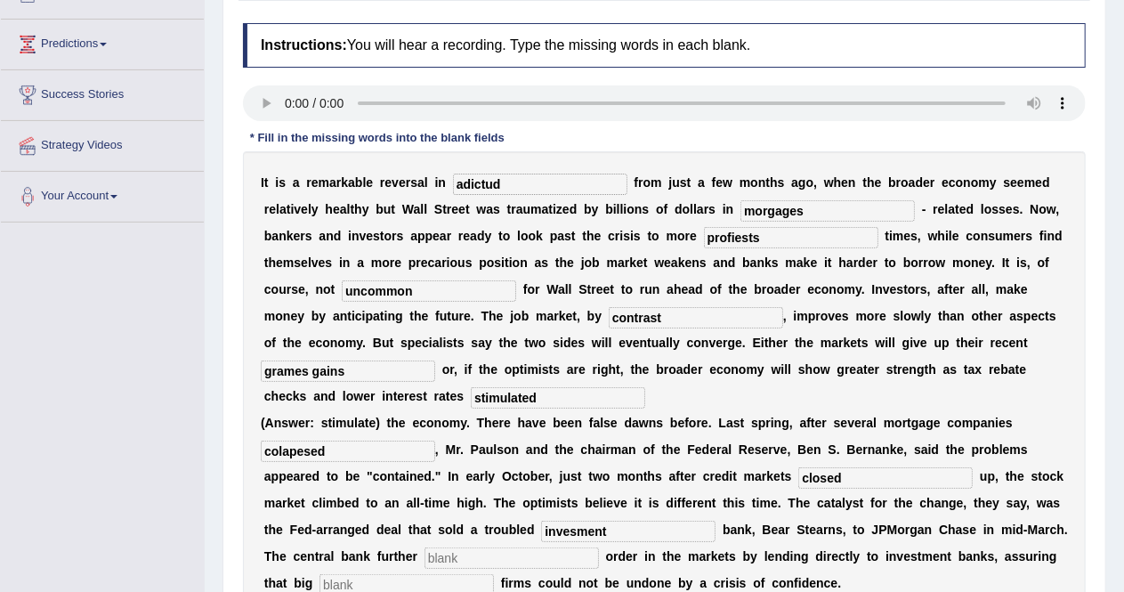
type input "invesment"
click at [564, 562] on input "text" at bounding box center [511, 557] width 174 height 21
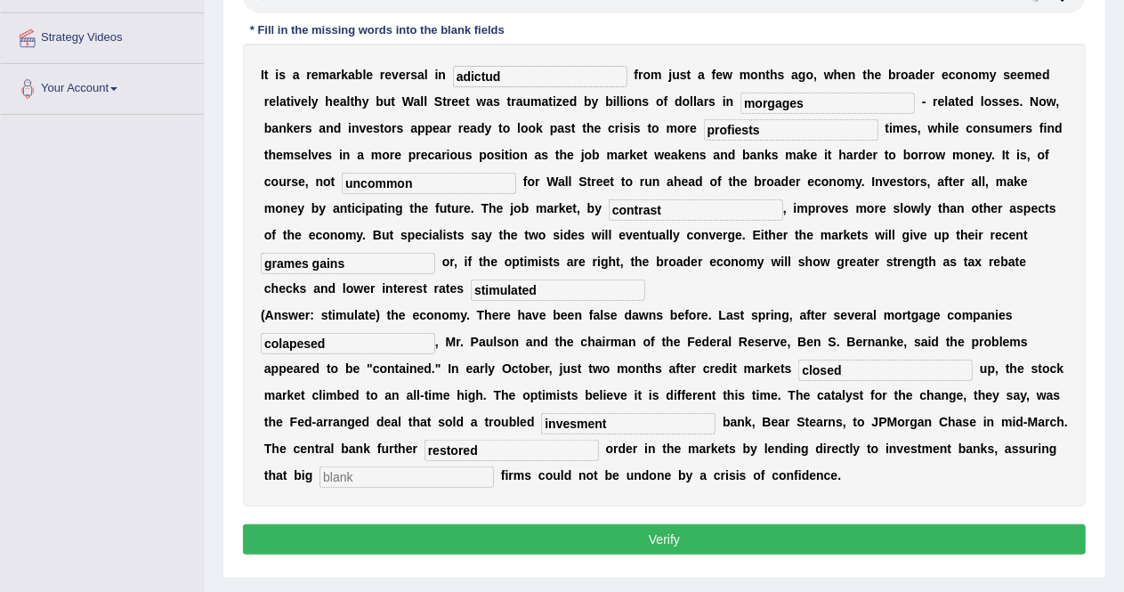
scroll to position [330, 0]
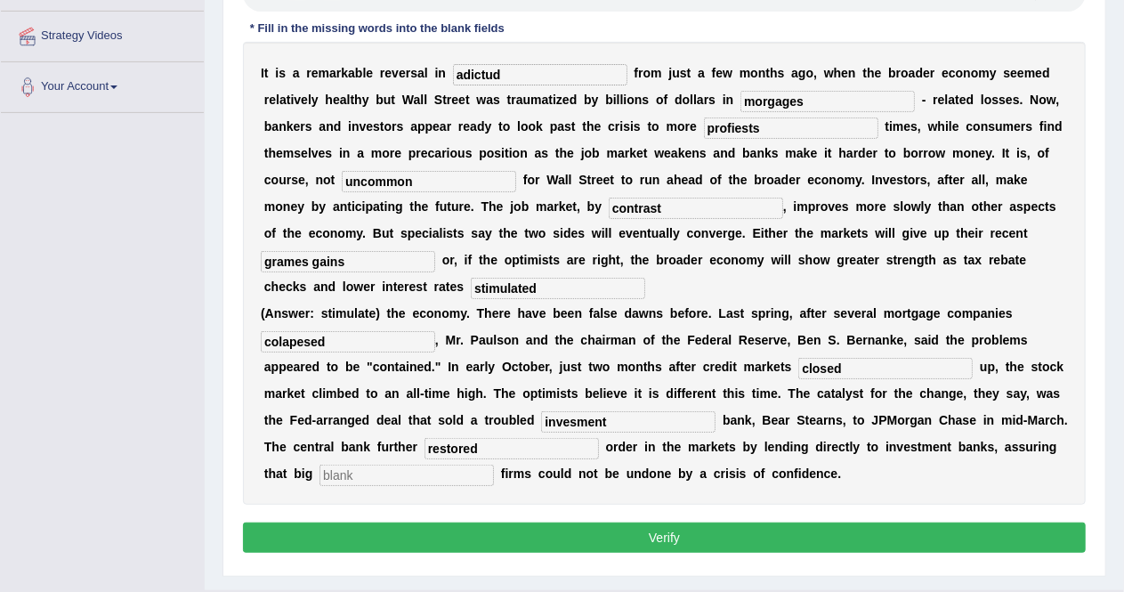
type input "restored"
click at [398, 476] on input "text" at bounding box center [406, 474] width 174 height 21
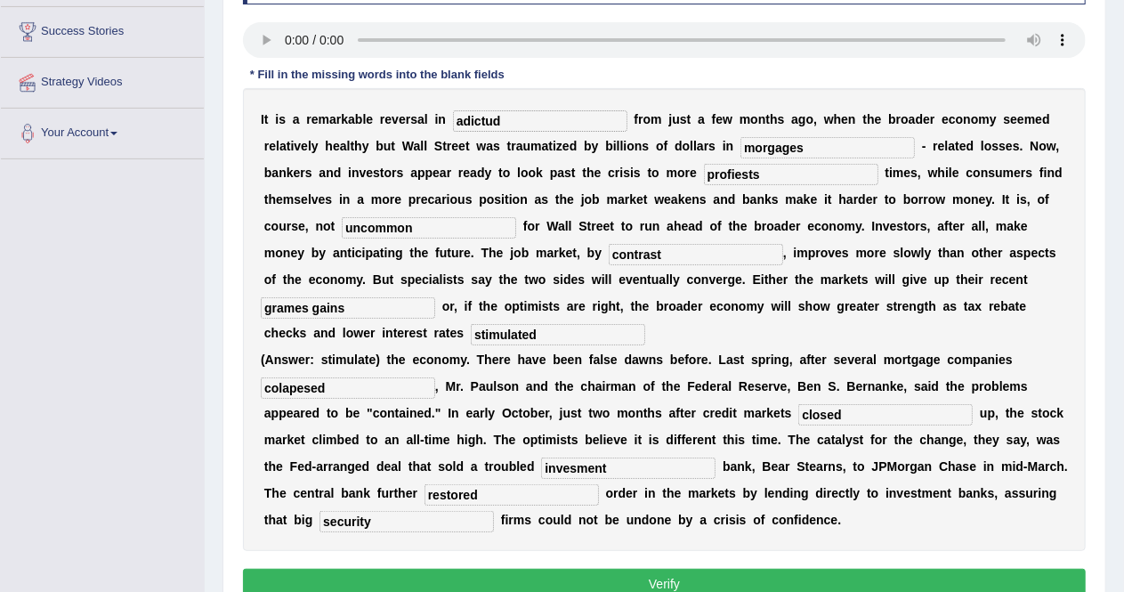
scroll to position [282, 0]
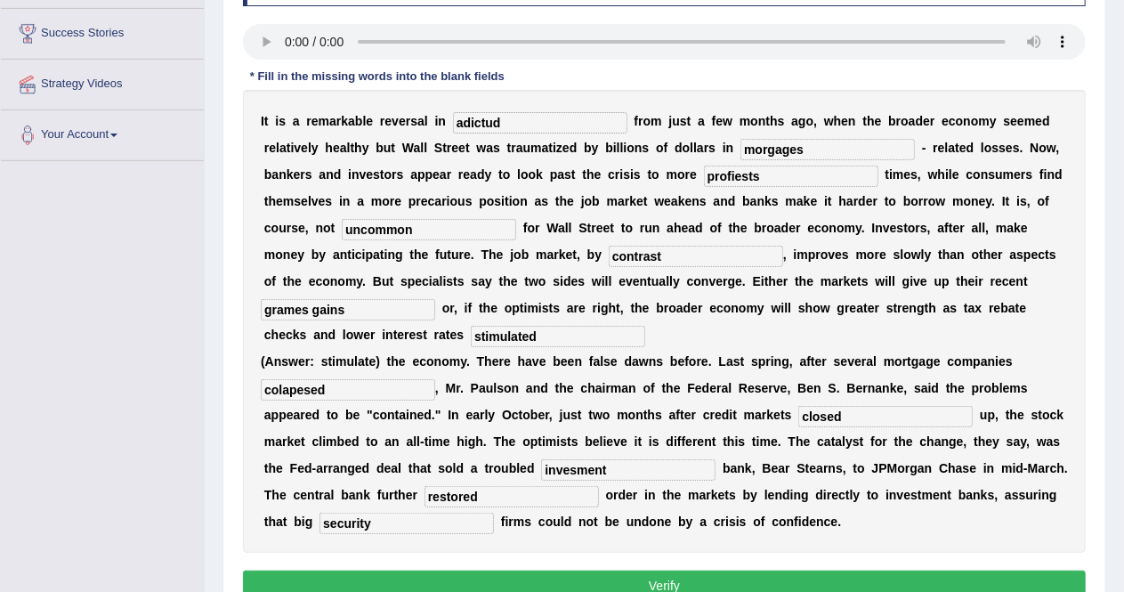
type input "security"
click at [818, 158] on div "I t i s a r e m a r k a b l e r e v e r s a l i n adictud f r o m j u s t a f e…" at bounding box center [664, 321] width 843 height 463
click at [819, 156] on input "morgages" at bounding box center [827, 149] width 174 height 21
type input "mortgages"
click at [794, 167] on input "profiests" at bounding box center [791, 175] width 174 height 21
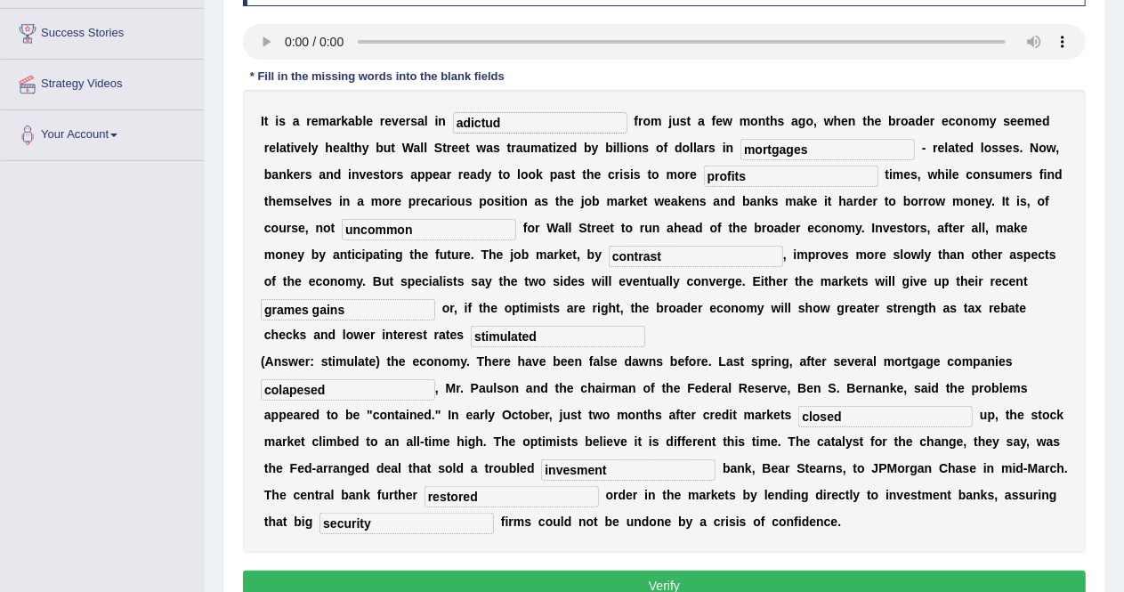
type input "profits"
click at [679, 256] on input "contrast" at bounding box center [696, 256] width 174 height 21
click at [310, 310] on input "grames gains" at bounding box center [348, 309] width 174 height 21
type input "gains"
click at [472, 337] on input "estimulated" at bounding box center [558, 336] width 174 height 21
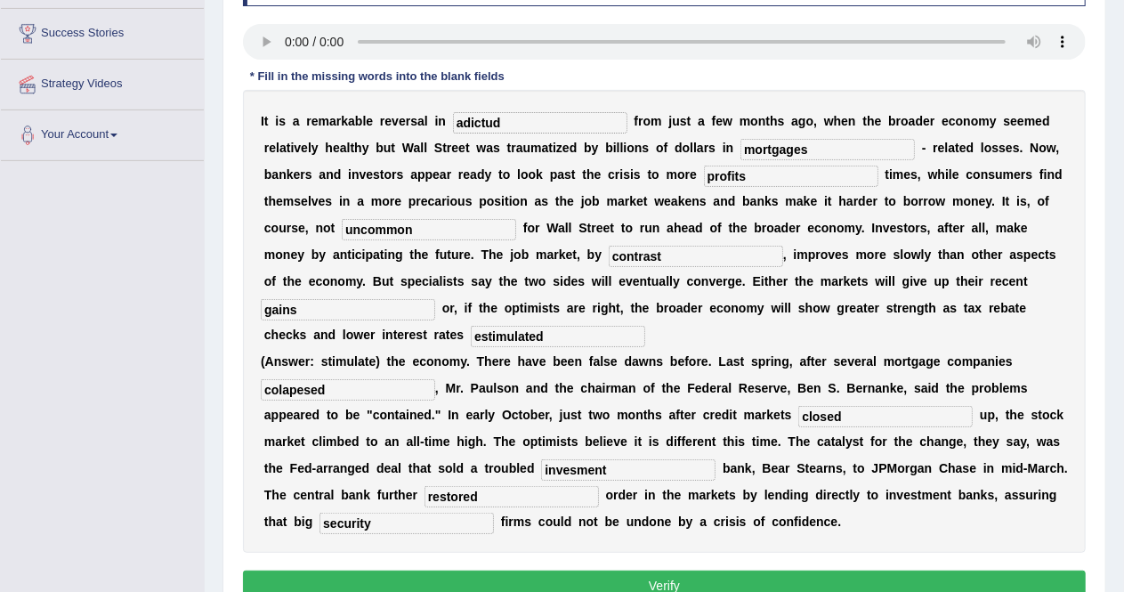
type input "estimulated"
click at [301, 391] on input "colapesed" at bounding box center [348, 389] width 174 height 21
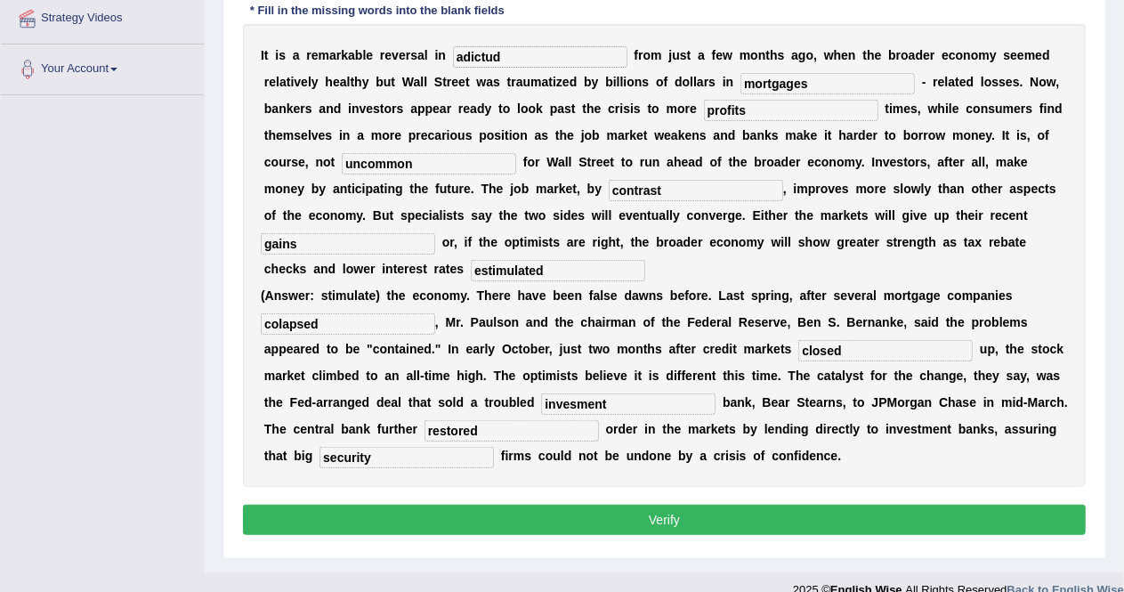
scroll to position [349, 0]
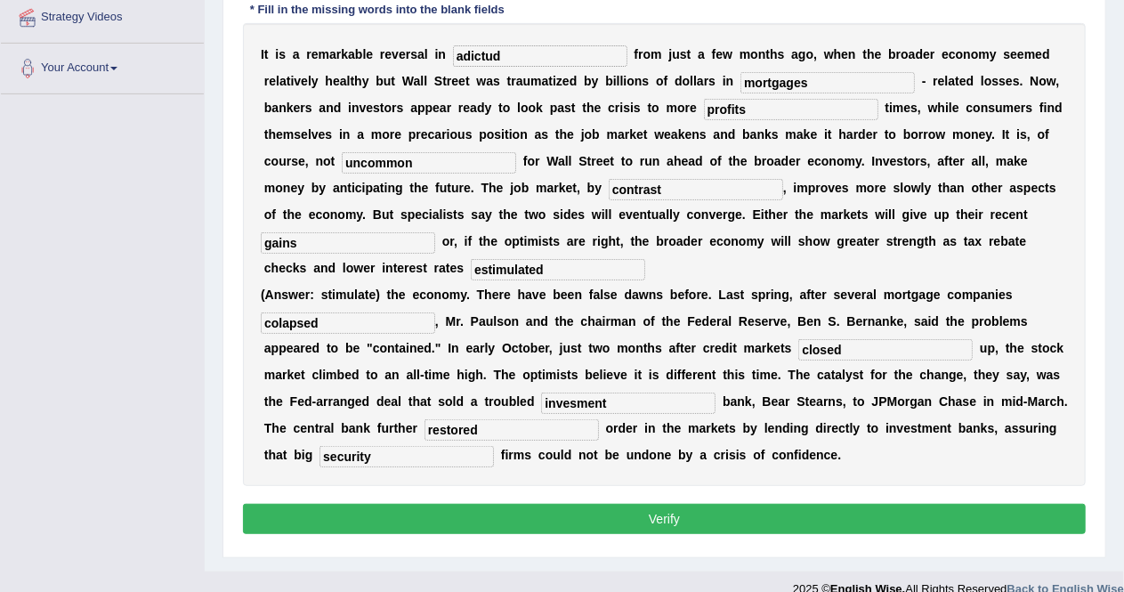
type input "colapsed"
click at [516, 520] on button "Verify" at bounding box center [664, 519] width 843 height 30
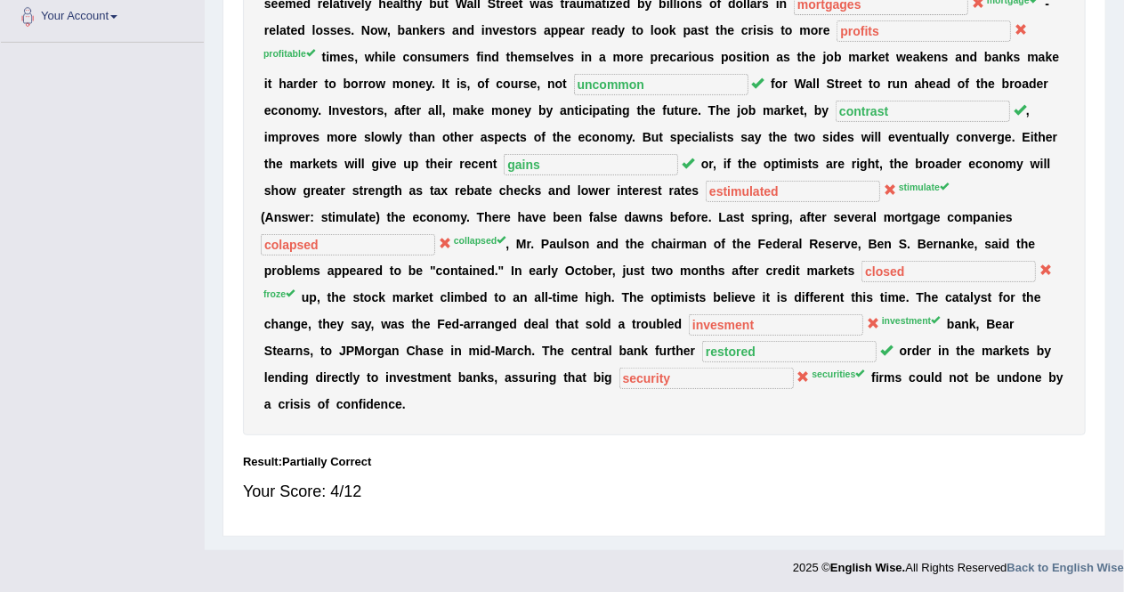
scroll to position [0, 0]
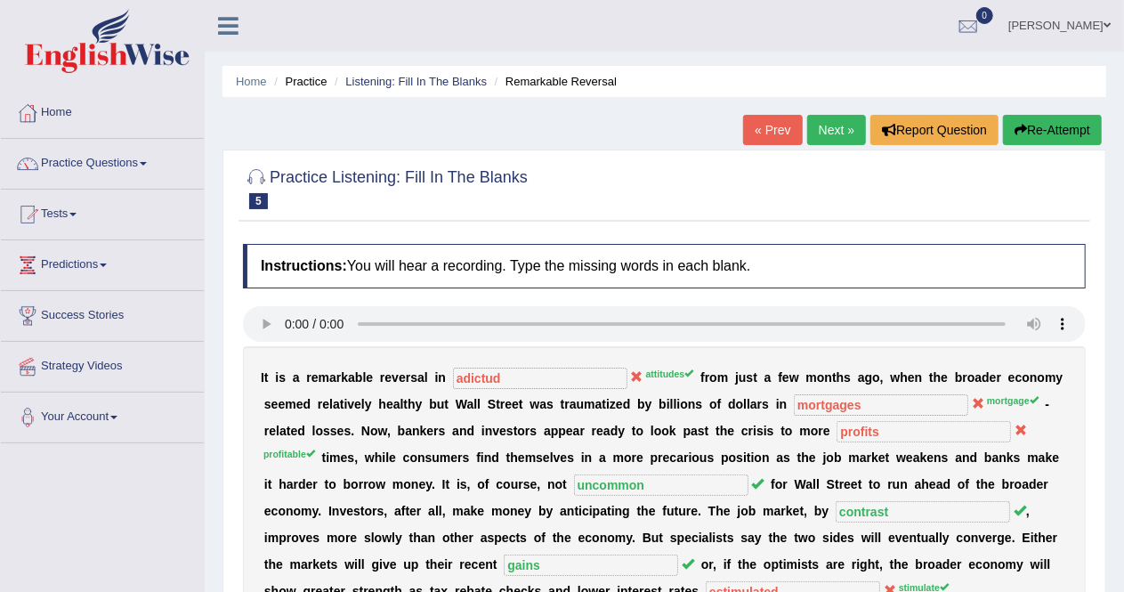
click at [836, 141] on link "Next »" at bounding box center [836, 130] width 59 height 30
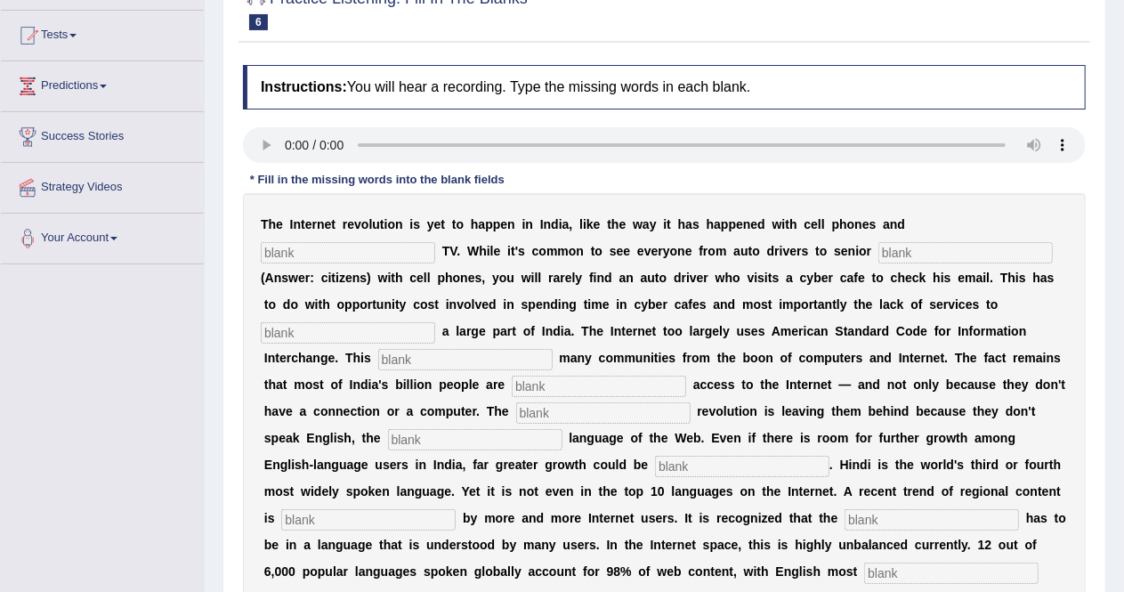
scroll to position [181, 0]
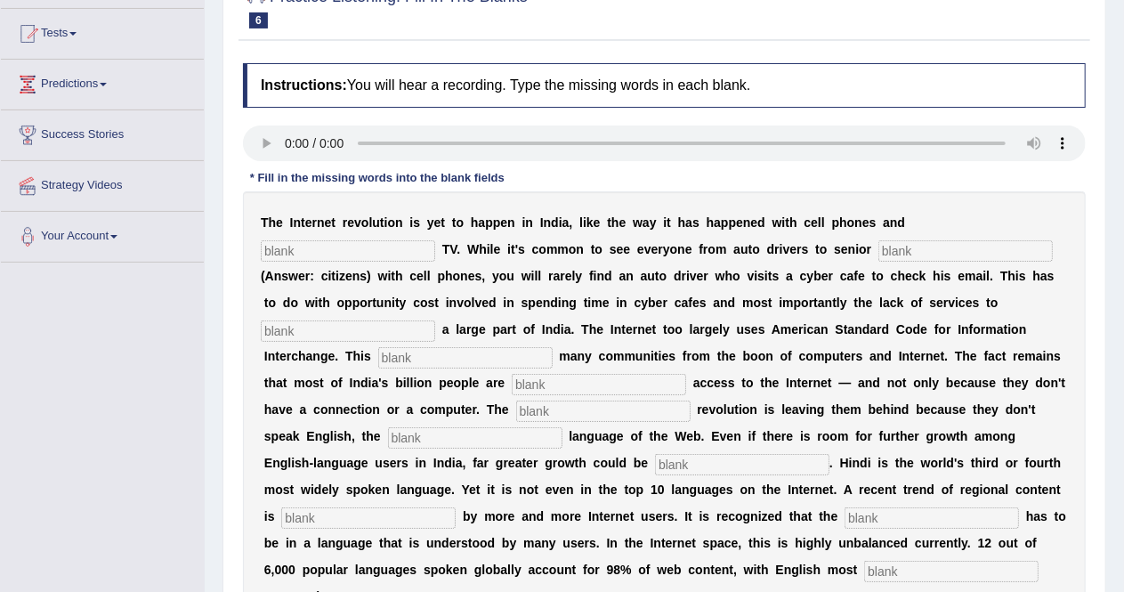
click at [399, 254] on input "text" at bounding box center [348, 250] width 174 height 21
click at [367, 270] on b ")" at bounding box center [369, 276] width 4 height 14
click at [398, 273] on b "h" at bounding box center [399, 276] width 8 height 14
click at [392, 251] on input "text" at bounding box center [348, 250] width 174 height 21
type input "cable"
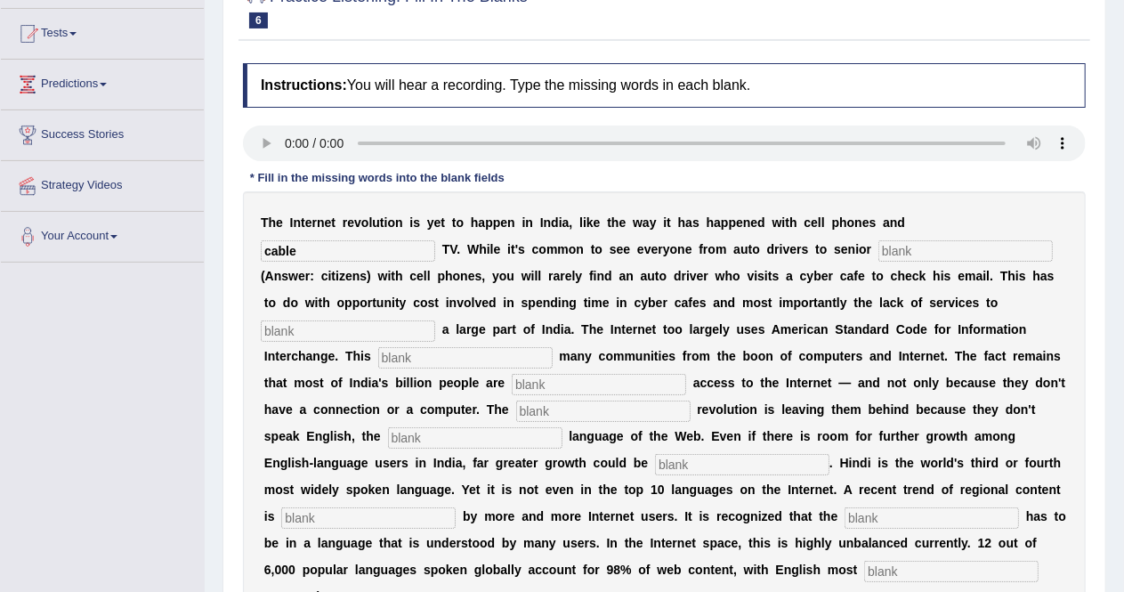
click at [927, 252] on input "text" at bounding box center [965, 250] width 174 height 21
type input "citizens"
click at [402, 330] on input "text" at bounding box center [348, 330] width 174 height 21
type input "target"
click at [477, 359] on input "text" at bounding box center [465, 357] width 174 height 21
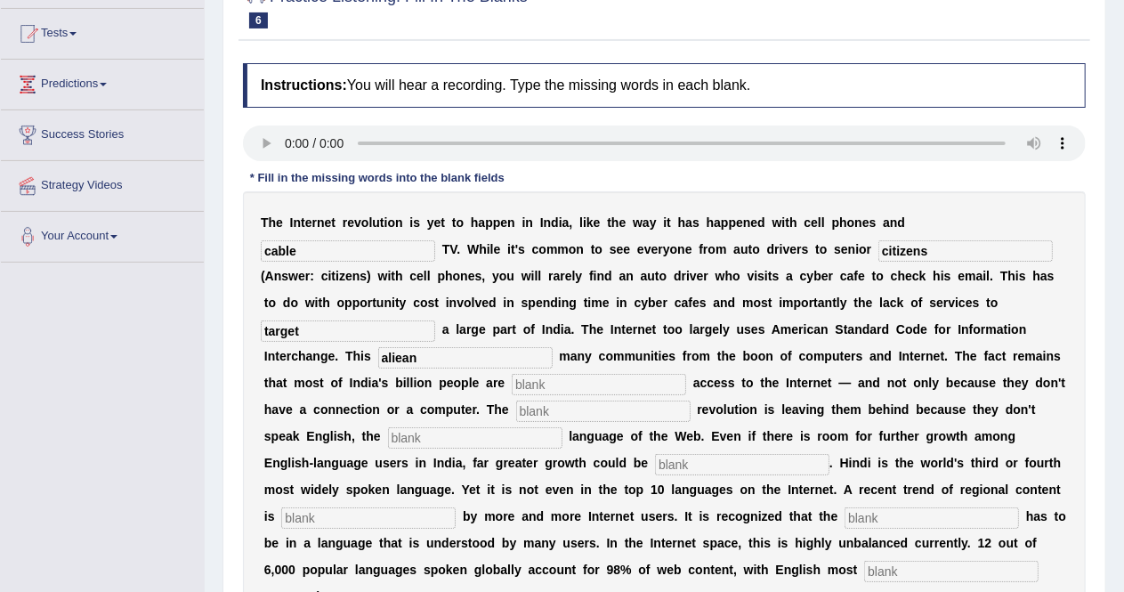
type input "aliean"
click at [557, 391] on input "text" at bounding box center [599, 384] width 174 height 21
type input "denied"
click at [568, 410] on input "text" at bounding box center [603, 410] width 174 height 21
click at [480, 437] on input "text" at bounding box center [475, 437] width 174 height 21
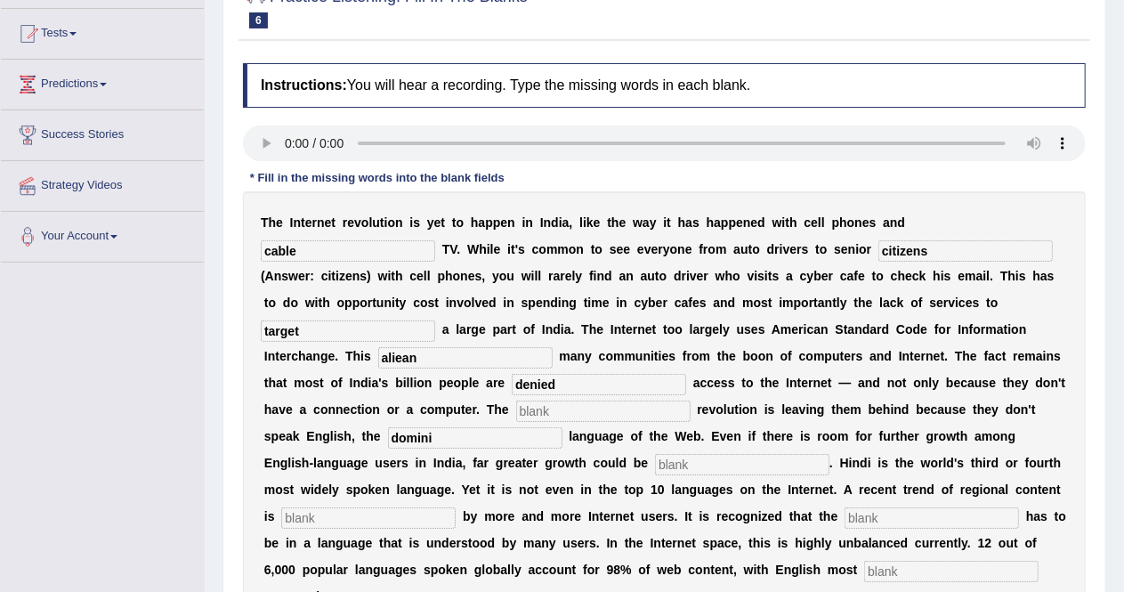
type input "domini"
click at [706, 454] on input "text" at bounding box center [742, 464] width 174 height 21
type input "anlies"
click at [434, 518] on input "text" at bounding box center [368, 517] width 174 height 21
type input "prefert"
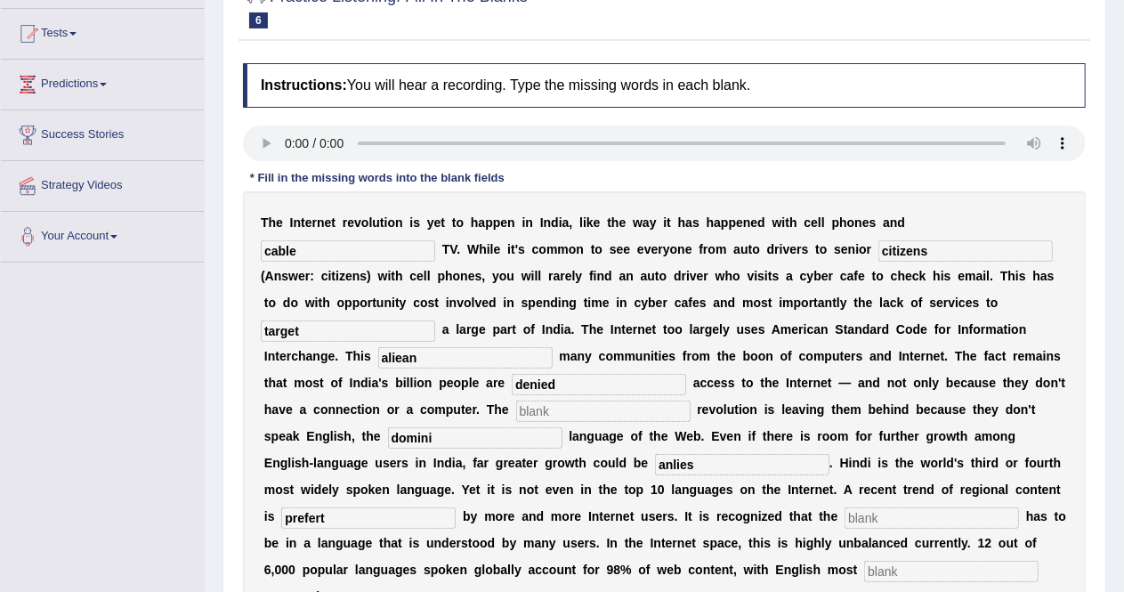
click at [886, 511] on input "text" at bounding box center [931, 517] width 174 height 21
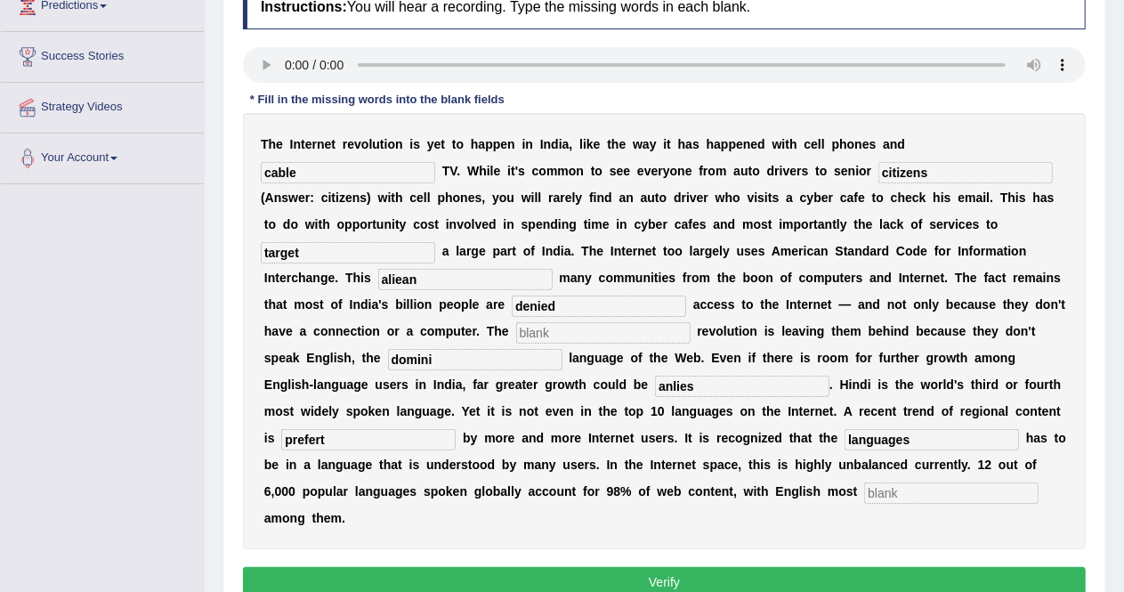
scroll to position [261, 0]
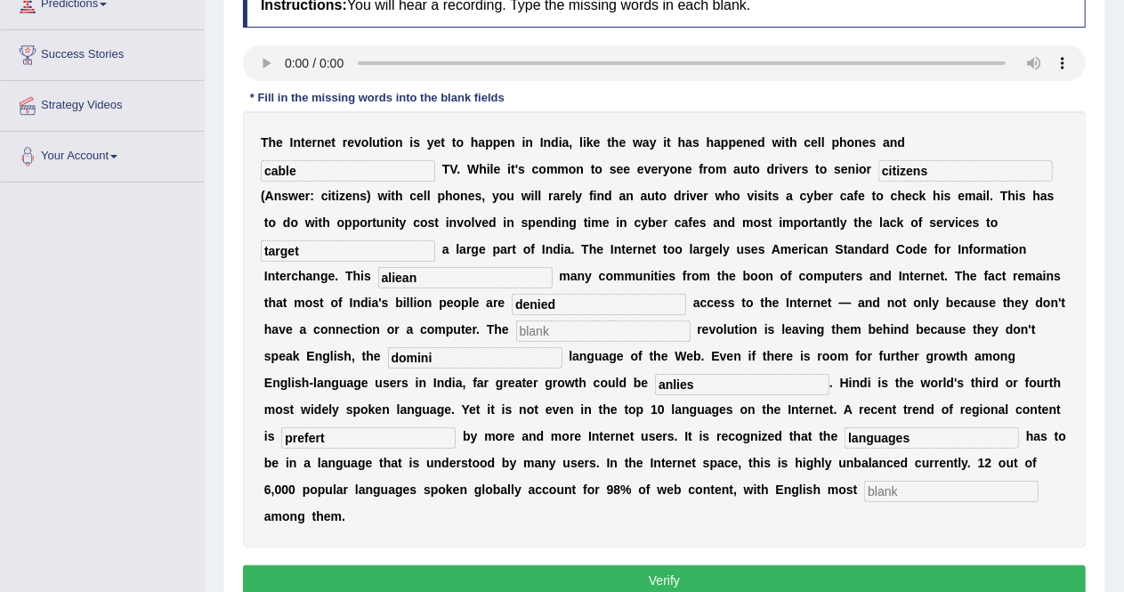
type input "languages"
click at [918, 488] on input "text" at bounding box center [951, 490] width 174 height 21
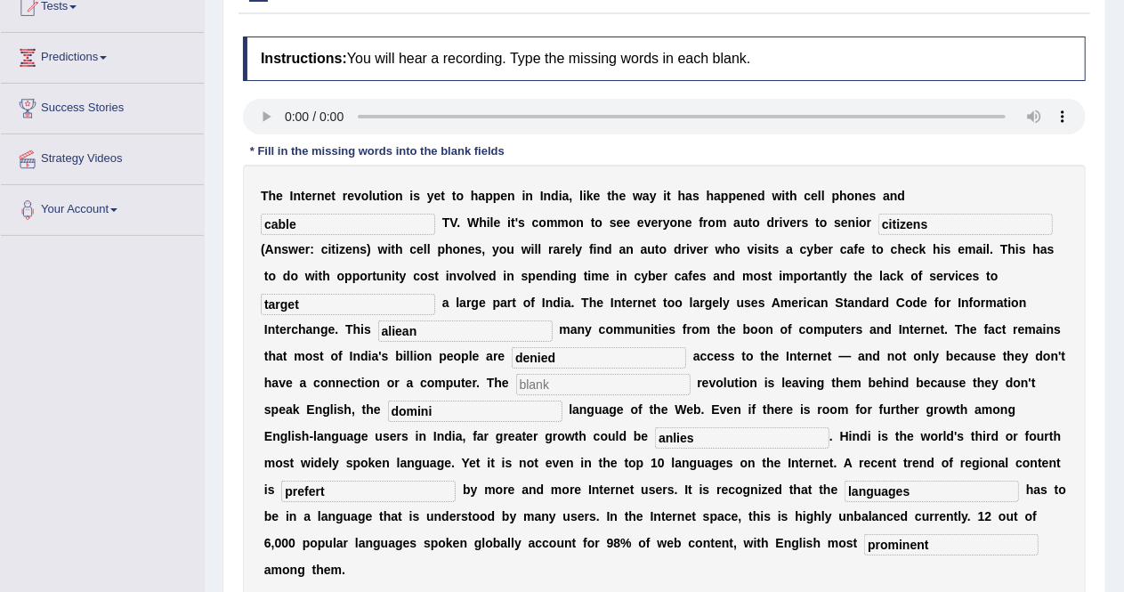
scroll to position [206, 0]
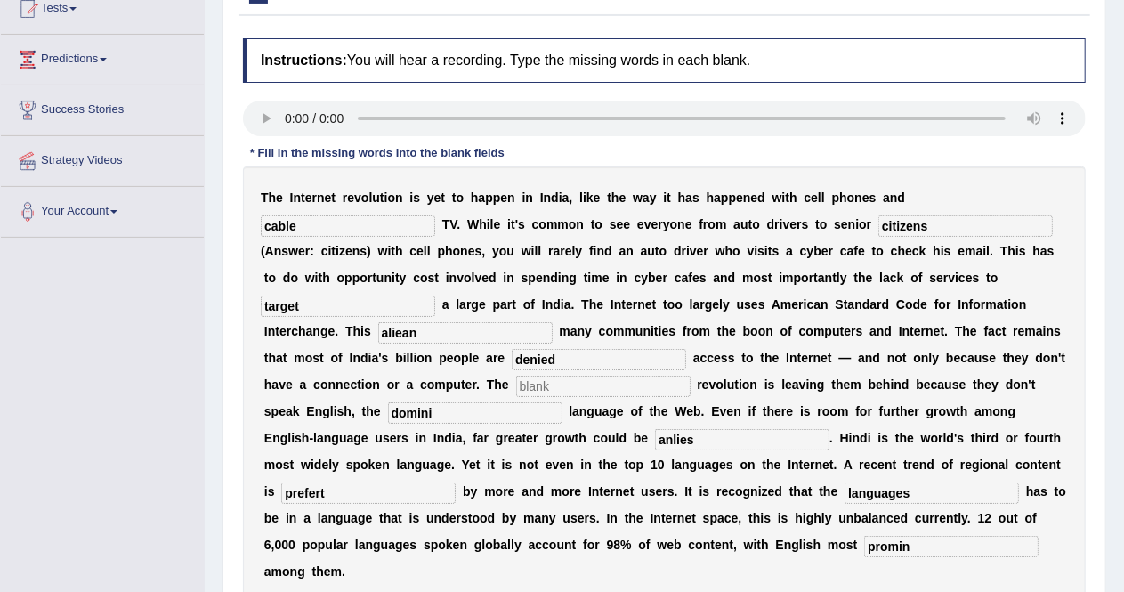
type input "promin"
click at [429, 334] on input "aliean" at bounding box center [465, 332] width 174 height 21
type input "aligment"
click at [556, 384] on input "d" at bounding box center [603, 385] width 174 height 21
type input "d"
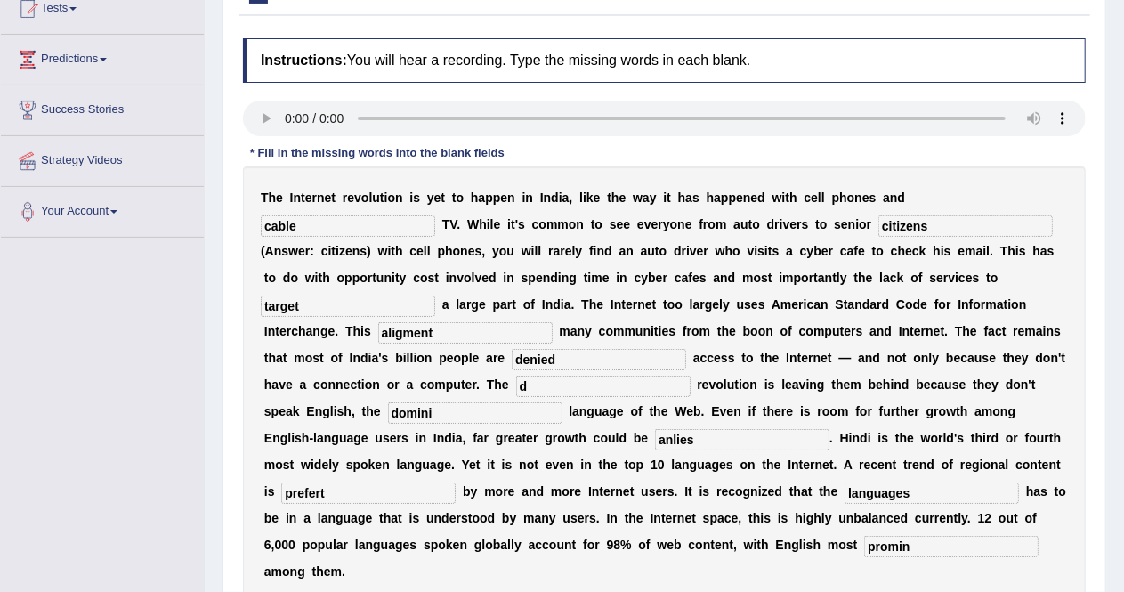
click at [496, 416] on input "domini" at bounding box center [475, 412] width 174 height 21
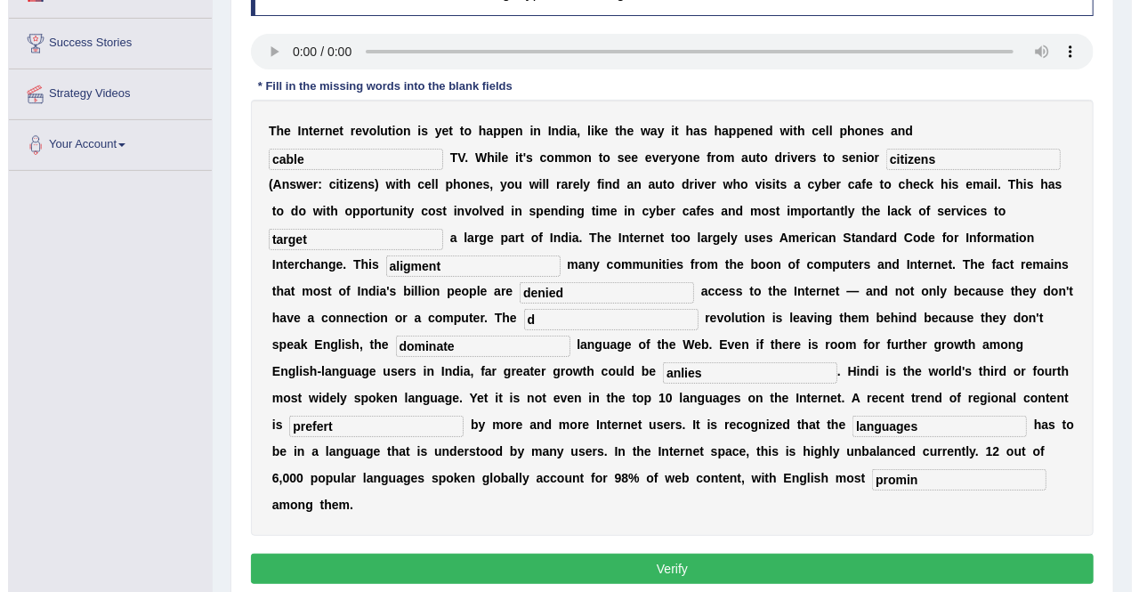
scroll to position [274, 0]
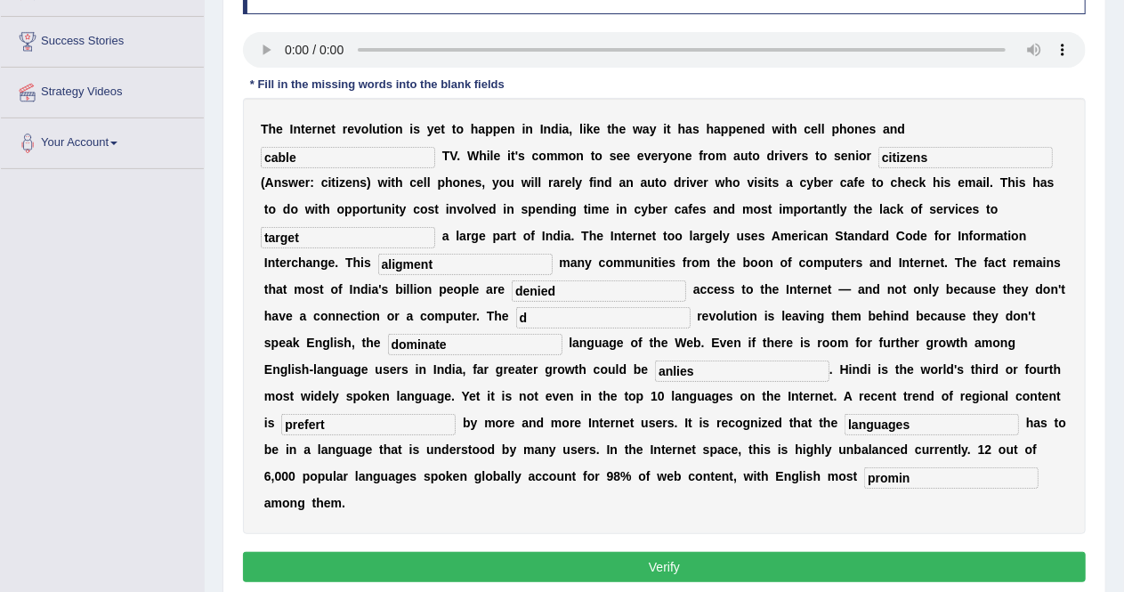
type input "dominate"
click at [703, 371] on input "anlies" at bounding box center [742, 370] width 174 height 21
type input "aligne"
click at [916, 482] on input "promin" at bounding box center [951, 477] width 174 height 21
type input "predominant"
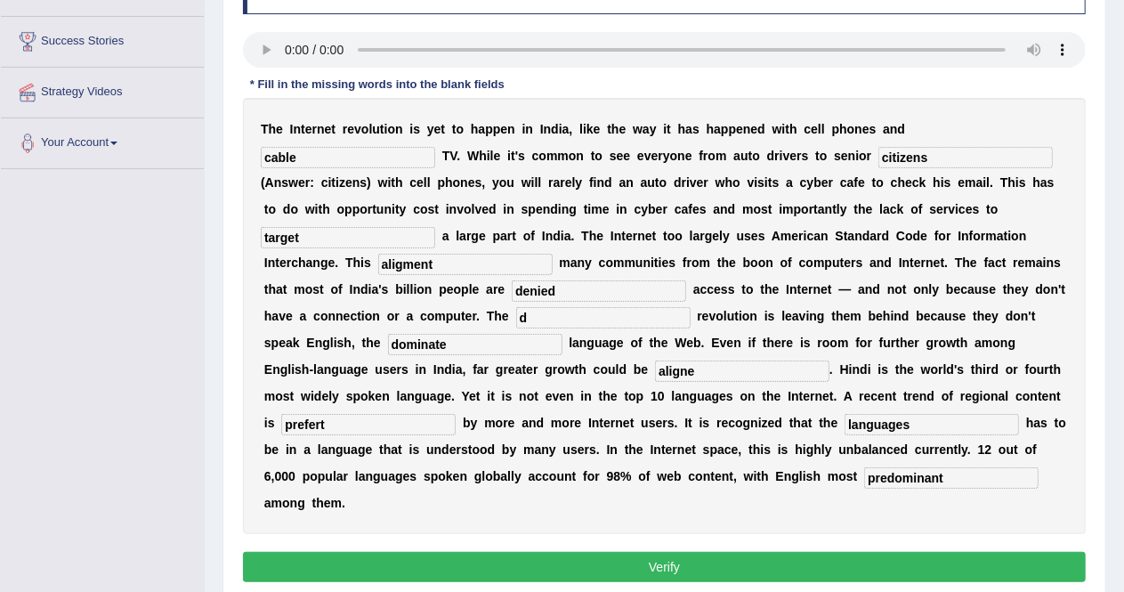
click at [856, 563] on button "Verify" at bounding box center [664, 567] width 843 height 30
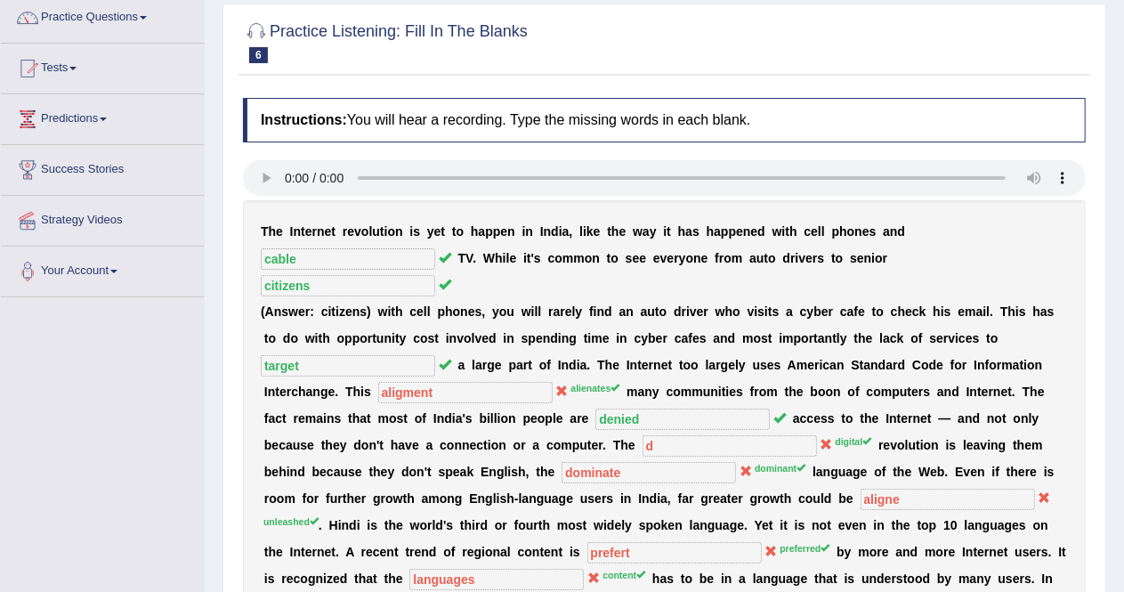
scroll to position [109, 0]
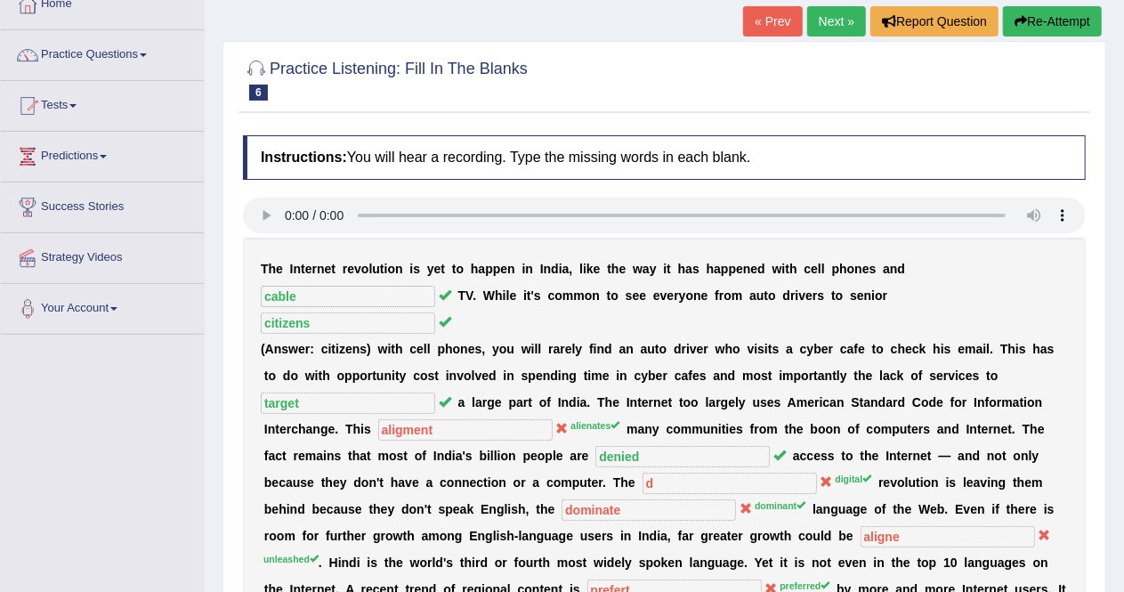
click at [835, 20] on link "Next »" at bounding box center [836, 21] width 59 height 30
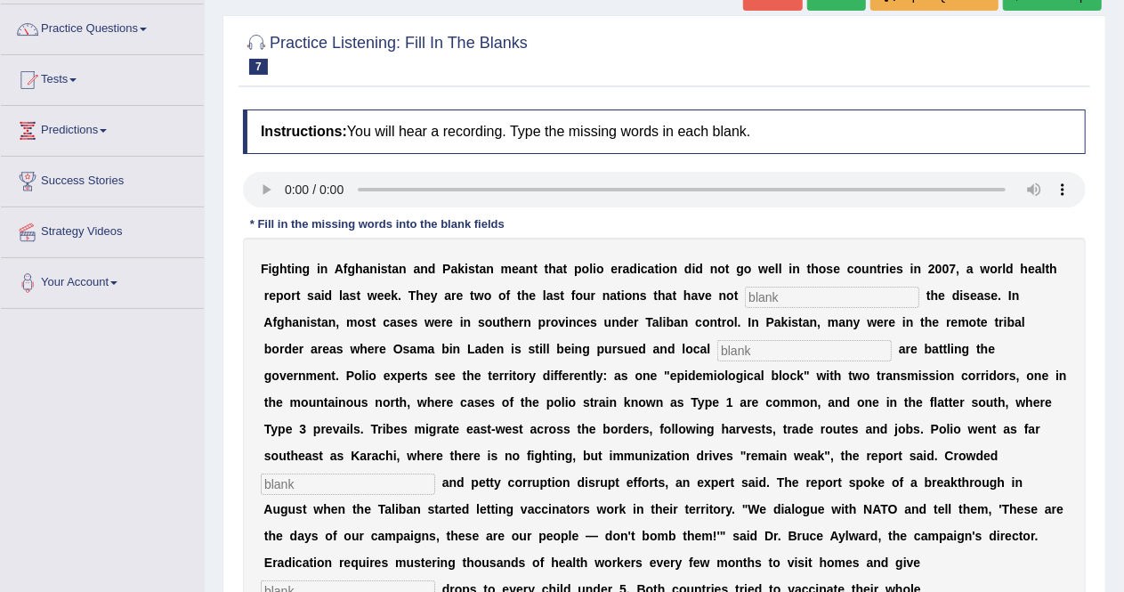
scroll to position [135, 0]
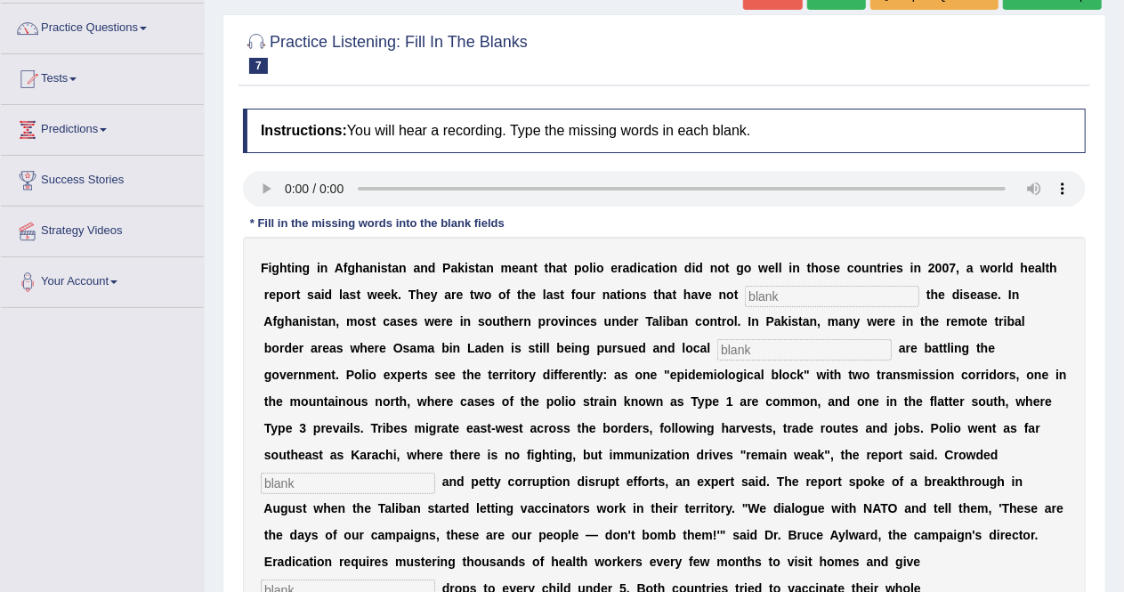
click at [781, 291] on input "text" at bounding box center [832, 296] width 174 height 21
click at [817, 292] on input "text" at bounding box center [832, 296] width 174 height 21
type input "a"
type input "eliminated"
click at [786, 348] on input "text" at bounding box center [804, 349] width 174 height 21
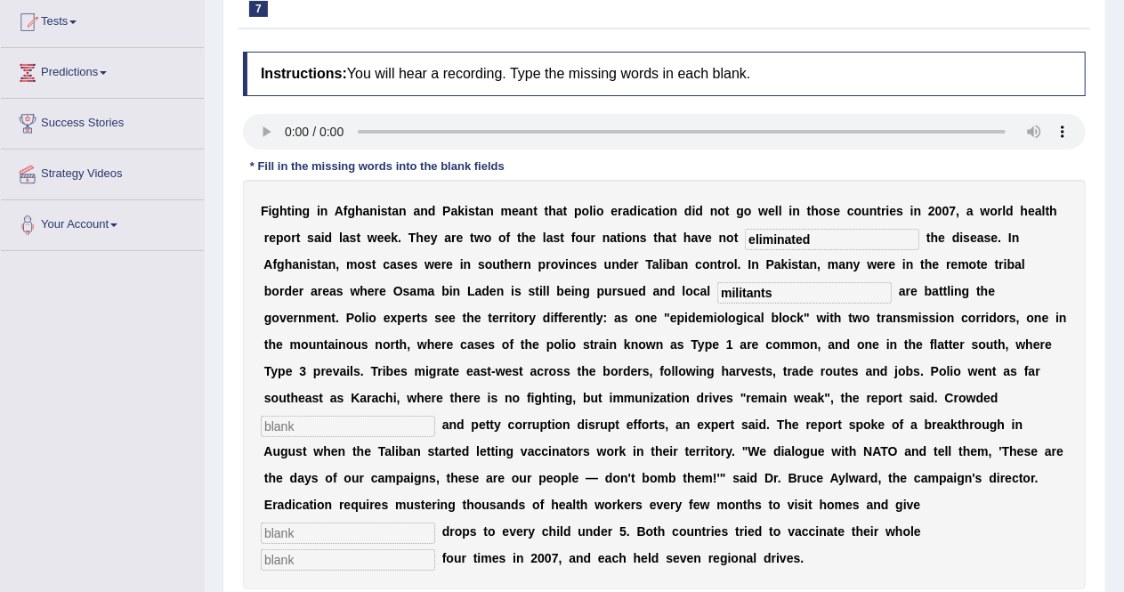
scroll to position [193, 0]
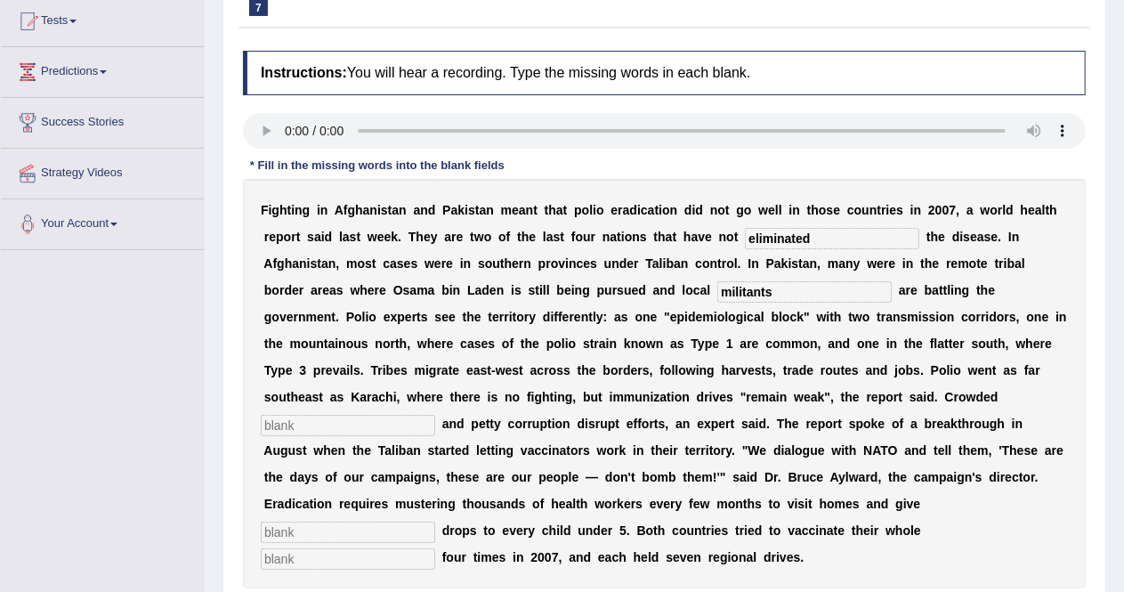
type input "militants"
click at [400, 428] on input "text" at bounding box center [348, 425] width 174 height 21
type input "slams"
click at [370, 531] on input "text" at bounding box center [348, 531] width 174 height 21
type input "vacine"
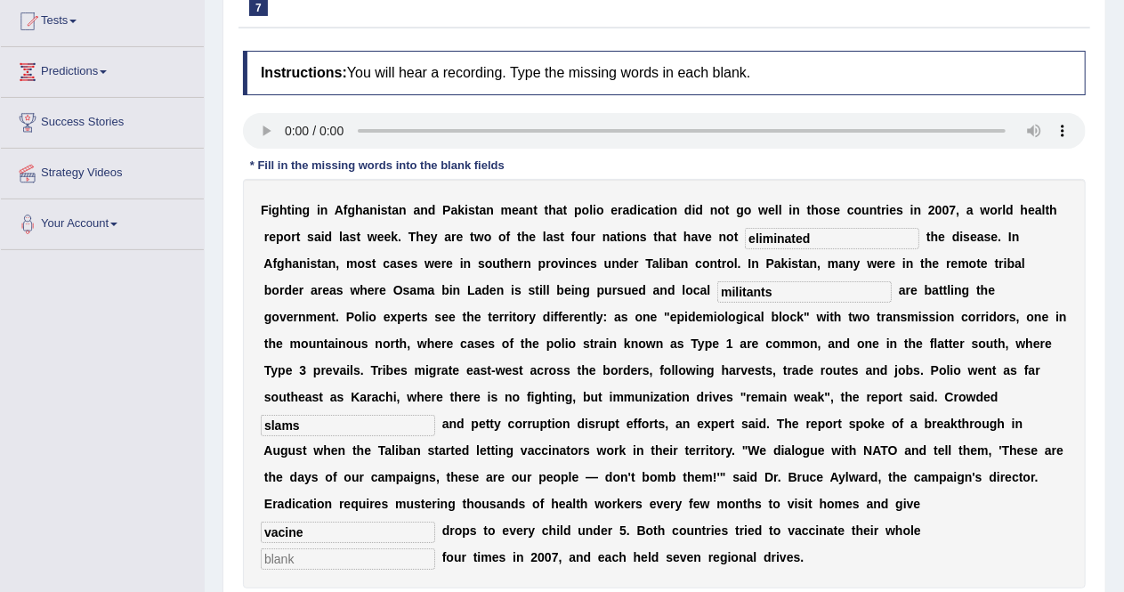
click at [375, 556] on input "text" at bounding box center [348, 558] width 174 height 21
type input "v"
click at [278, 535] on input "vacine" at bounding box center [348, 531] width 174 height 21
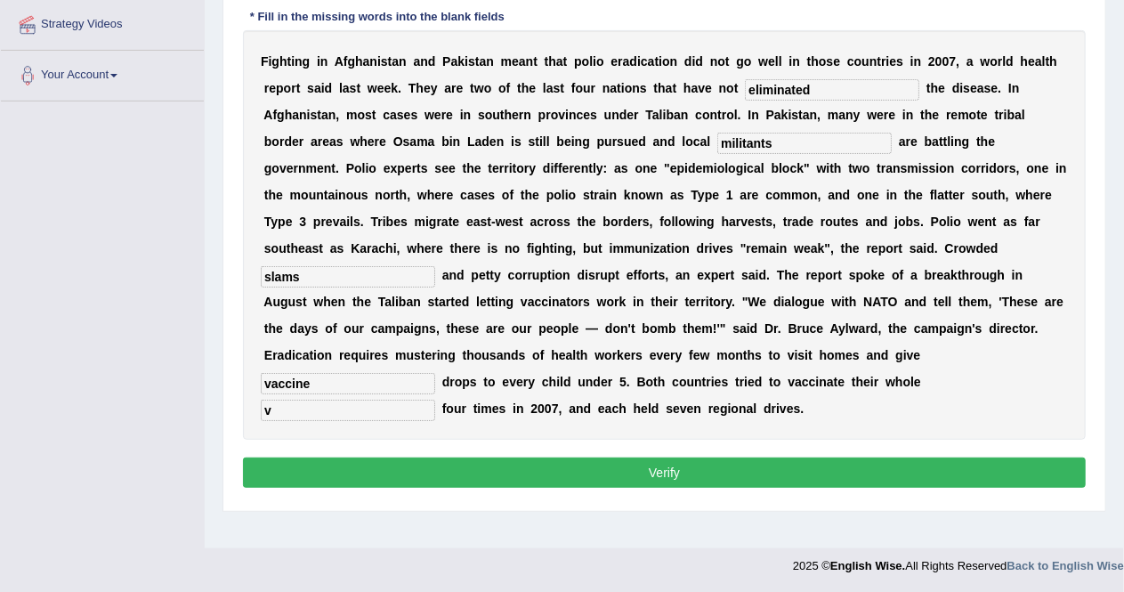
type input "vaccine"
click at [689, 474] on button "Verify" at bounding box center [664, 472] width 843 height 30
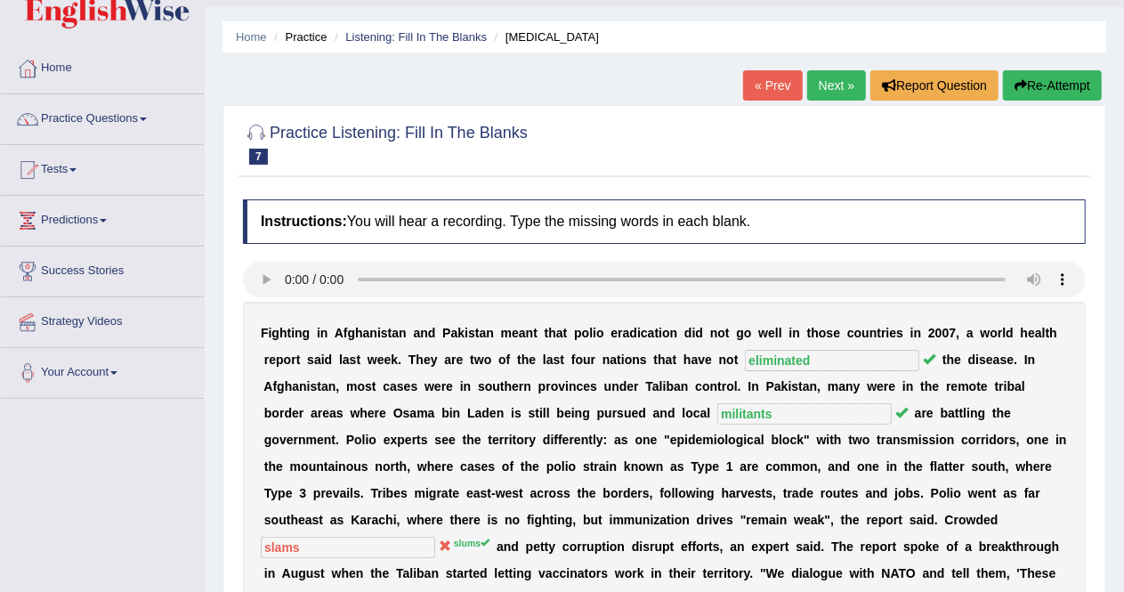
scroll to position [41, 0]
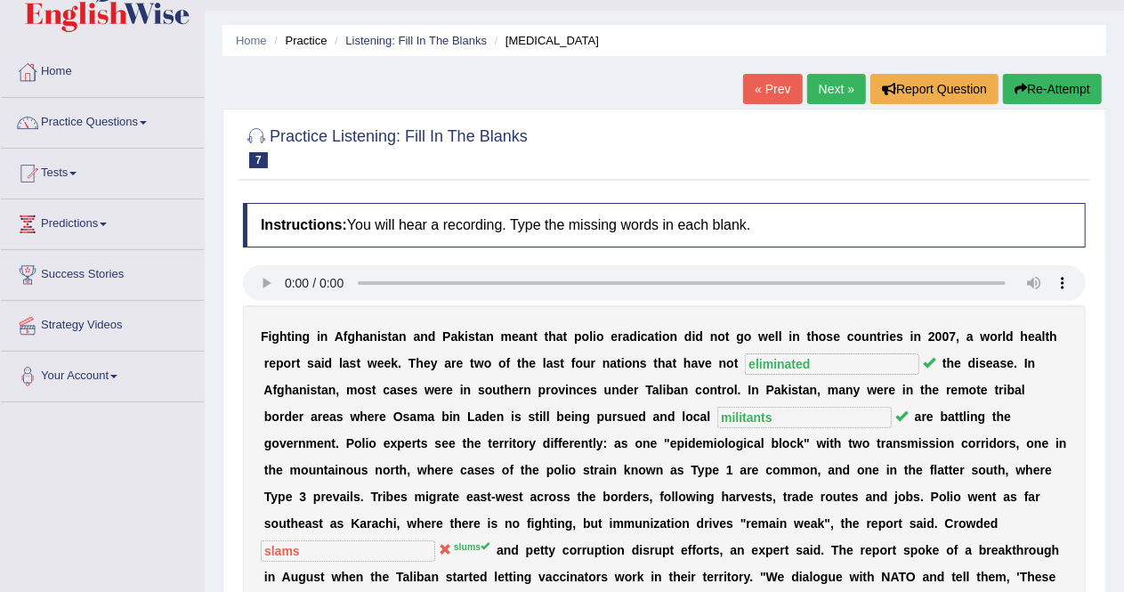
click at [827, 86] on link "Next »" at bounding box center [836, 89] width 59 height 30
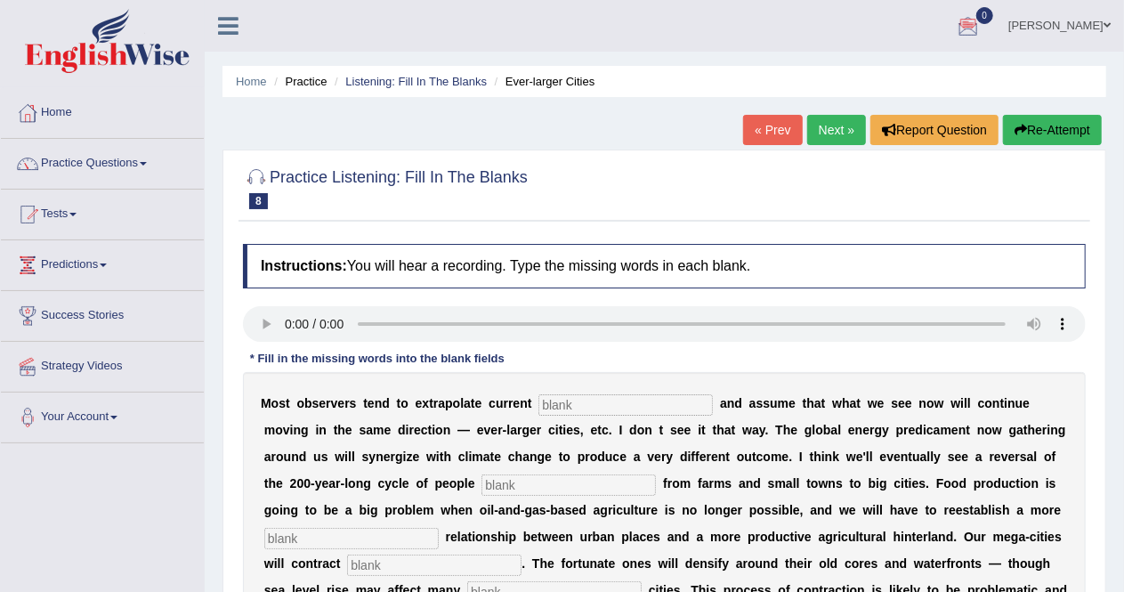
click at [577, 405] on input "text" at bounding box center [625, 404] width 174 height 21
type input "tramps"
click at [567, 487] on input "text" at bounding box center [568, 484] width 174 height 21
type input "moving"
click at [415, 538] on input "text" at bounding box center [351, 538] width 174 height 21
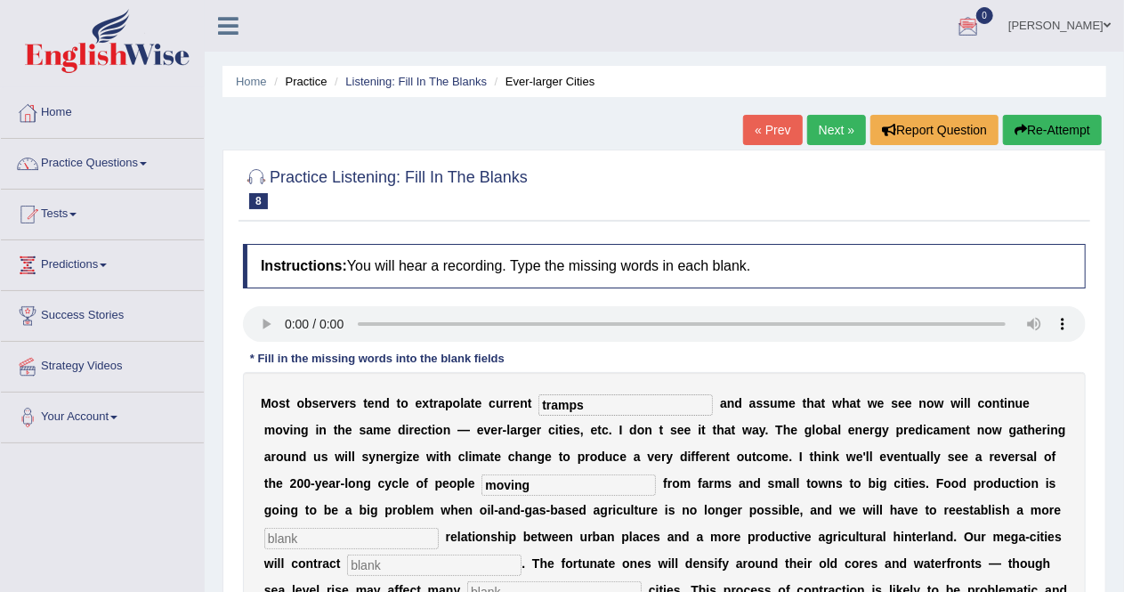
type input "f"
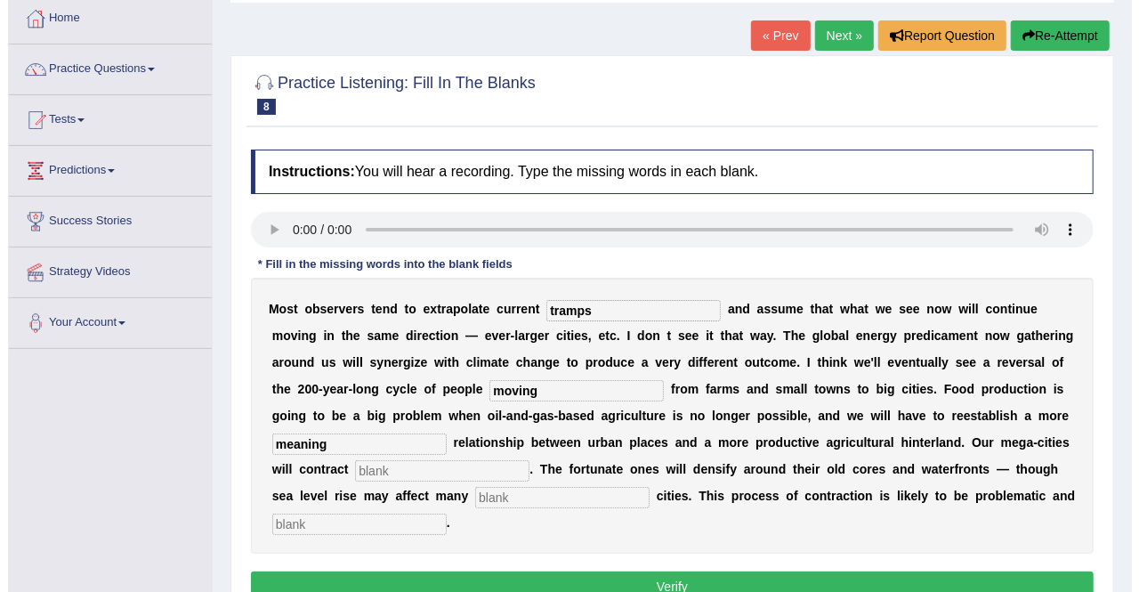
scroll to position [96, 0]
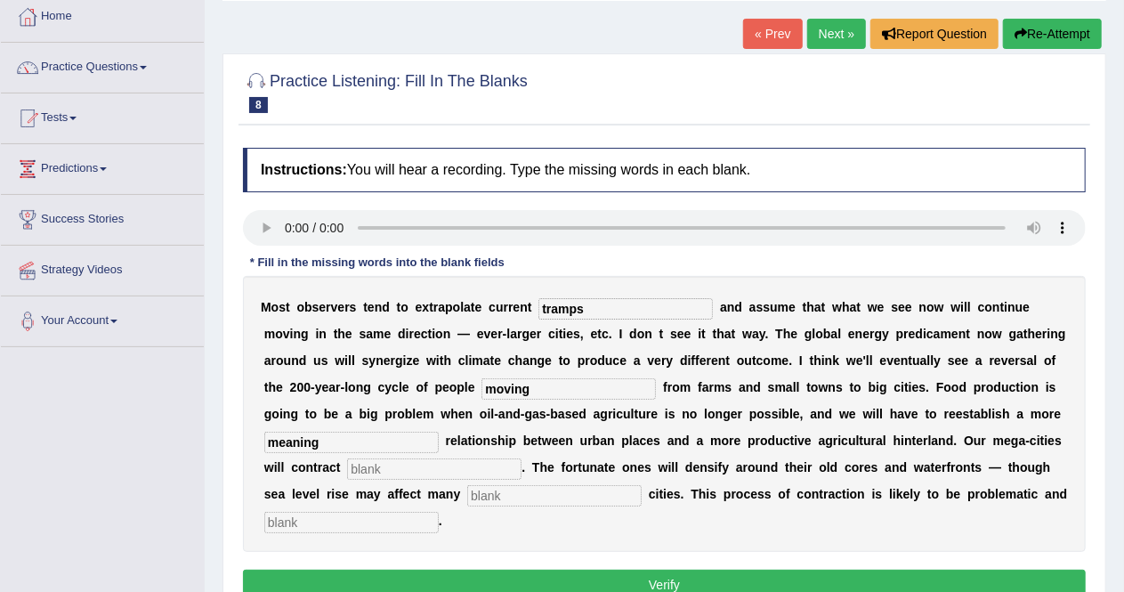
type input "meaning"
click at [456, 474] on input "text" at bounding box center [434, 468] width 174 height 21
type input "sustan"
click at [493, 492] on input "text" at bounding box center [554, 495] width 174 height 21
click at [409, 524] on input "text" at bounding box center [351, 522] width 174 height 21
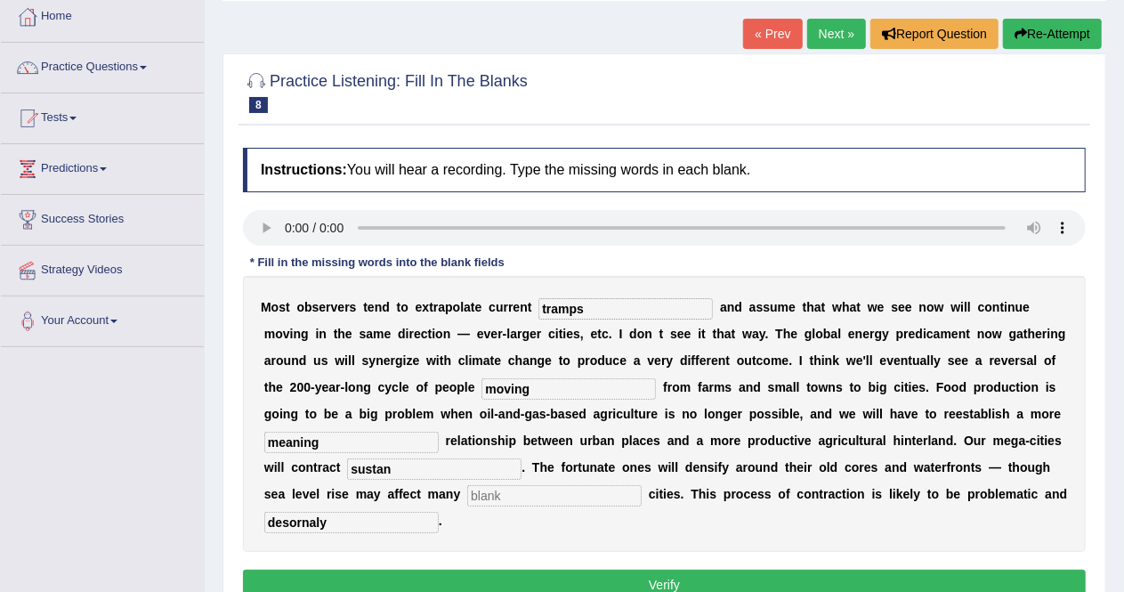
type input "desornaly"
click at [402, 474] on input "sustan" at bounding box center [434, 468] width 174 height 21
type input "sustanability"
click at [512, 496] on input "text" at bounding box center [554, 495] width 174 height 21
type input "b"
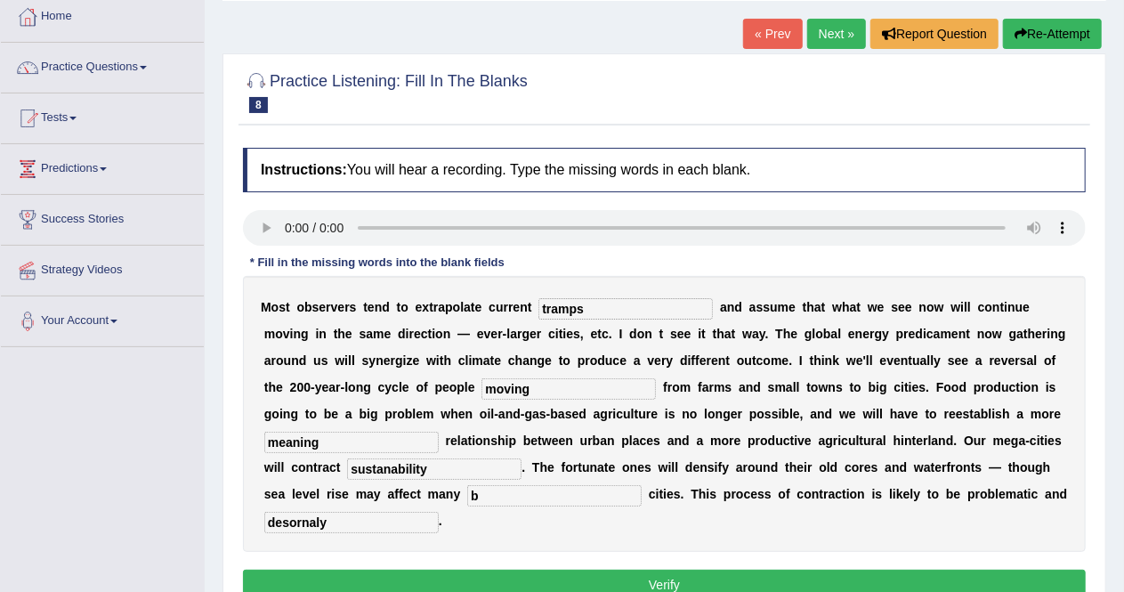
click at [568, 581] on button "Verify" at bounding box center [664, 584] width 843 height 30
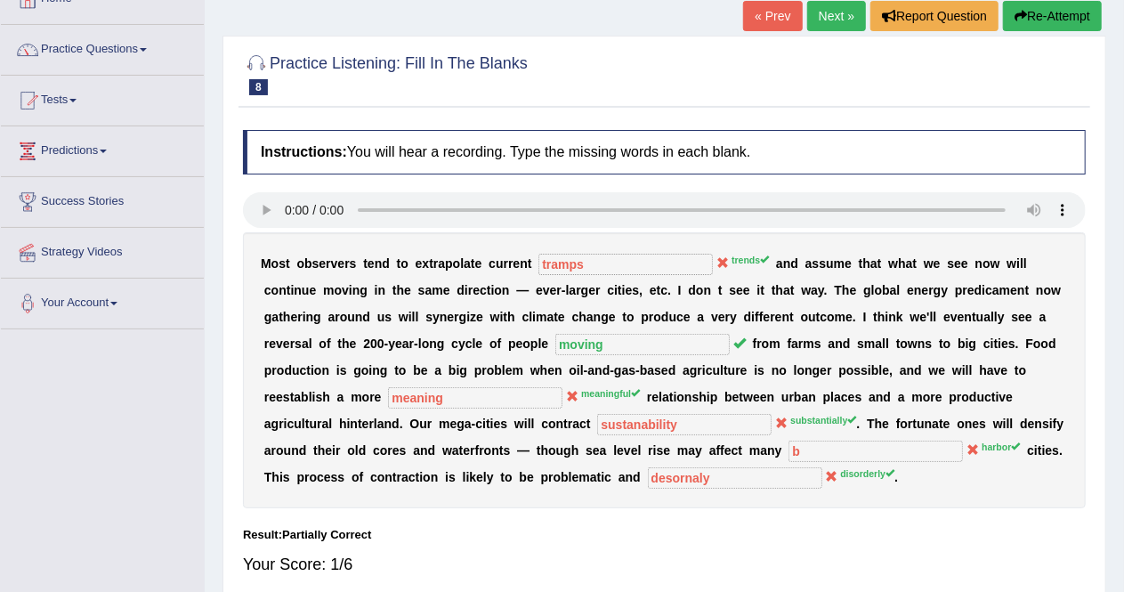
scroll to position [115, 0]
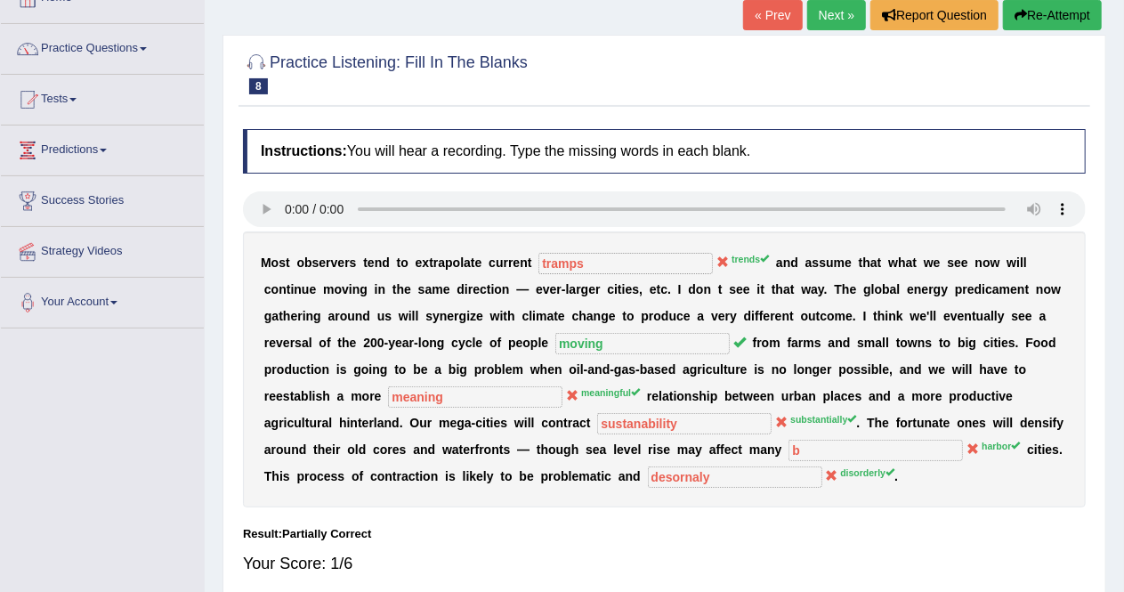
click at [568, 581] on div "Your Score: 1/6" at bounding box center [664, 563] width 843 height 43
click at [831, 16] on link "Next »" at bounding box center [836, 15] width 59 height 30
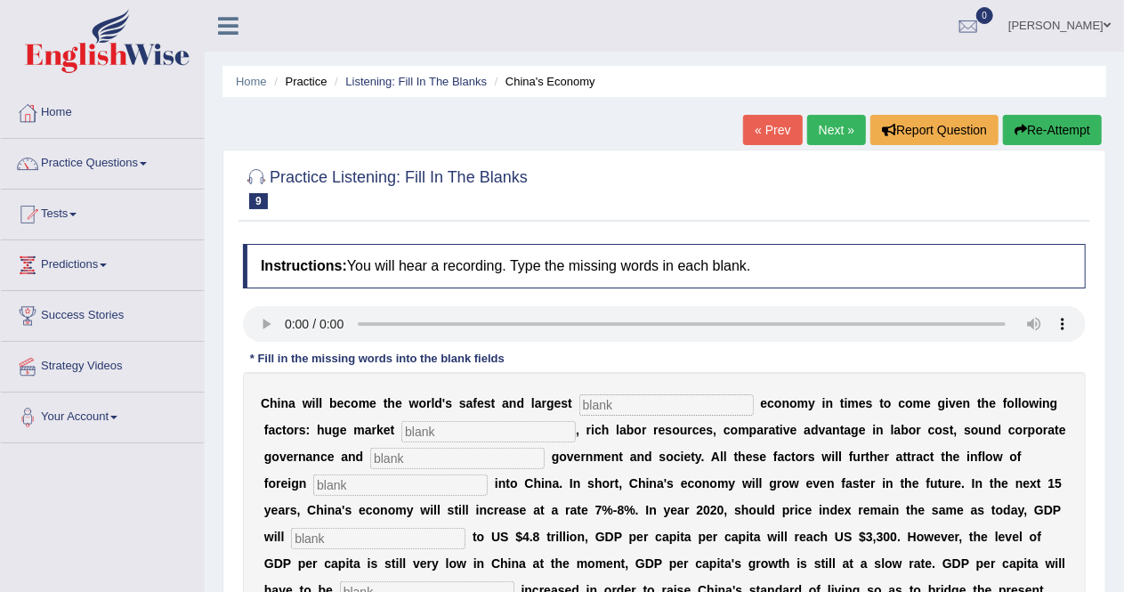
click at [616, 401] on input "text" at bounding box center [666, 404] width 174 height 21
click at [604, 400] on input "text" at bounding box center [666, 404] width 174 height 21
type input "envirsment"
click at [479, 430] on input "text" at bounding box center [488, 431] width 174 height 21
type input "potencial"
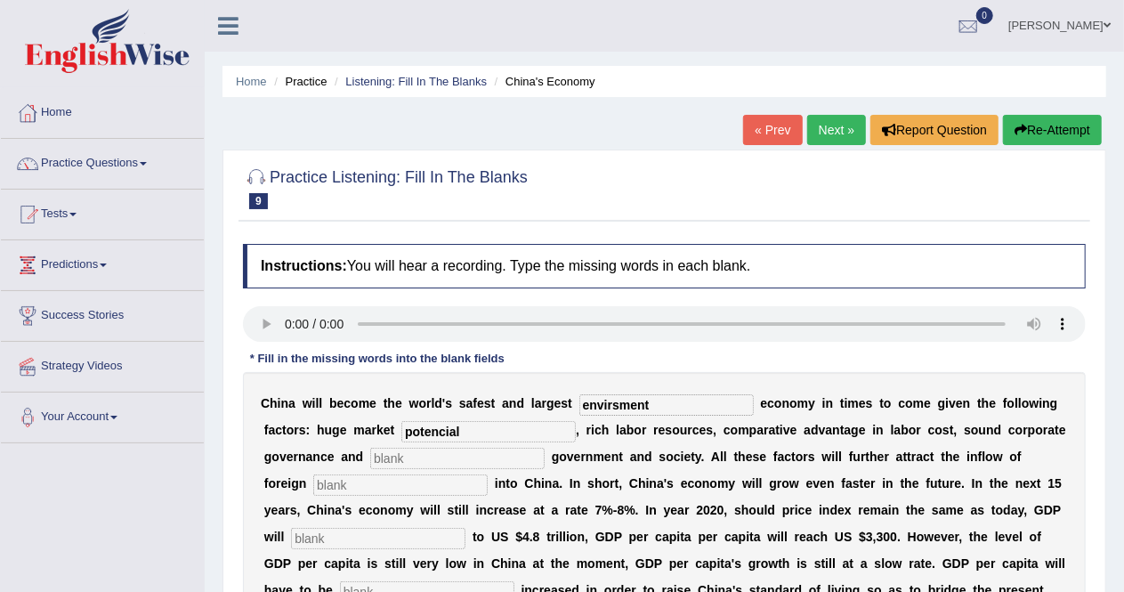
click at [477, 458] on input "text" at bounding box center [457, 458] width 174 height 21
type input "stable"
click at [452, 485] on input "text" at bounding box center [400, 484] width 174 height 21
type input "capital"
click at [404, 540] on input "text" at bounding box center [378, 538] width 174 height 21
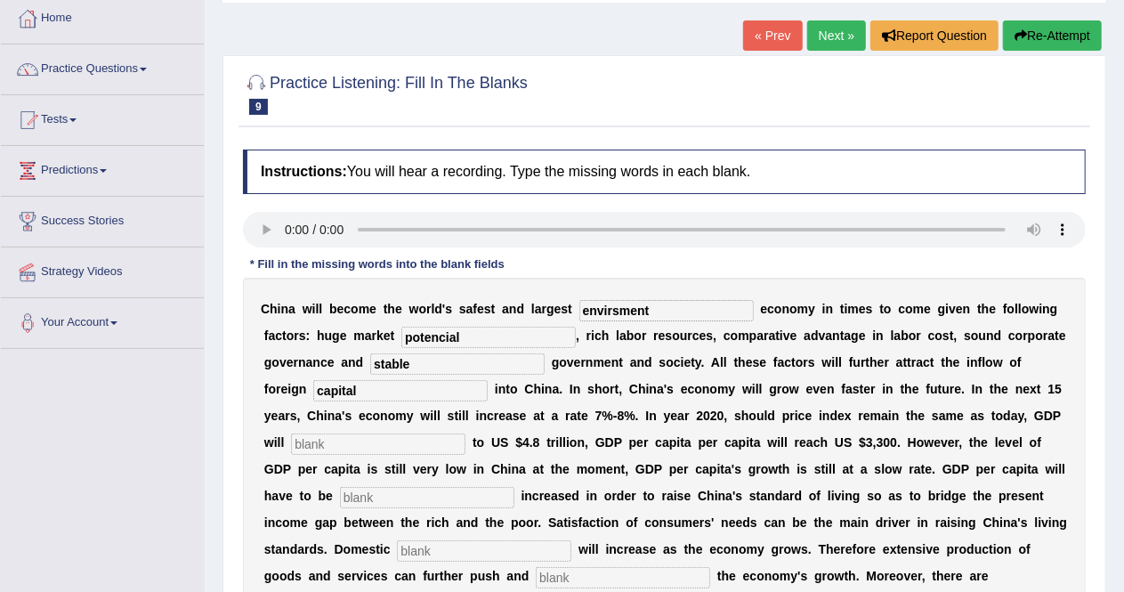
scroll to position [119, 0]
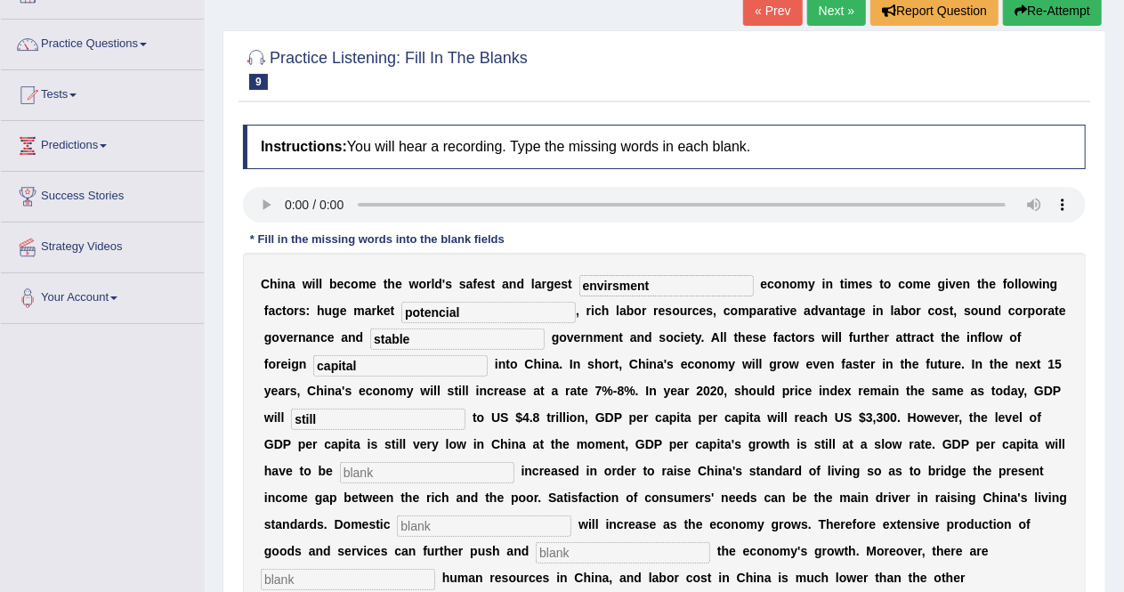
type input "still"
click at [480, 474] on input "text" at bounding box center [427, 472] width 174 height 21
type input "further"
click at [514, 522] on input "text" at bounding box center [484, 525] width 174 height 21
type input "demand"
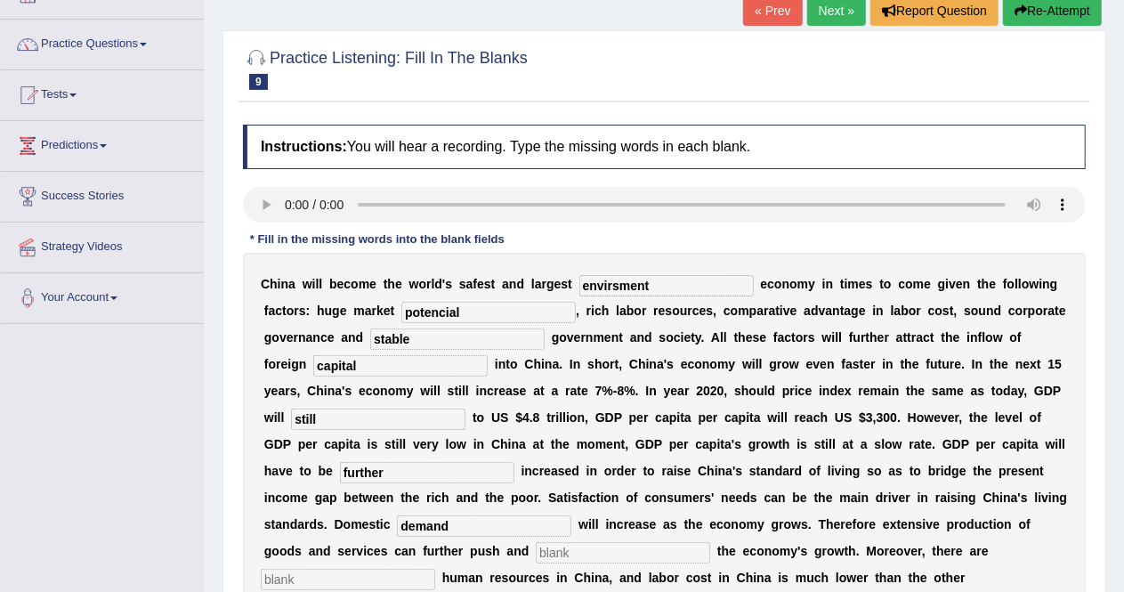
click at [600, 545] on input "text" at bounding box center [623, 552] width 174 height 21
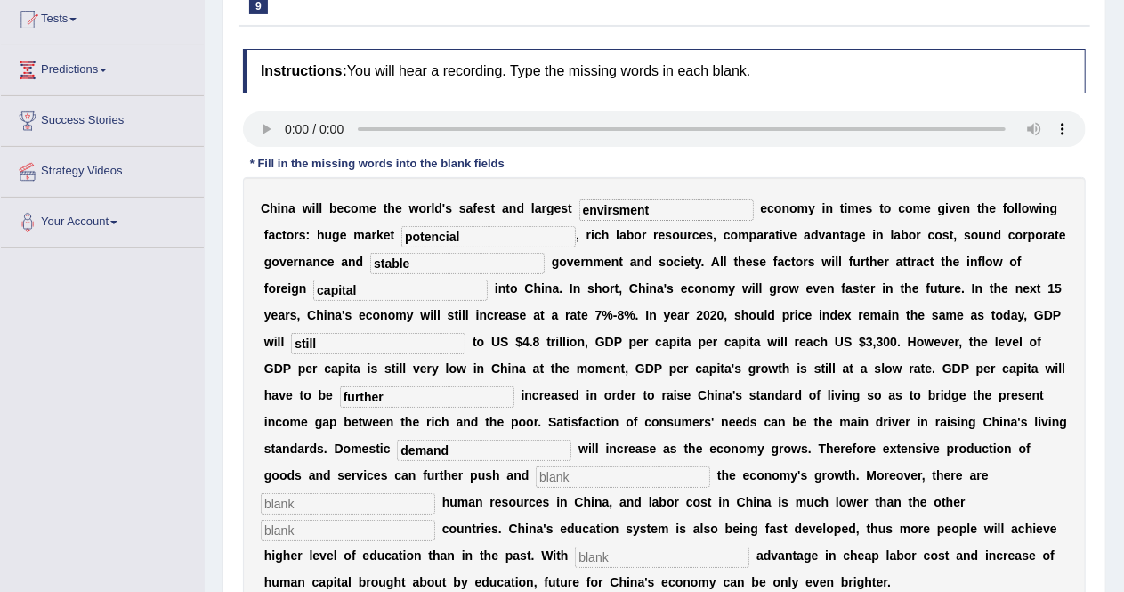
scroll to position [196, 0]
type input "sustain"
click at [409, 503] on input "text" at bounding box center [348, 502] width 174 height 21
type input "r"
type input "more"
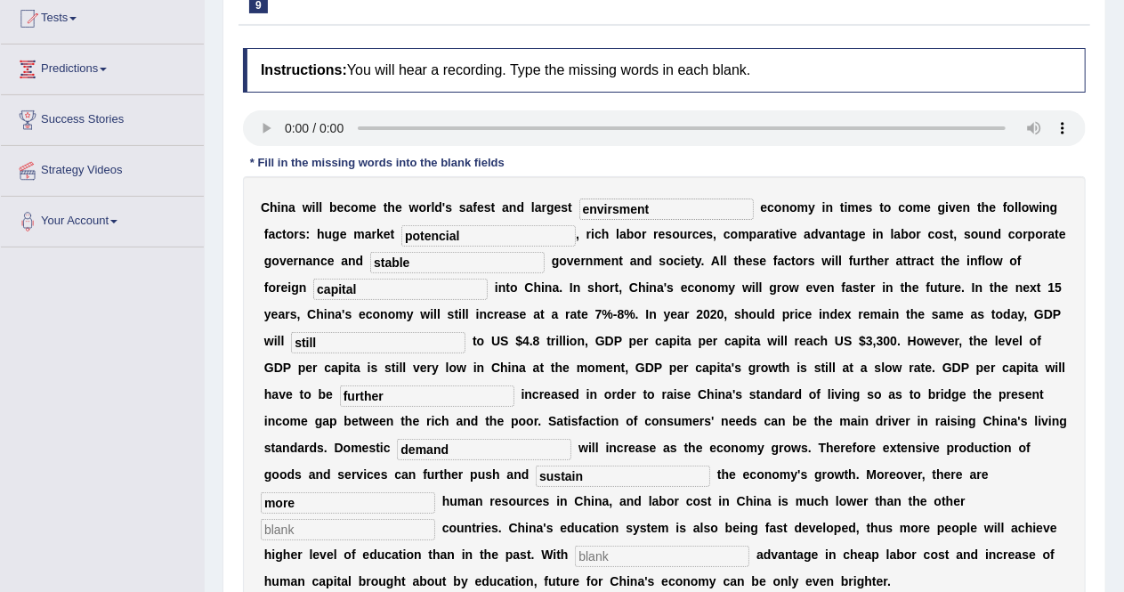
click at [407, 529] on input "text" at bounding box center [348, 529] width 174 height 21
type input "industrialies"
click at [596, 555] on input "text" at bounding box center [662, 555] width 174 height 21
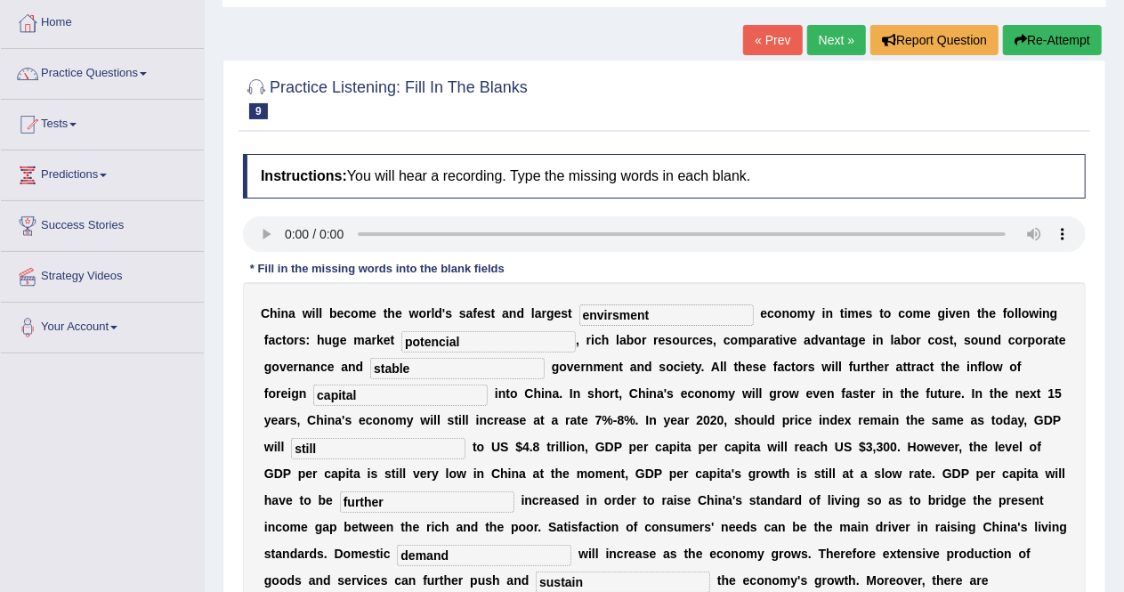
scroll to position [85, 0]
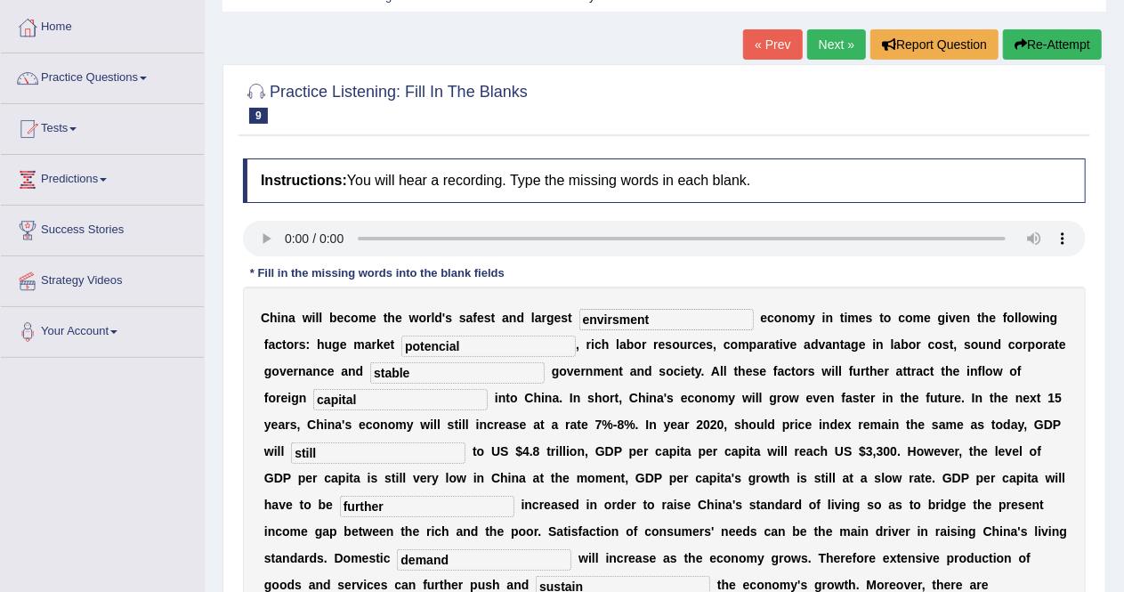
type input "comparative"
click at [690, 319] on input "envirsment" at bounding box center [666, 319] width 174 height 21
type input "e"
type input "investment"
click at [390, 374] on input "stable" at bounding box center [457, 372] width 174 height 21
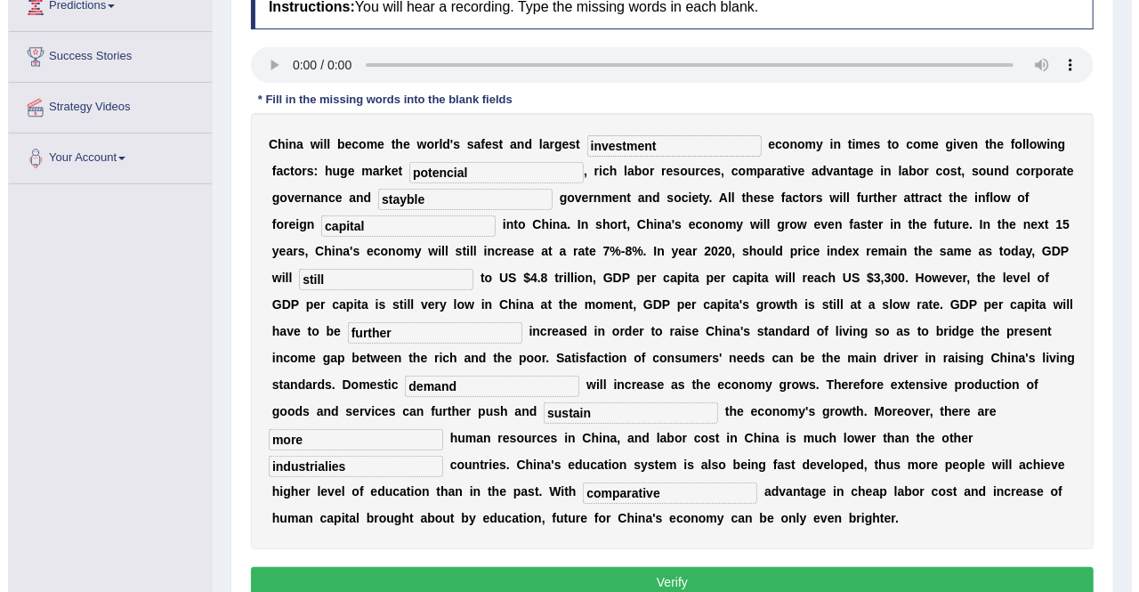
scroll to position [262, 0]
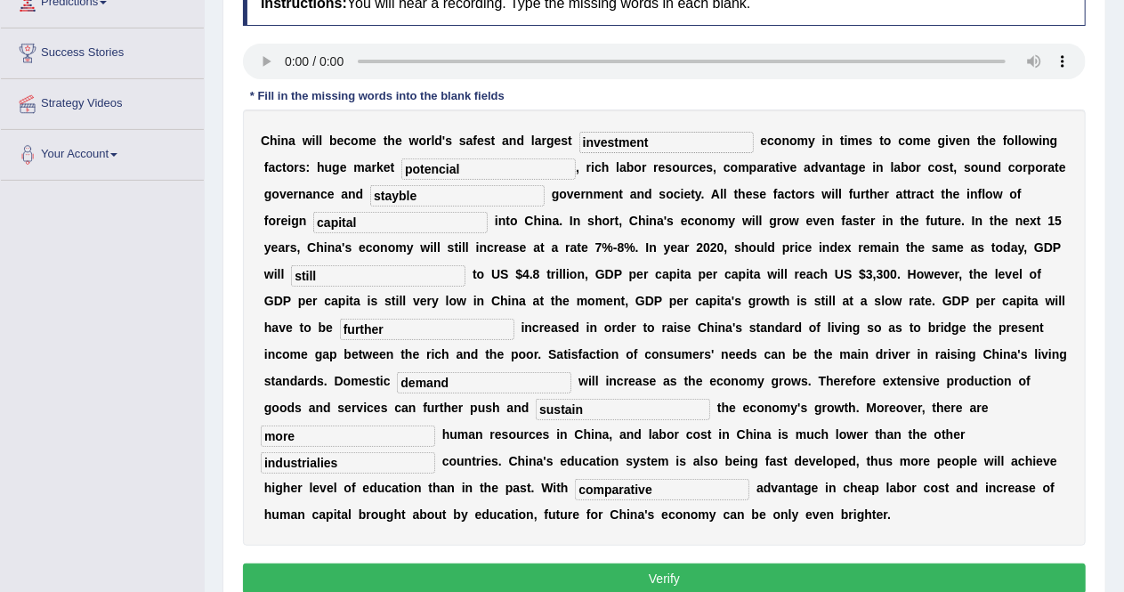
type input "stayble"
click at [588, 412] on input "sustain" at bounding box center [623, 409] width 174 height 21
type input "sustainable"
click at [667, 574] on button "Verify" at bounding box center [664, 578] width 843 height 30
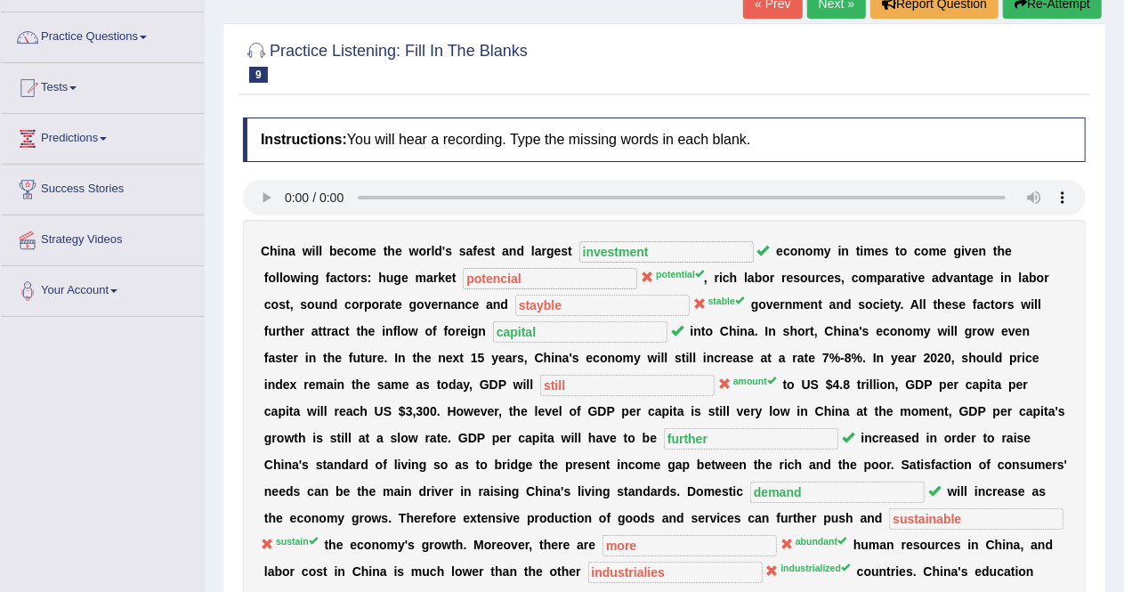
scroll to position [0, 0]
